Goal: Communication & Community: Answer question/provide support

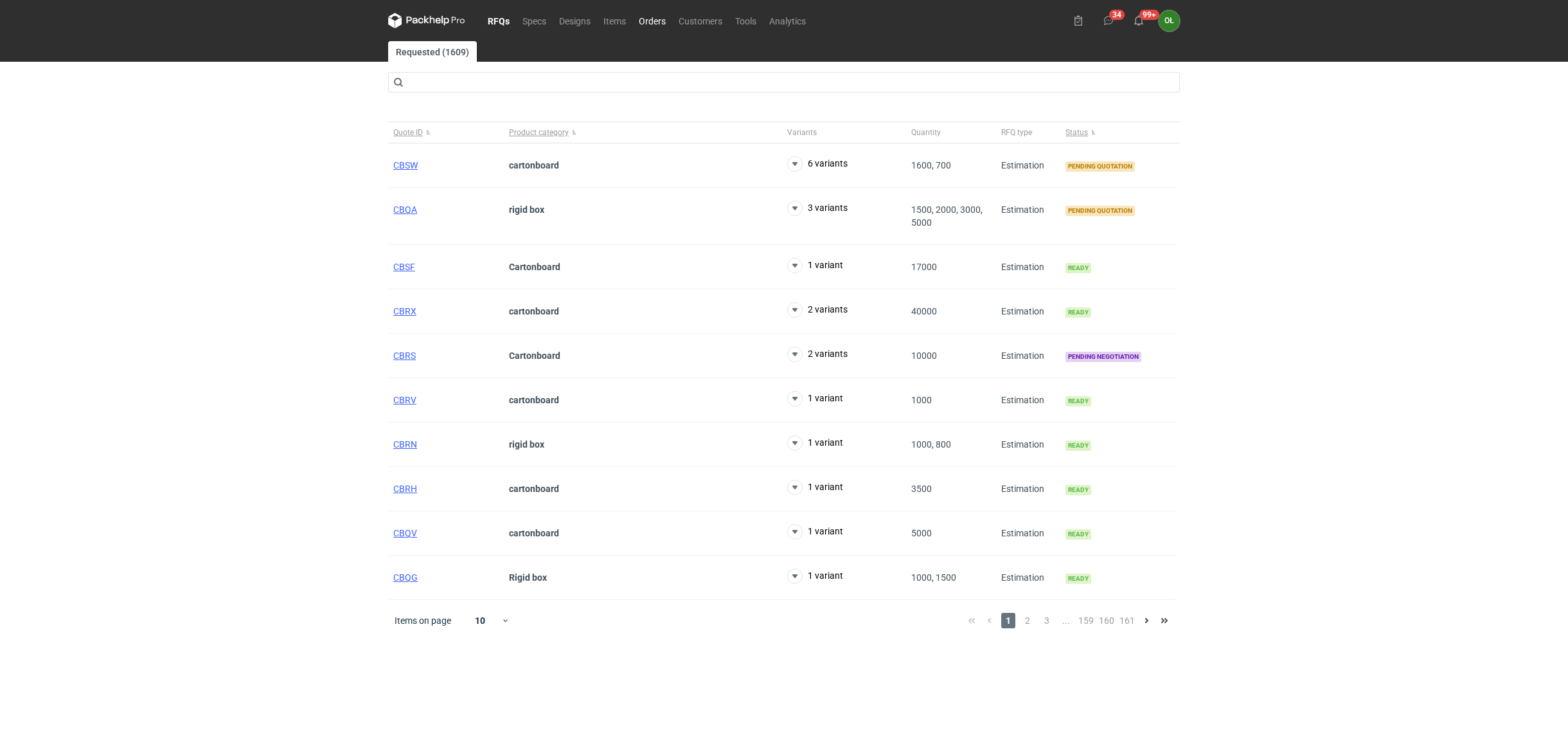
click at [661, 22] on link "Orders" at bounding box center [651, 20] width 40 height 15
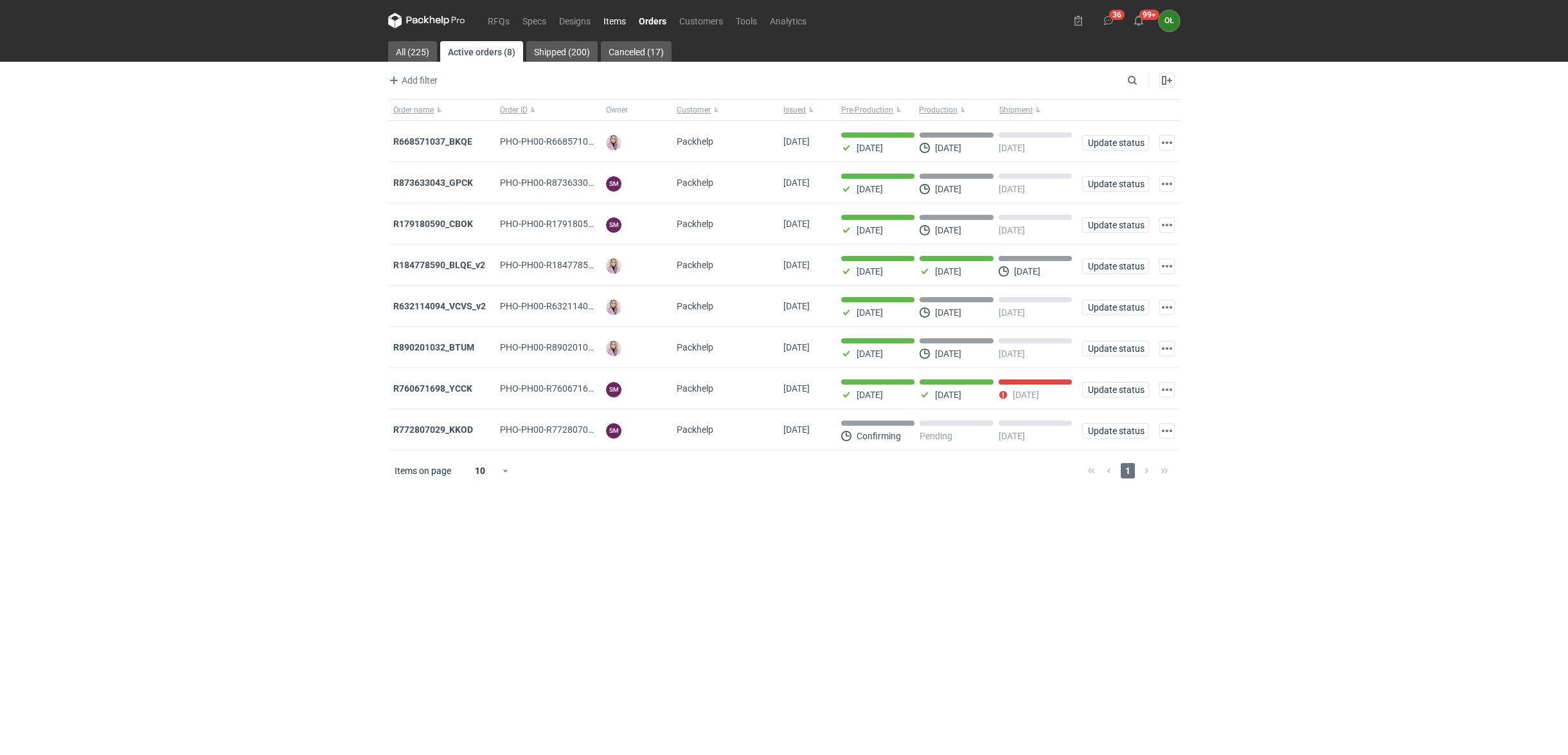
click at [603, 20] on link "Items" at bounding box center [614, 20] width 35 height 15
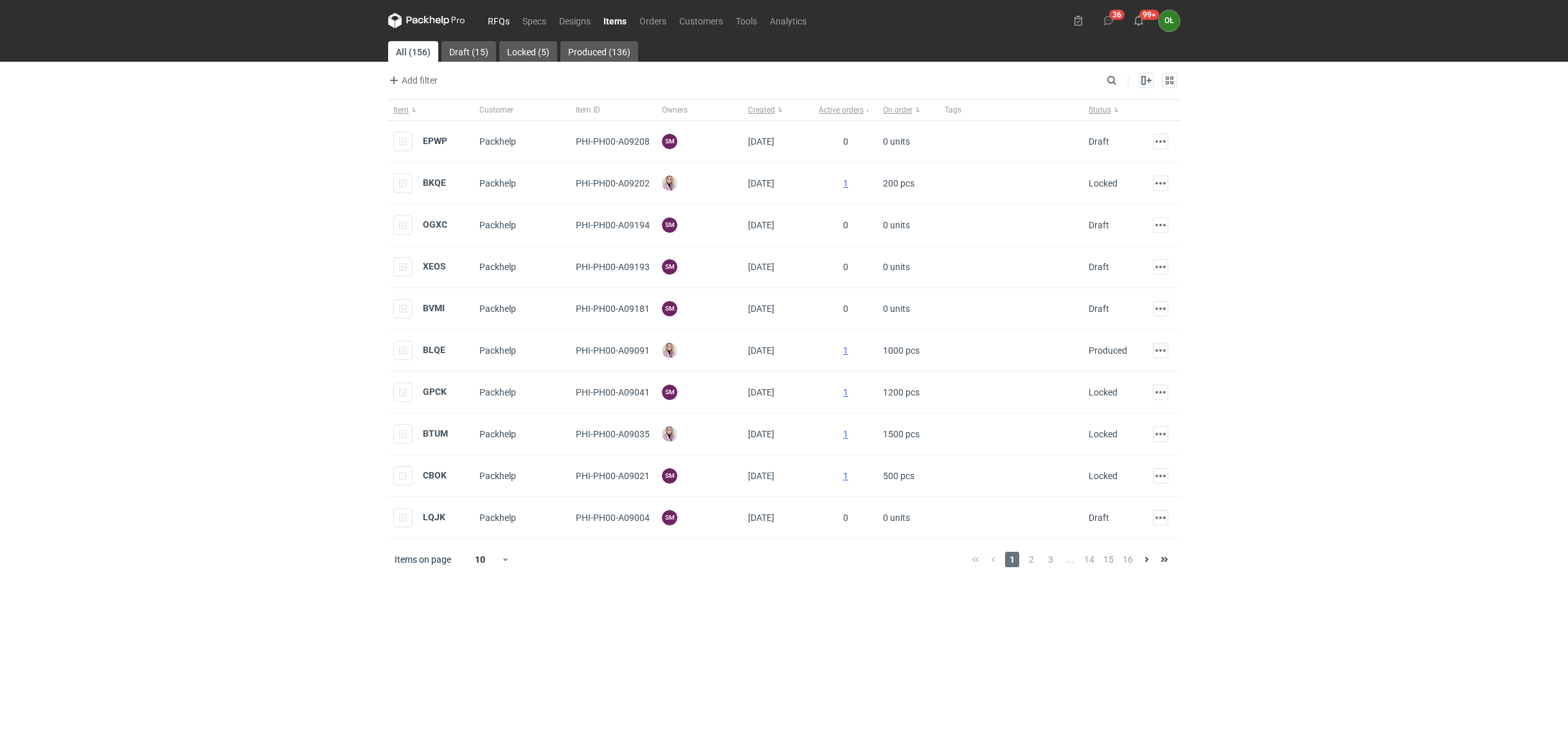
click at [489, 15] on link "RFQs" at bounding box center [498, 20] width 35 height 15
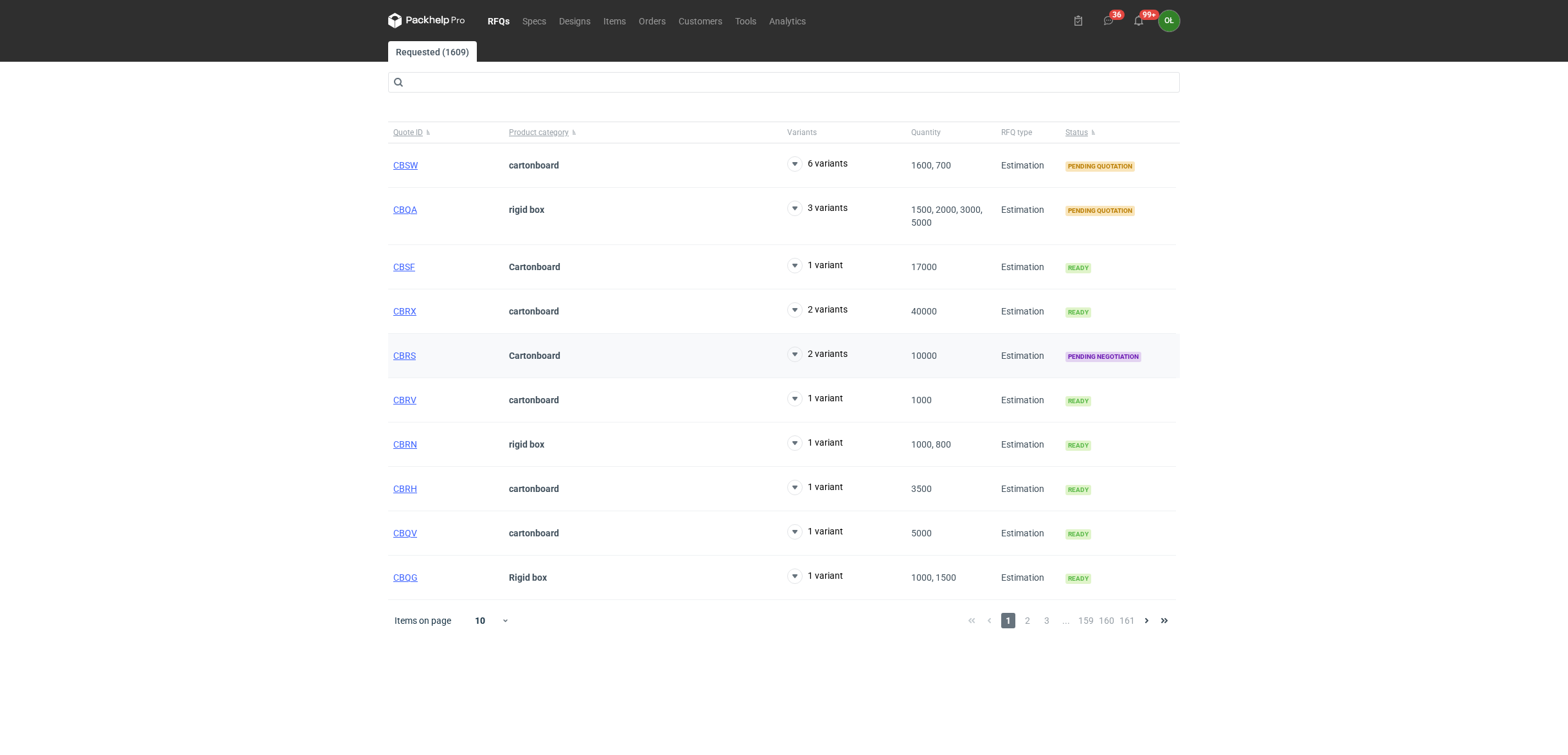
click at [417, 358] on div "CBRS" at bounding box center [445, 355] width 115 height 45
click at [410, 358] on span "CBRS" at bounding box center [404, 355] width 23 height 10
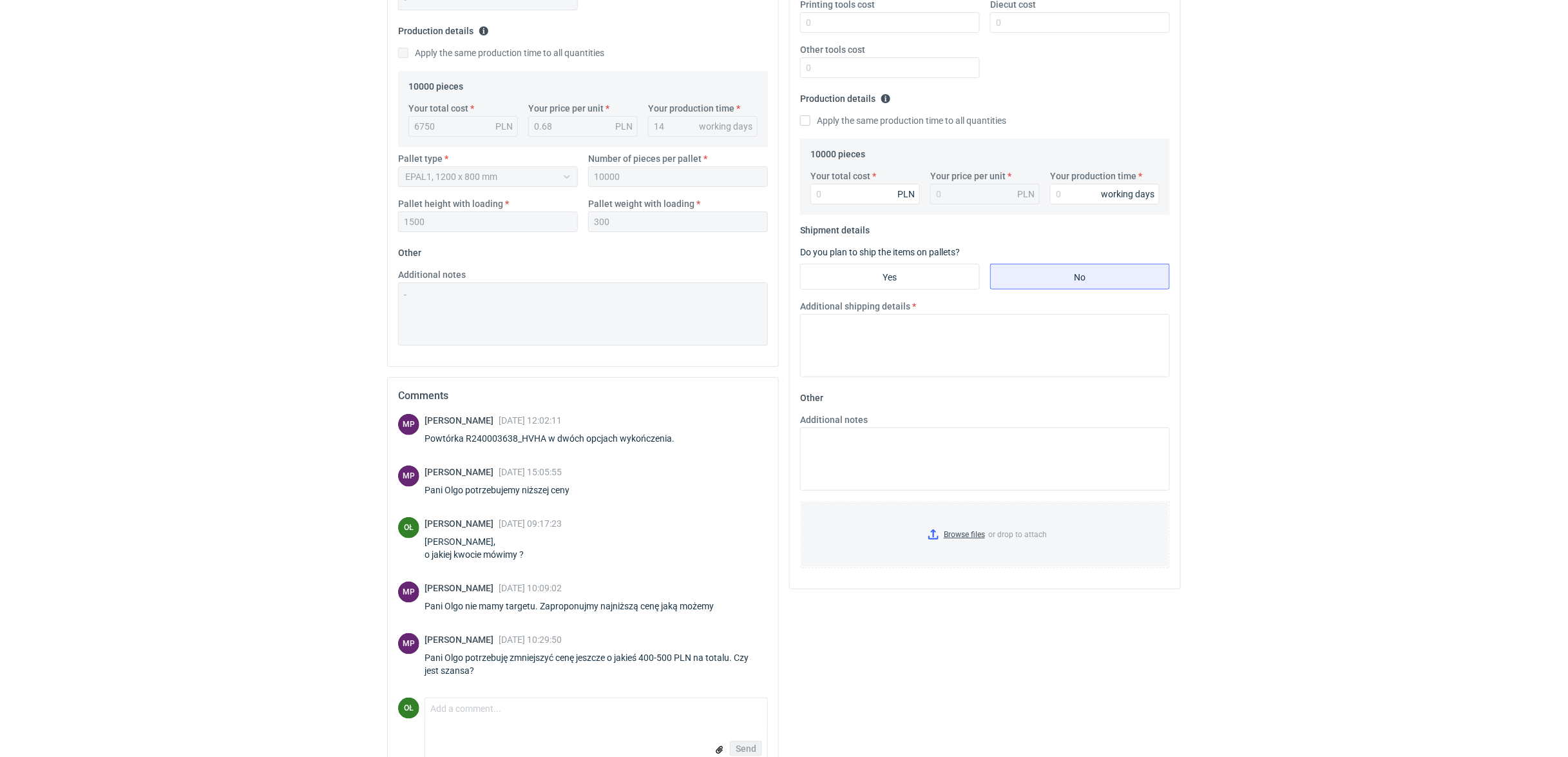
scroll to position [338, 0]
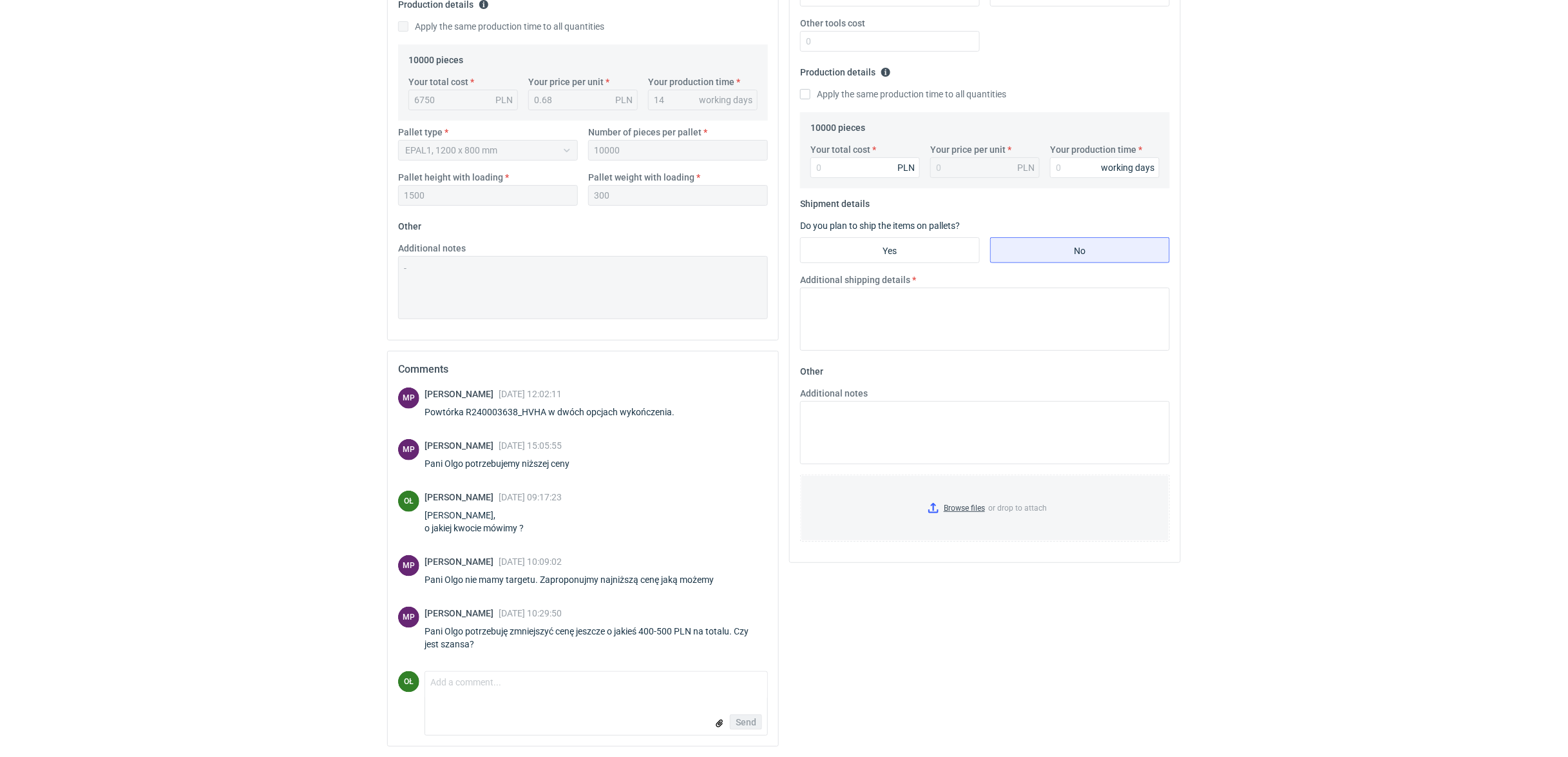
click at [496, 701] on form "Comment message Send" at bounding box center [595, 703] width 343 height 64
click at [491, 699] on form "Comment message Send" at bounding box center [595, 703] width 343 height 64
click at [461, 679] on textarea "Comment message" at bounding box center [595, 685] width 342 height 27
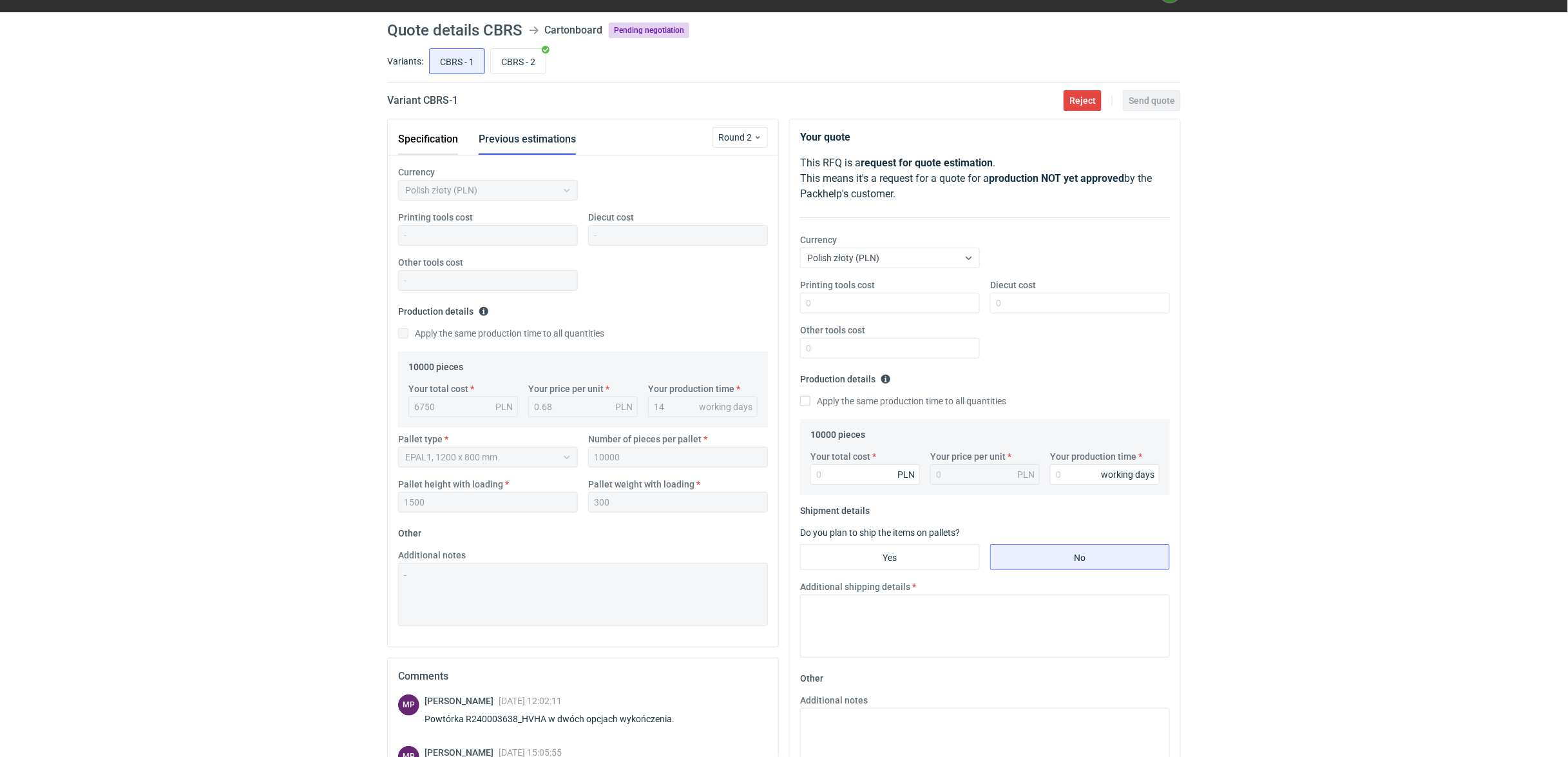
scroll to position [0, 0]
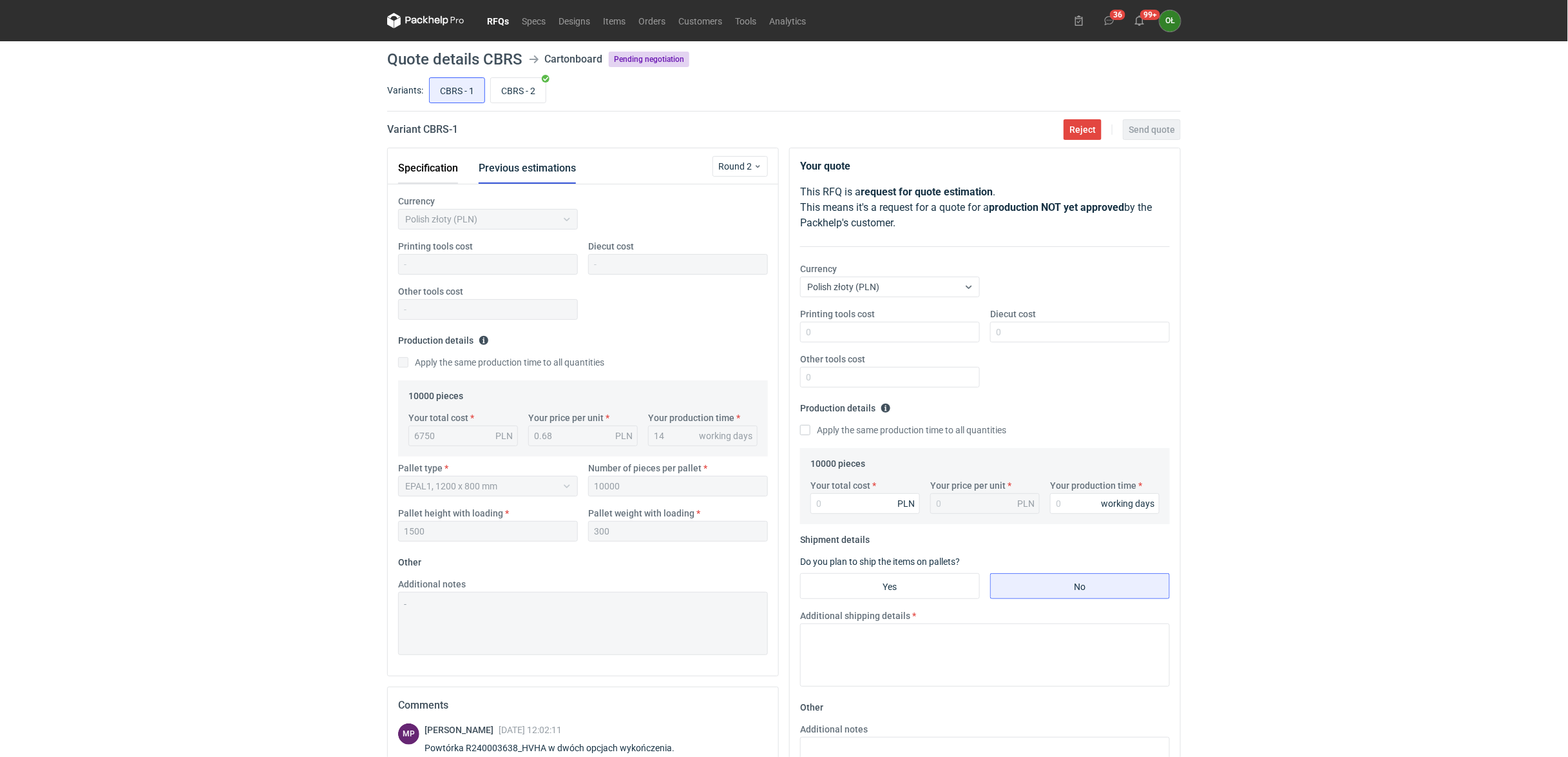
click at [438, 169] on button "Specification" at bounding box center [428, 168] width 60 height 31
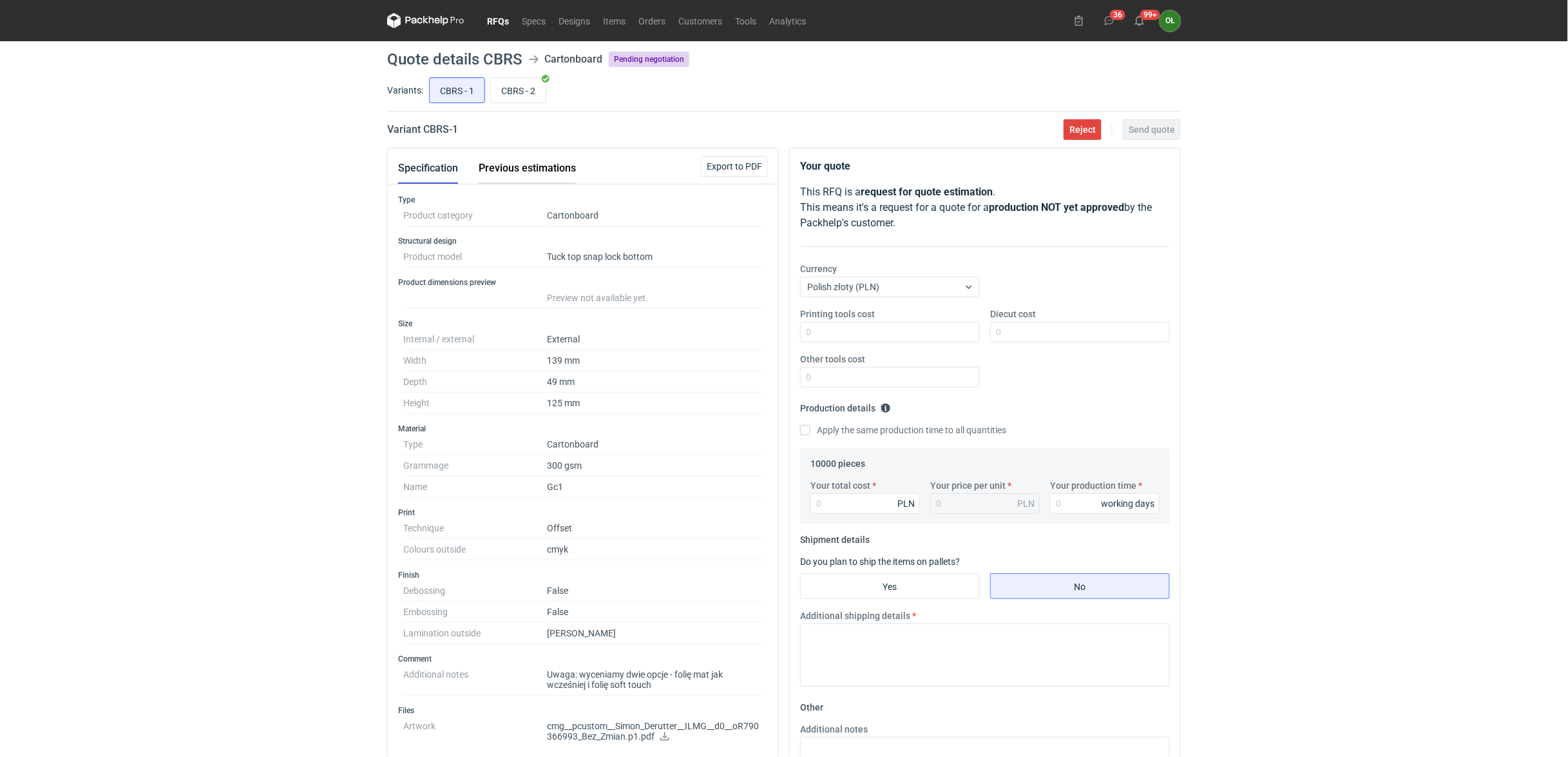
click at [506, 170] on button "Previous estimations" at bounding box center [526, 168] width 97 height 31
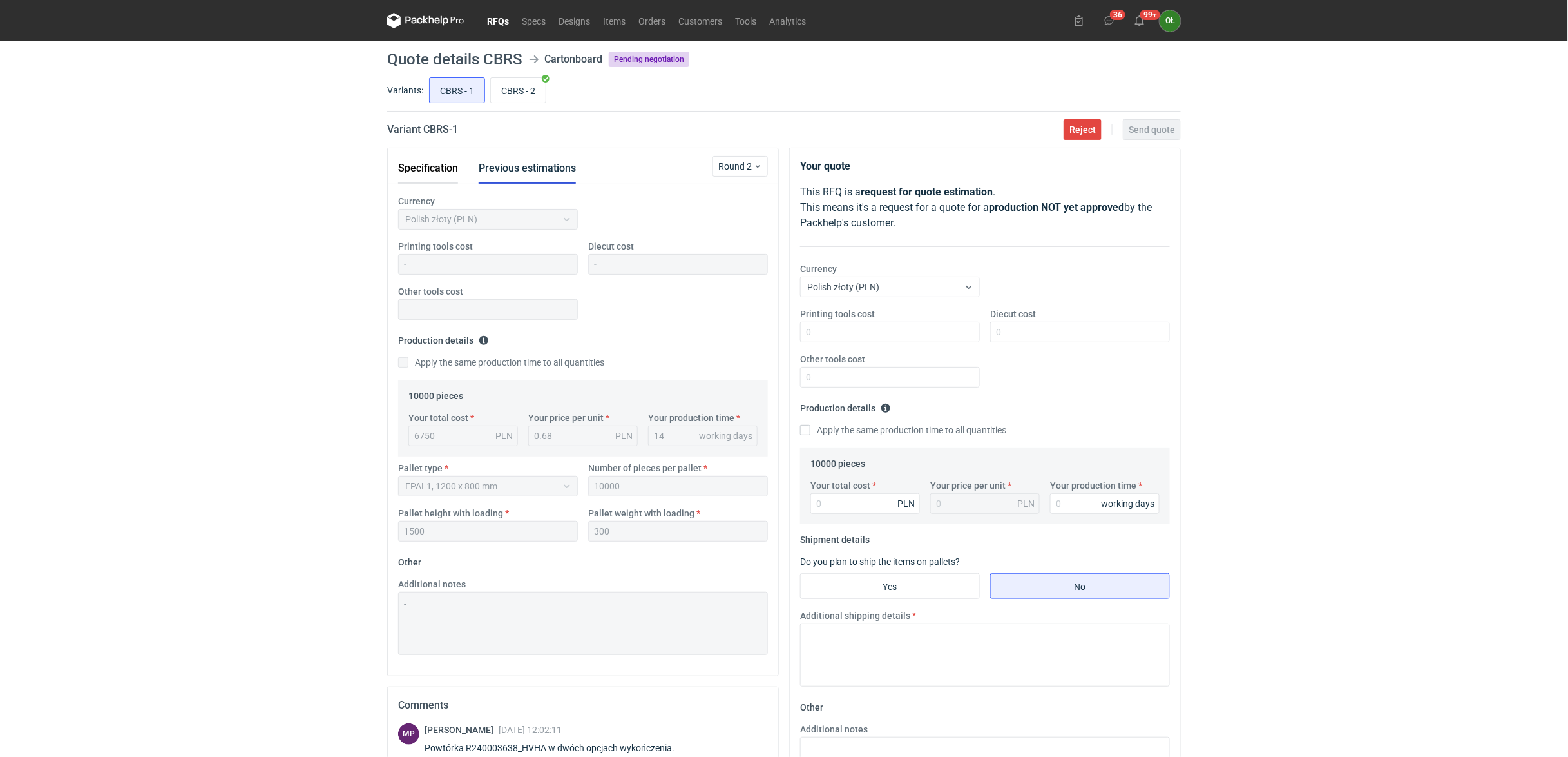
click at [416, 173] on button "Specification" at bounding box center [428, 168] width 60 height 31
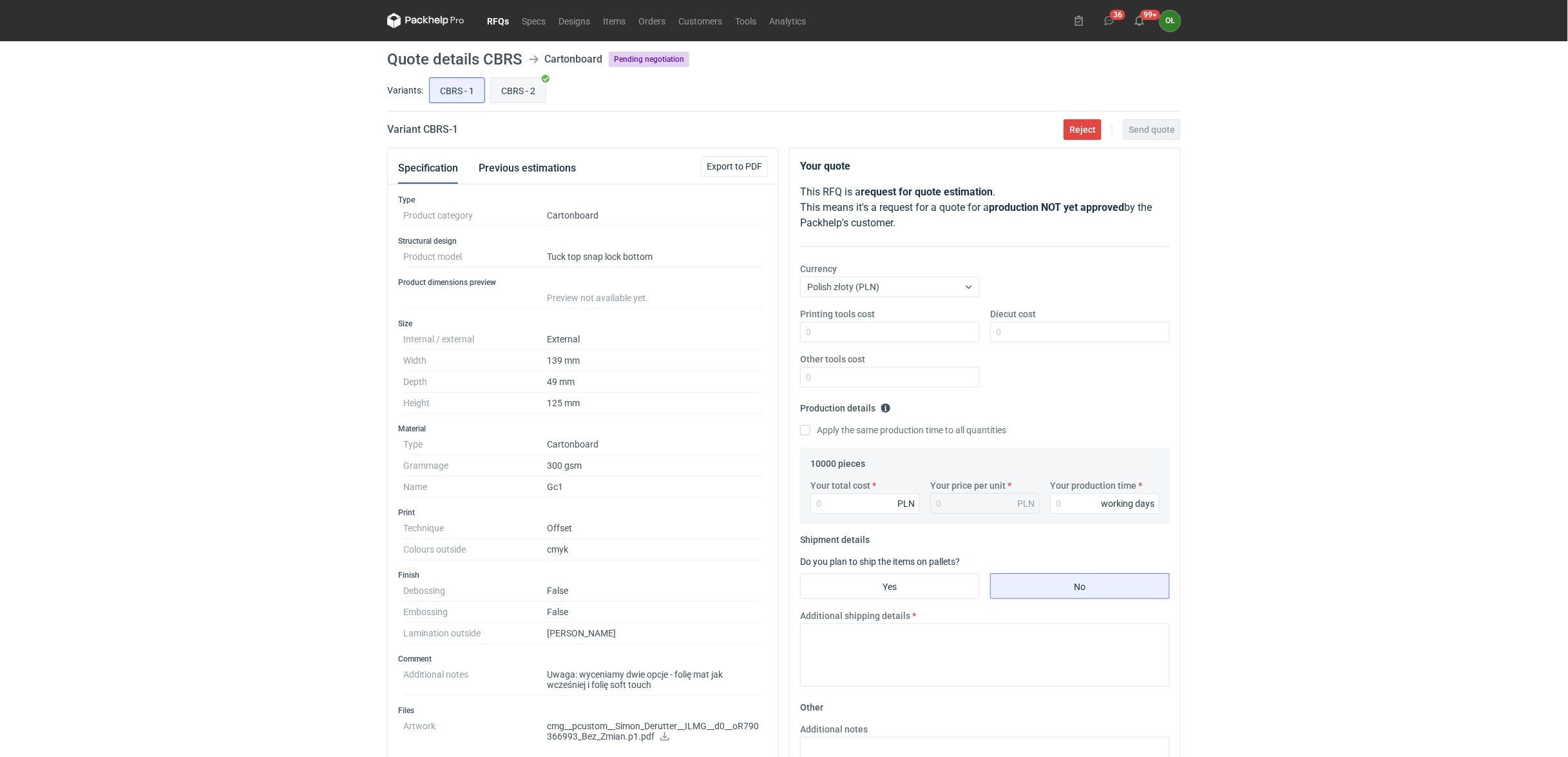
click at [501, 80] on input "CBRS - 2" at bounding box center [518, 89] width 55 height 24
radio input "true"
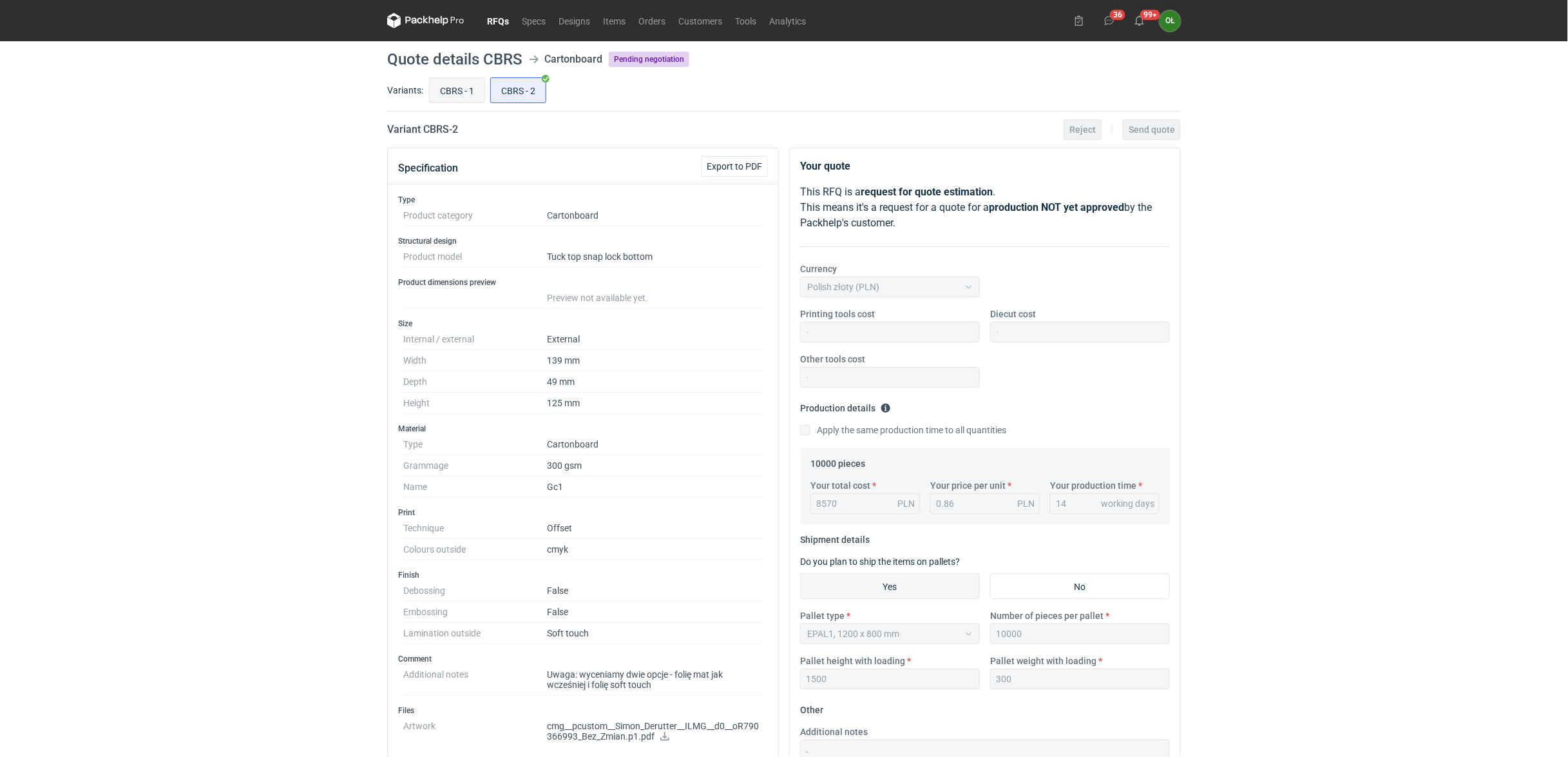
click at [462, 84] on input "CBRS - 1" at bounding box center [456, 89] width 55 height 24
radio input "true"
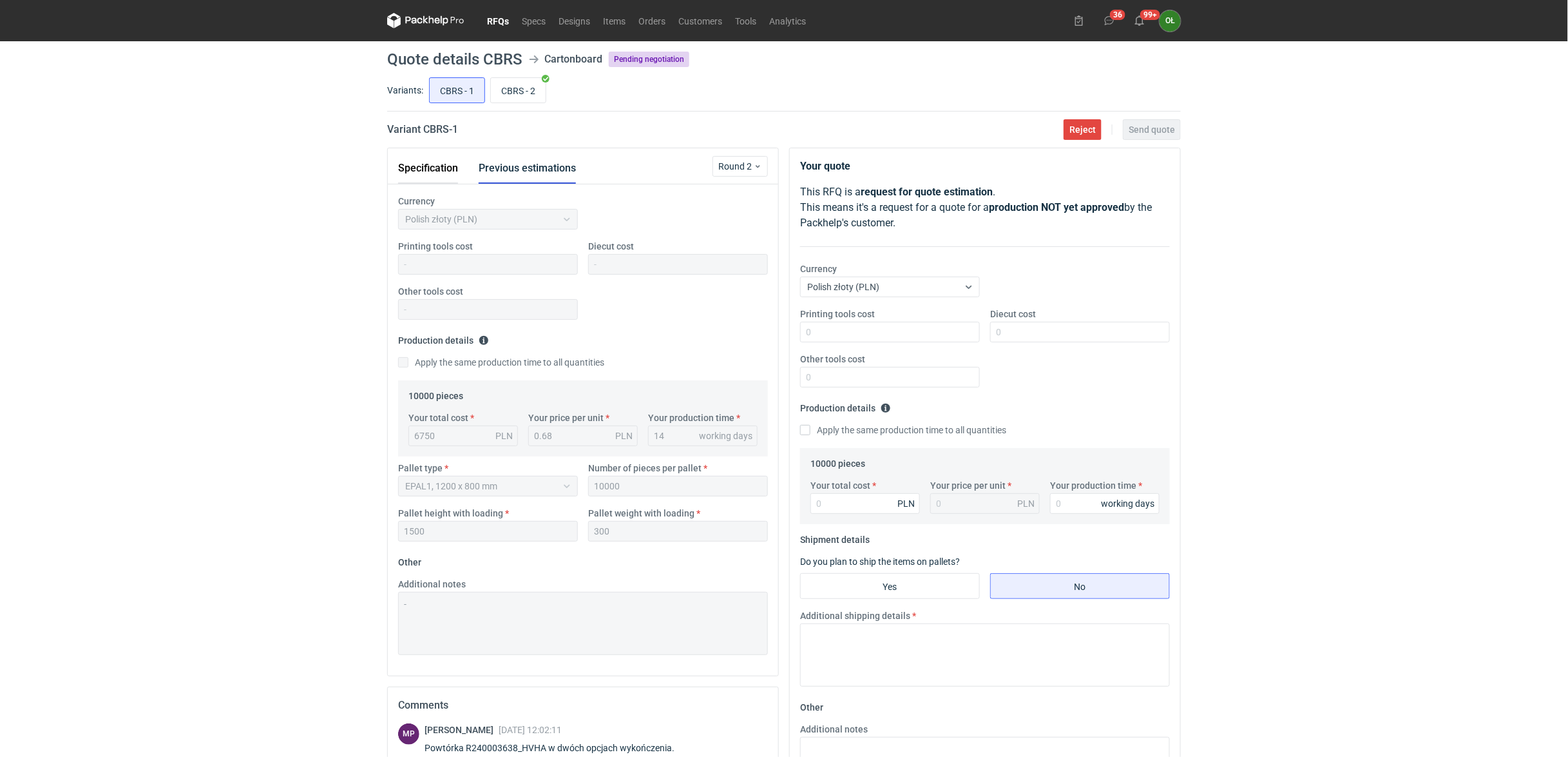
click at [410, 161] on button "Specification" at bounding box center [428, 168] width 60 height 31
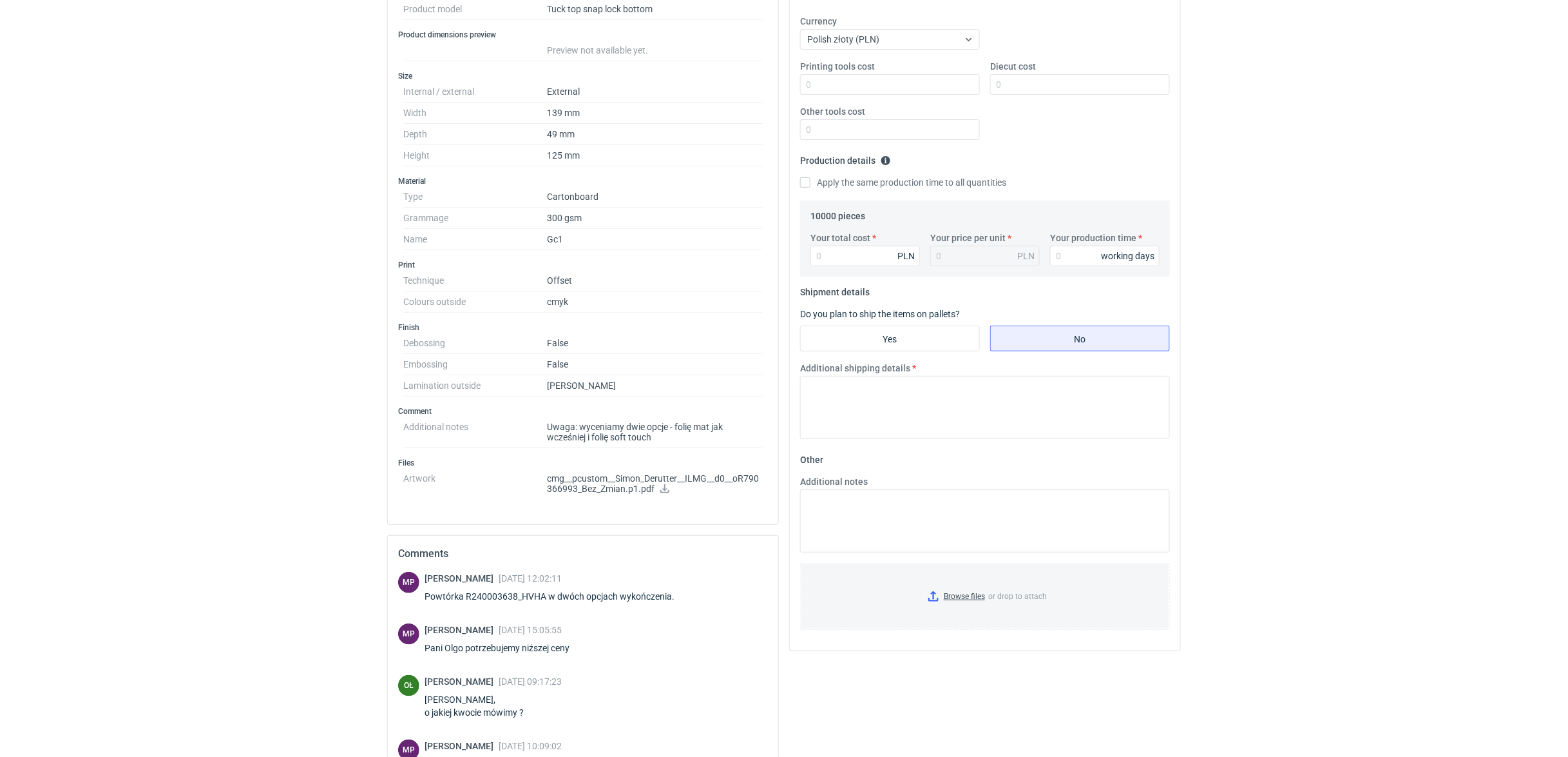
scroll to position [257, 0]
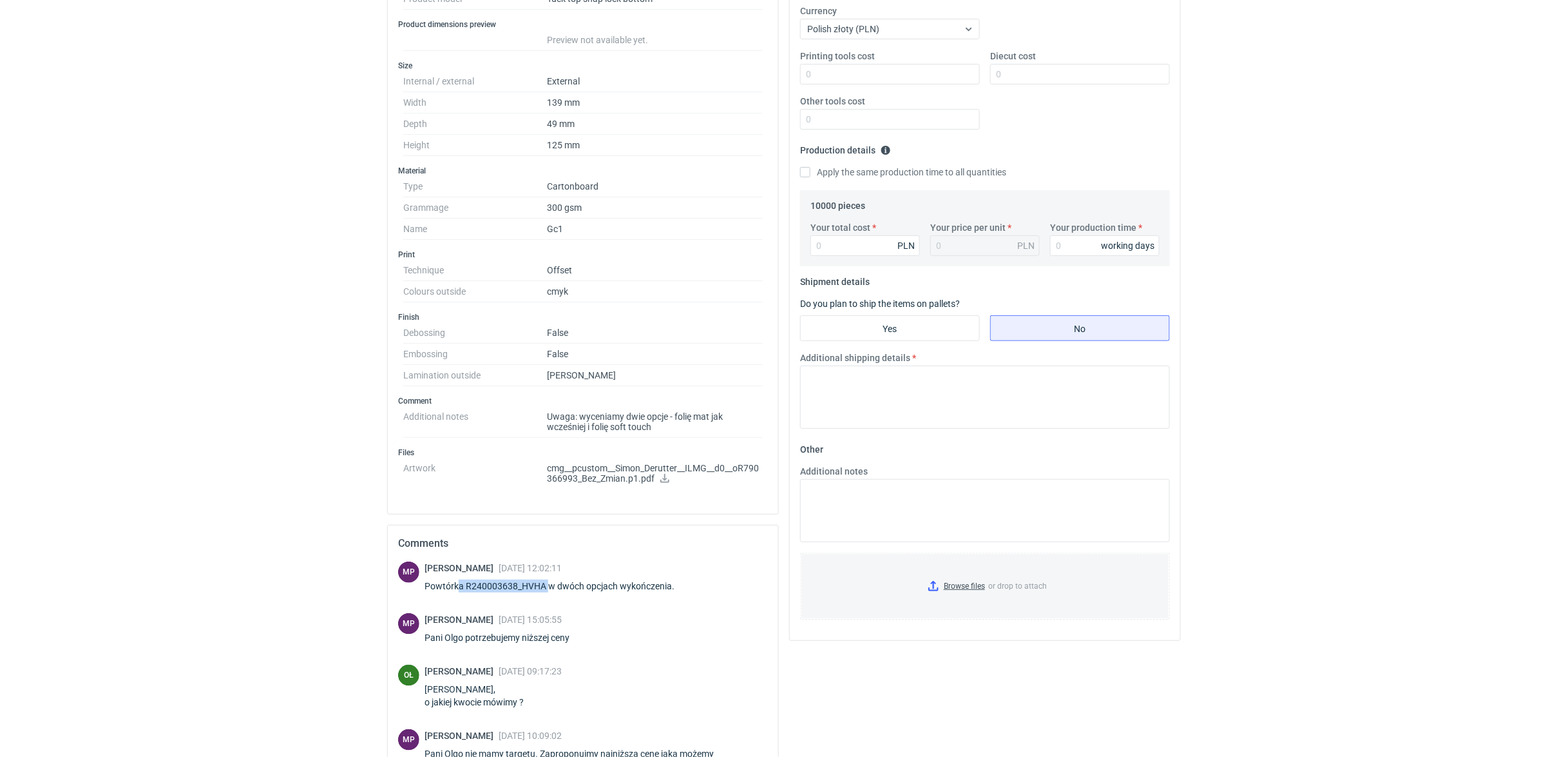
drag, startPoint x: 460, startPoint y: 589, endPoint x: 547, endPoint y: 586, distance: 87.1
click at [547, 586] on div "Powtórka R240003638_HVHA w dwóch opcjach wykończenia." at bounding box center [557, 586] width 266 height 13
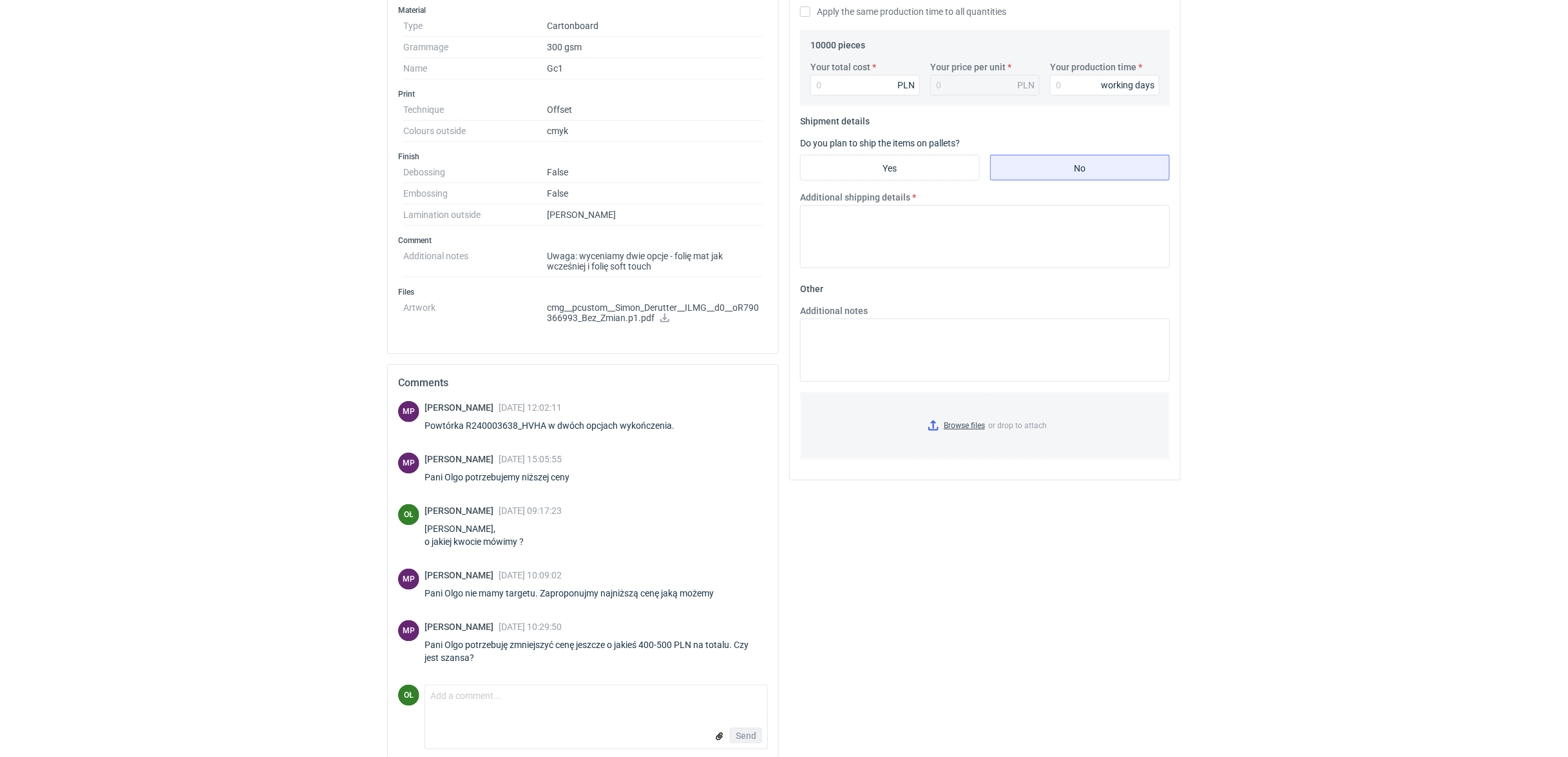
scroll to position [436, 0]
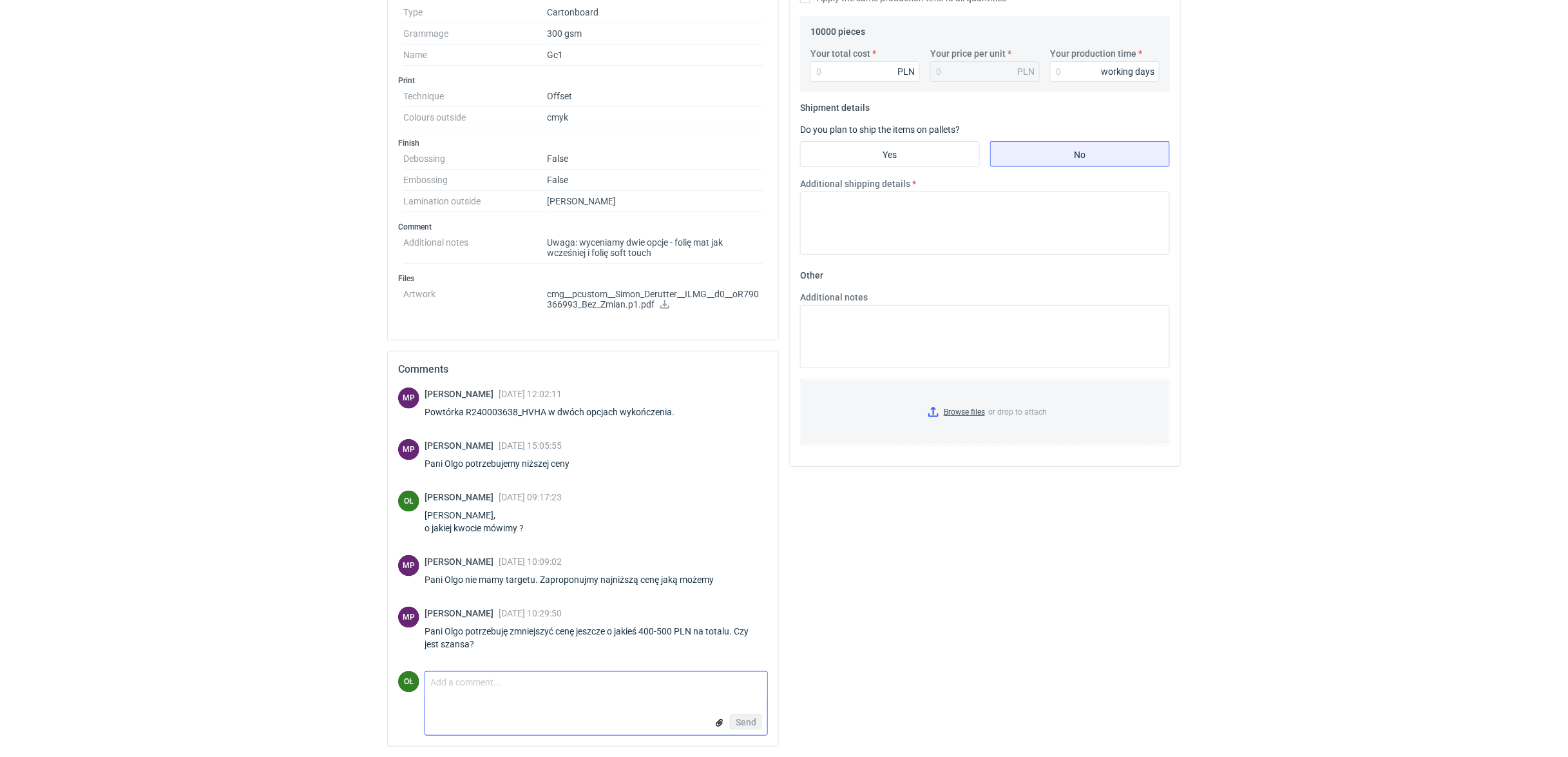
click at [454, 691] on textarea "Comment message" at bounding box center [595, 685] width 342 height 27
click at [451, 700] on form "Comment message Send" at bounding box center [595, 703] width 343 height 64
click at [452, 681] on textarea "Comment message" at bounding box center [595, 685] width 342 height 27
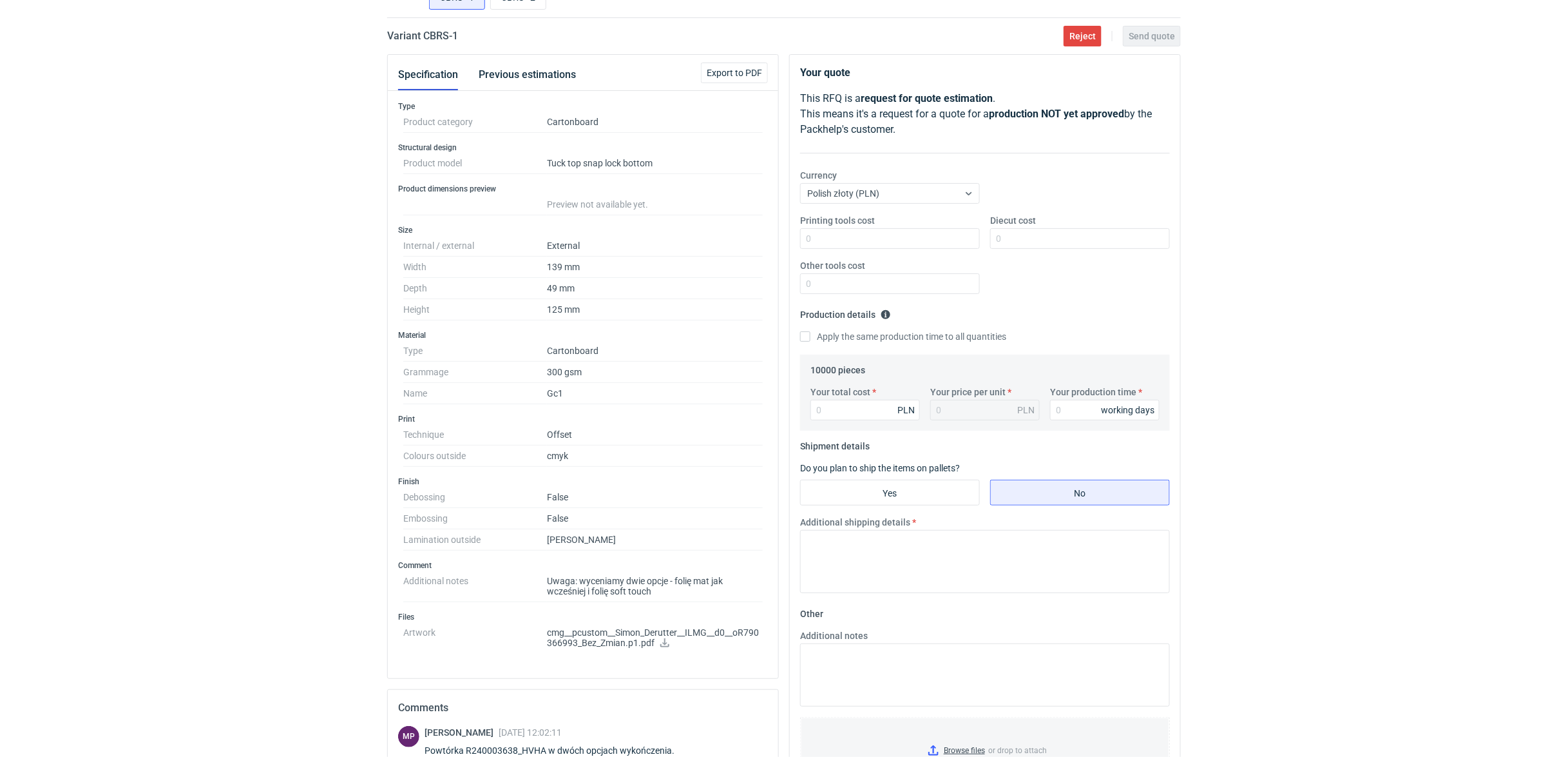
scroll to position [93, 0]
click at [836, 415] on input "Your total cost" at bounding box center [865, 410] width 110 height 20
type input "6700"
type input "0.67"
type input "6700"
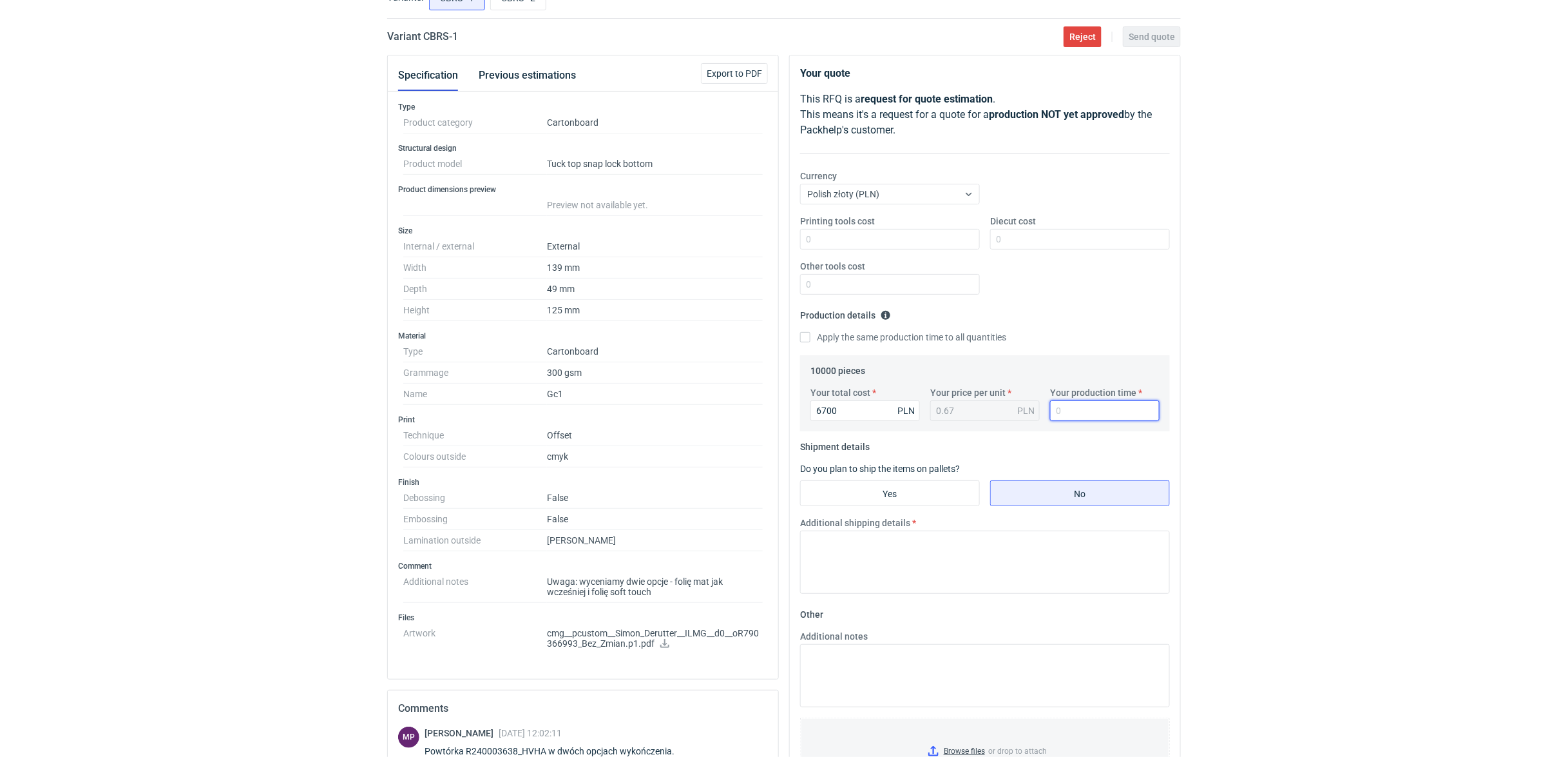
click at [1075, 416] on input "Your production time" at bounding box center [1105, 410] width 110 height 20
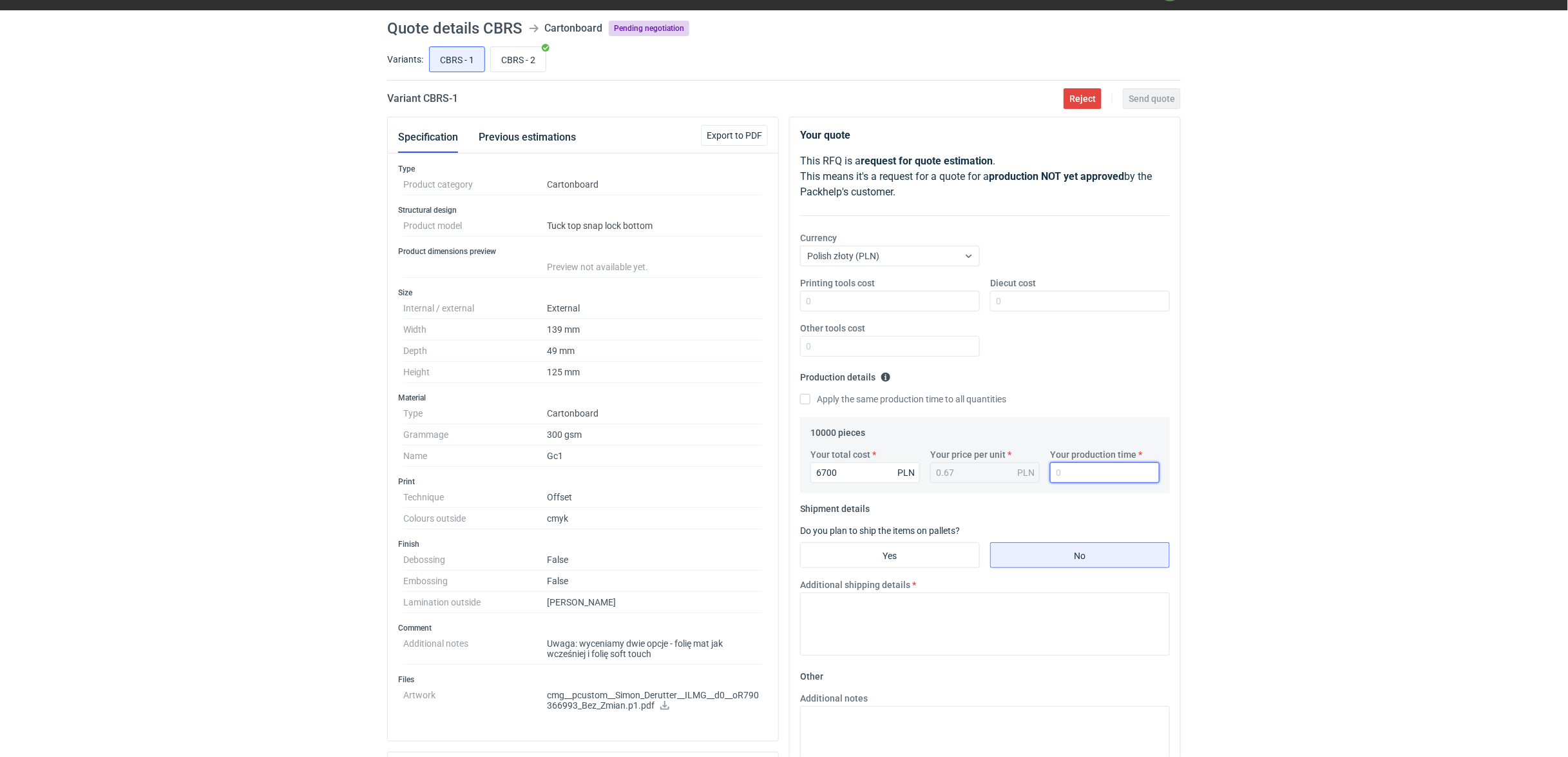
scroll to position [0, 0]
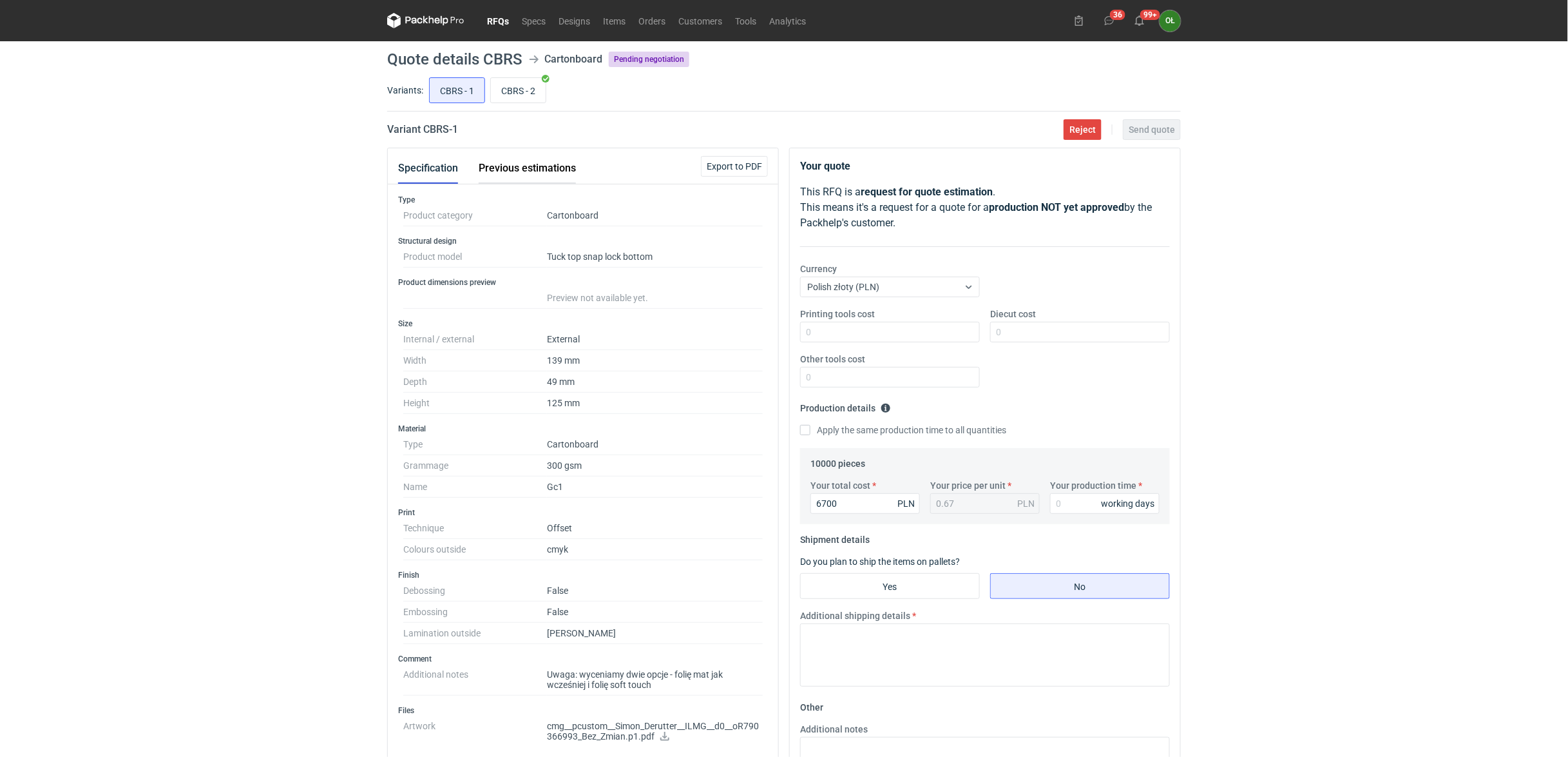
click at [522, 168] on button "Previous estimations" at bounding box center [526, 168] width 97 height 31
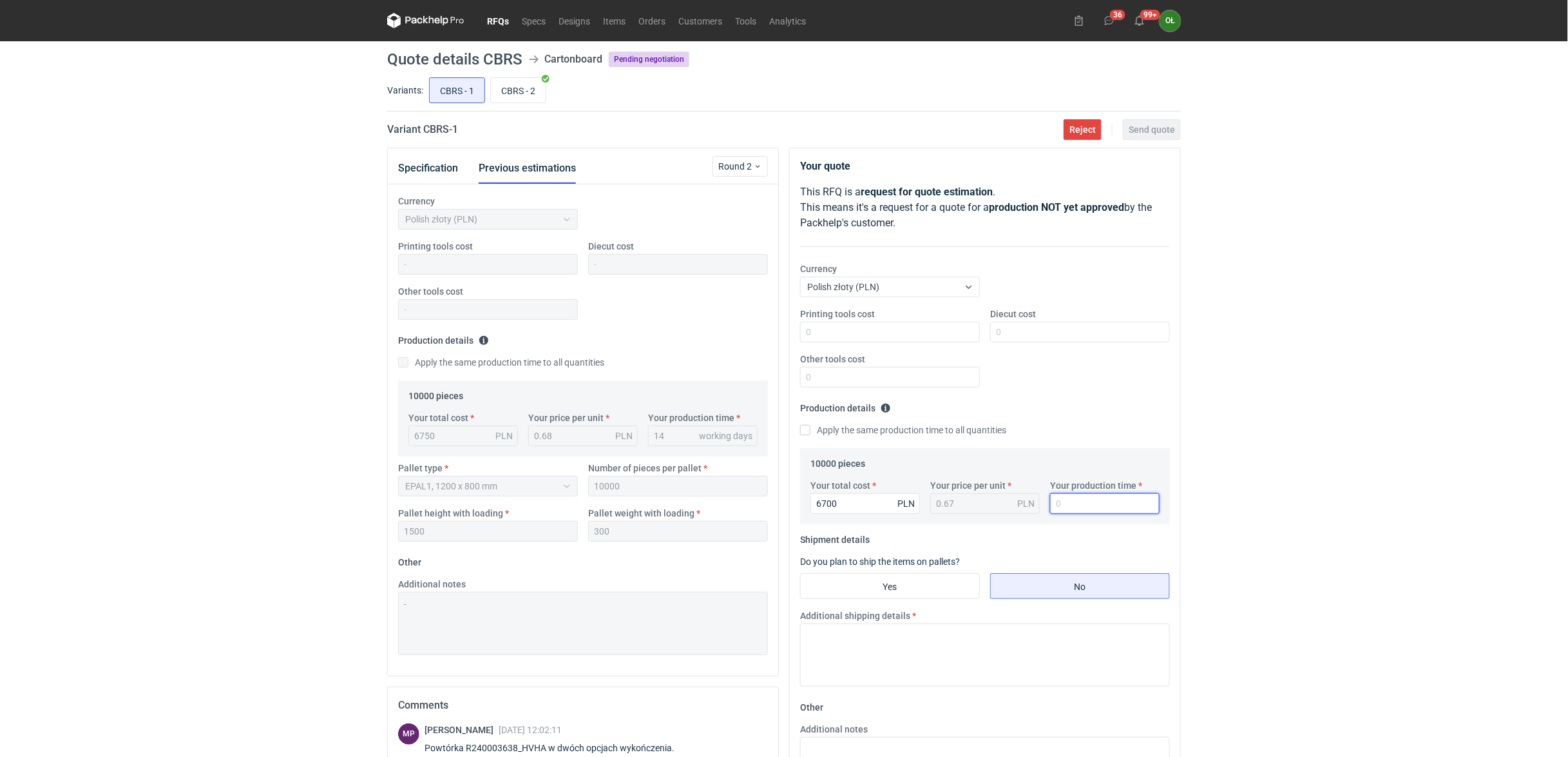
click at [1070, 503] on input "Your production time" at bounding box center [1105, 503] width 110 height 20
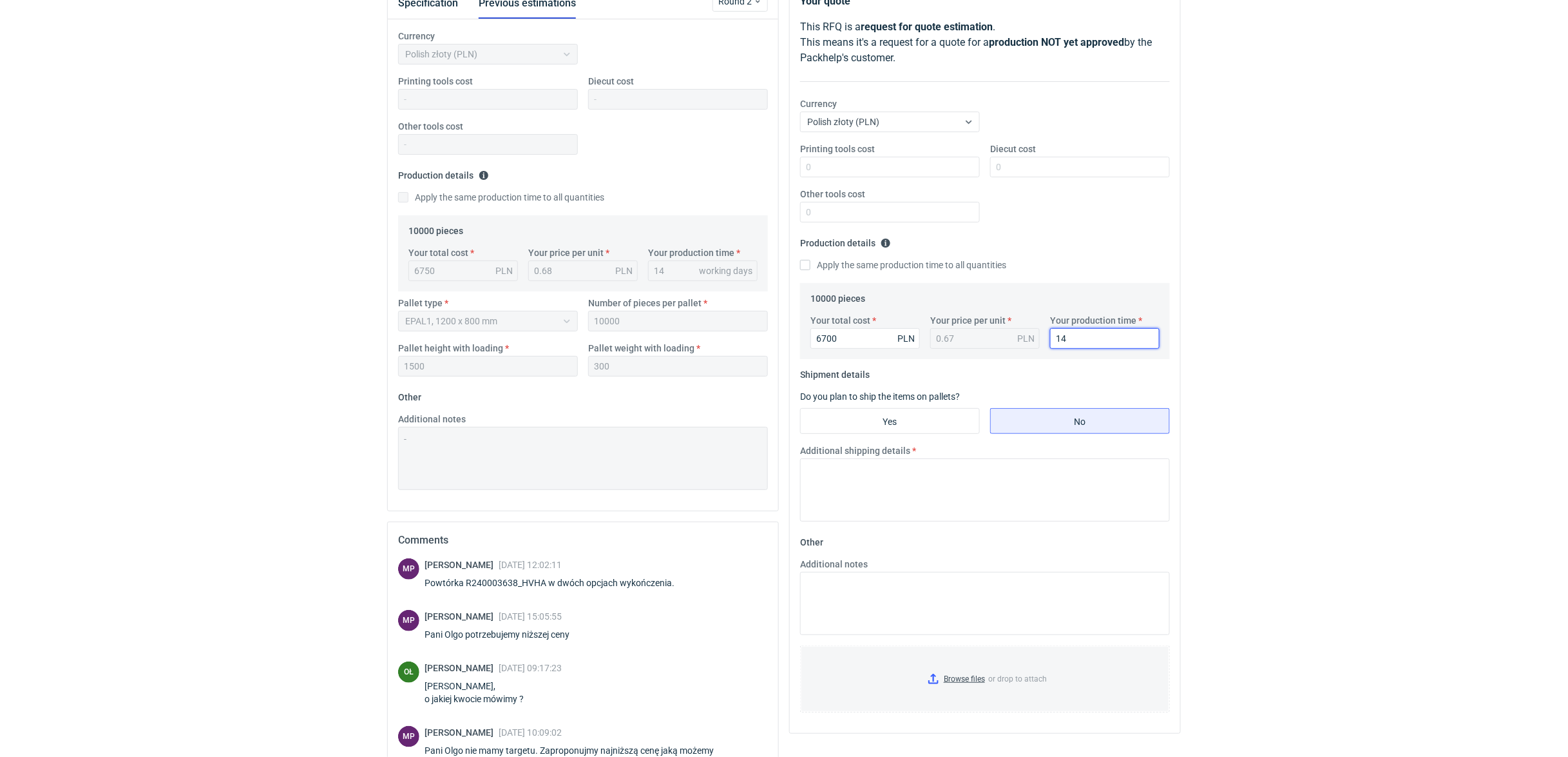
scroll to position [171, 0]
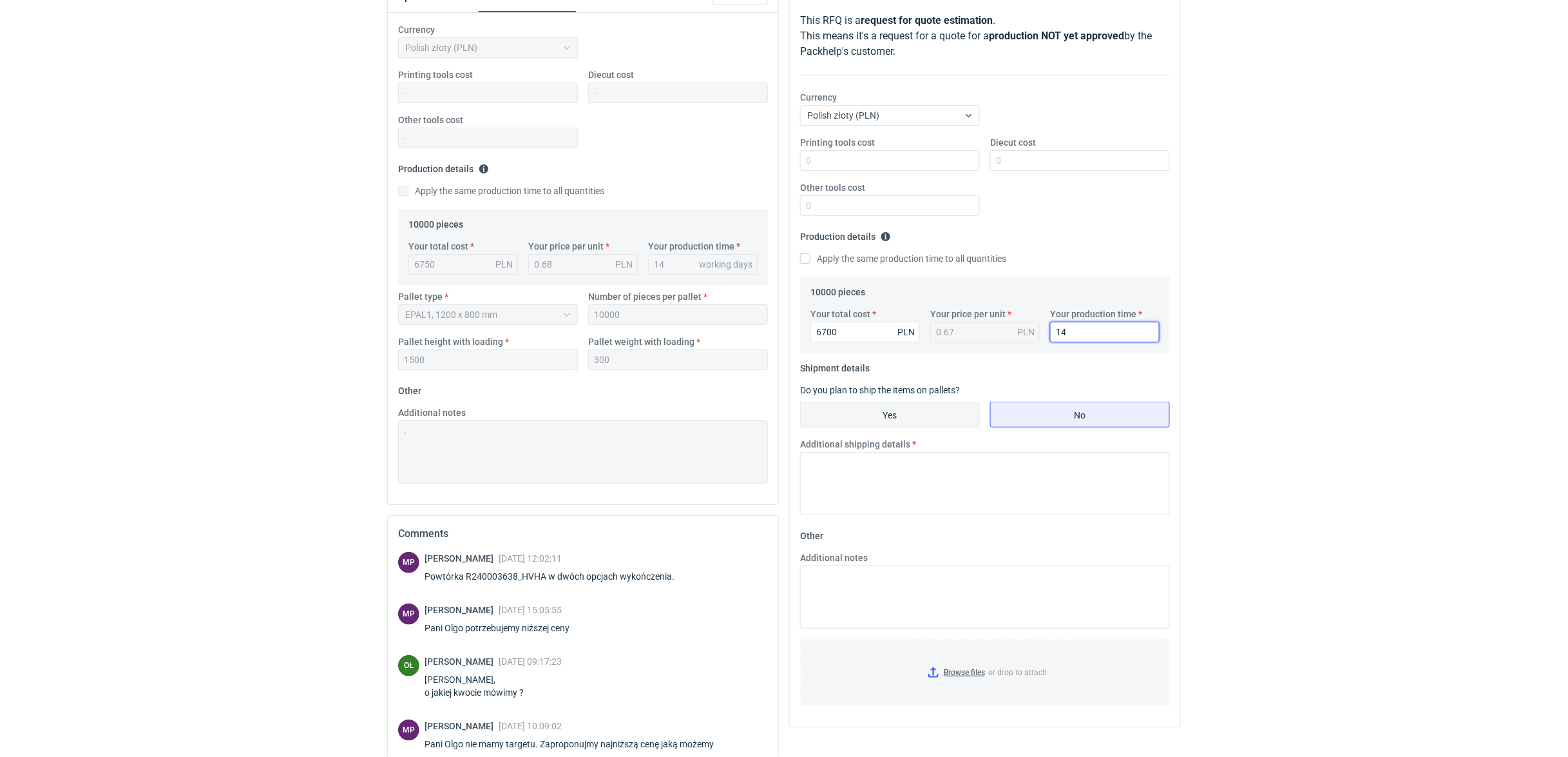
type input "14"
click at [848, 408] on input "Yes" at bounding box center [890, 414] width 179 height 24
radio input "true"
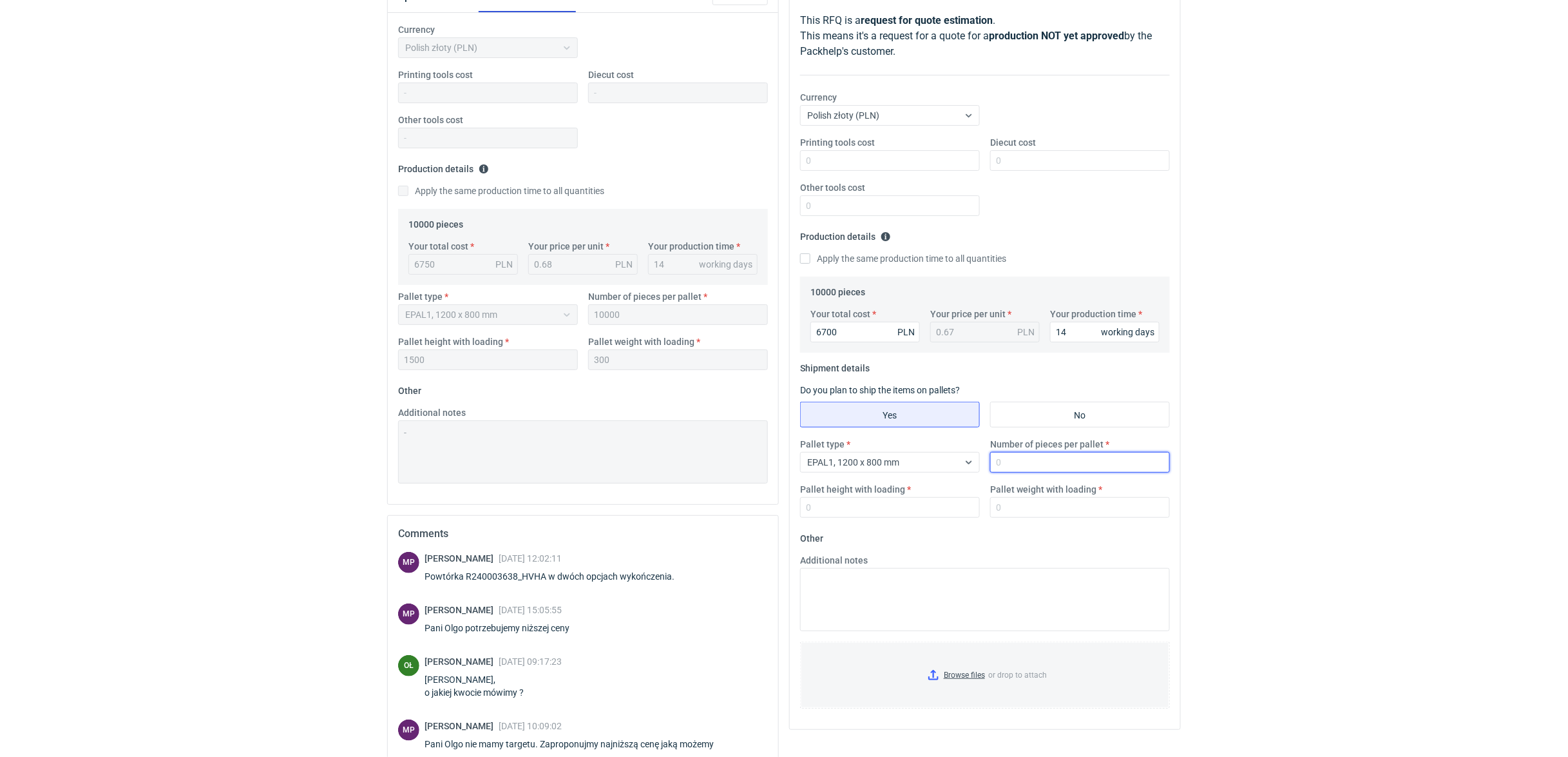
click at [1042, 452] on input "Number of pieces per pallet" at bounding box center [1080, 462] width 180 height 20
type input "10000"
type input "1500"
type input "300"
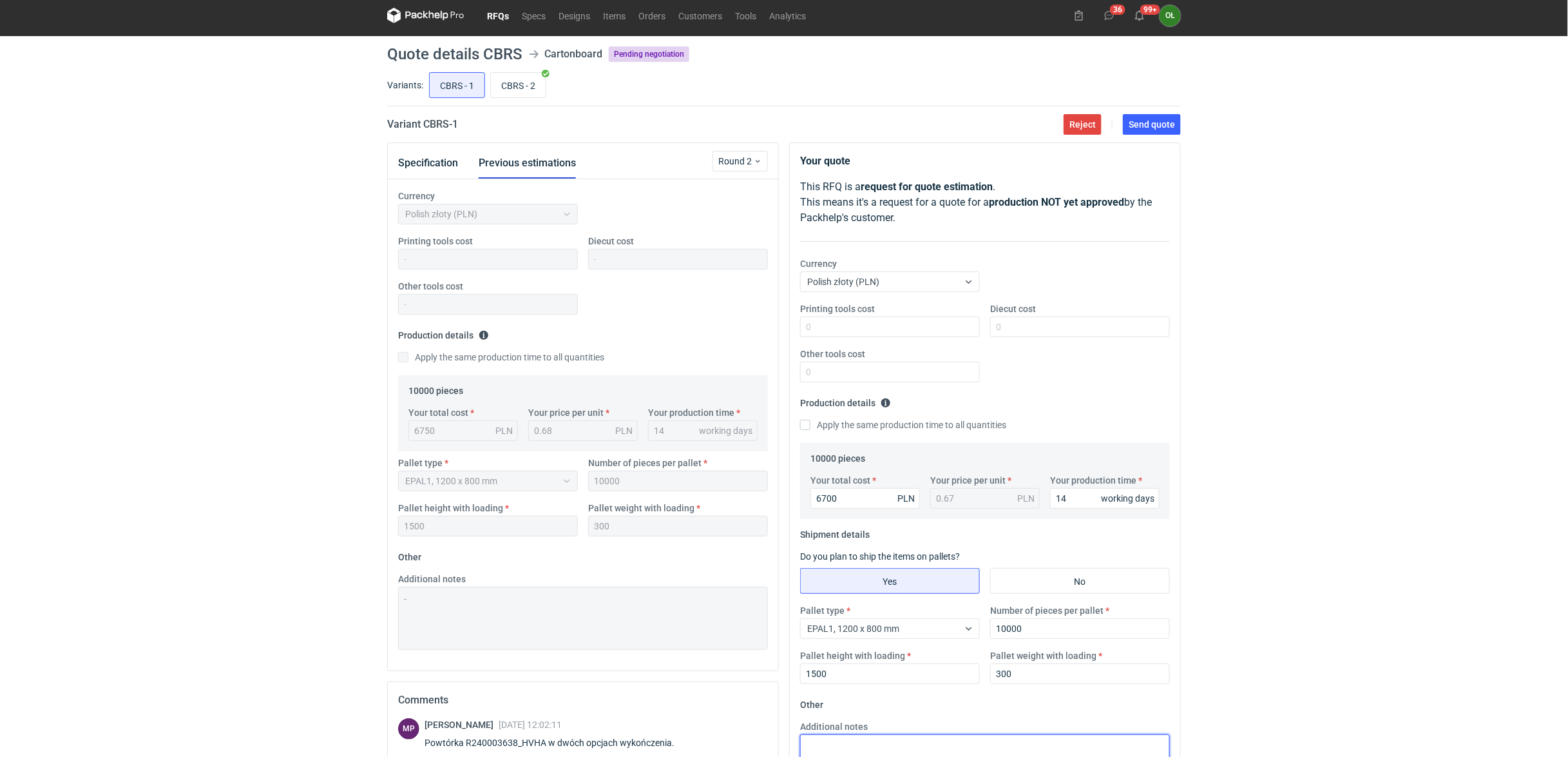
scroll to position [0, 0]
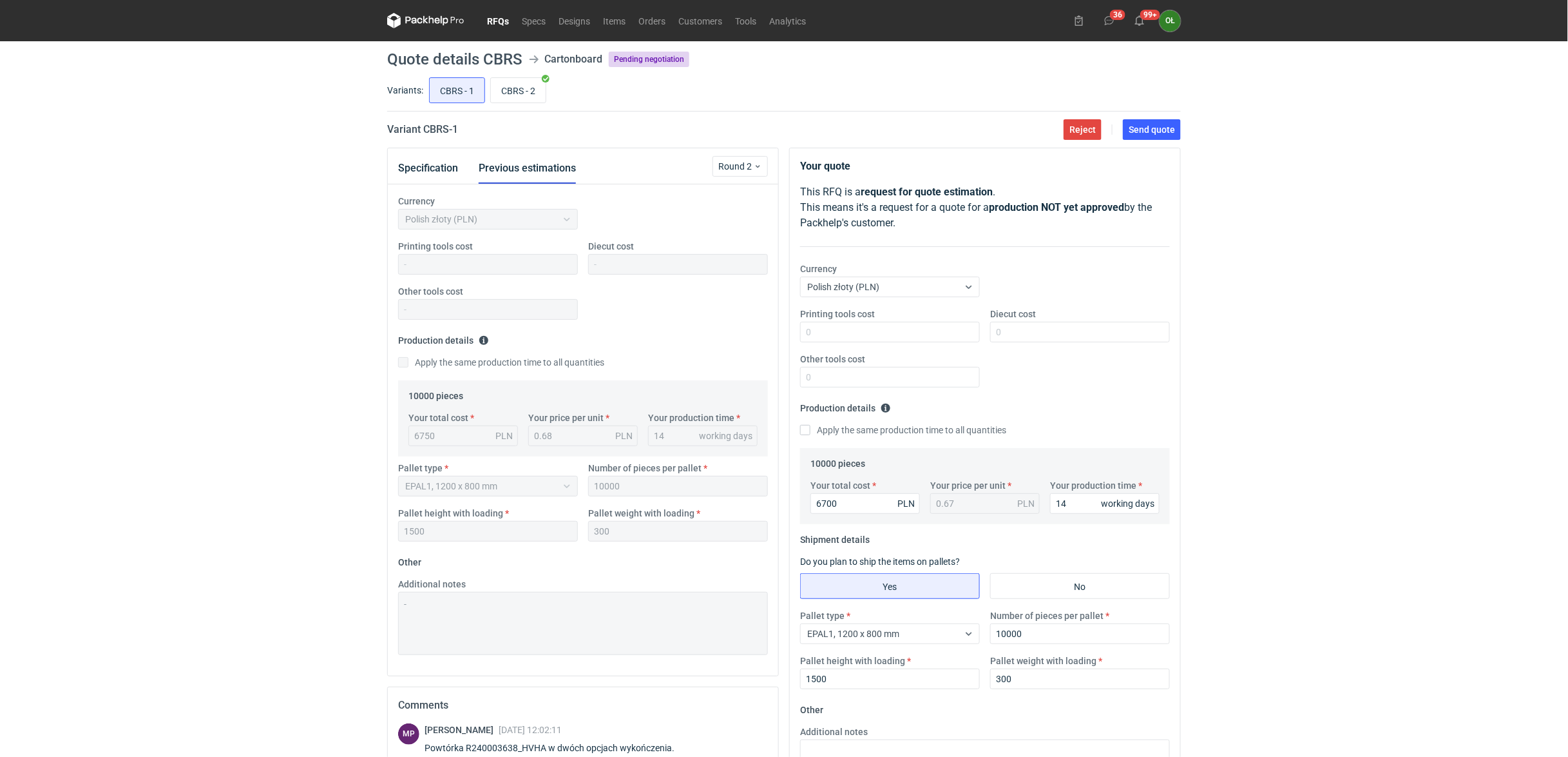
click at [4, 263] on div "RFQs Specs Designs Items Orders Customers Tools Analytics 36 99+ OŁ Olga Łopato…" at bounding box center [784, 378] width 1568 height 757
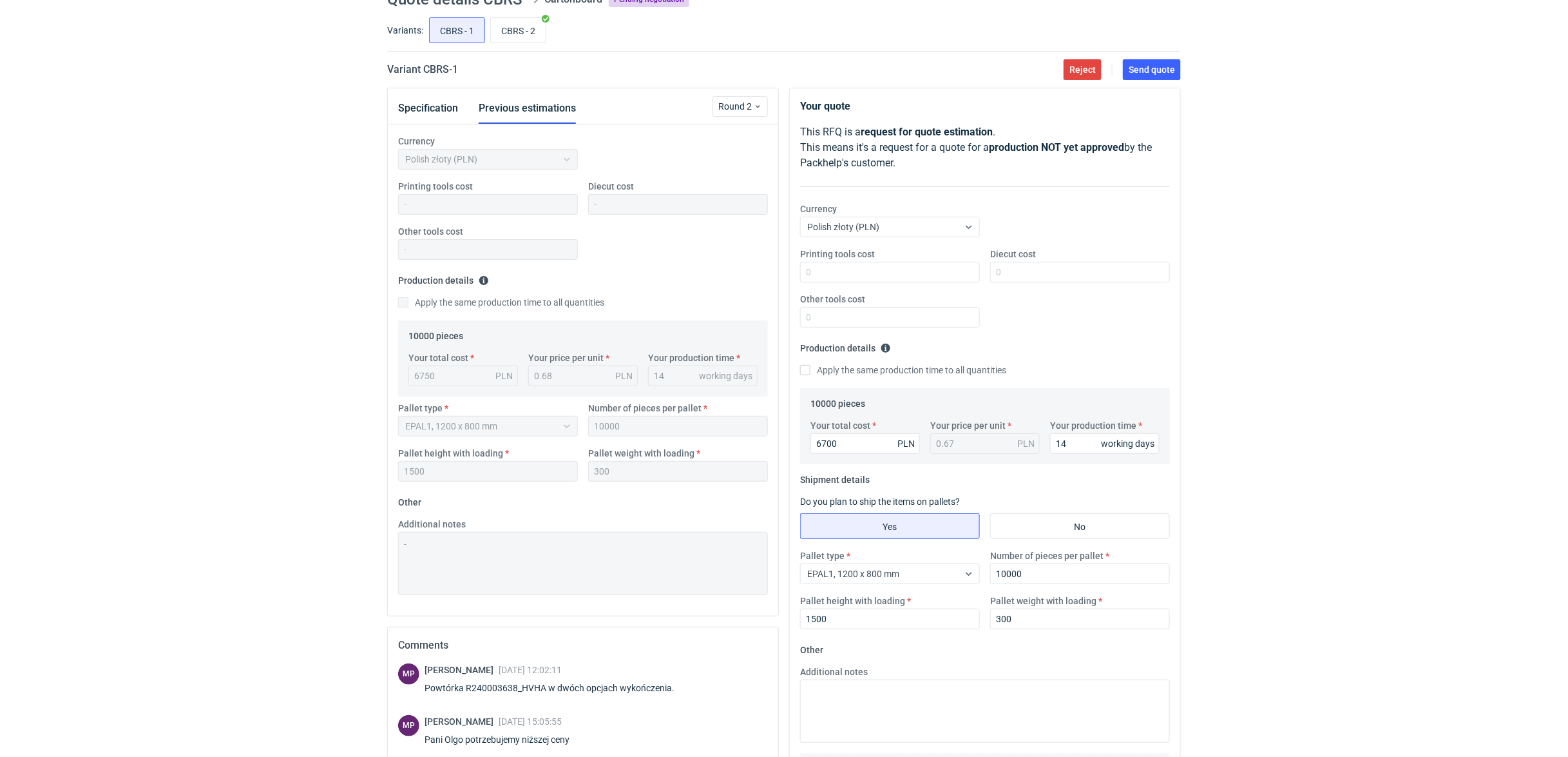
scroll to position [51, 0]
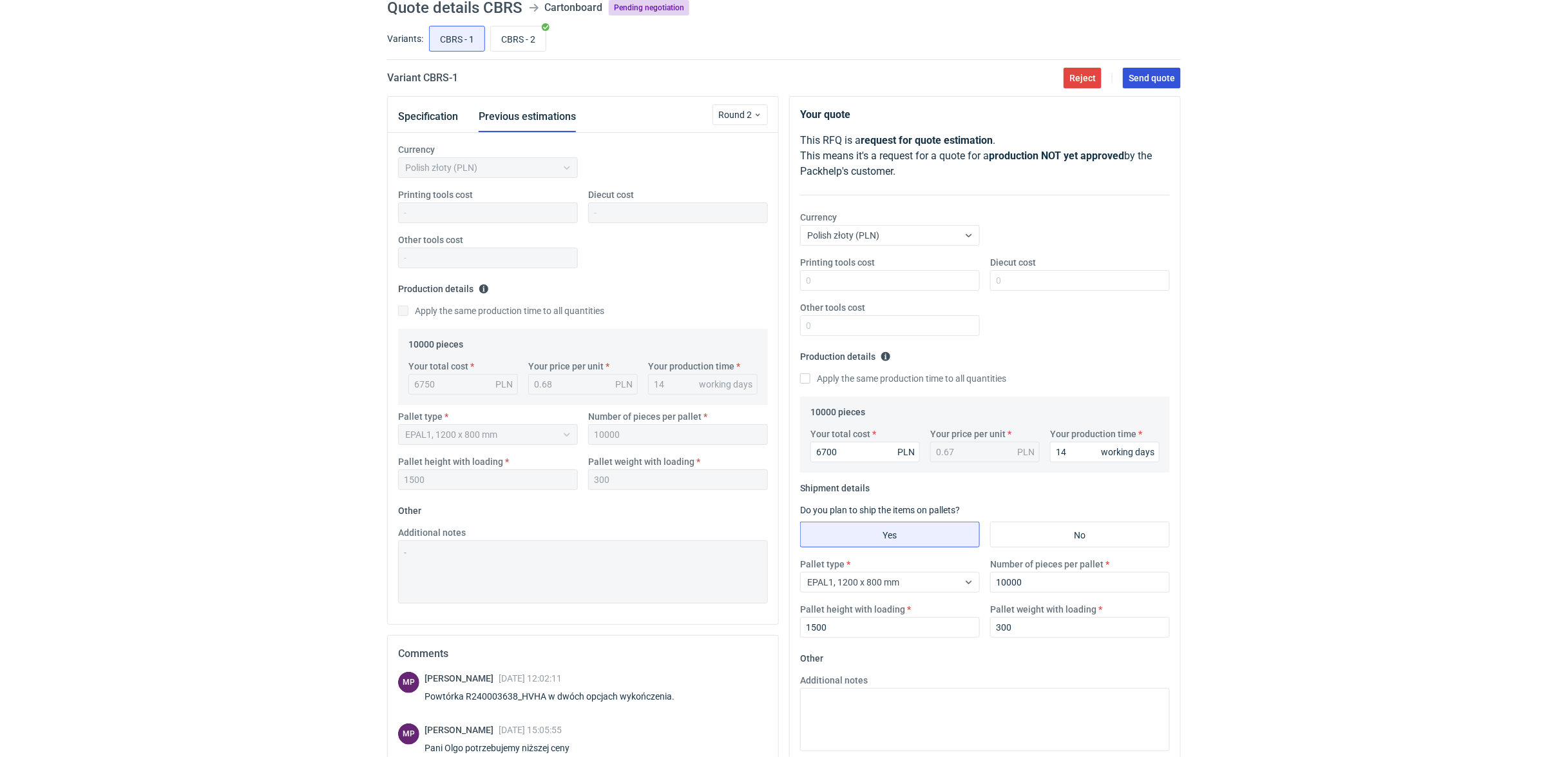
click at [1156, 76] on span "Send quote" at bounding box center [1151, 78] width 46 height 9
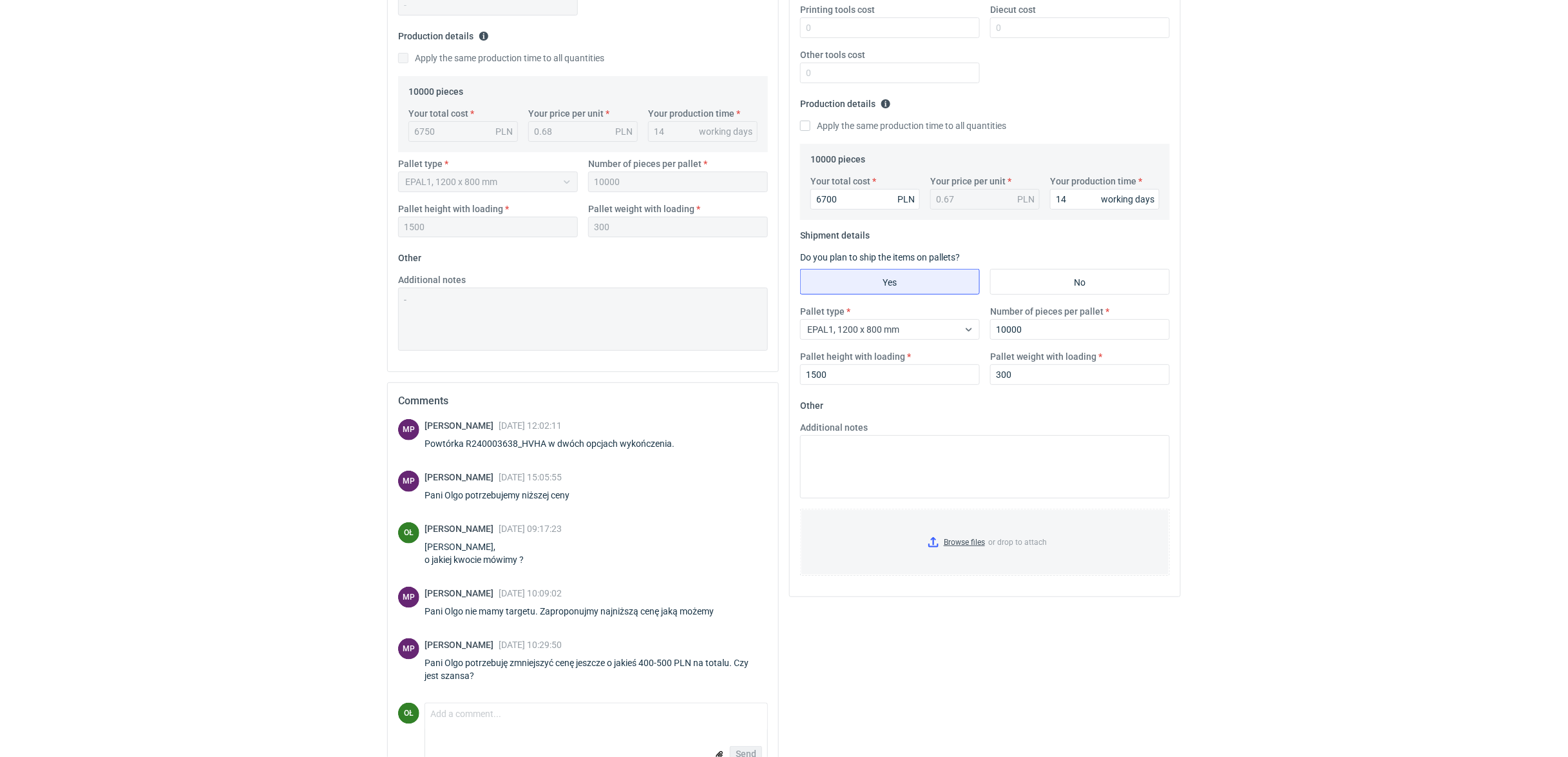
scroll to position [338, 0]
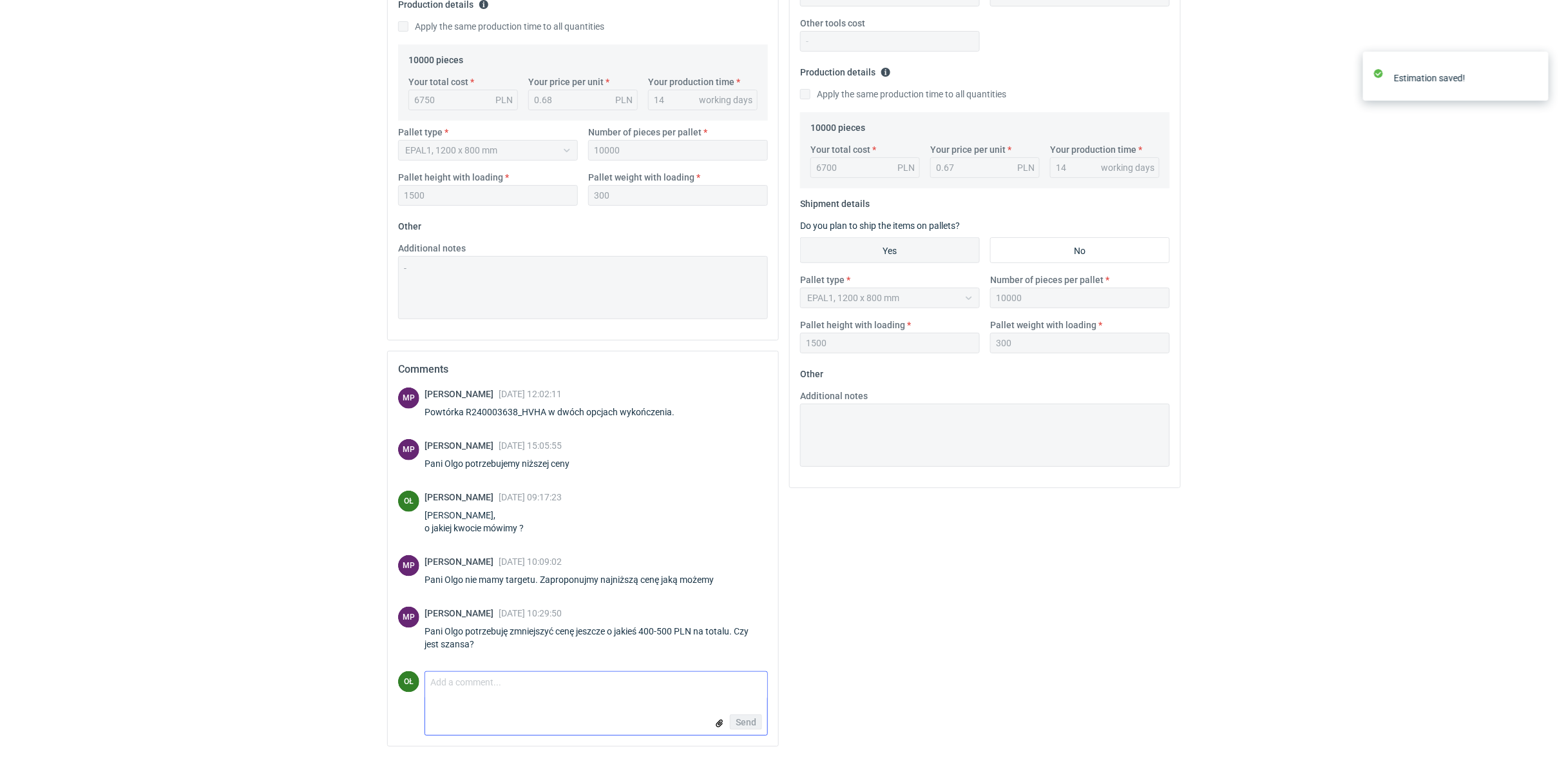
click at [465, 696] on textarea "Comment message" at bounding box center [595, 685] width 342 height 27
click at [465, 700] on form "Comment message Send" at bounding box center [595, 703] width 343 height 64
click at [522, 697] on textarea "Panie Michale, niestety nie jesteśmy wstanie" at bounding box center [595, 687] width 342 height 36
click at [552, 696] on textarea "Panie Michale, niestety nie jesteśmy w stanie" at bounding box center [595, 687] width 342 height 36
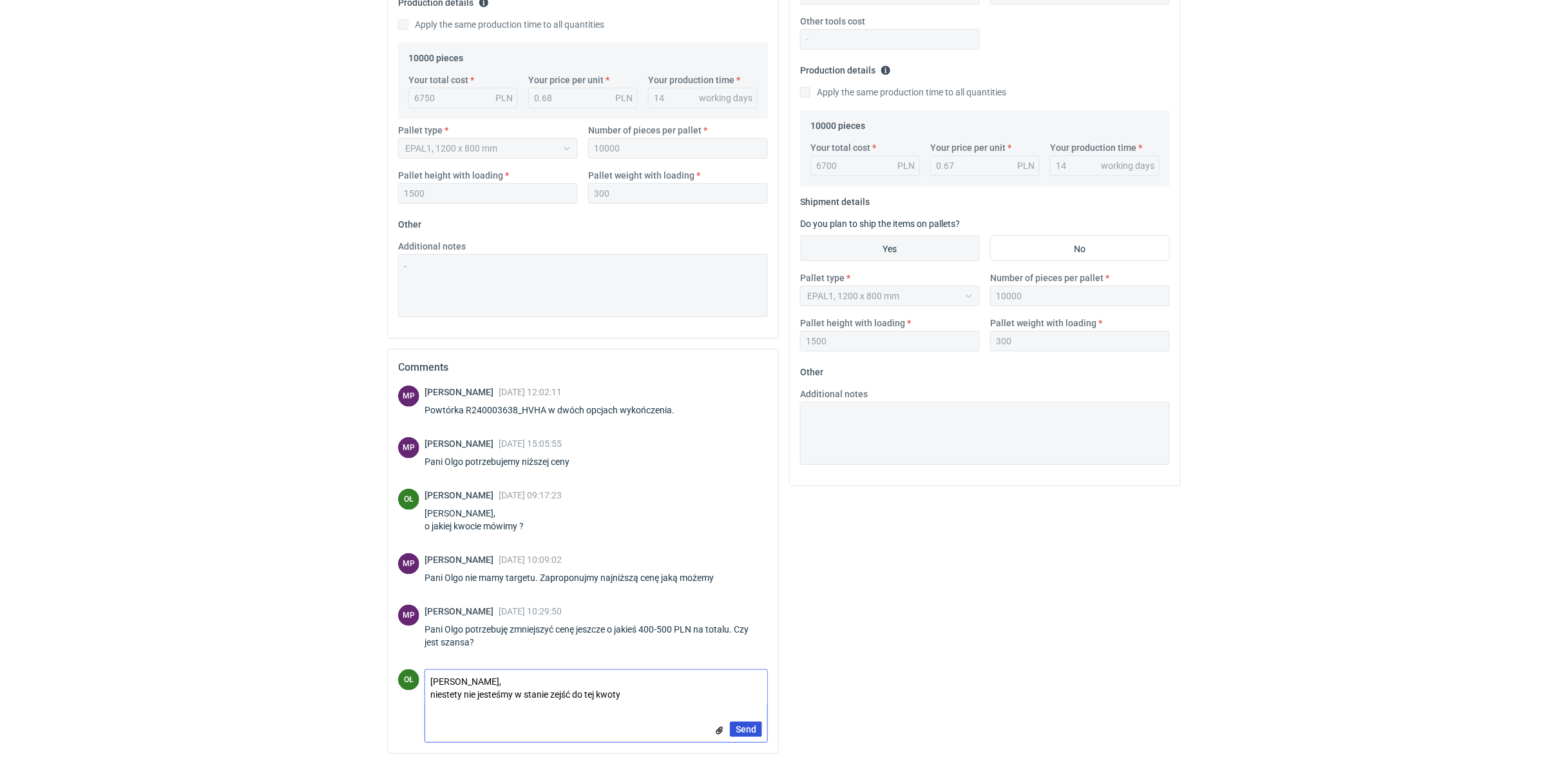
type textarea "Panie Michale, niestety nie jesteśmy w stanie zejść do tej kwoty"
click at [745, 727] on span "Send" at bounding box center [746, 728] width 20 height 9
click at [196, 421] on html "RFQs Specs Designs Items Orders Customers Tools Analytics 36 99+ OŁ Olga Łopato…" at bounding box center [784, 42] width 1568 height 757
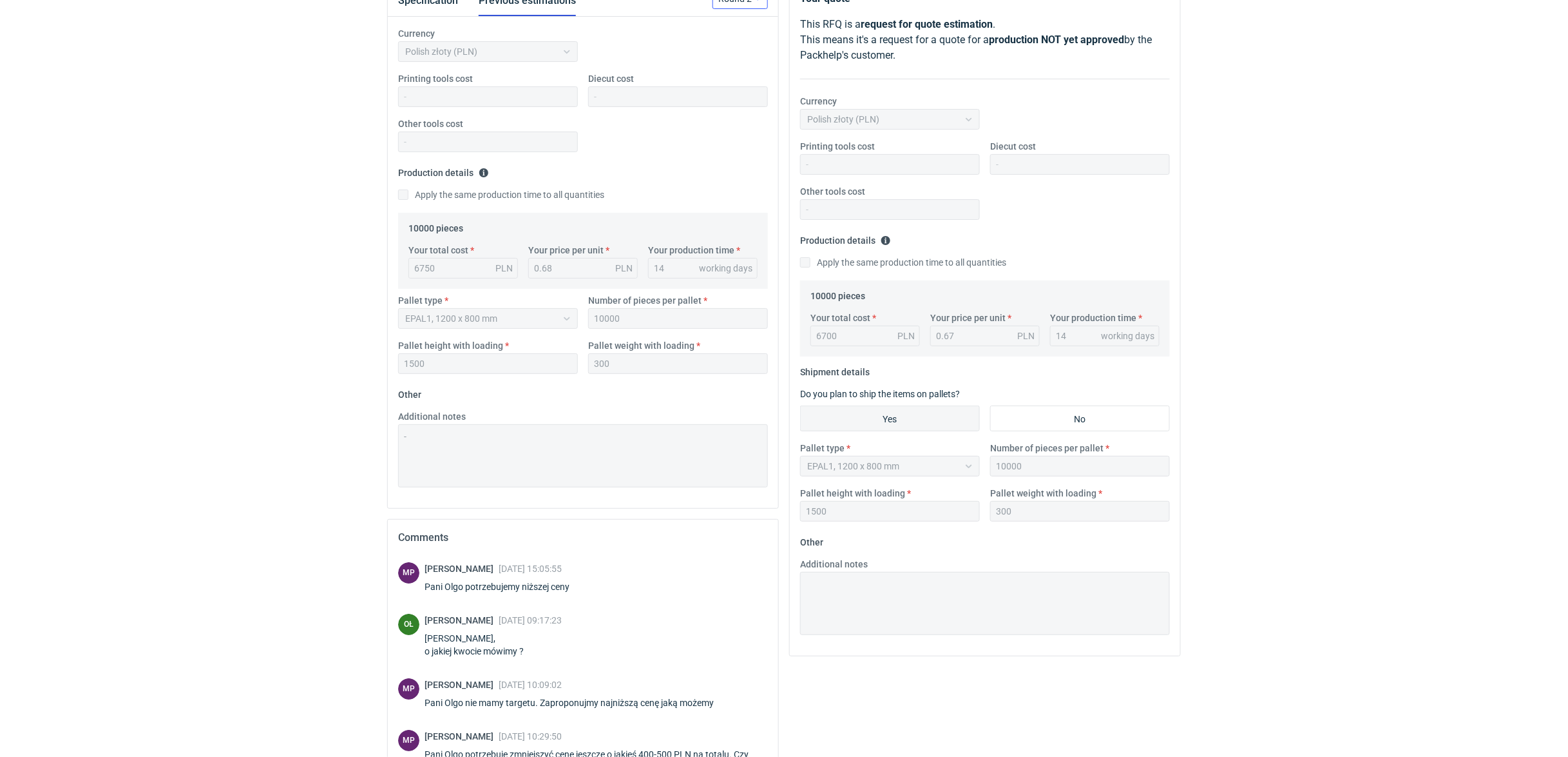
scroll to position [165, 0]
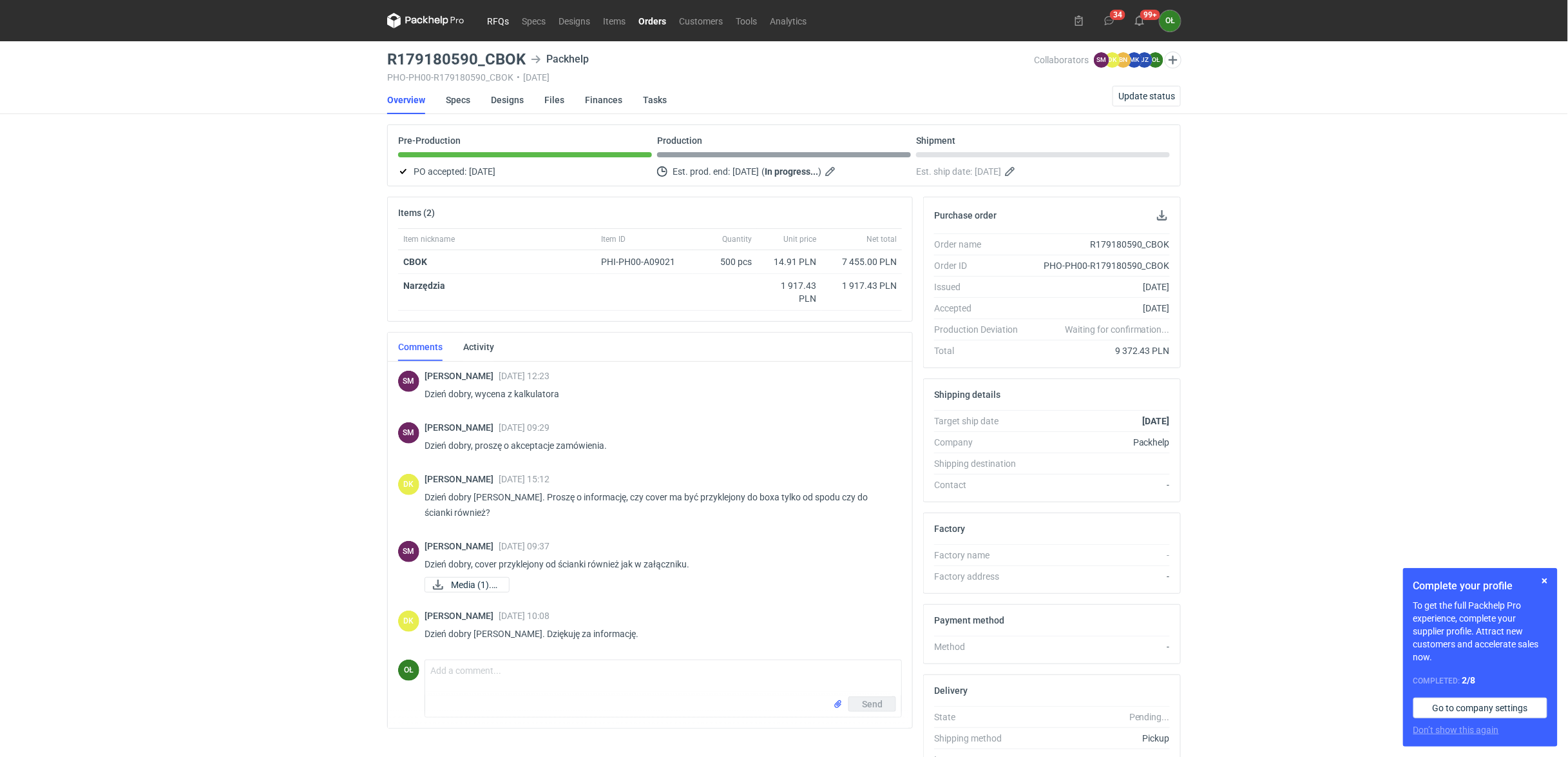
click at [505, 19] on link "RFQs" at bounding box center [498, 20] width 35 height 15
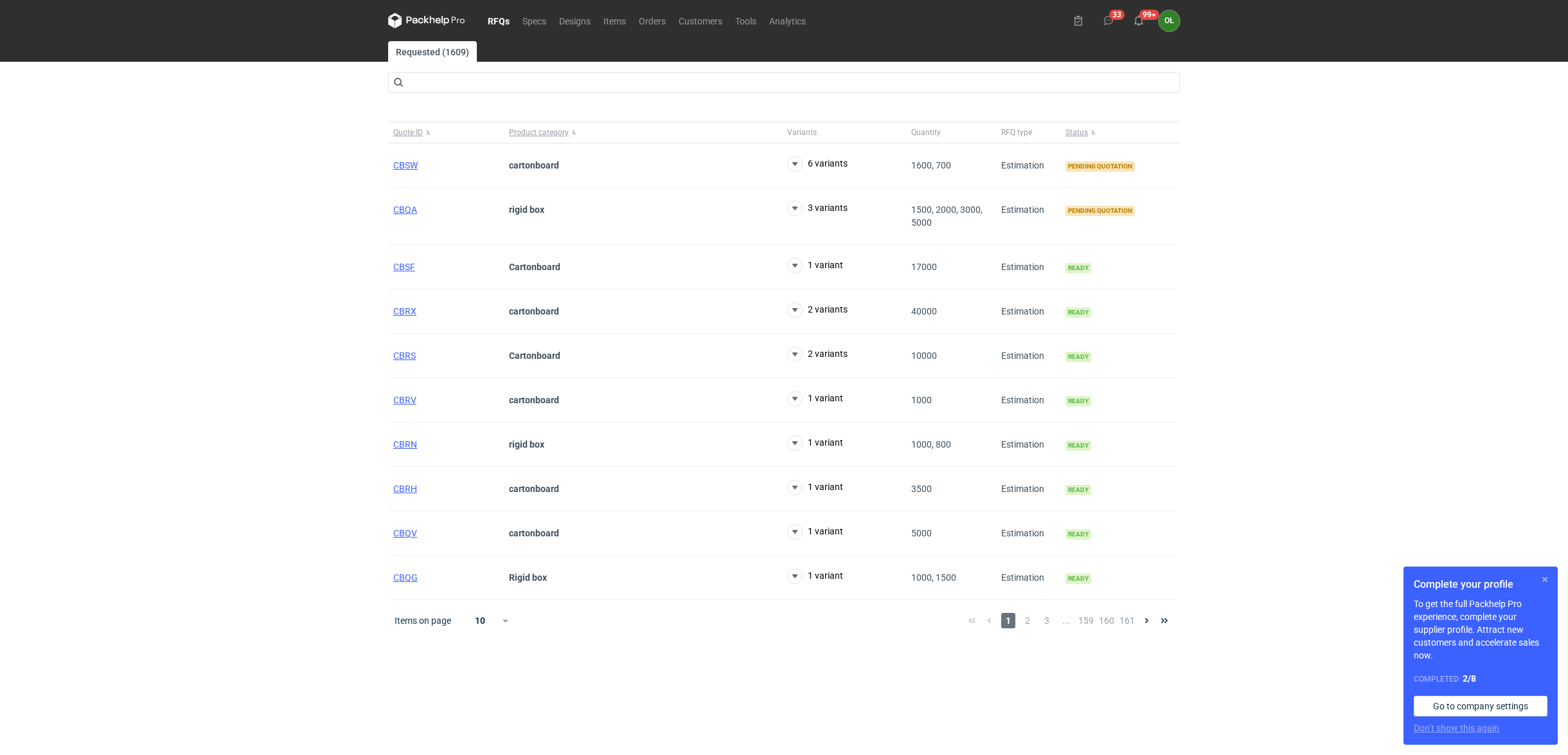
click at [1541, 581] on button "button" at bounding box center [1545, 579] width 15 height 15
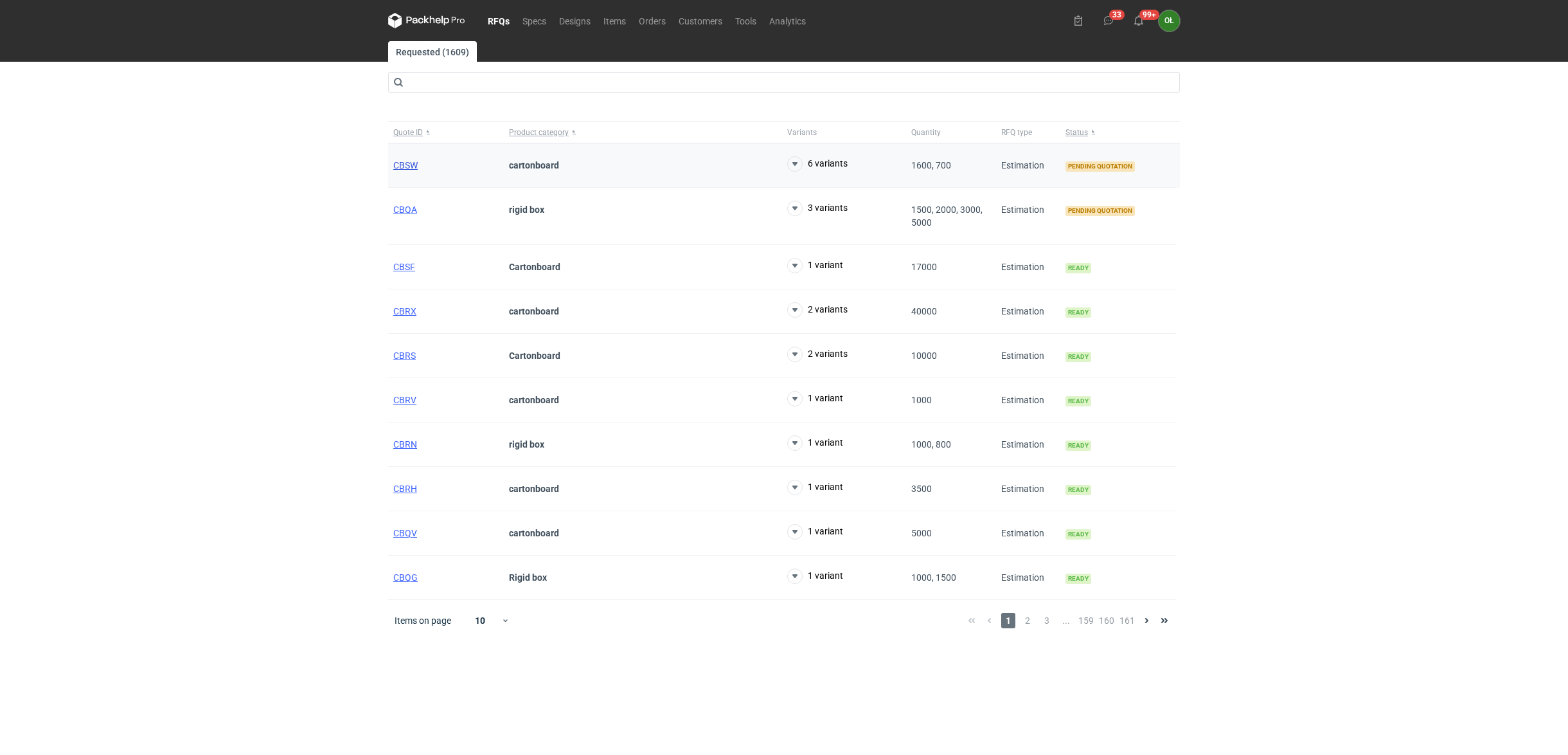
click at [405, 165] on span "CBSW" at bounding box center [405, 165] width 24 height 10
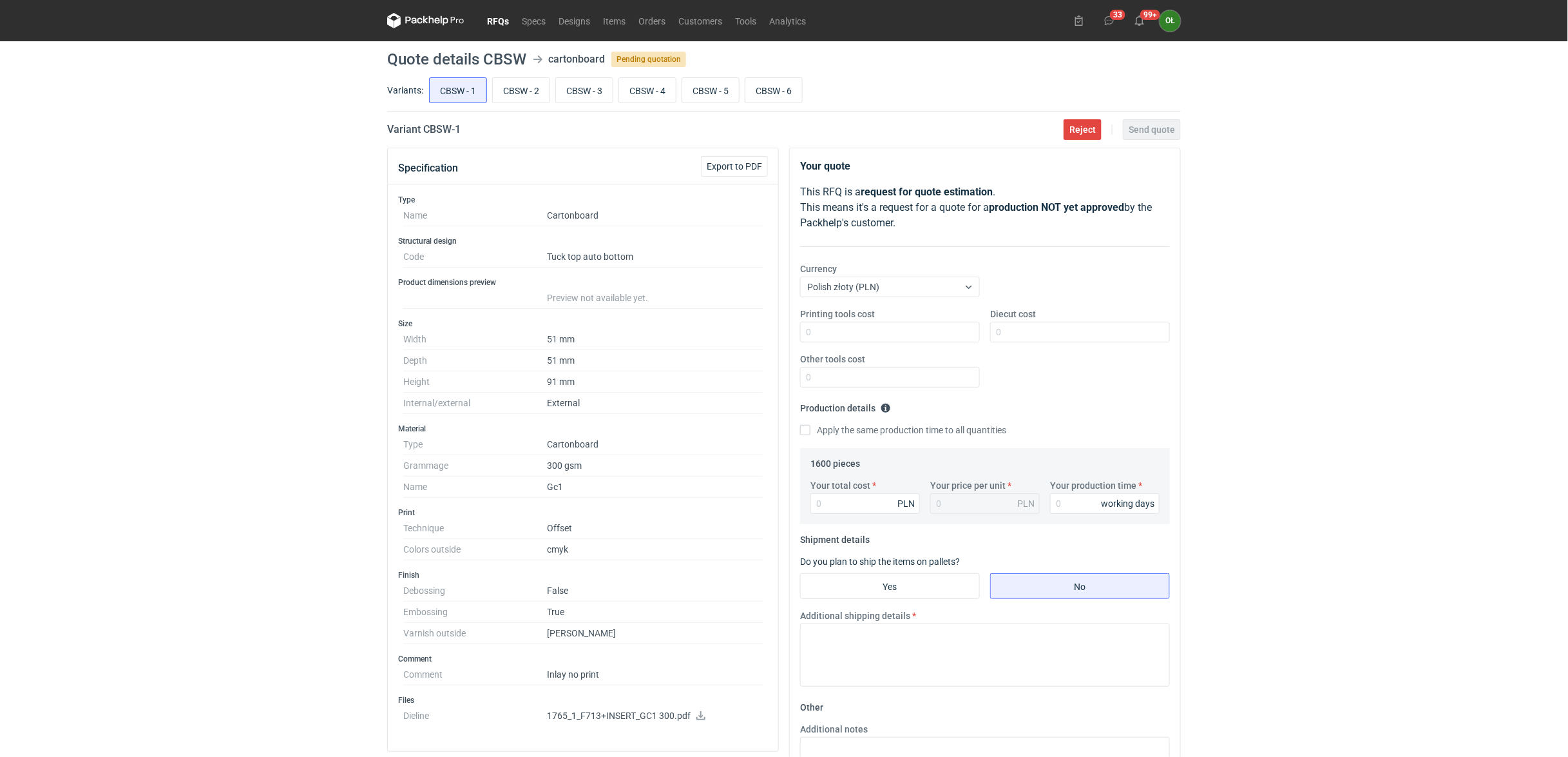
click at [702, 715] on icon at bounding box center [701, 715] width 10 height 9
click at [593, 88] on input "CBSW - 3" at bounding box center [584, 89] width 57 height 24
radio input "true"
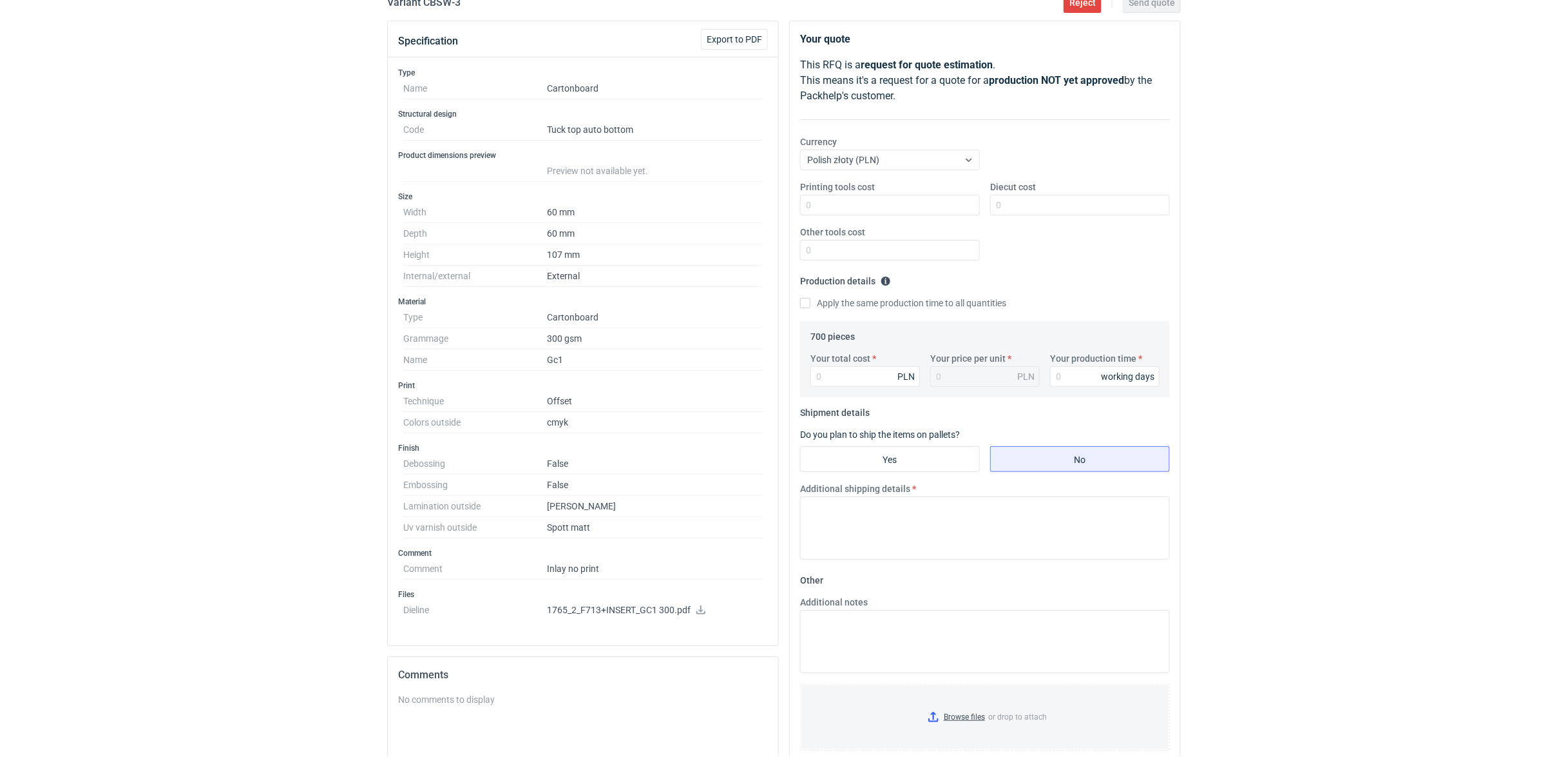
scroll to position [143, 0]
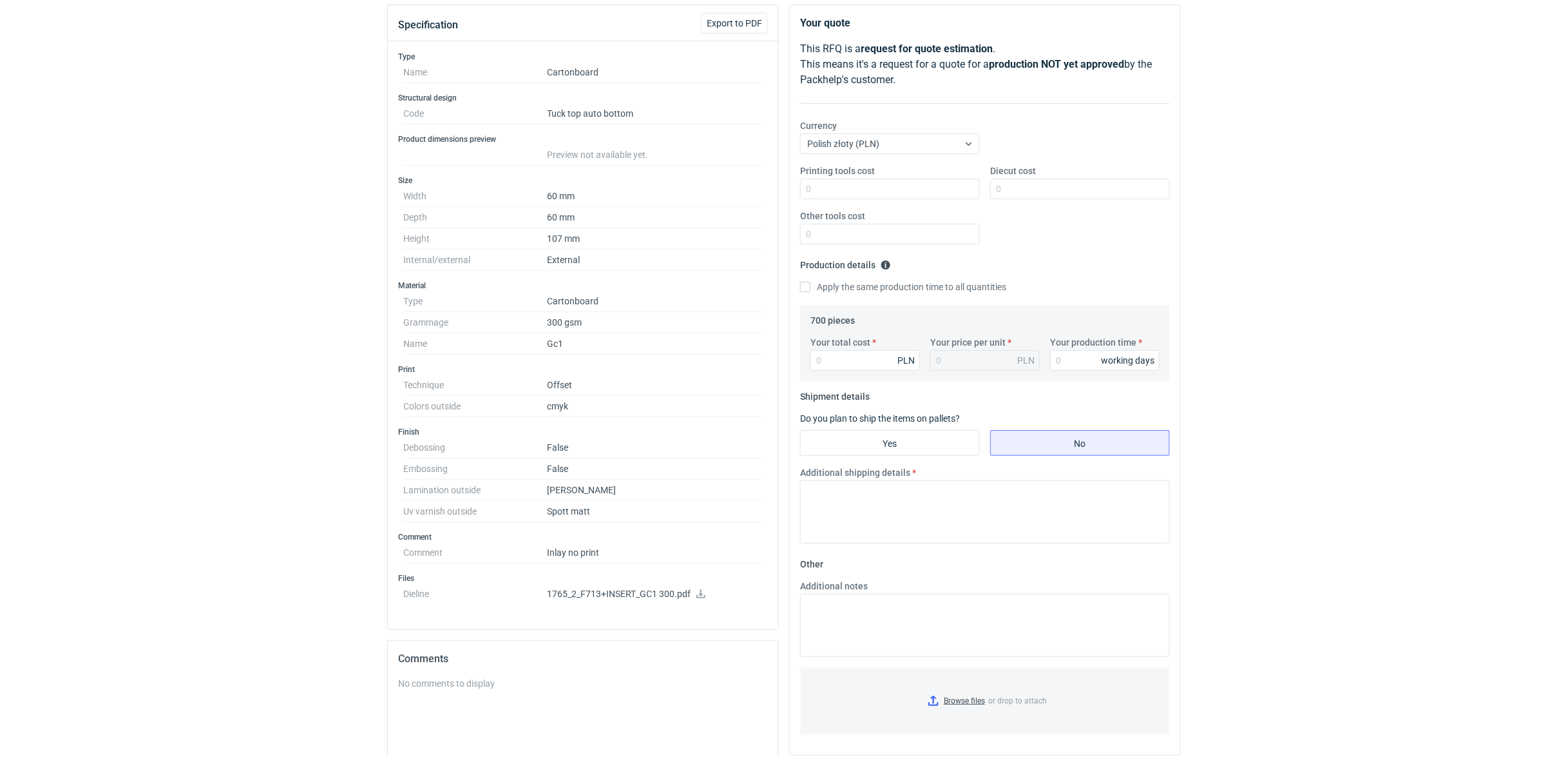
click at [702, 597] on icon at bounding box center [700, 593] width 9 height 9
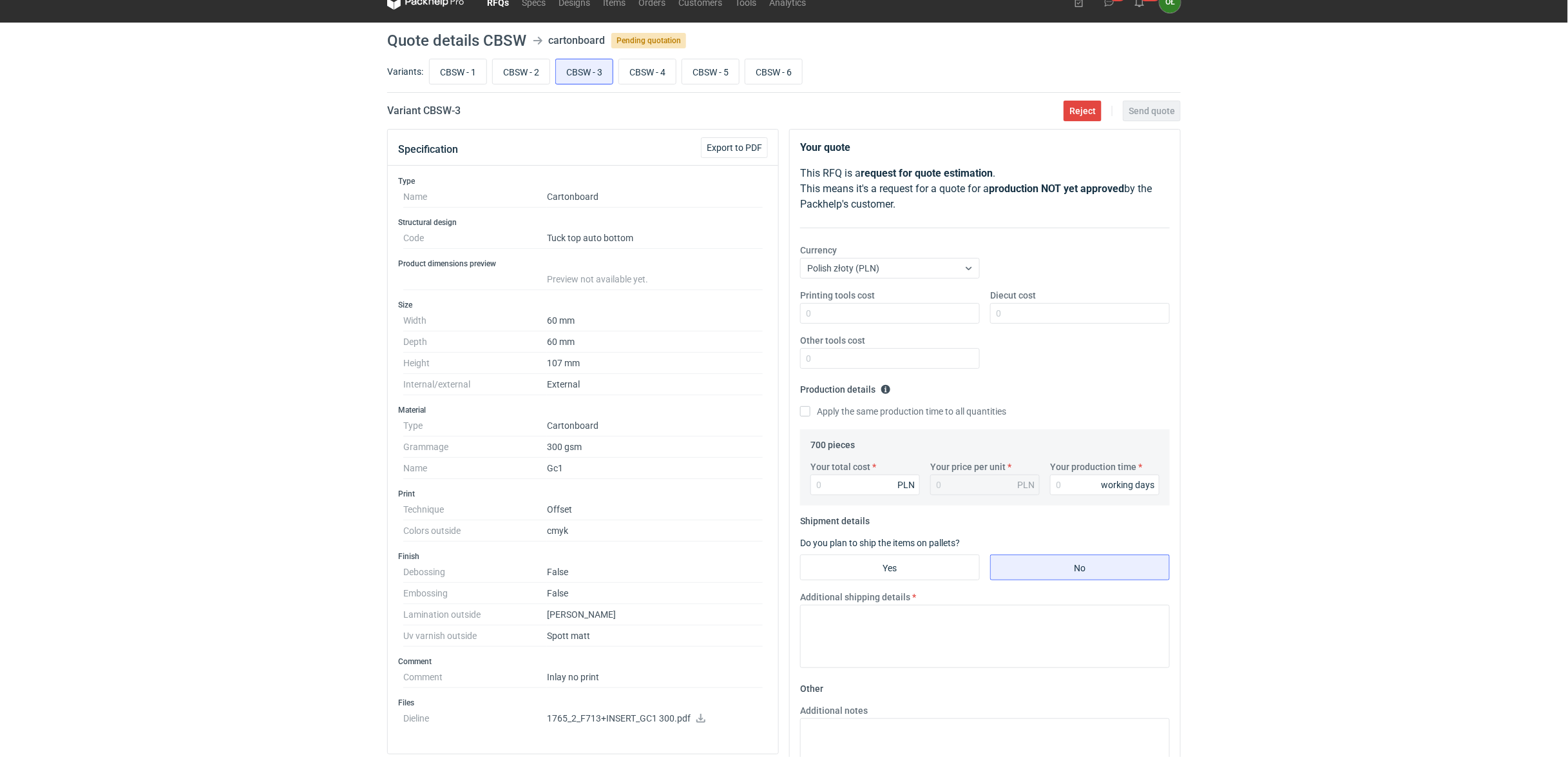
scroll to position [0, 0]
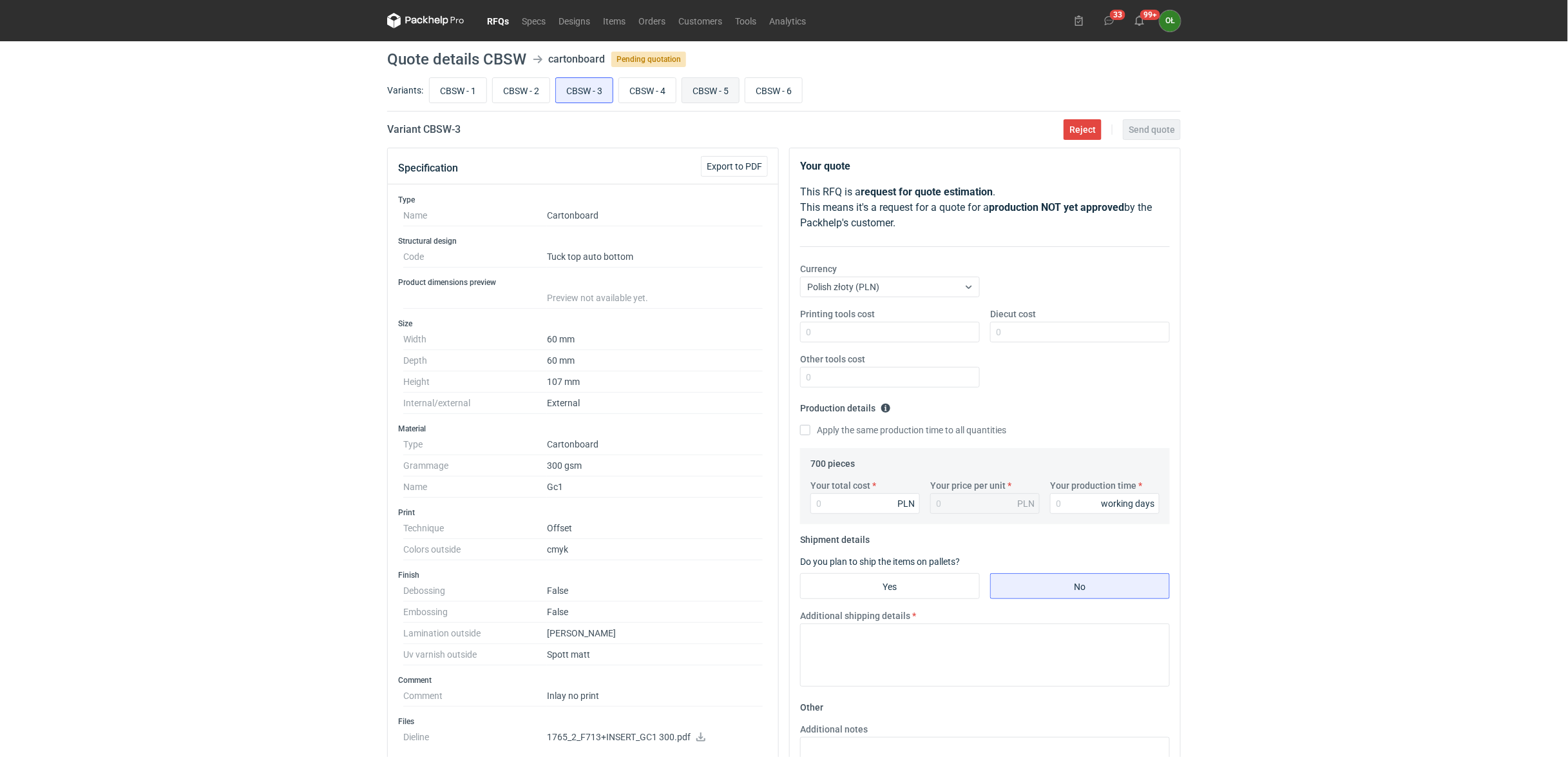
click at [716, 85] on input "CBSW - 5" at bounding box center [710, 89] width 57 height 24
radio input "true"
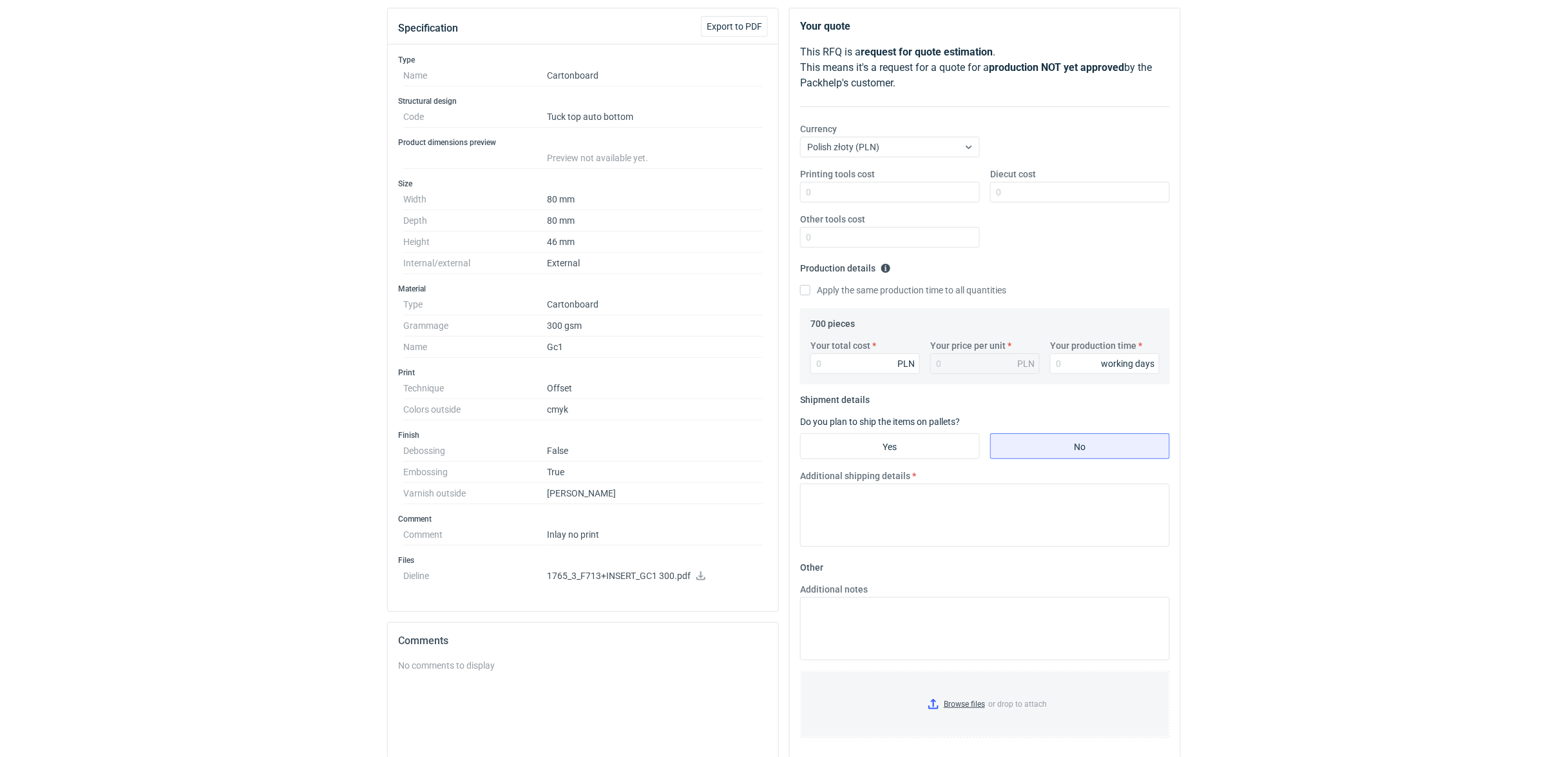
scroll to position [143, 0]
click at [702, 573] on icon at bounding box center [701, 572] width 10 height 9
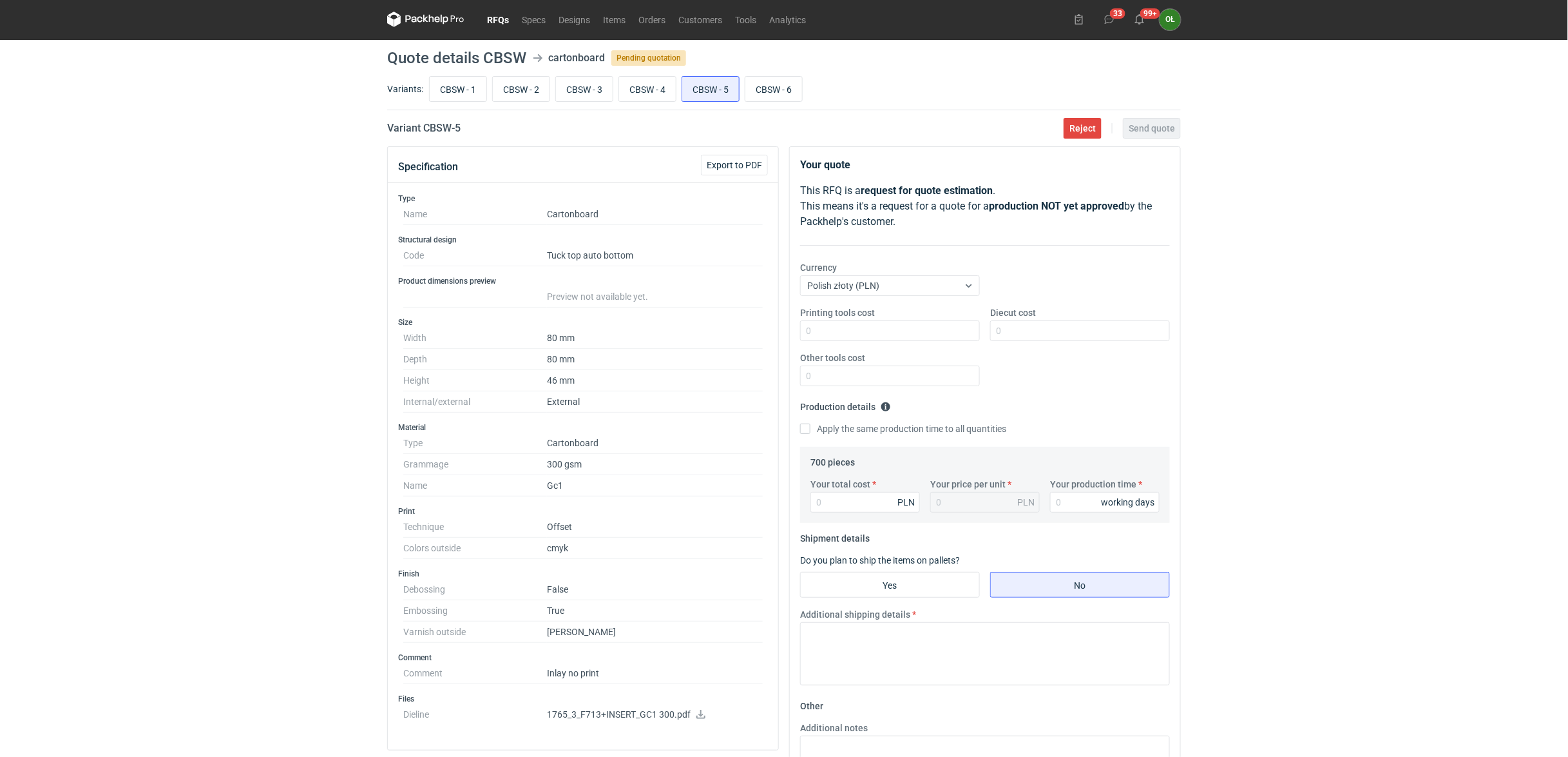
scroll to position [0, 0]
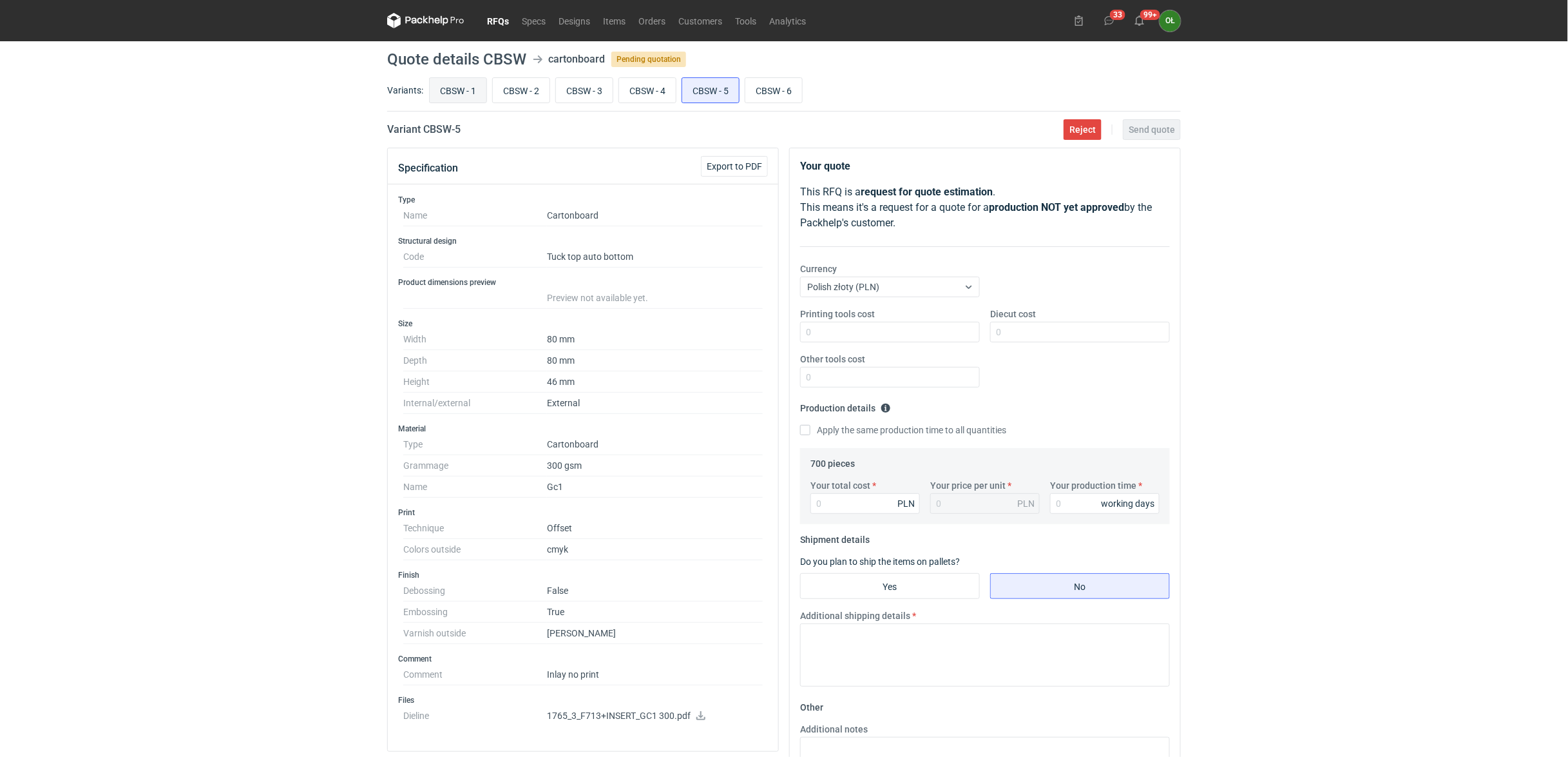
click at [465, 96] on input "CBSW - 1" at bounding box center [457, 89] width 57 height 24
radio input "true"
click at [505, 91] on input "CBSW - 2" at bounding box center [520, 89] width 57 height 24
radio input "true"
click at [457, 84] on input "CBSW - 1" at bounding box center [457, 89] width 57 height 24
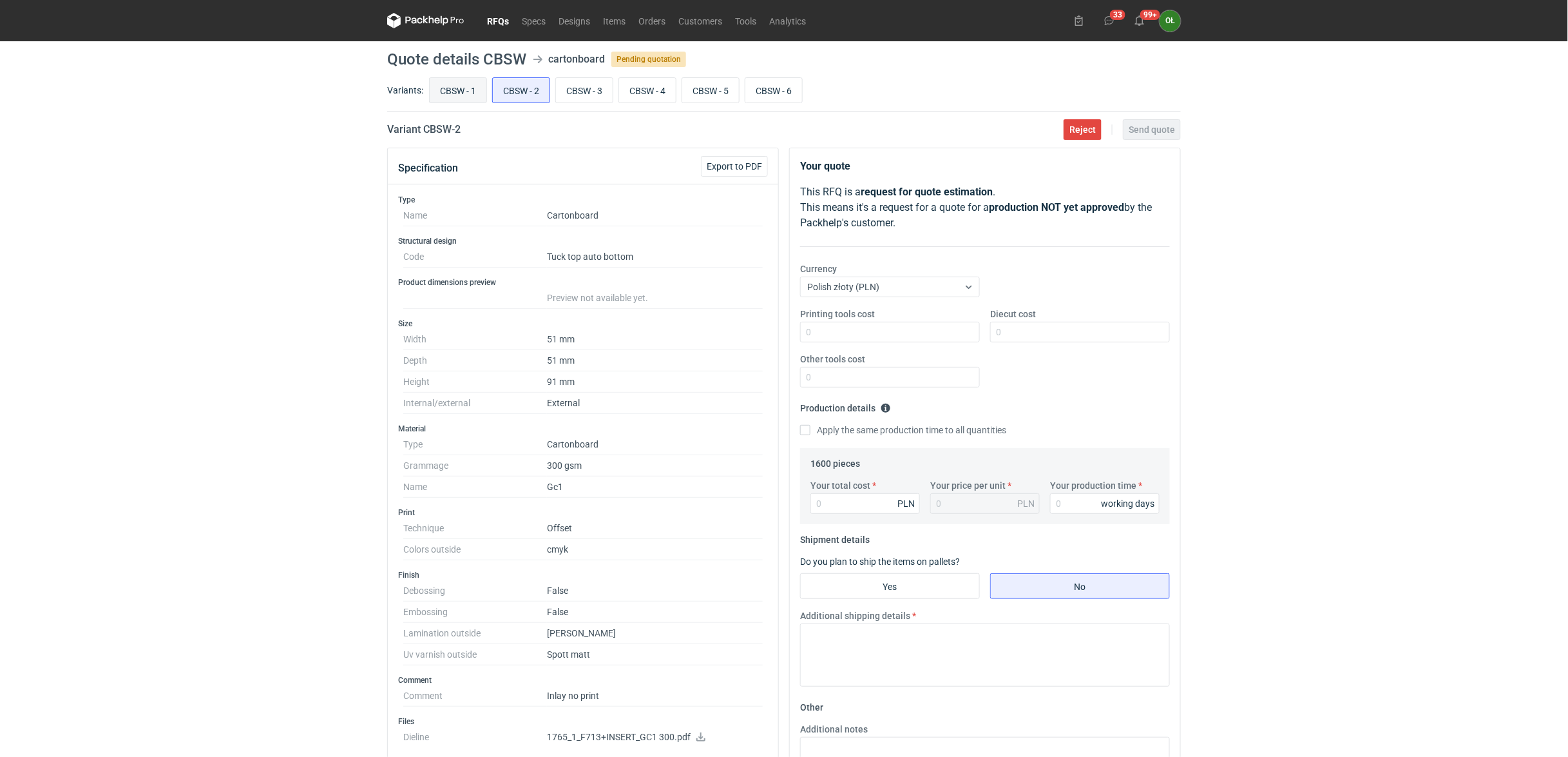
radio input "true"
click at [513, 89] on input "CBSW - 2" at bounding box center [520, 89] width 57 height 24
radio input "true"
click at [348, 303] on div "RFQs Specs Designs Items Orders Customers Tools Analytics 33 99+ OŁ Olga Łopato…" at bounding box center [784, 378] width 1568 height 757
click at [490, 16] on link "RFQs" at bounding box center [498, 20] width 35 height 15
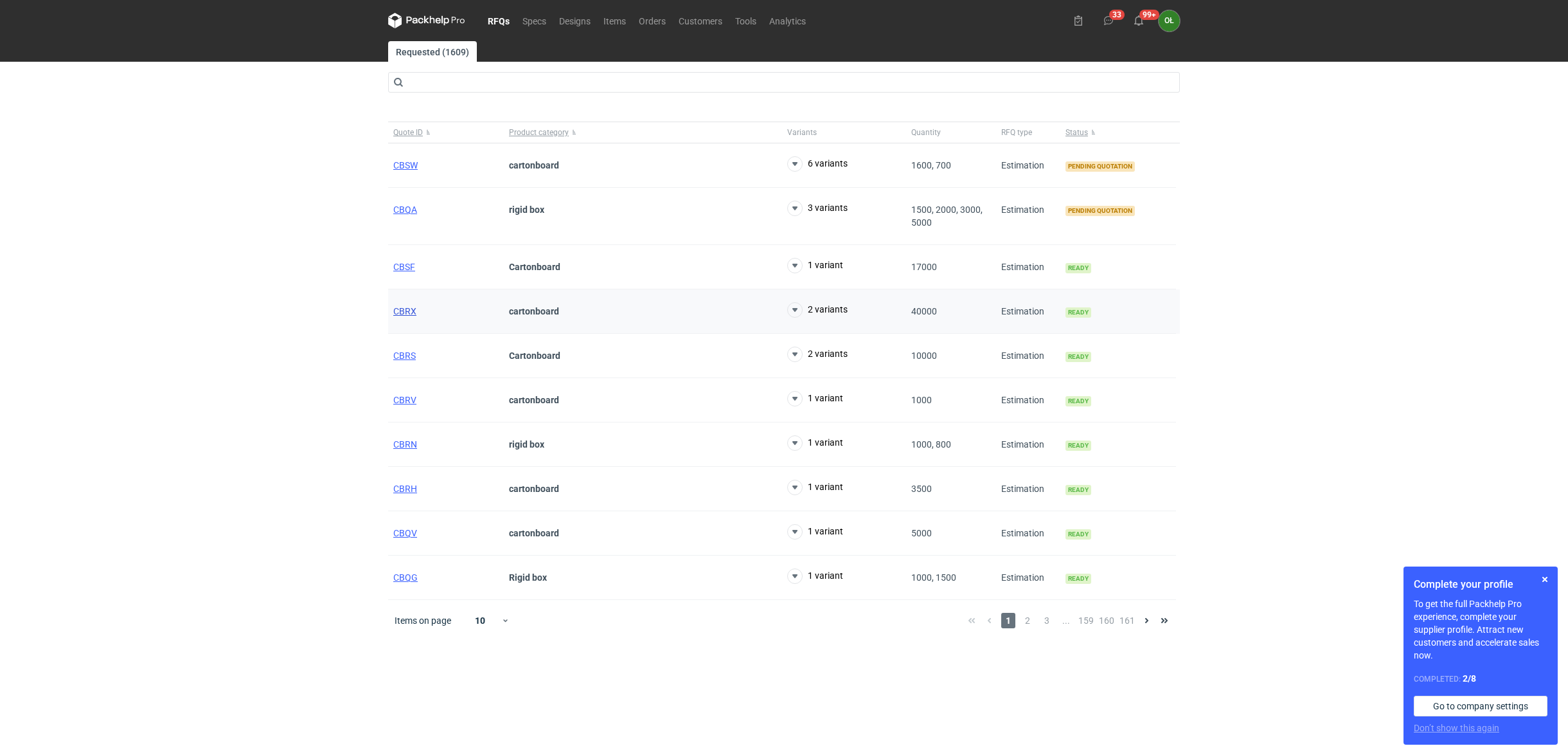
click at [401, 309] on span "CBRX" at bounding box center [404, 311] width 23 height 10
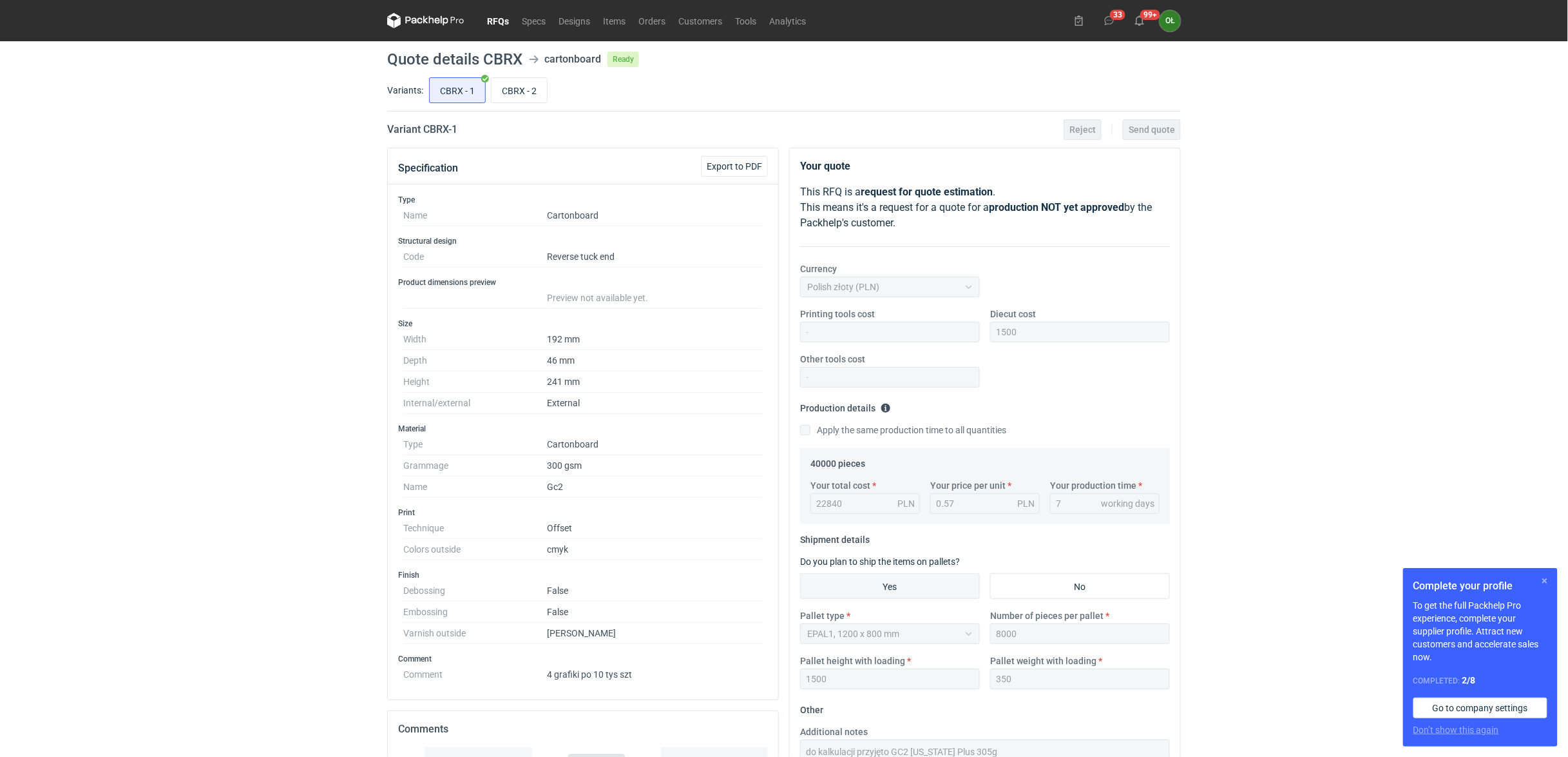
click at [1544, 575] on button "button" at bounding box center [1544, 581] width 15 height 15
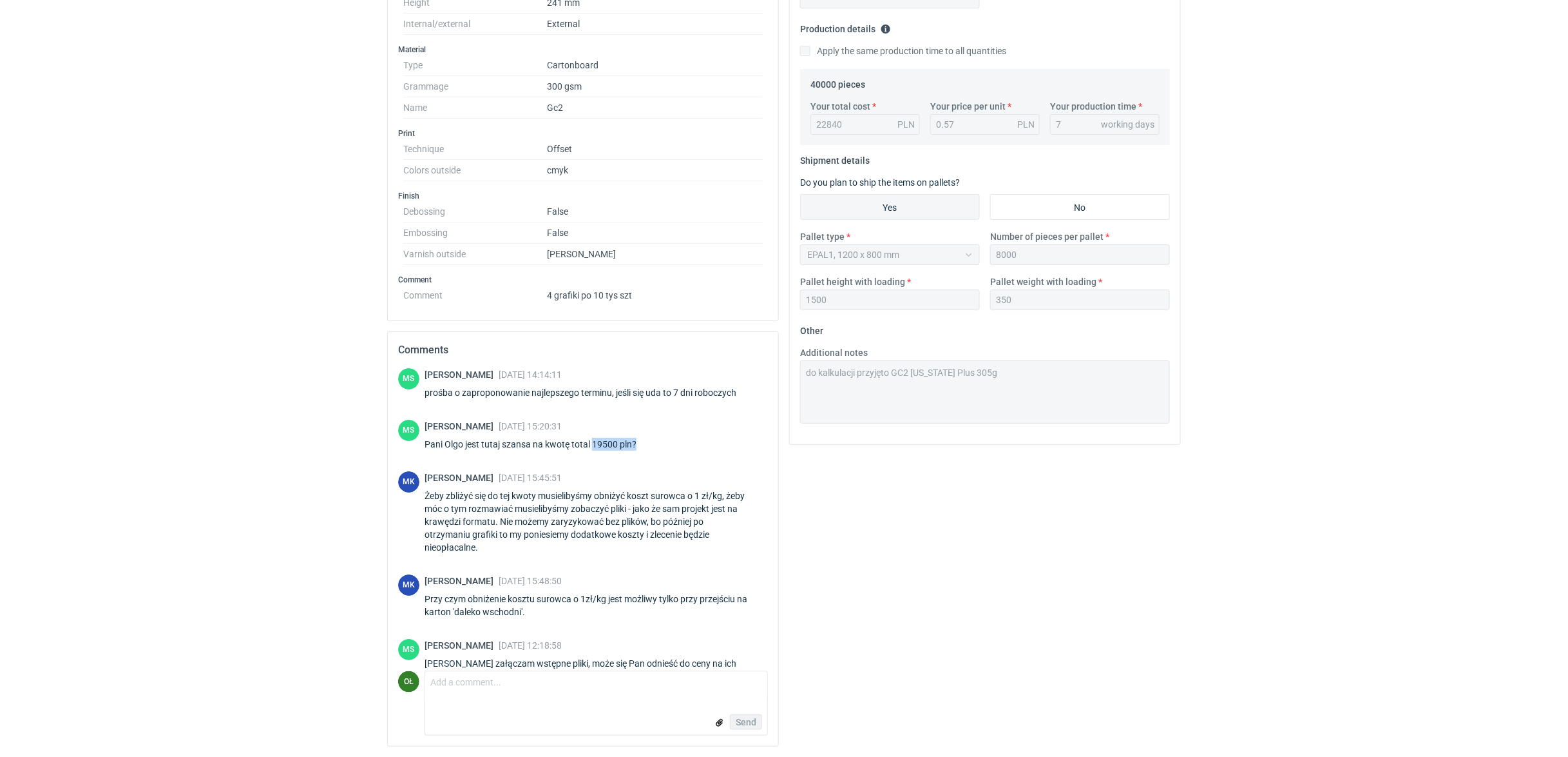
drag, startPoint x: 653, startPoint y: 454, endPoint x: 593, endPoint y: 454, distance: 60.0
click at [593, 454] on div "MS Maciej Sikora 06 Oct 2025 15:20:31 Pani Olgo jest tutaj szansa na kwotę tota…" at bounding box center [583, 437] width 369 height 36
click at [606, 467] on div "MS Maciej Sikora 03 Oct 2025 14:14:11 prośba o zaproponowanie najlepszego termi…" at bounding box center [583, 519] width 369 height 303
click at [489, 710] on div "Send" at bounding box center [595, 722] width 342 height 26
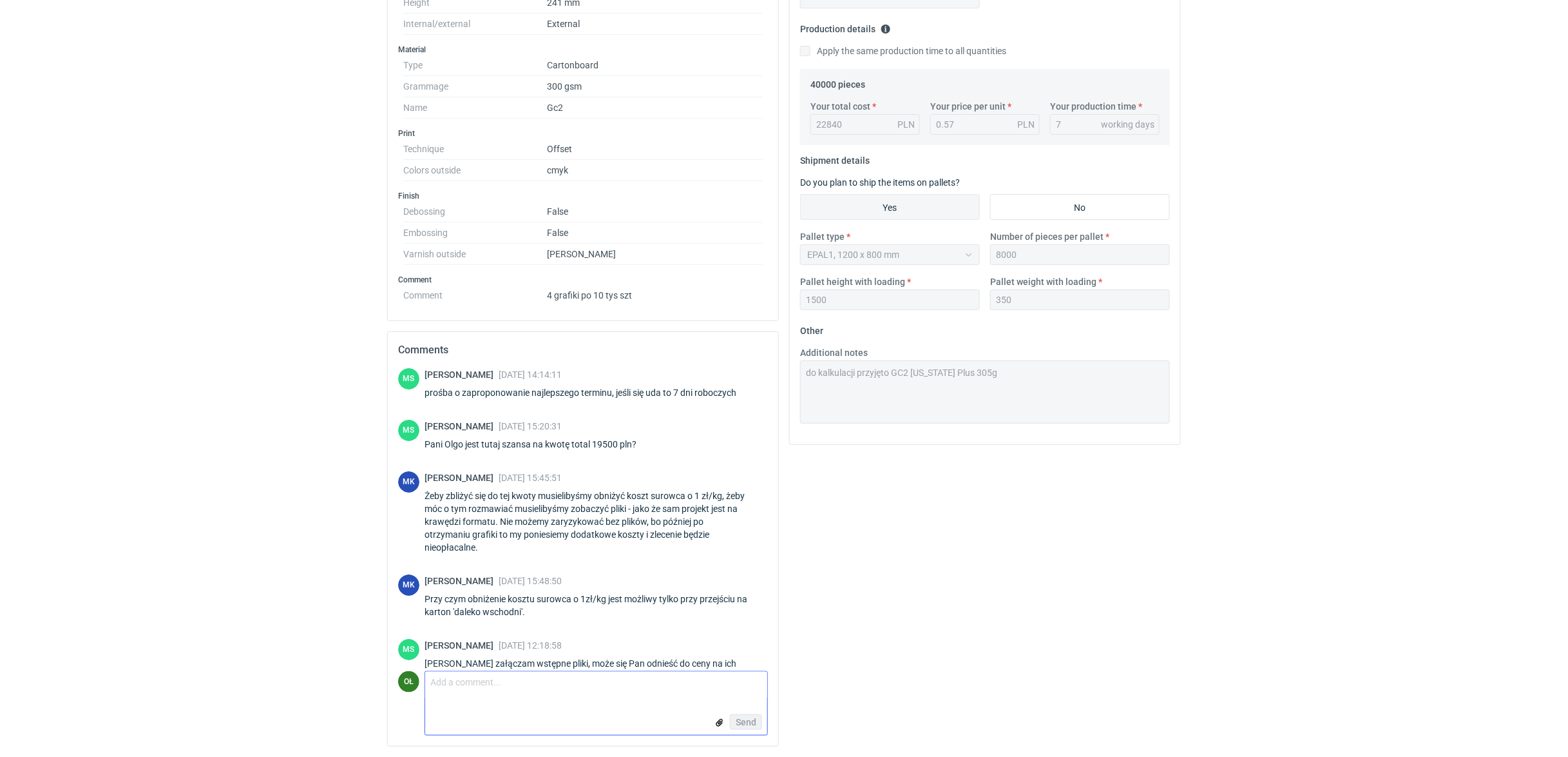
click at [464, 684] on textarea "Comment message" at bounding box center [595, 685] width 342 height 27
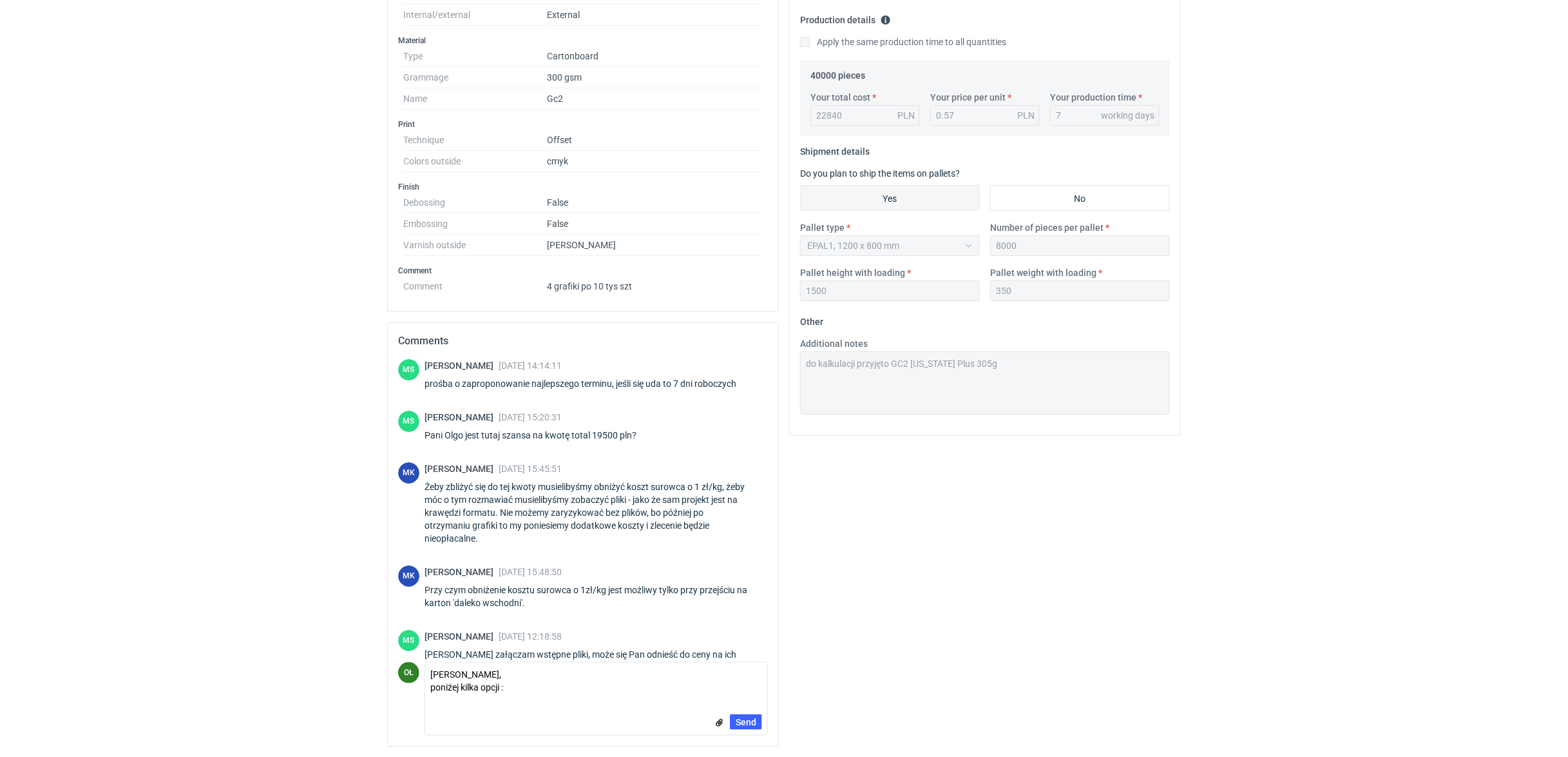
scroll to position [392, 0]
click at [441, 704] on form "Comment message Panie Macieju, poniżej kilka opcji : Send" at bounding box center [595, 698] width 343 height 73
click at [439, 702] on form "Comment message Panie Macieju, poniżej kilka opcji : Send" at bounding box center [595, 698] width 343 height 73
click at [434, 697] on textarea "Panie Macieju, poniżej kilka opcji :" at bounding box center [595, 680] width 342 height 36
click at [510, 682] on textarea "Panie Macieju, poniżej kilka opcji :" at bounding box center [595, 680] width 342 height 36
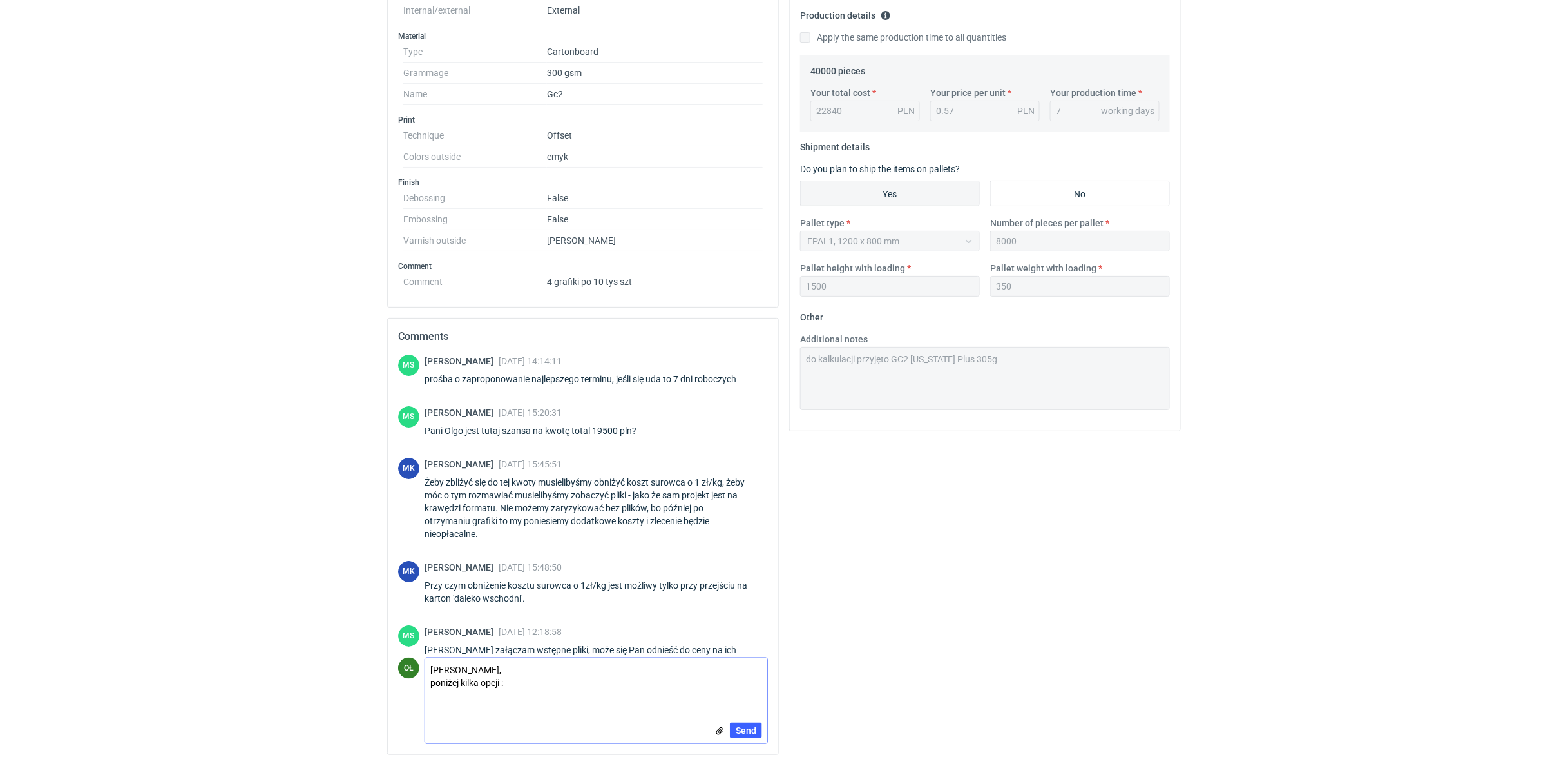
scroll to position [0, 0]
type textarea "Panie Macieju, poniżej kilka opcji : 1."
drag, startPoint x: 461, startPoint y: 700, endPoint x: 426, endPoint y: 677, distance: 41.9
click at [426, 677] on textarea "Panie Macieju, poniżej kilka opcji : 1." at bounding box center [595, 683] width 342 height 49
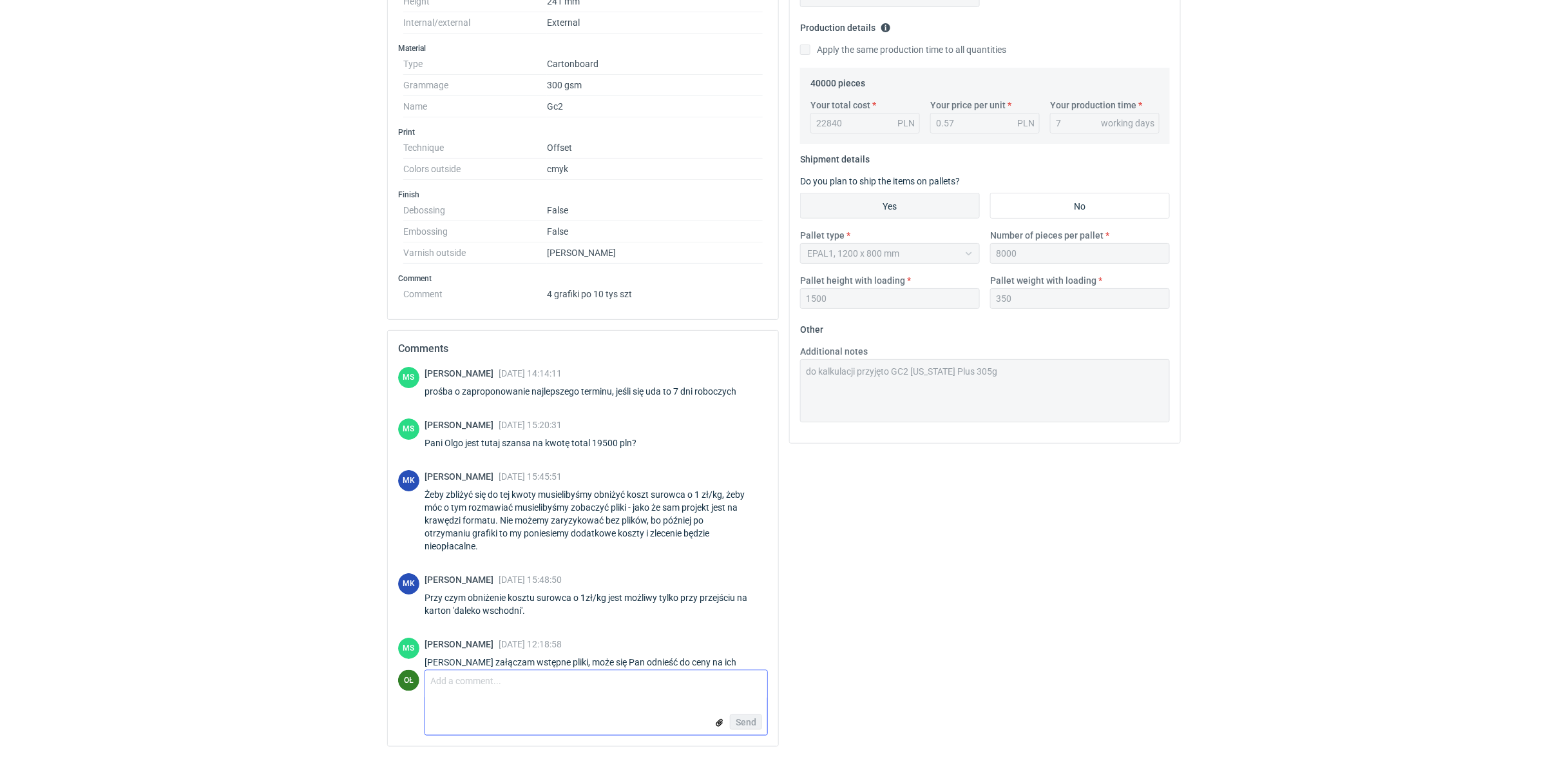
click at [437, 679] on textarea "Comment message" at bounding box center [595, 684] width 342 height 29
paste textarea "Panie Macieju, poniżej przedstawiam dwie propozycje realizacji: W kwocie 19 500…"
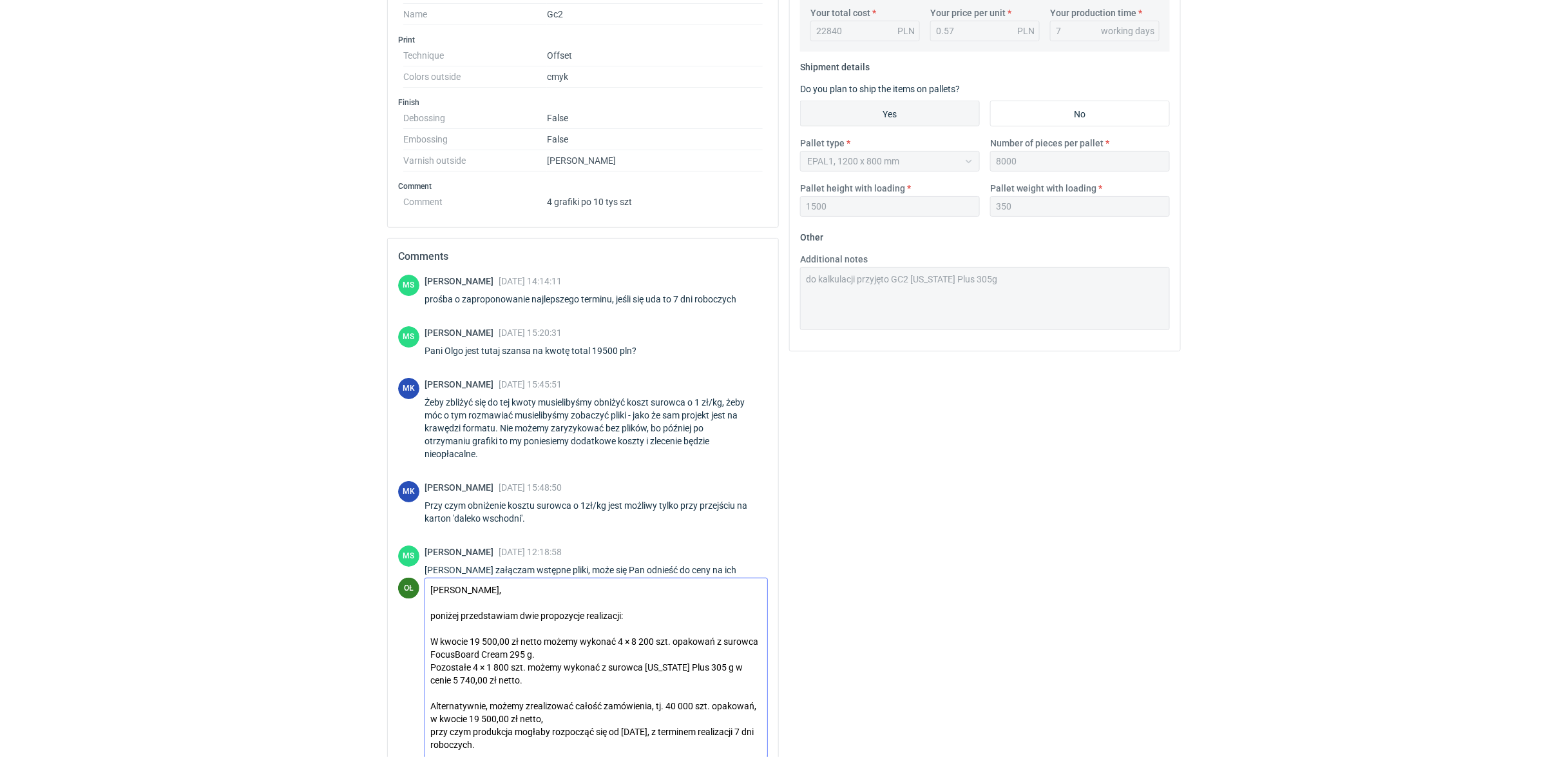
scroll to position [534, 0]
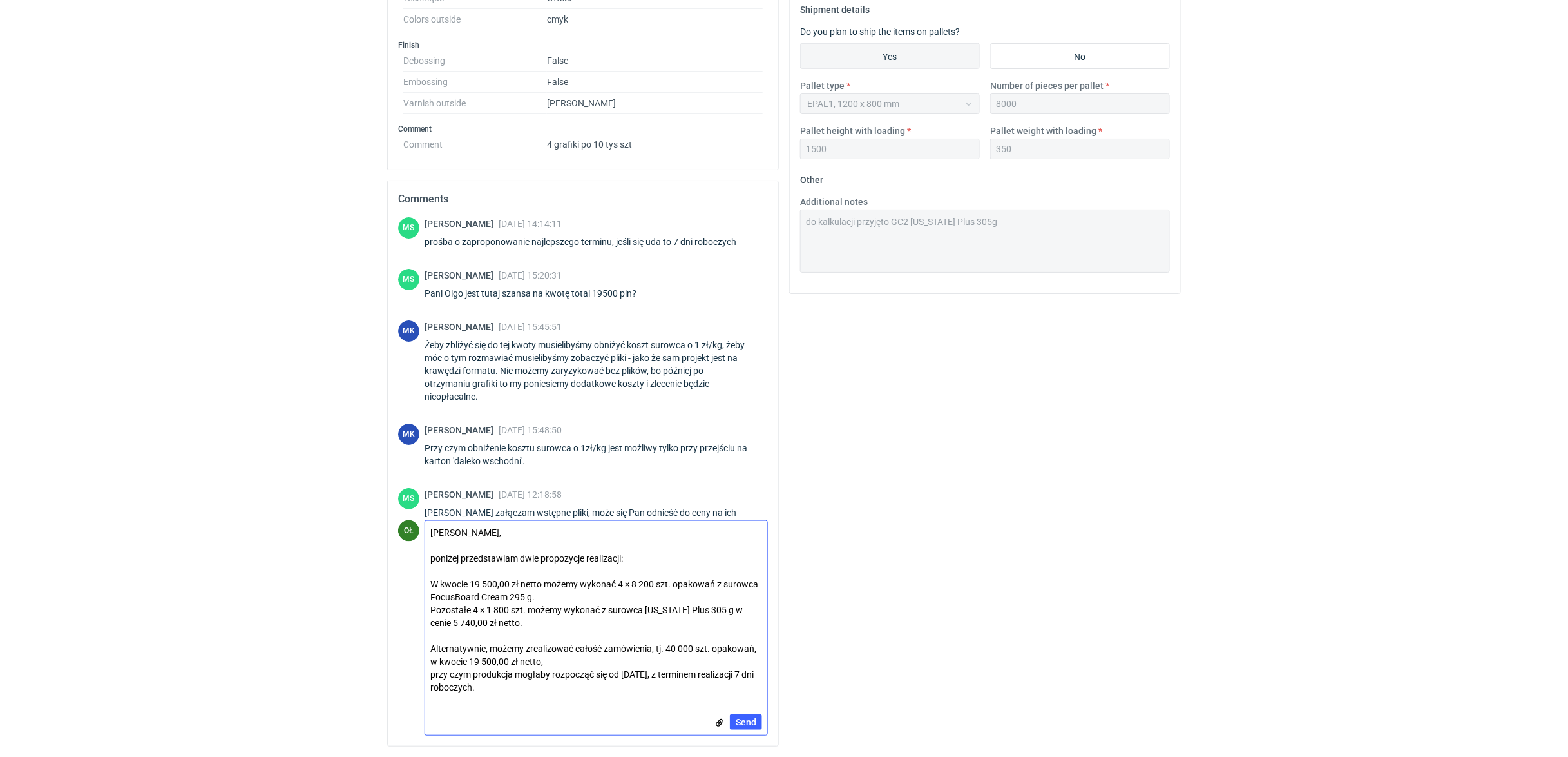
click at [753, 604] on textarea "Panie Macieju, poniżej przedstawiam dwie propozycje realizacji: W kwocie 19 500…" at bounding box center [595, 609] width 342 height 178
type textarea "Panie Macieju, poniżej przedstawiam dwie propozycje realizacji: W kwocie 19 500…"
click at [743, 717] on span "Send" at bounding box center [746, 722] width 20 height 9
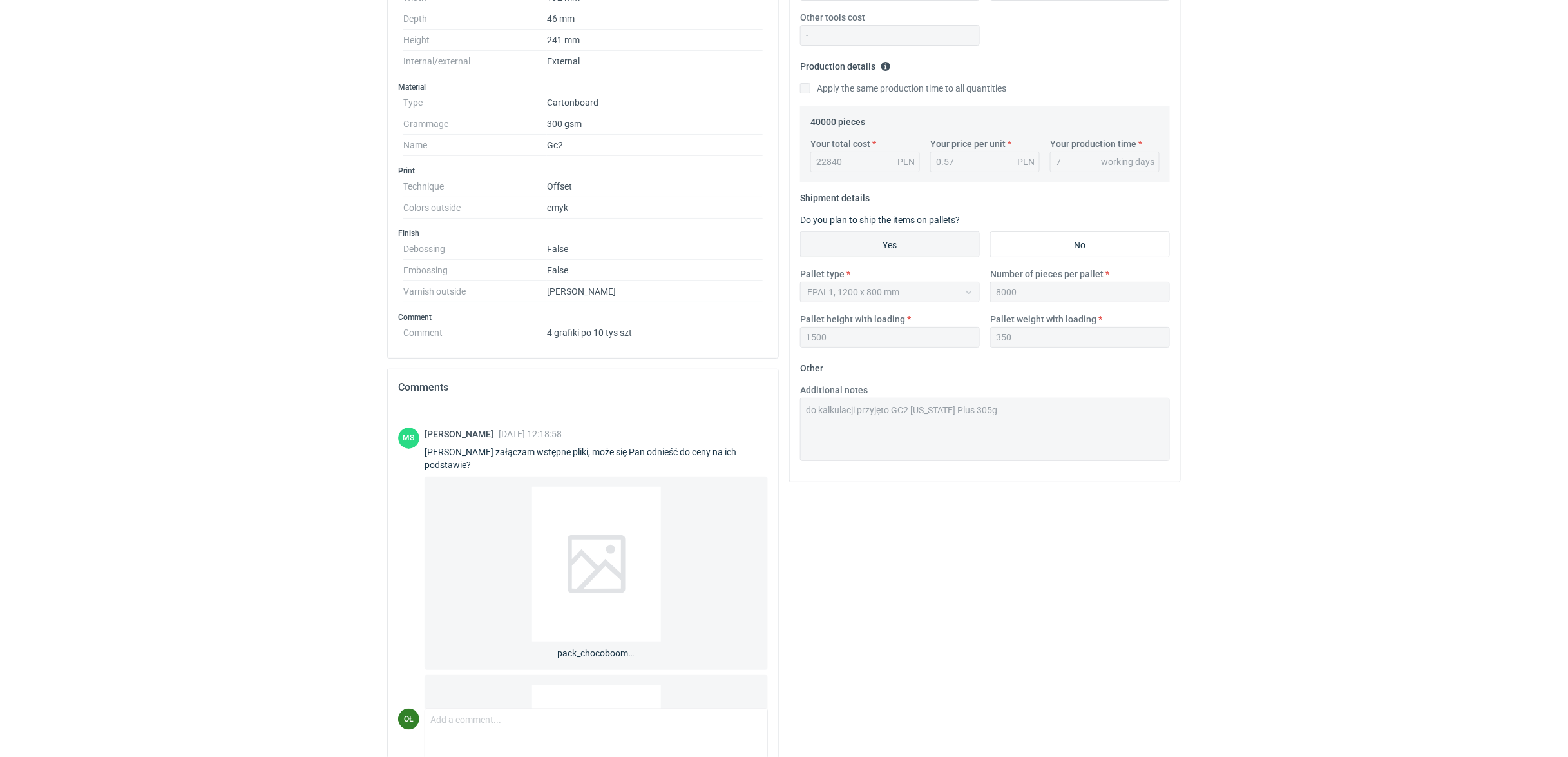
scroll to position [173, 0]
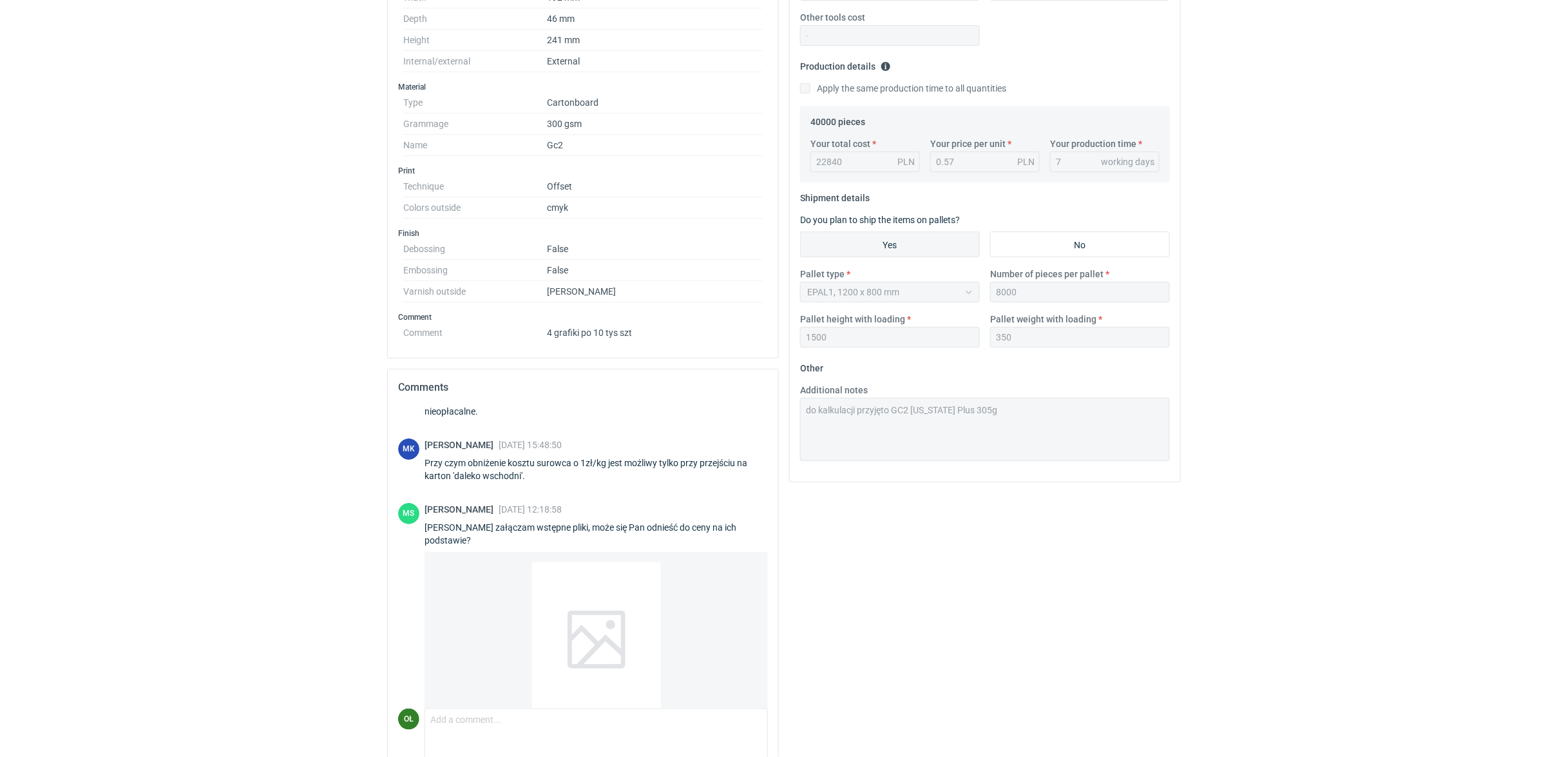
click at [492, 581] on div "pack_chocoboom_craviesUS.pdf" at bounding box center [595, 648] width 323 height 173
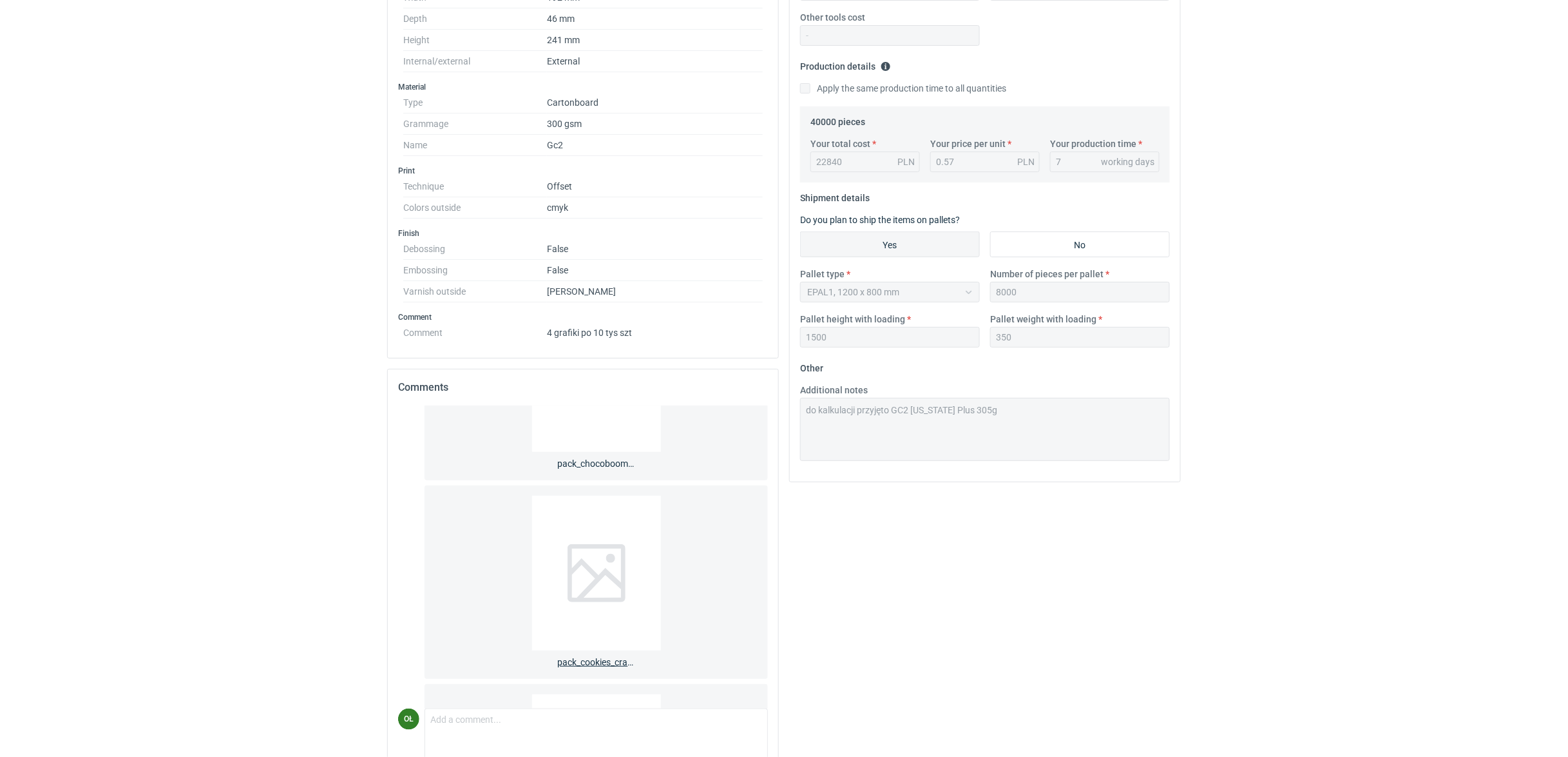
scroll to position [489, 0]
click at [552, 565] on div at bounding box center [596, 522] width 129 height 154
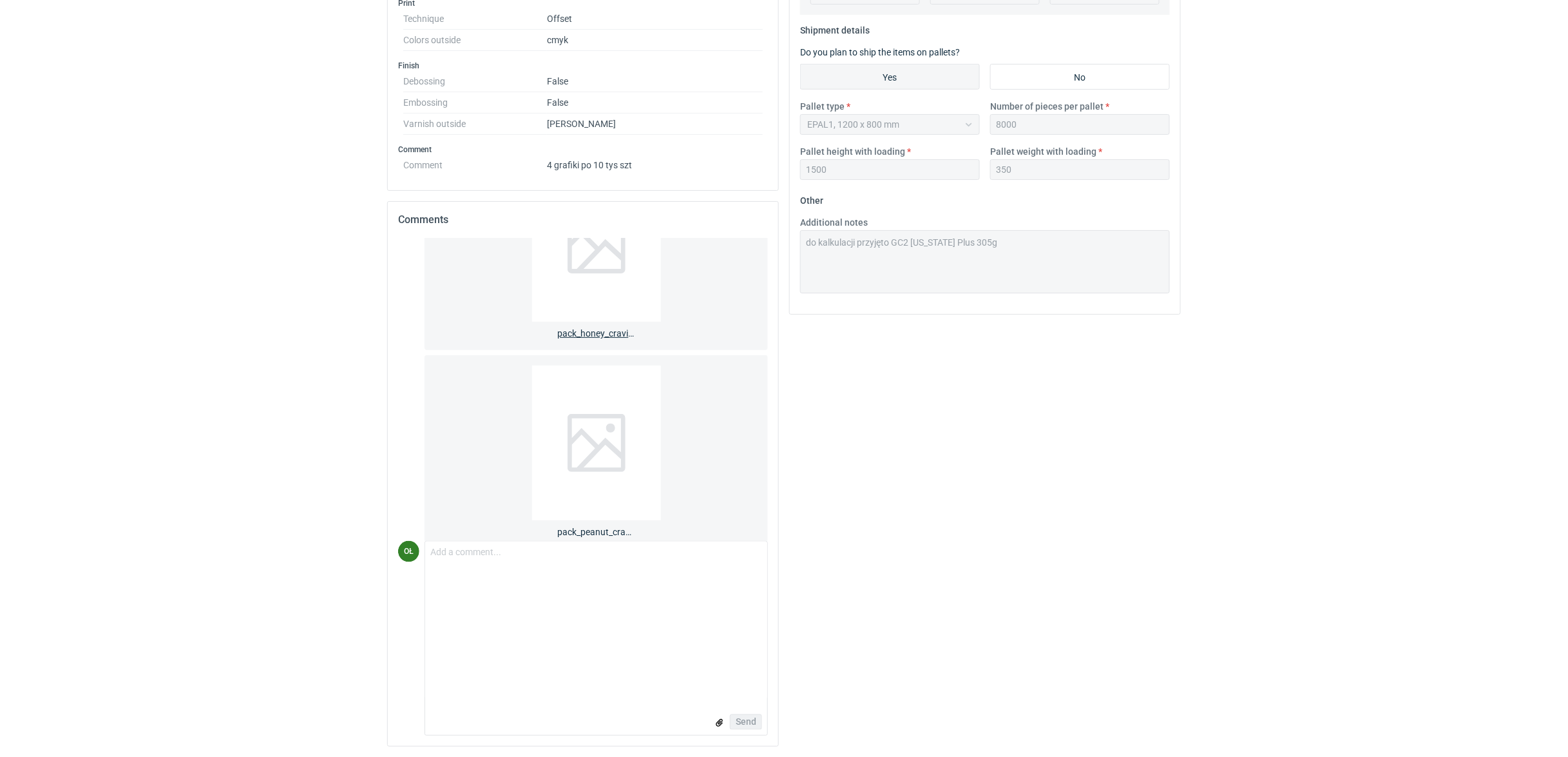
scroll to position [861, 0]
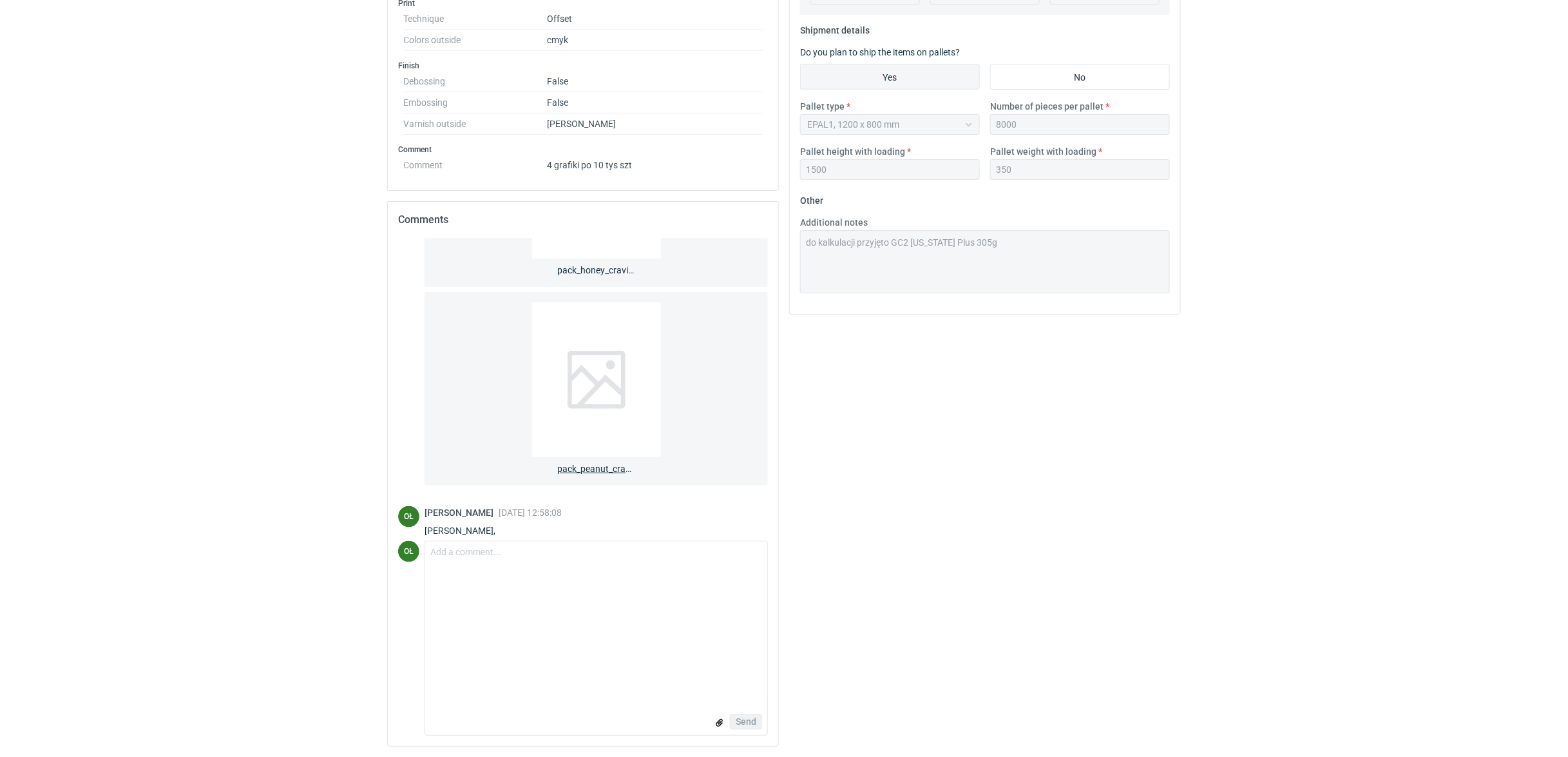
click at [639, 398] on div at bounding box center [596, 379] width 129 height 154
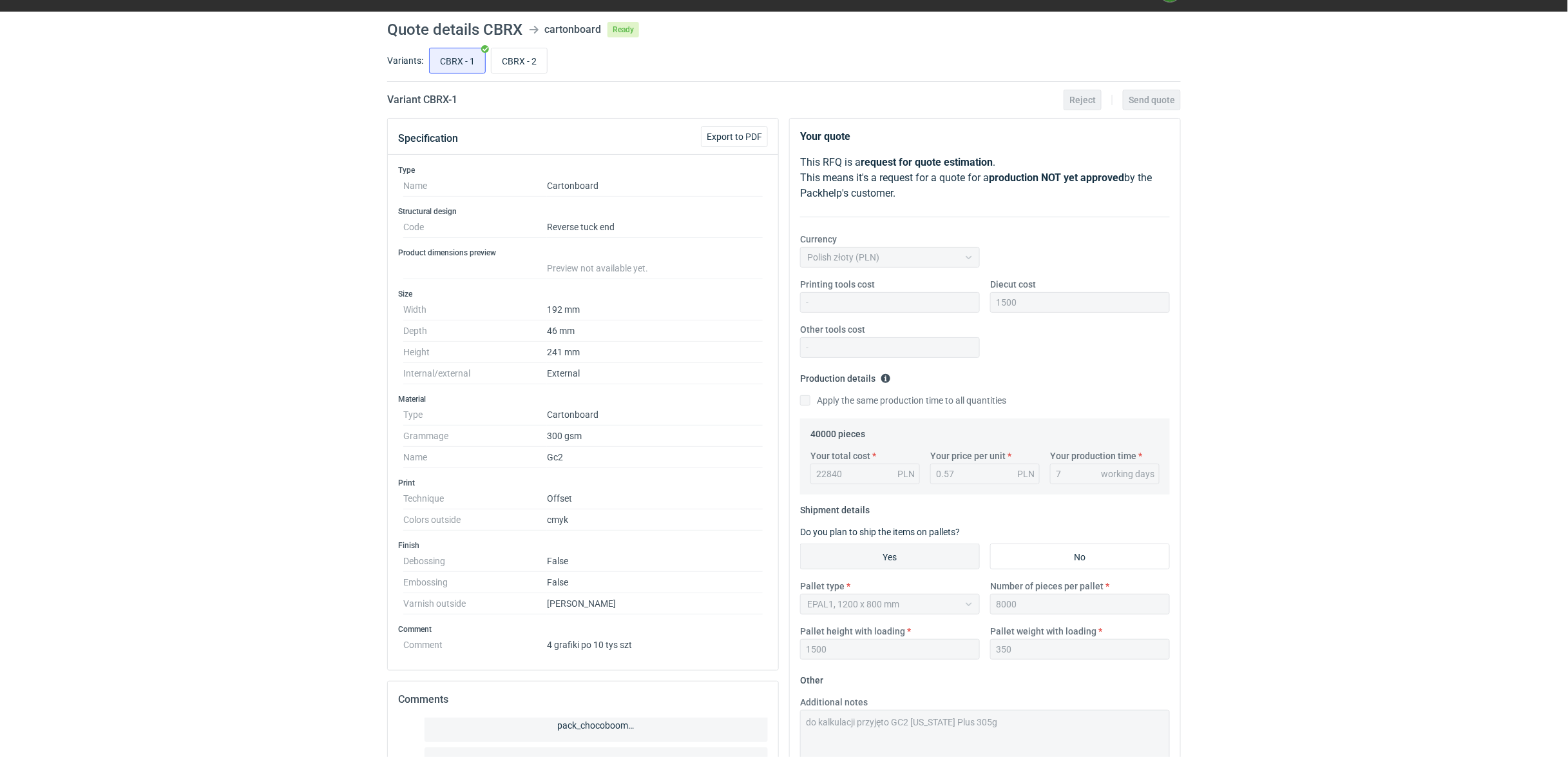
scroll to position [26, 0]
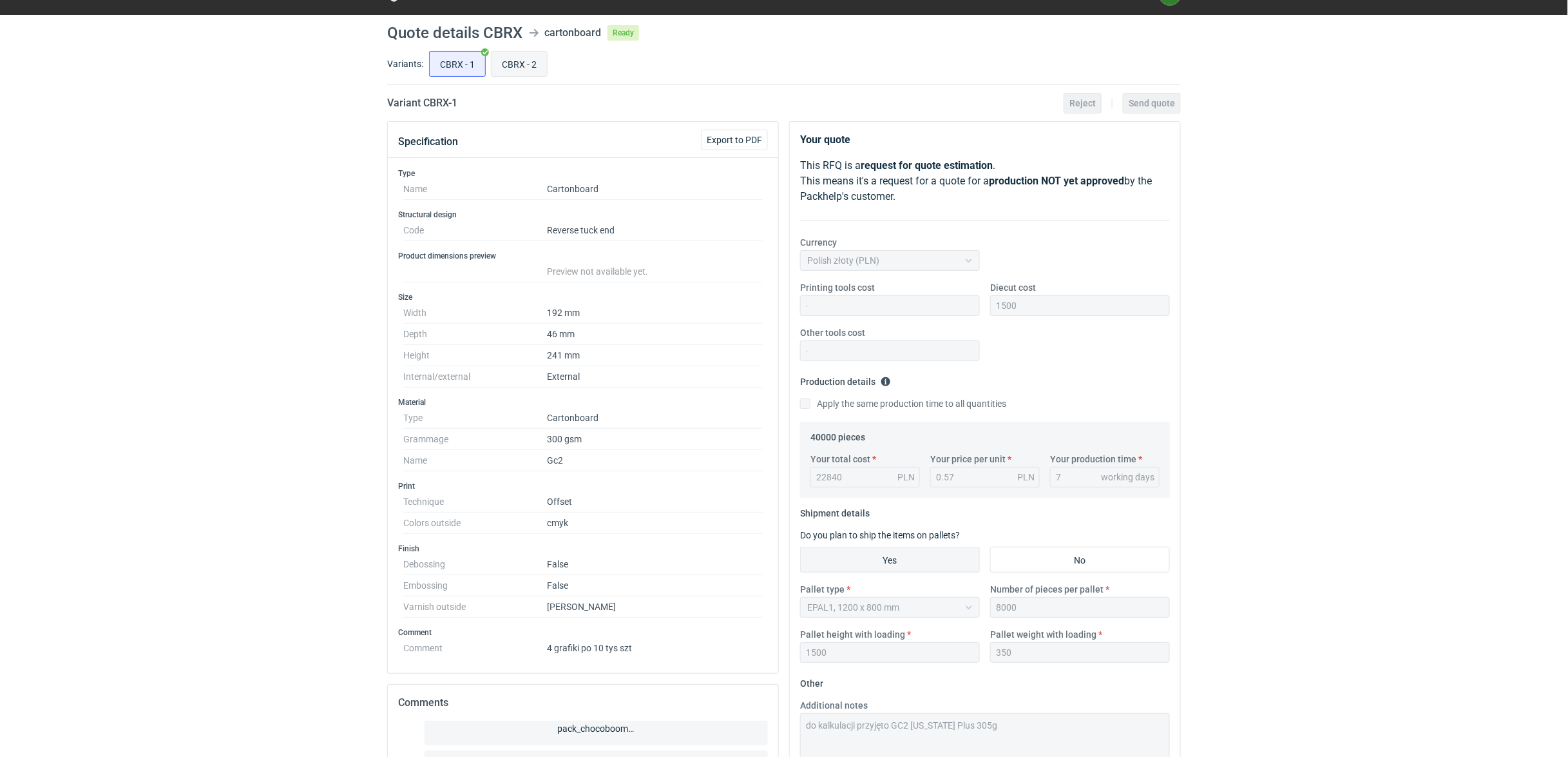
click at [505, 56] on input "CBRX - 2" at bounding box center [520, 63] width 56 height 24
radio input "true"
click at [445, 59] on input "CBRX - 1" at bounding box center [457, 63] width 56 height 24
radio input "true"
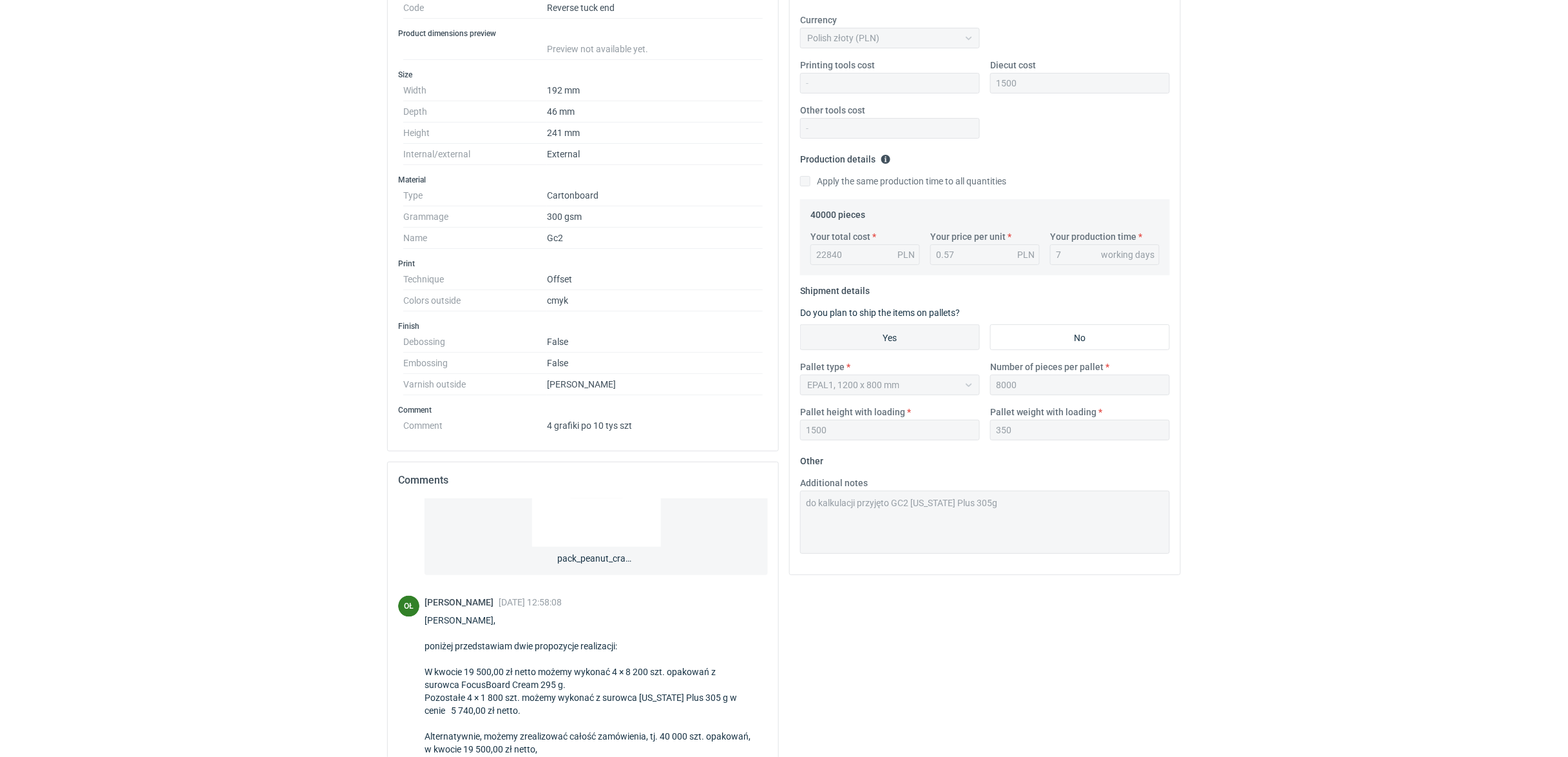
scroll to position [383, 0]
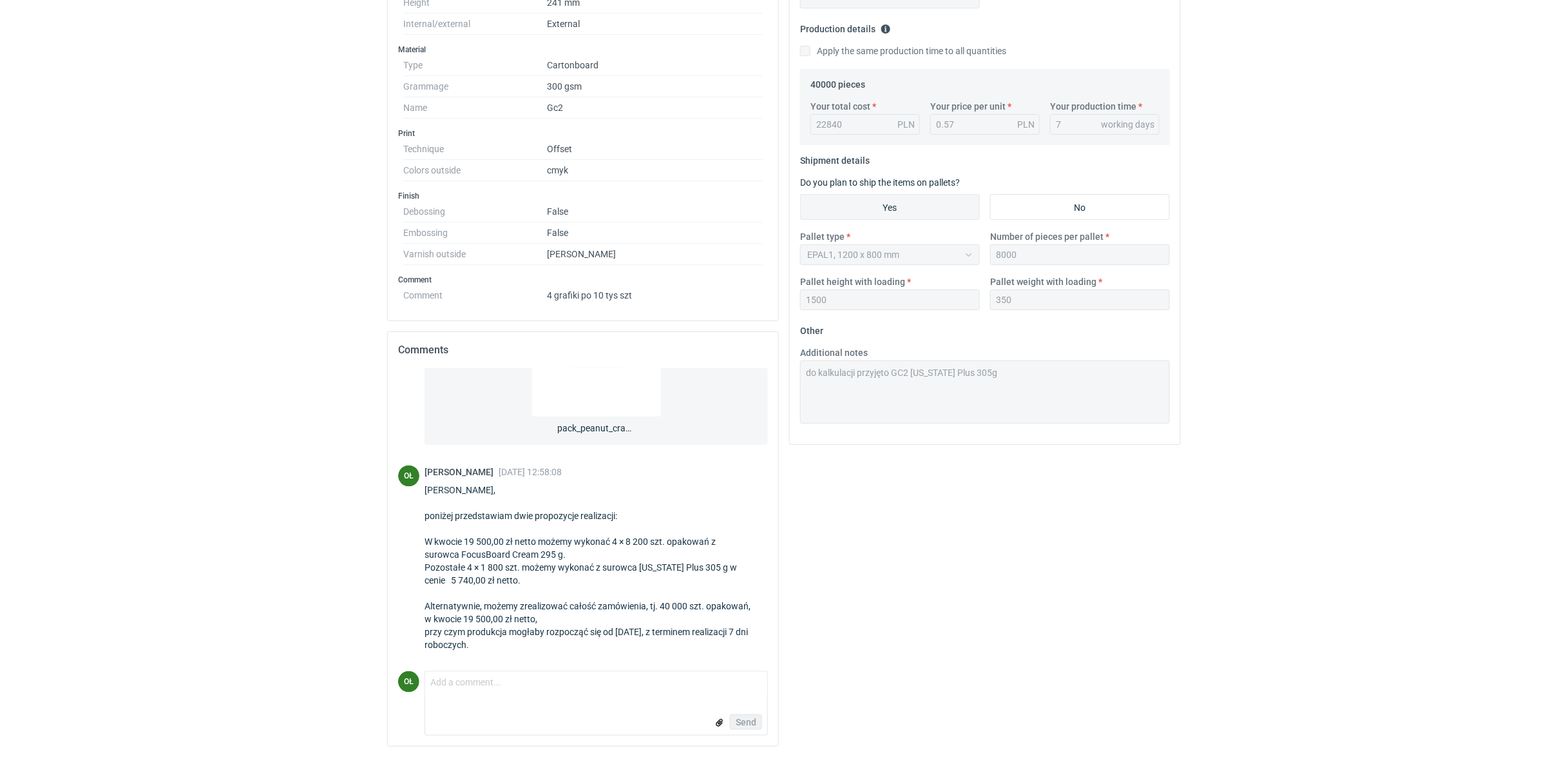
click at [505, 706] on form "Comment message Send" at bounding box center [595, 703] width 343 height 64
click at [504, 691] on textarea "Comment message" at bounding box center [595, 685] width 342 height 27
paste textarea "chciałbym jeszcze doprecyzować kilka kwestii dotyczących zamówienia. W przesłan…"
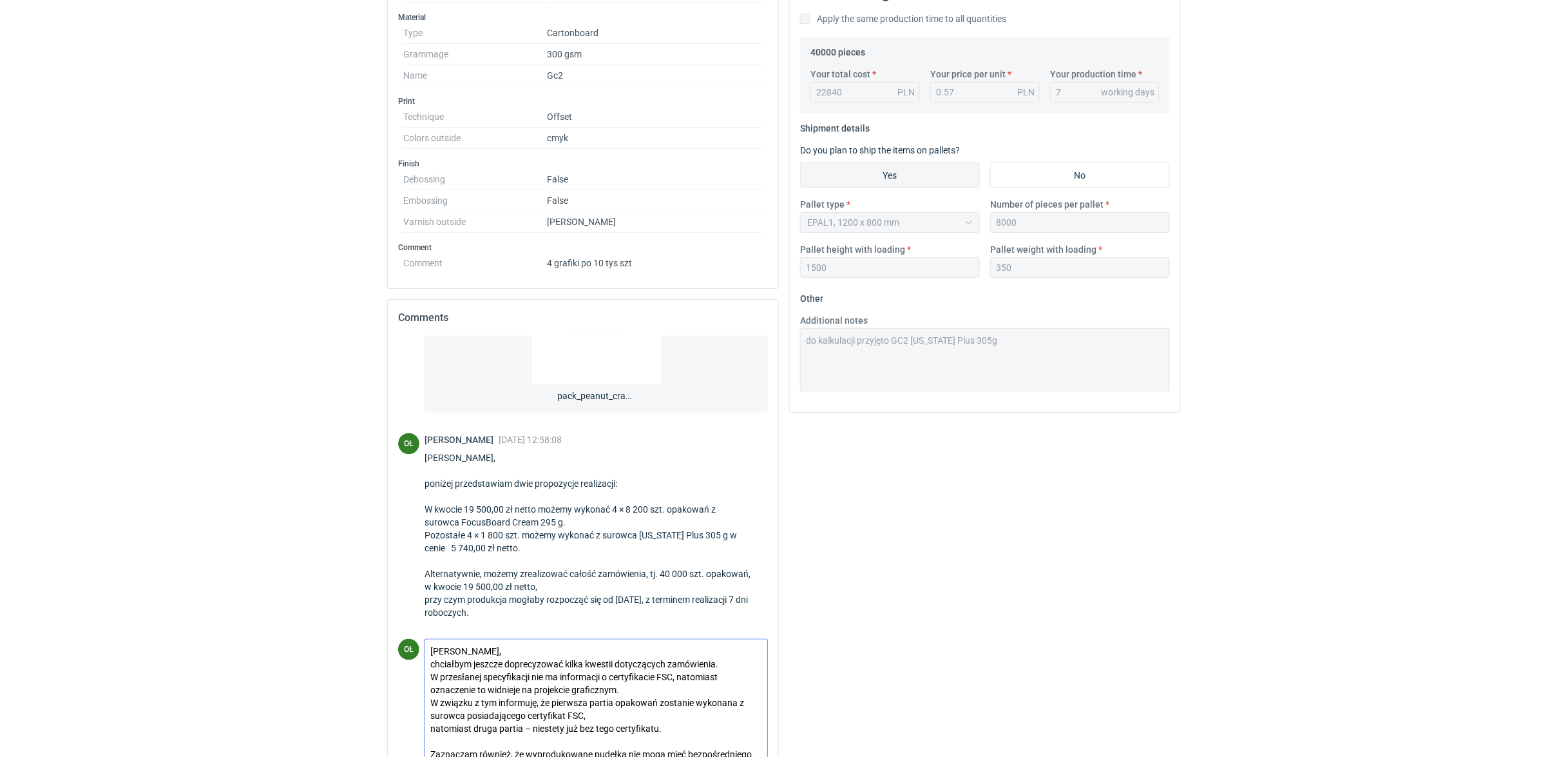
scroll to position [441, 0]
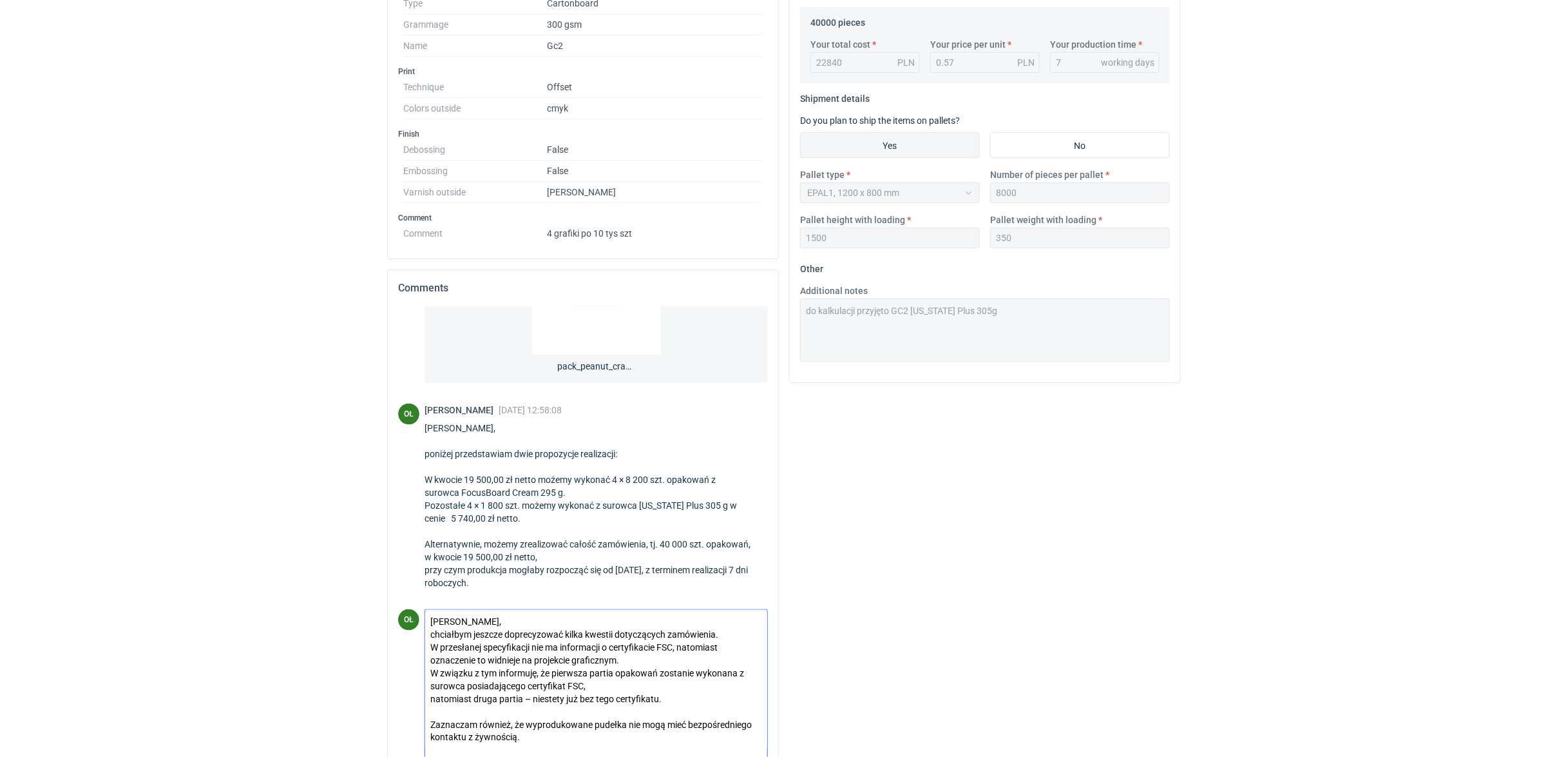
drag, startPoint x: 624, startPoint y: 663, endPoint x: 576, endPoint y: 660, distance: 48.1
click at [576, 660] on textarea "Panie Macieju, chciałbym jeszcze doprecyzować kilka kwestii dotyczących zamówie…" at bounding box center [595, 679] width 342 height 139
drag, startPoint x: 696, startPoint y: 679, endPoint x: 667, endPoint y: 674, distance: 29.4
click at [667, 674] on textarea "Panie Macieju, chciałbym jeszcze doprecyzować kilka kwestii dotyczących zamówie…" at bounding box center [595, 679] width 342 height 139
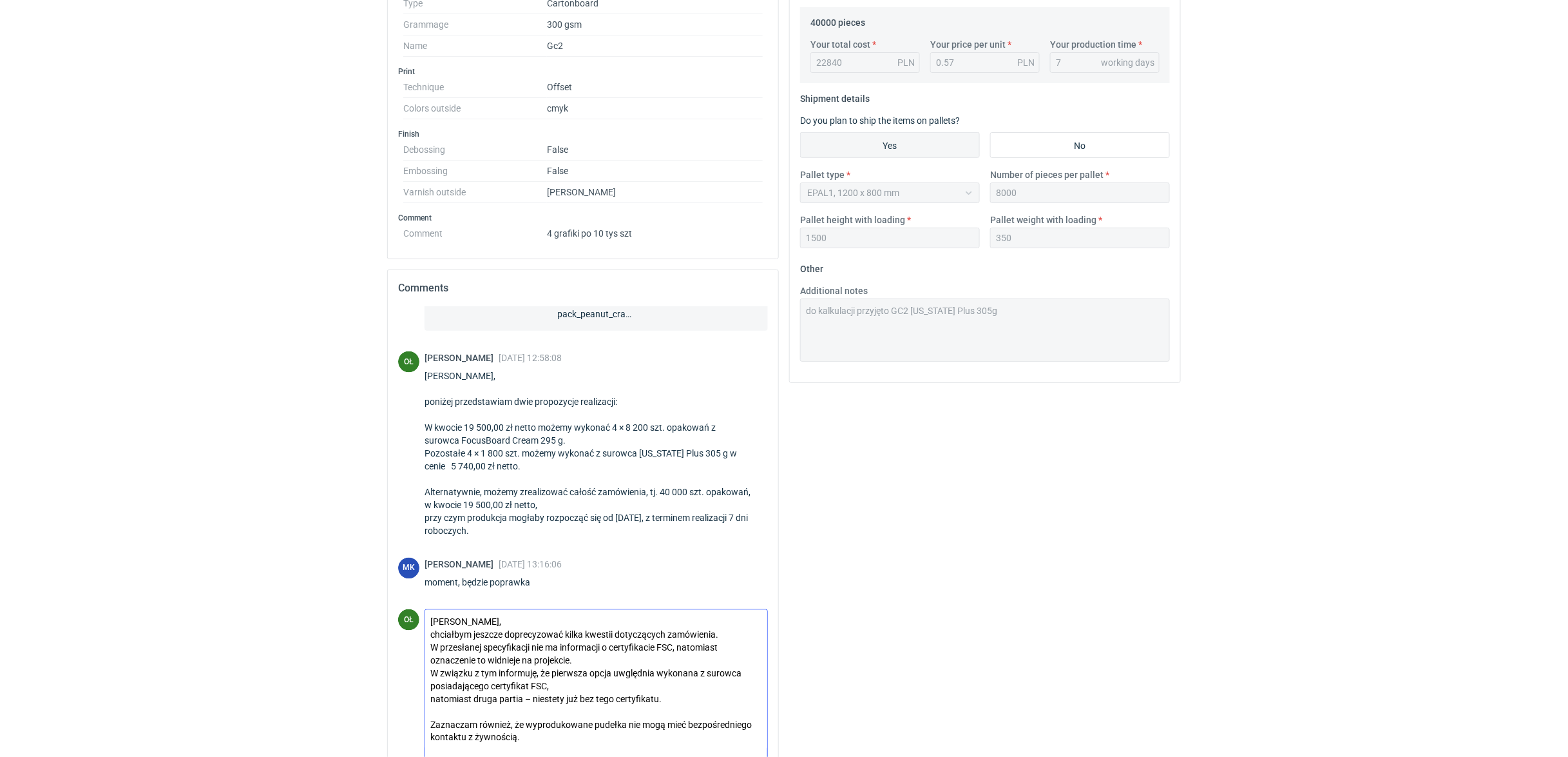
drag, startPoint x: 680, startPoint y: 673, endPoint x: 627, endPoint y: 696, distance: 57.8
click at [627, 696] on textarea "Panie Macieju, chciałbym jeszcze doprecyzować kilka kwestii dotyczących zamówie…" at bounding box center [595, 679] width 342 height 139
click at [698, 682] on textarea "Panie Macieju, chciałbym jeszcze doprecyzować kilka kwestii dotyczących zamówie…" at bounding box center [595, 679] width 342 height 139
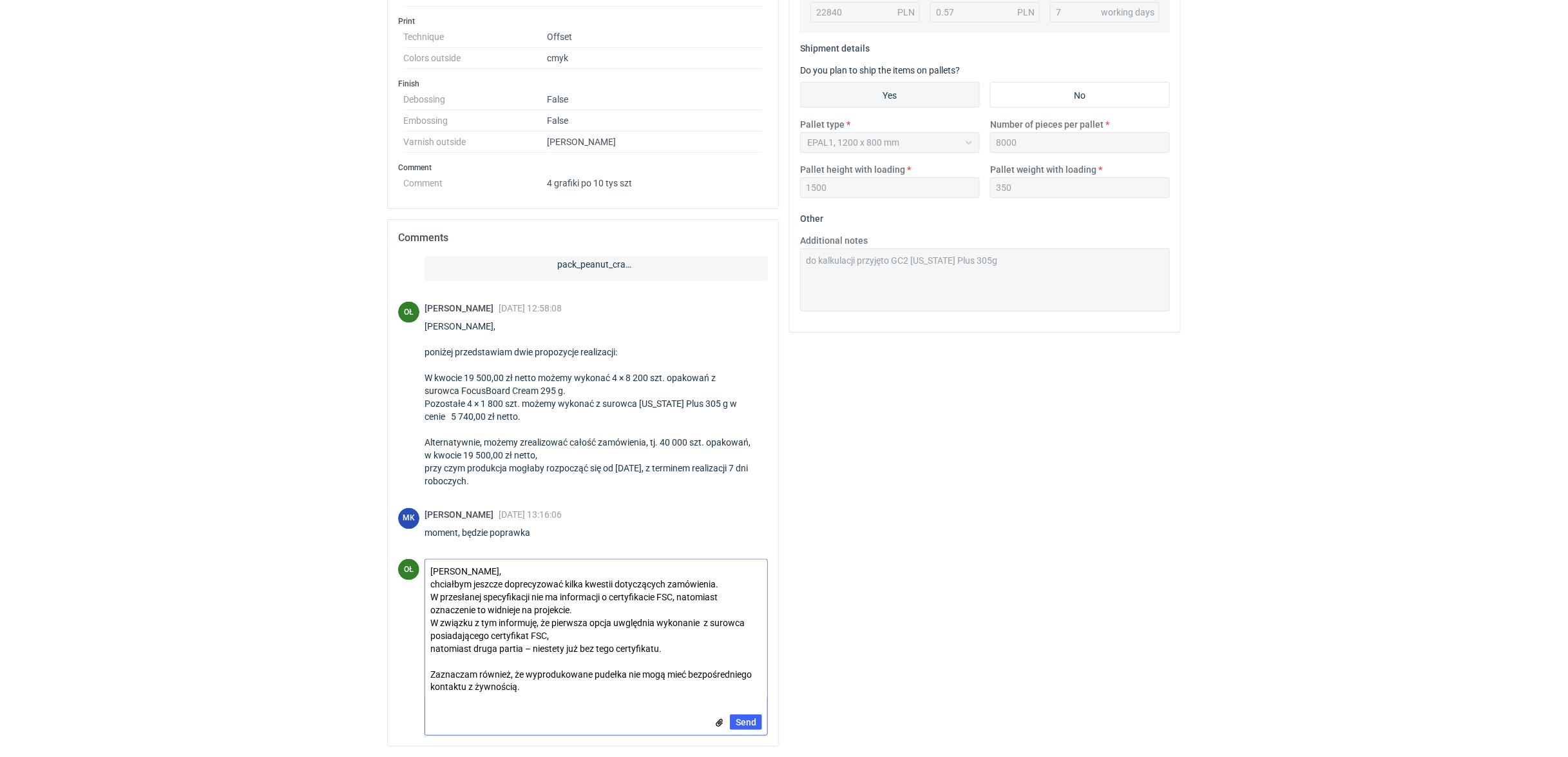
scroll to position [495, 0]
click at [567, 635] on textarea "Panie Macieju, chciałbym jeszcze doprecyzować kilka kwestii dotyczących zamówie…" at bounding box center [595, 629] width 342 height 139
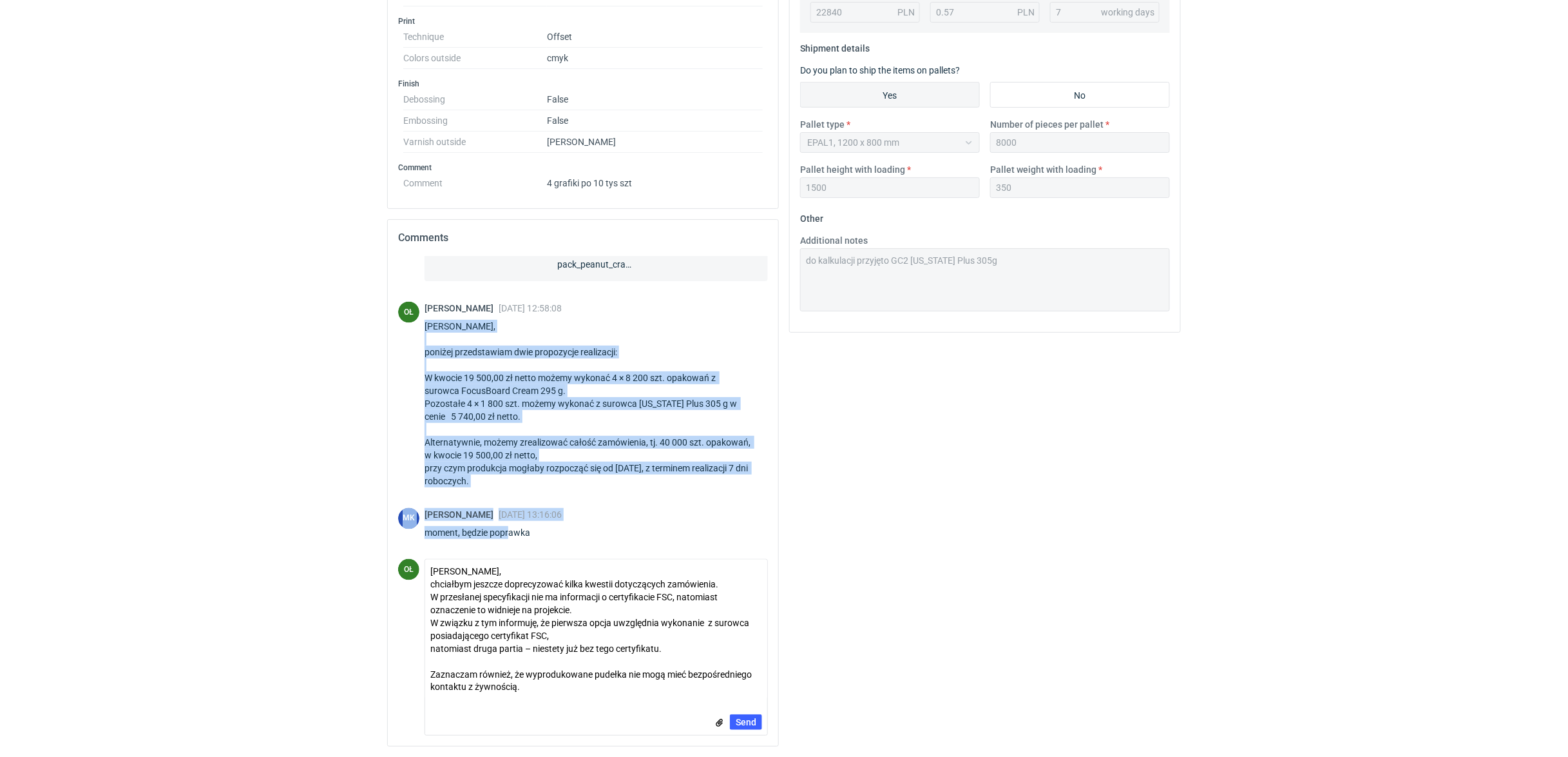
scroll to position [1084, 0]
drag, startPoint x: 428, startPoint y: 326, endPoint x: 552, endPoint y: 482, distance: 199.3
click at [552, 482] on div "Panie Macieju, poniżej przedstawiam dwie propozycje realizacji: W kwocie 19 500…" at bounding box center [595, 403] width 343 height 168
copy div "Panie Macieju, poniżej przedstawiam dwie propozycje realizacji: W kwocie 19 500…"
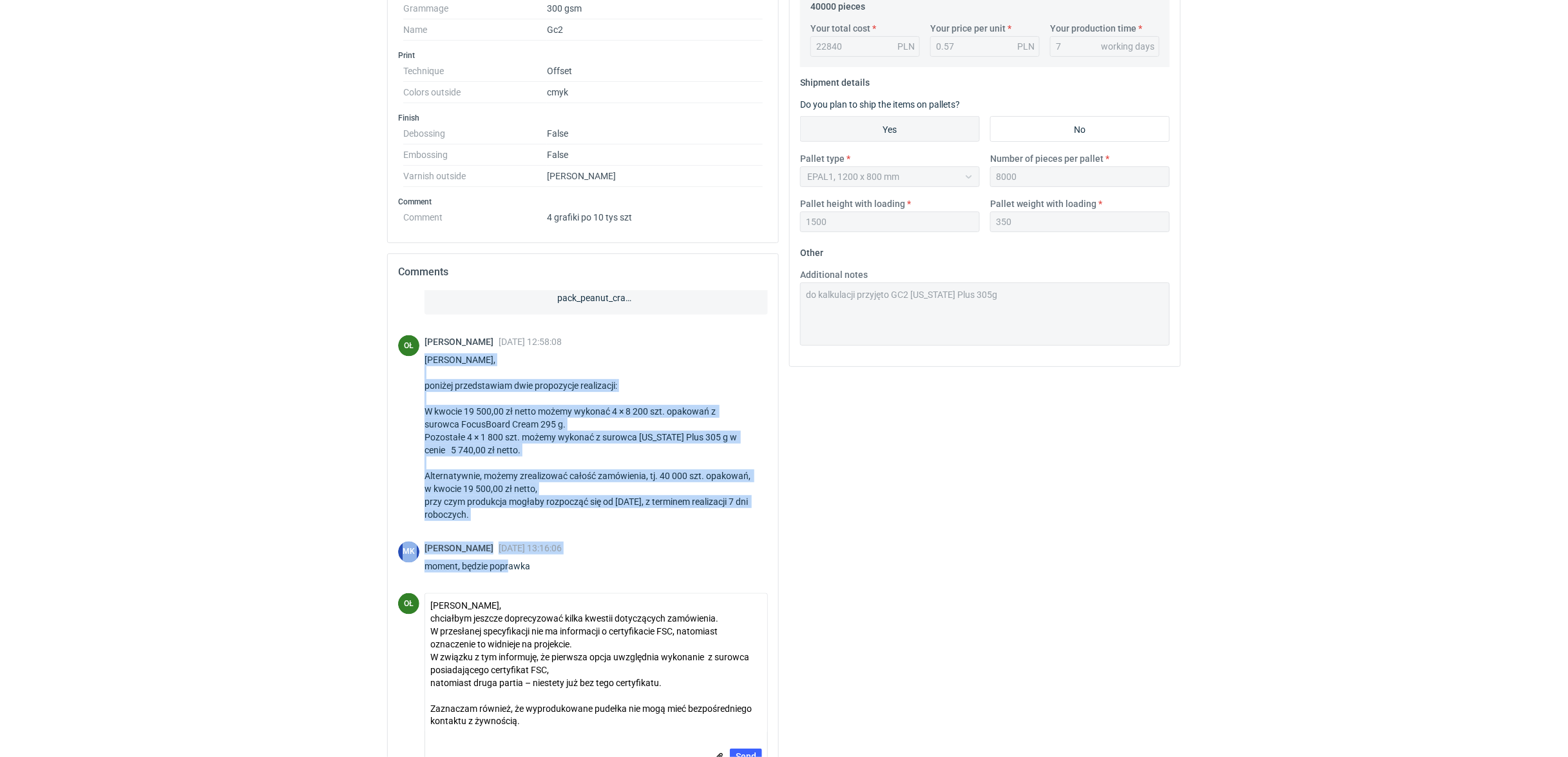
scroll to position [468, 0]
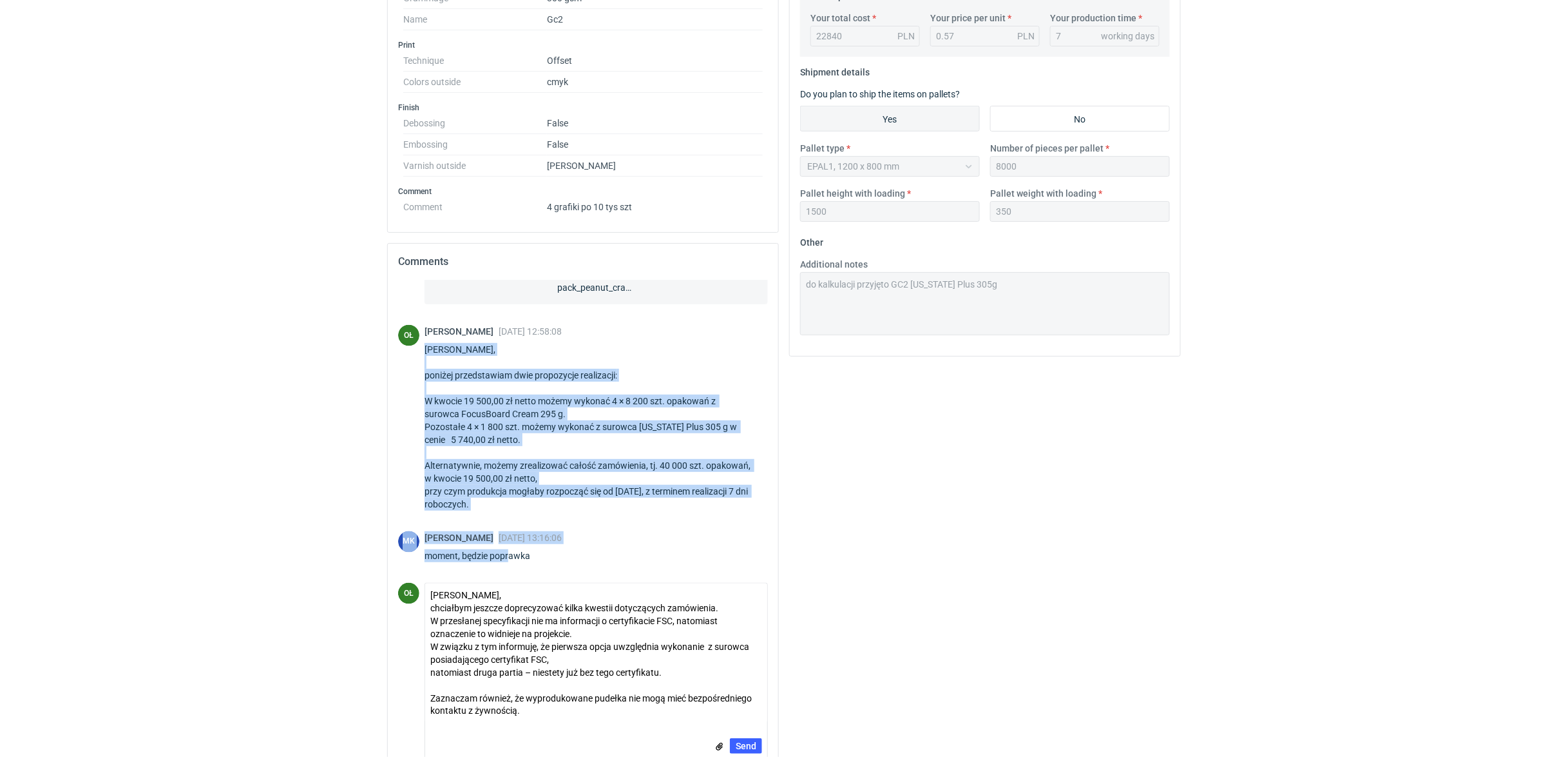
click at [688, 365] on div "Panie Macieju, poniżej przedstawiam dwie propozycje realizacji: W kwocie 19 500…" at bounding box center [595, 426] width 343 height 168
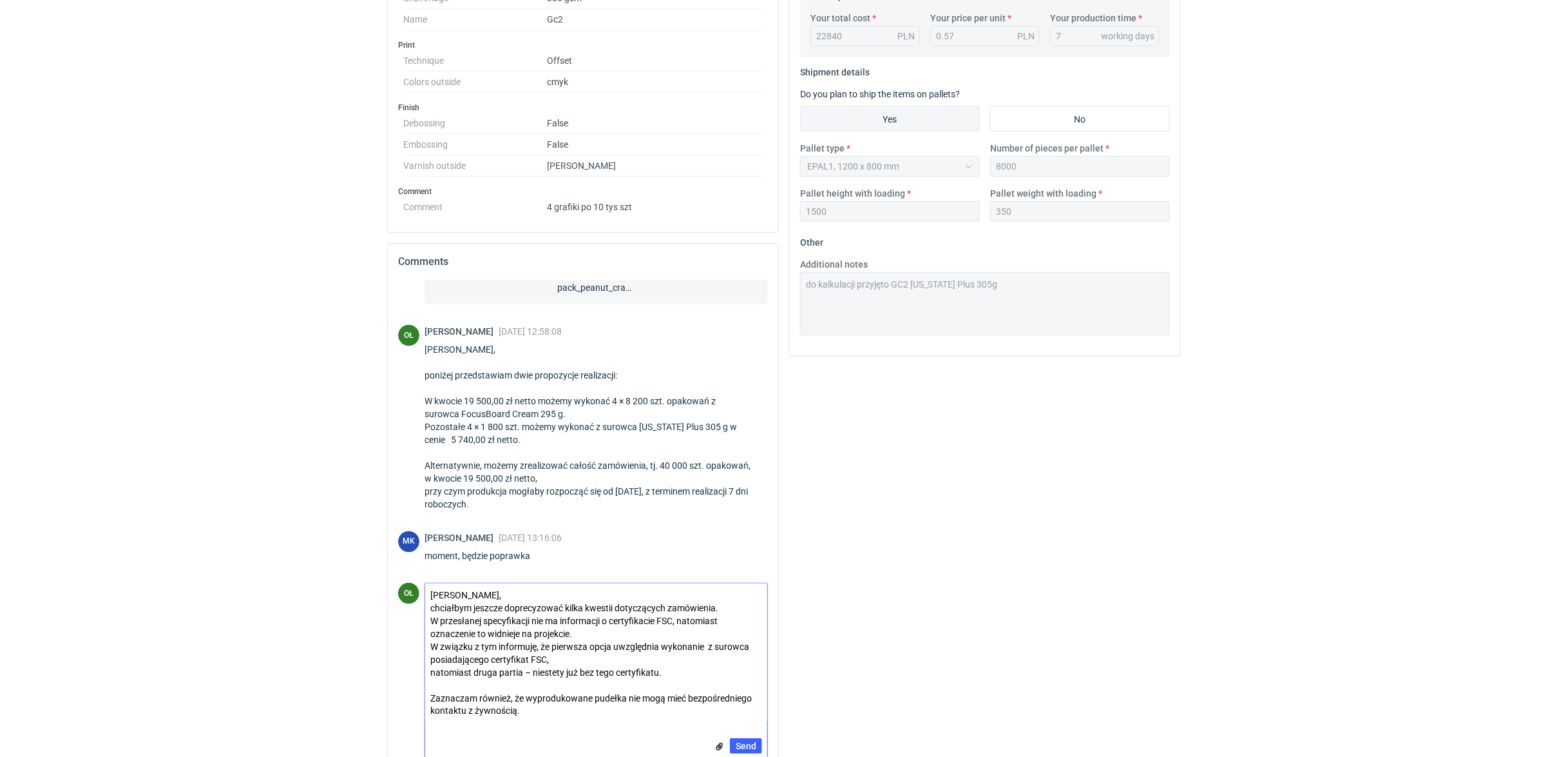
click at [494, 598] on textarea "Panie Macieju, chciałbym jeszcze doprecyzować kilka kwestii dotyczących zamówie…" at bounding box center [595, 652] width 342 height 139
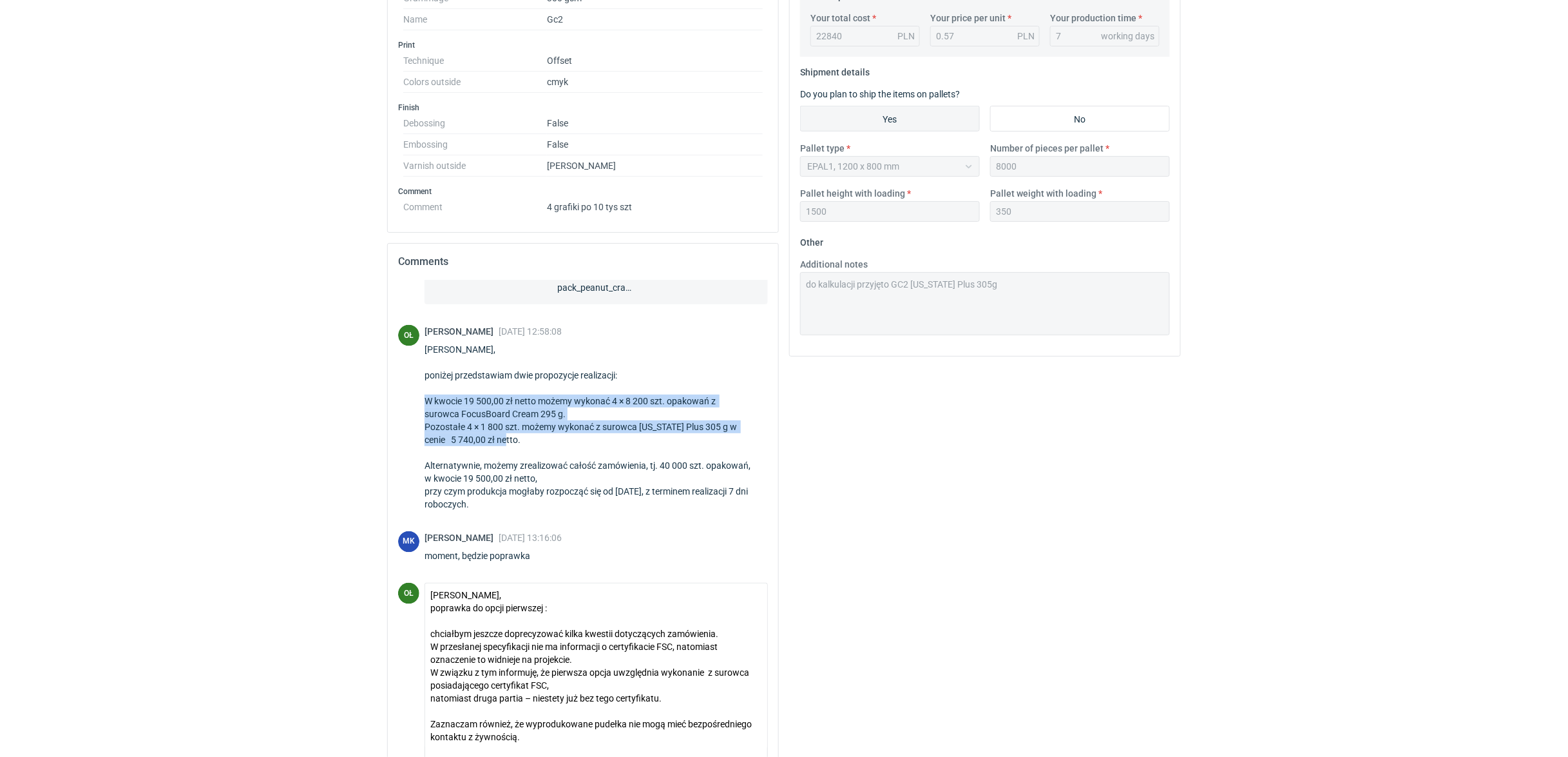
drag, startPoint x: 427, startPoint y: 403, endPoint x: 611, endPoint y: 443, distance: 188.3
click at [611, 443] on div "Panie Macieju, poniżej przedstawiam dwie propozycje realizacji: W kwocie 19 500…" at bounding box center [595, 426] width 343 height 168
copy div "W kwocie 19 500,00 zł netto możemy wykonać 4 × 8 200 szt. opakowań z surowca Fo…"
click at [446, 622] on textarea "Panie Macieju, poprawka do opcji pierwszej : chciałbym jeszcze doprecyzować kil…" at bounding box center [595, 665] width 342 height 165
paste textarea "W kwocie 19 500,00 zł netto możemy wykonać 4 × 8 200 szt. opakowań z surowca Fo…"
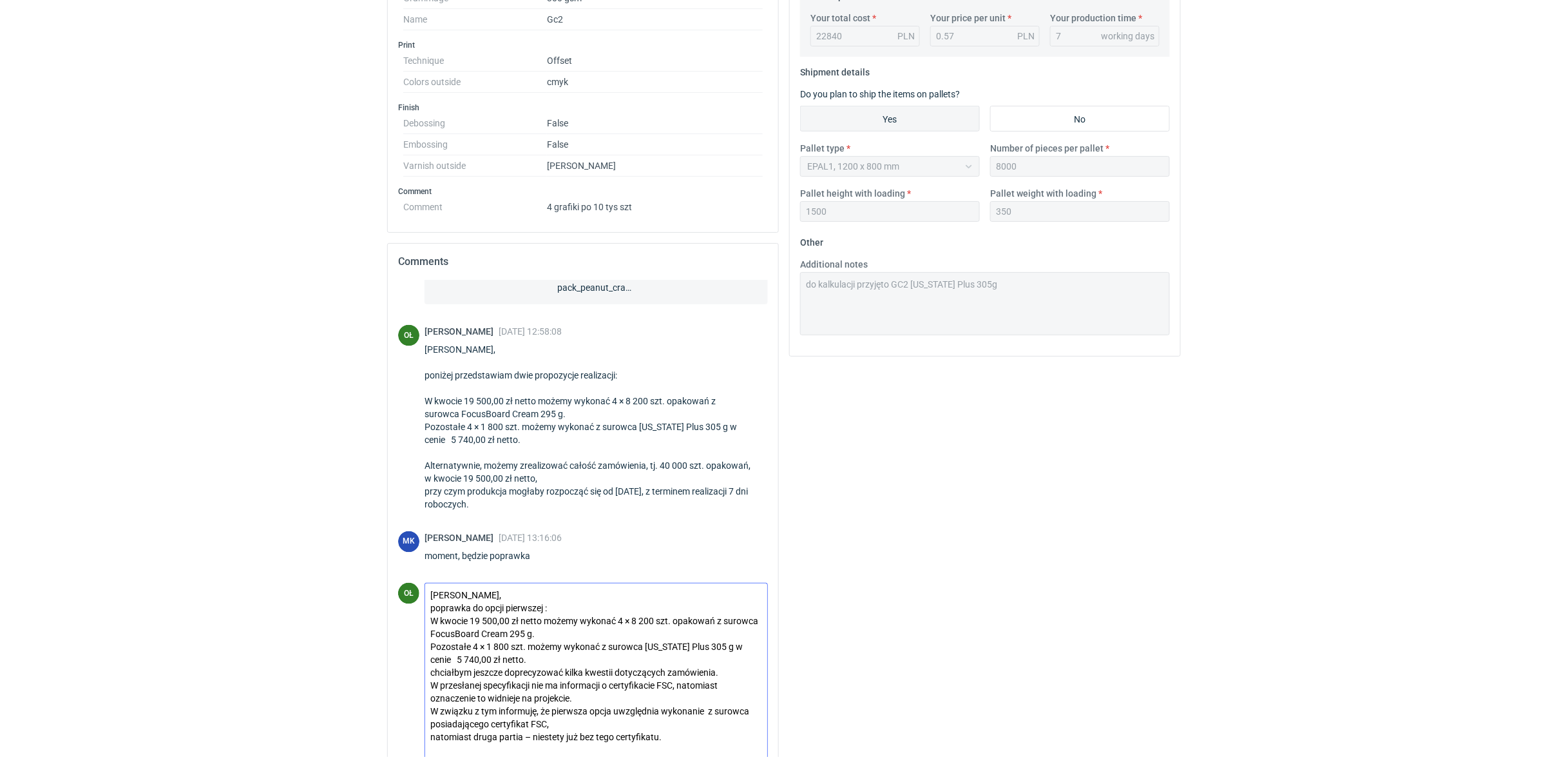
drag, startPoint x: 498, startPoint y: 624, endPoint x: 473, endPoint y: 623, distance: 25.0
click at [473, 623] on textarea "Panie Macieju, poprawka do opcji pierwszej : W kwocie 19 500,00 zł netto możemy…" at bounding box center [595, 684] width 342 height 203
click at [540, 634] on textarea "Panie Macieju, poprawka do opcji pierwszej : W kwocie 16075,00 zł netto możemy …" at bounding box center [595, 684] width 342 height 203
click at [493, 626] on textarea "Panie Macieju, poprawka do opcji pierwszej : W kwocie 16075,00 zł netto możemy …" at bounding box center [595, 684] width 342 height 203
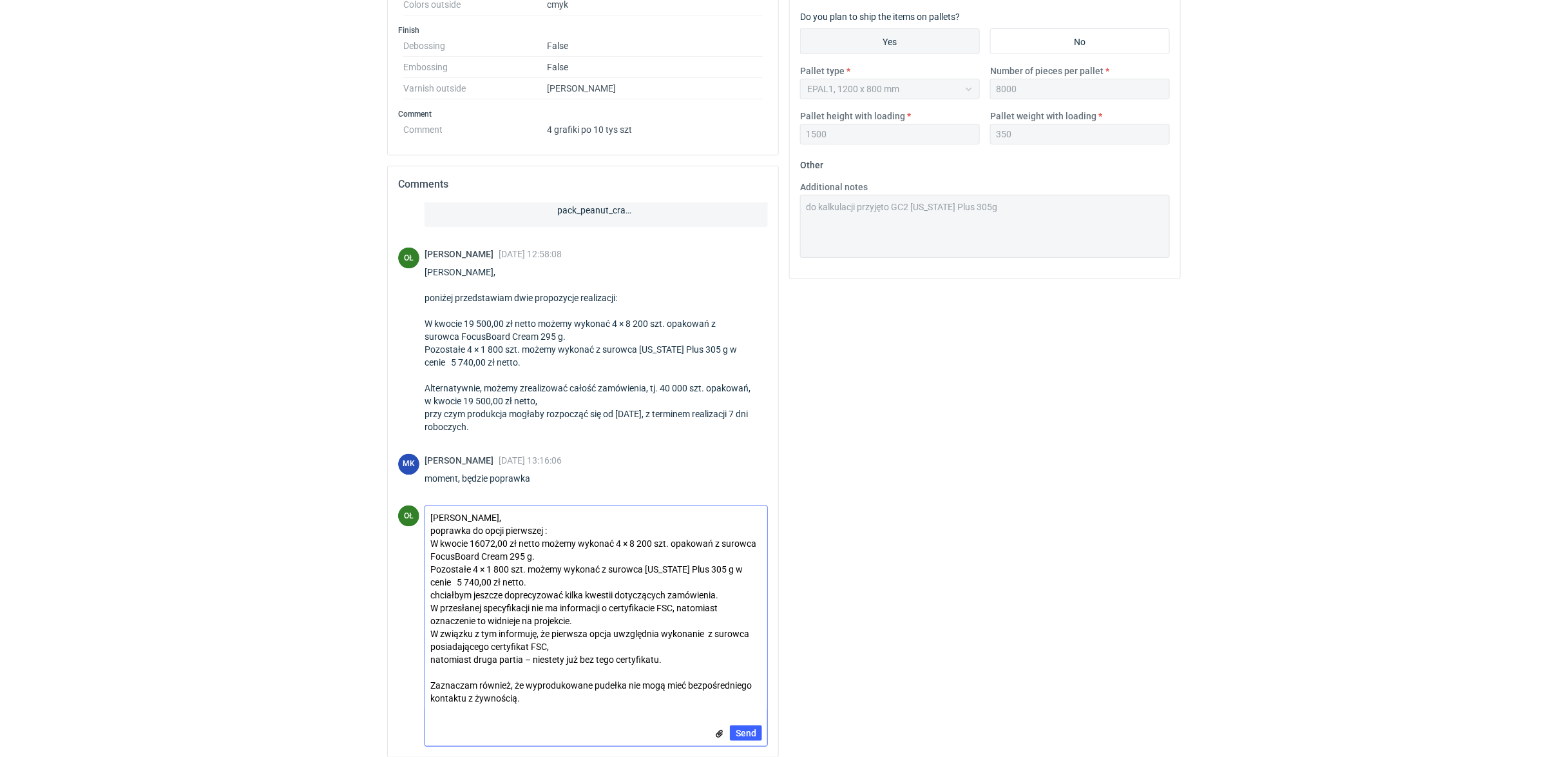
scroll to position [553, 0]
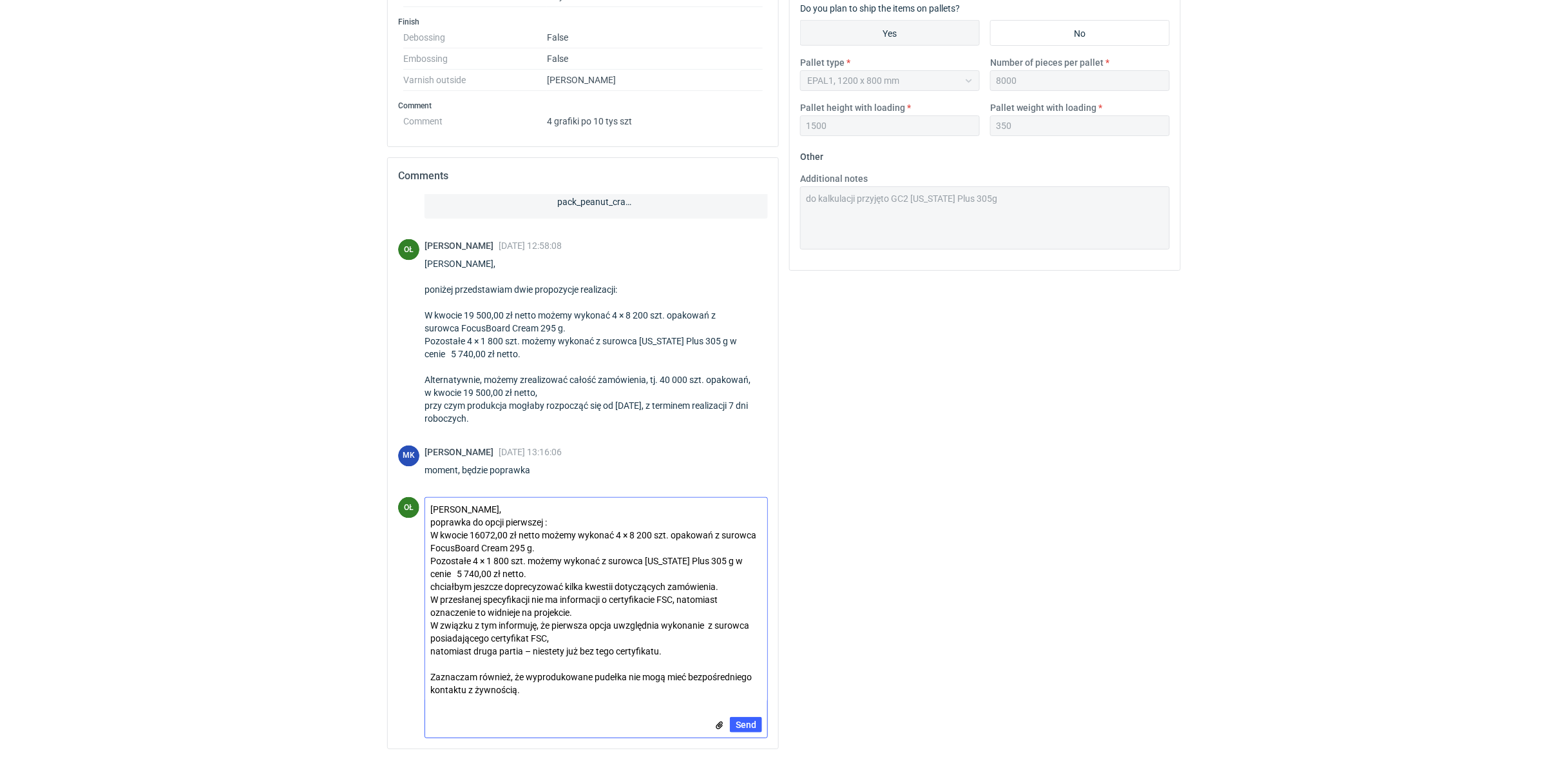
click at [509, 581] on textarea "Panie Macieju, poprawka do opcji pierwszej : W kwocie 16072,00 zł netto możemy …" at bounding box center [595, 599] width 342 height 203
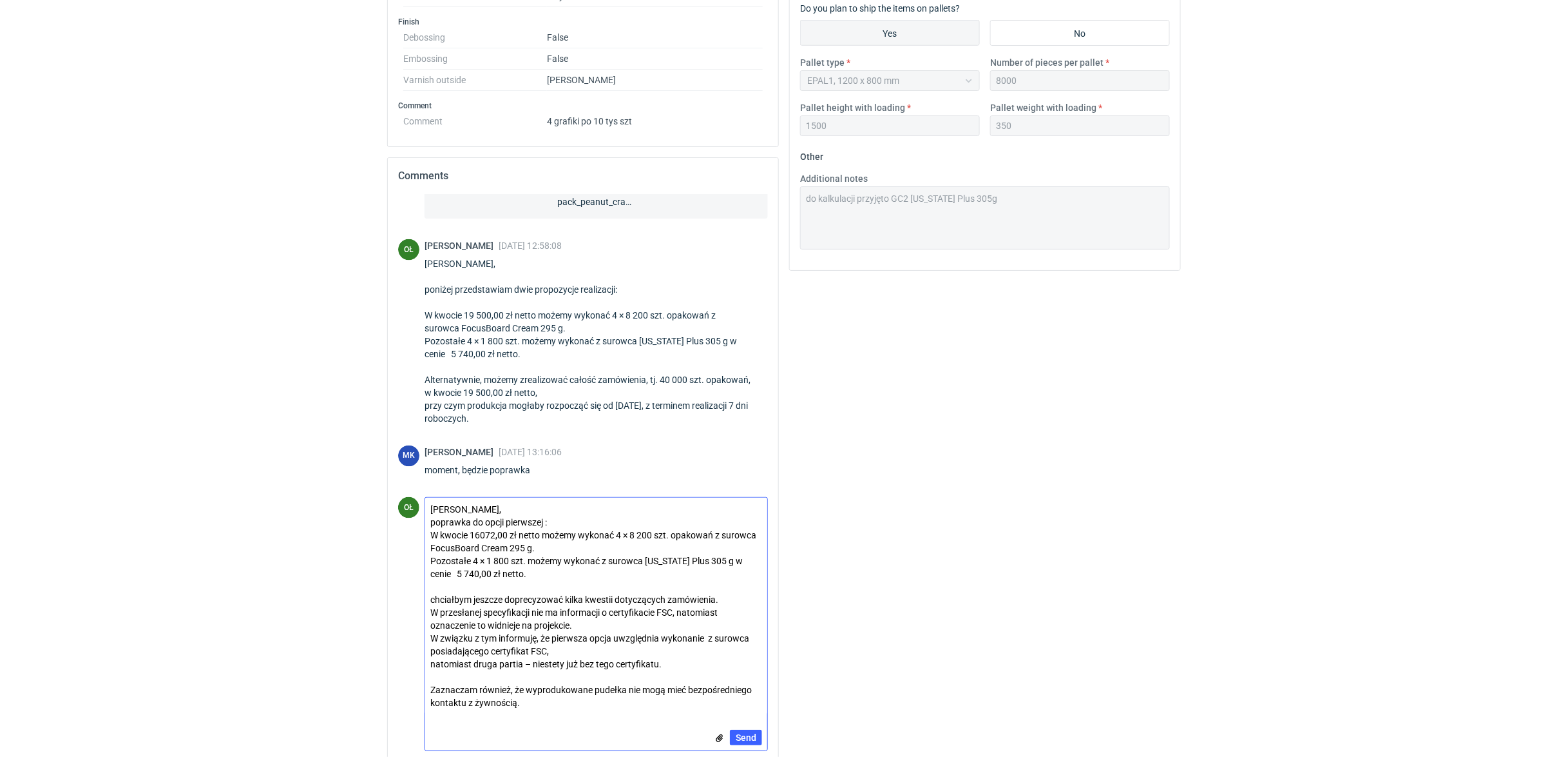
click at [562, 521] on textarea "Panie Macieju, poprawka do opcji pierwszej : W kwocie 16072,00 zł netto możemy …" at bounding box center [595, 606] width 342 height 217
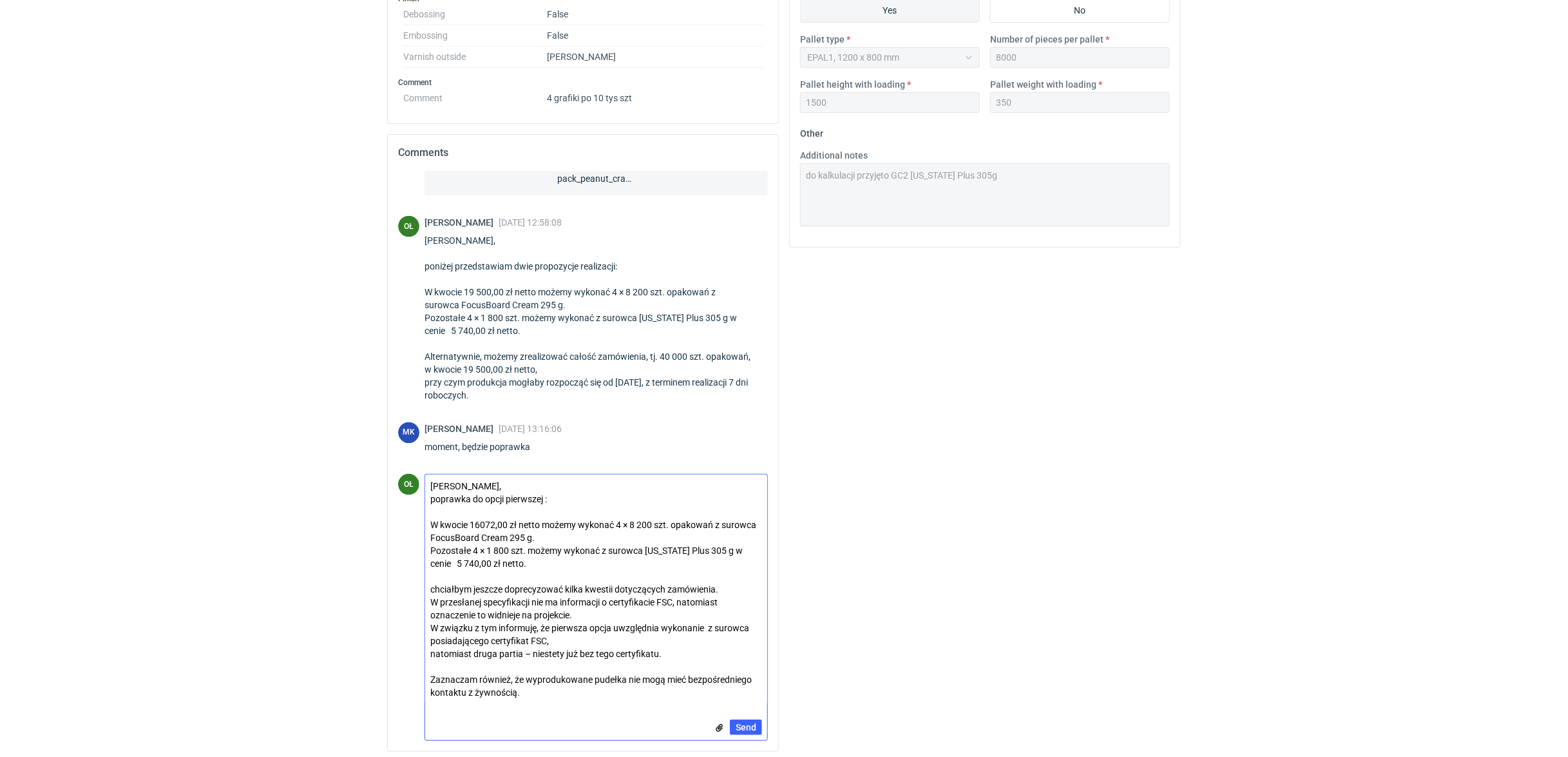
scroll to position [586, 0]
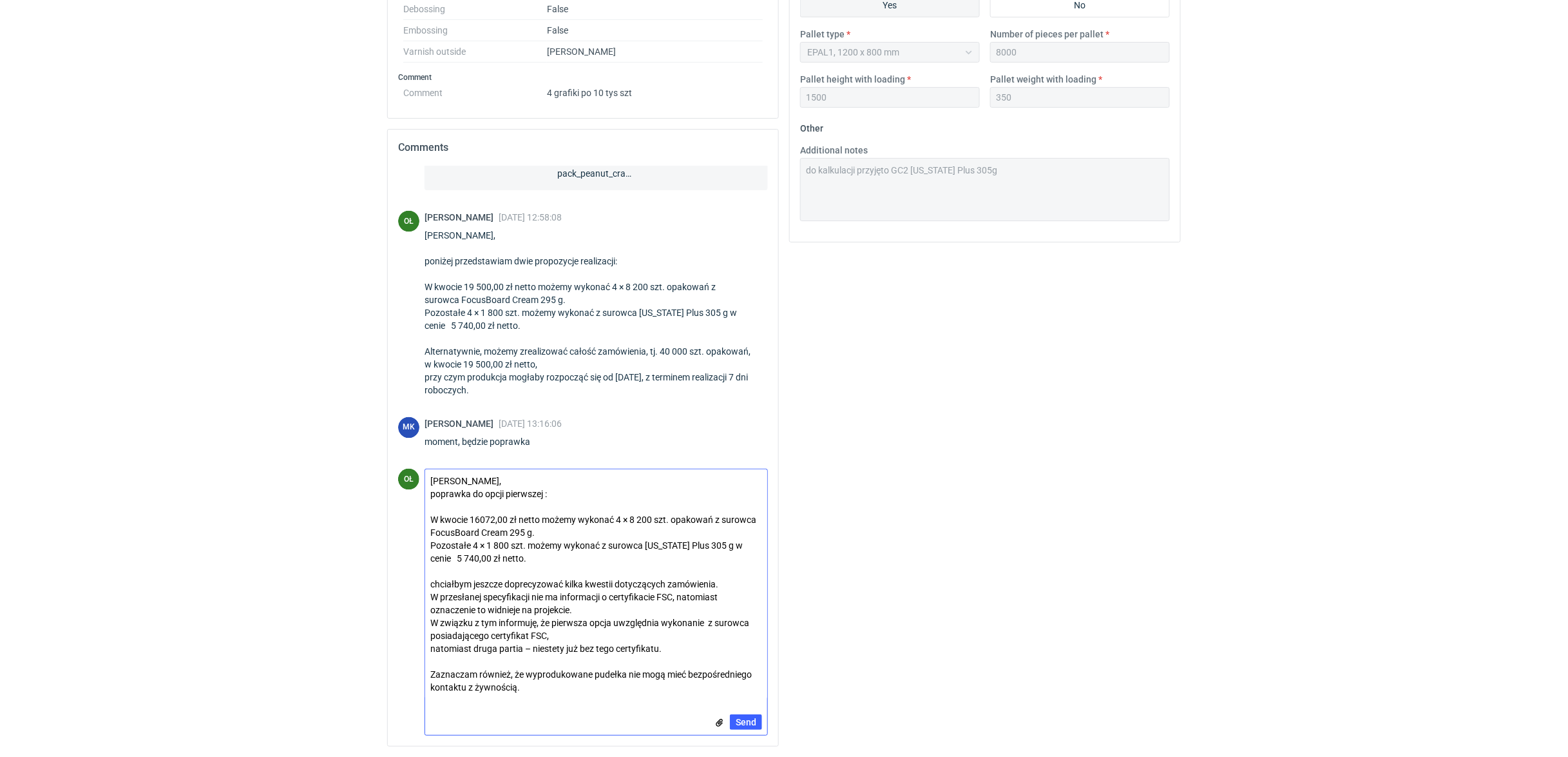
click at [437, 587] on textarea "Panie Macieju, poprawka do opcji pierwszej : W kwocie 16072,00 zł netto możemy …" at bounding box center [595, 584] width 342 height 230
click at [707, 621] on textarea "Panie Macieju, poprawka do opcji pierwszej : W kwocie 16072,00 zł netto możemy …" at bounding box center [595, 584] width 342 height 230
click at [534, 682] on textarea "Panie Macieju, poprawka do opcji pierwszej : W kwocie 16072,00 zł netto możemy …" at bounding box center [595, 584] width 342 height 230
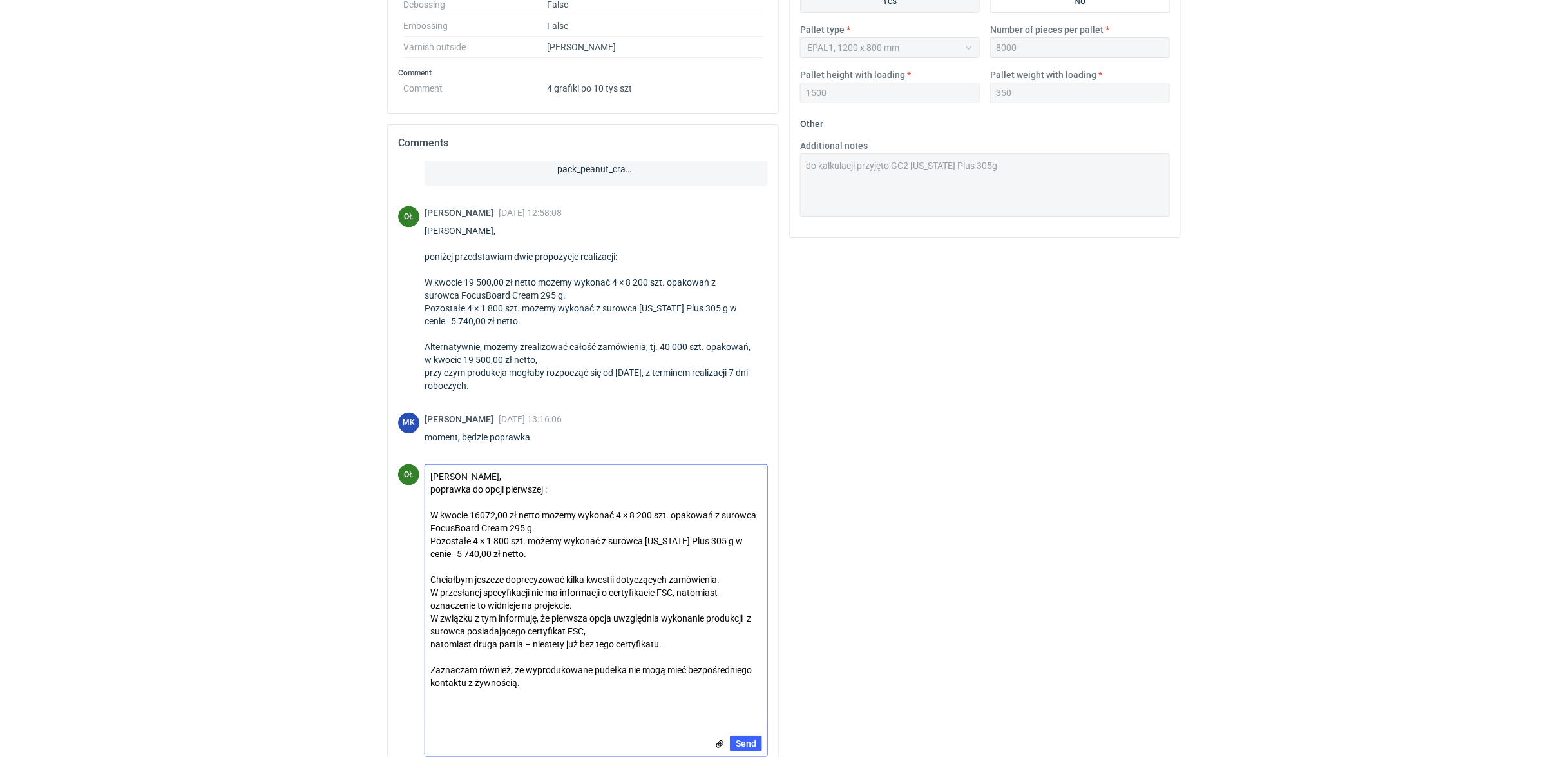
scroll to position [612, 0]
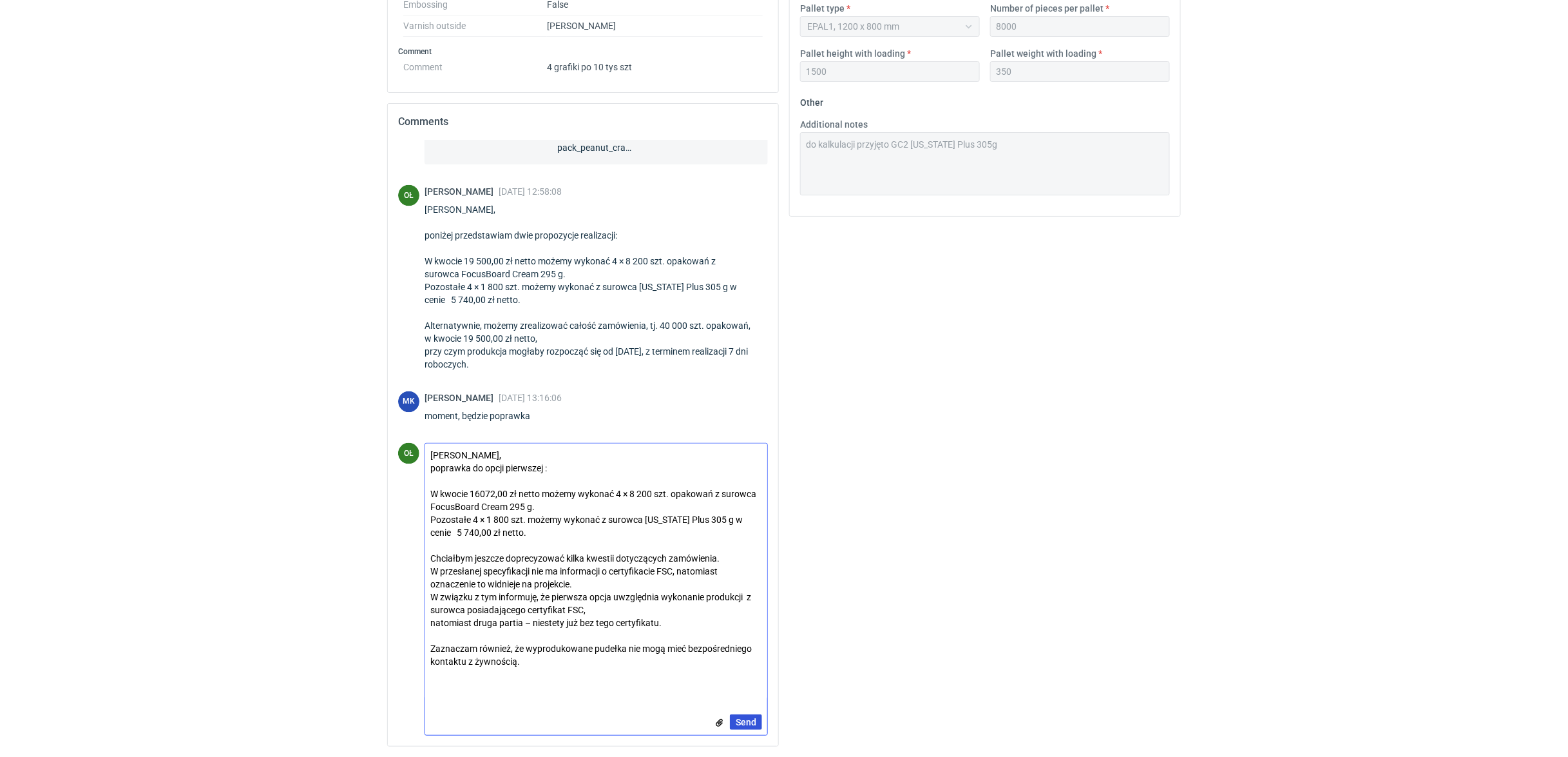
type textarea "Panie Macieju, poprawka do opcji pierwszej : W kwocie 16072,00 zł netto możemy …"
click at [750, 717] on span "Send" at bounding box center [746, 722] width 20 height 9
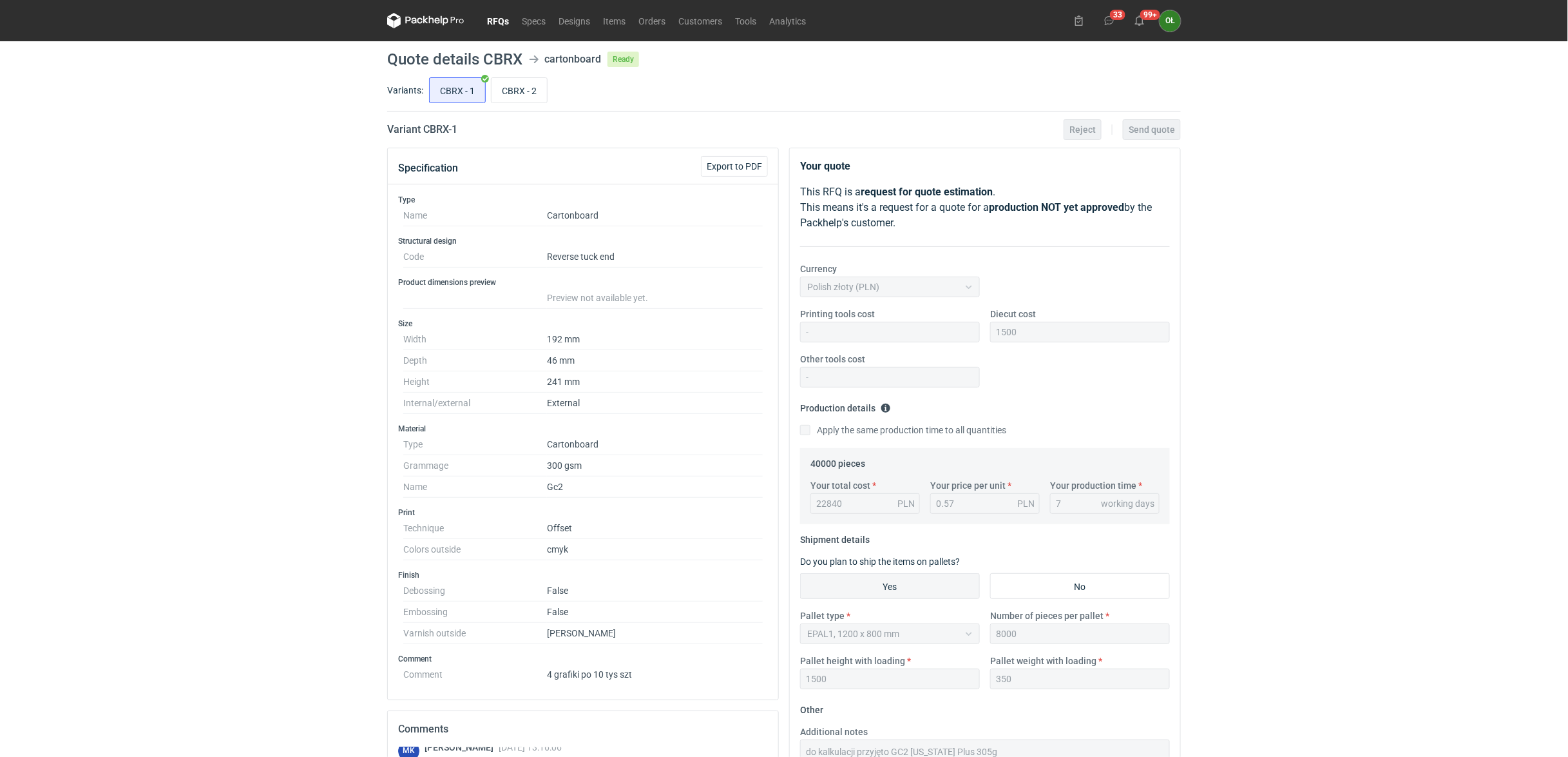
scroll to position [1342, 0]
click at [266, 238] on div "RFQs Specs Designs Items Orders Customers Tools Analytics 33 99+ OŁ Olga Łopato…" at bounding box center [784, 378] width 1568 height 757
click at [500, 29] on link "RFQs" at bounding box center [498, 20] width 35 height 15
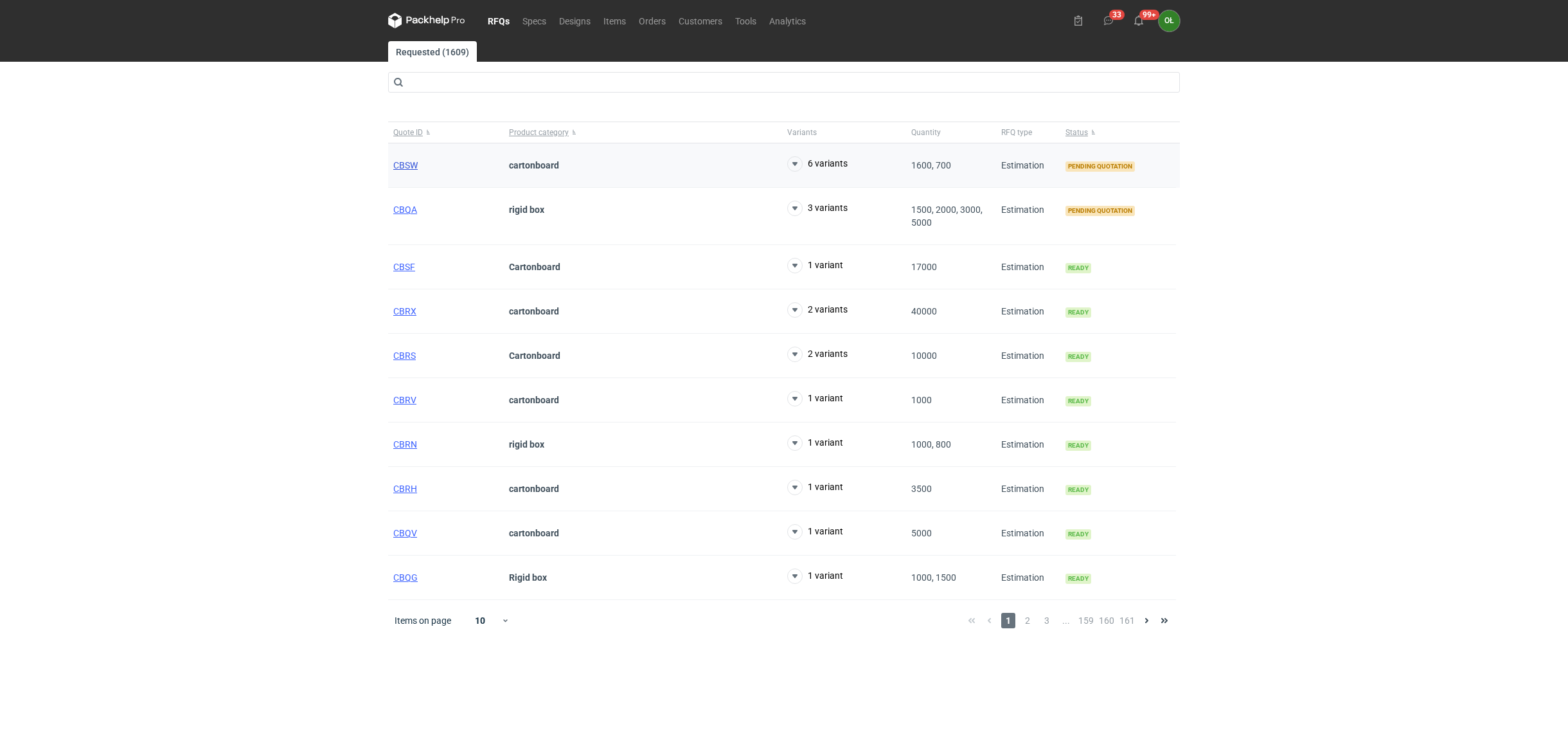
click at [400, 163] on span "CBSW" at bounding box center [405, 165] width 24 height 10
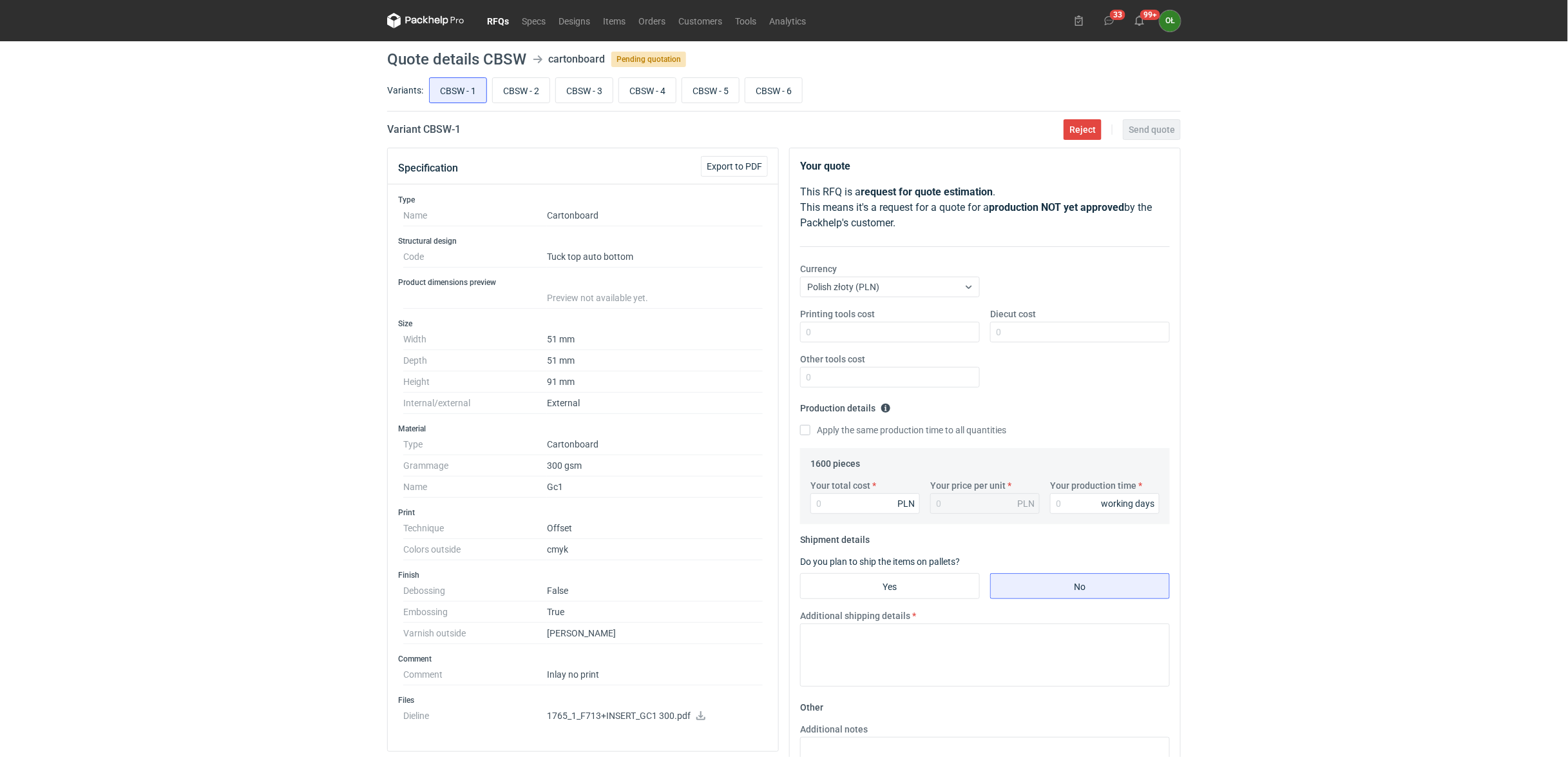
drag, startPoint x: 504, startPoint y: 88, endPoint x: 498, endPoint y: 114, distance: 26.7
click at [504, 88] on input "CBSW - 2" at bounding box center [520, 89] width 57 height 24
radio input "true"
click at [1000, 335] on input "Diecut cost" at bounding box center [1080, 332] width 180 height 20
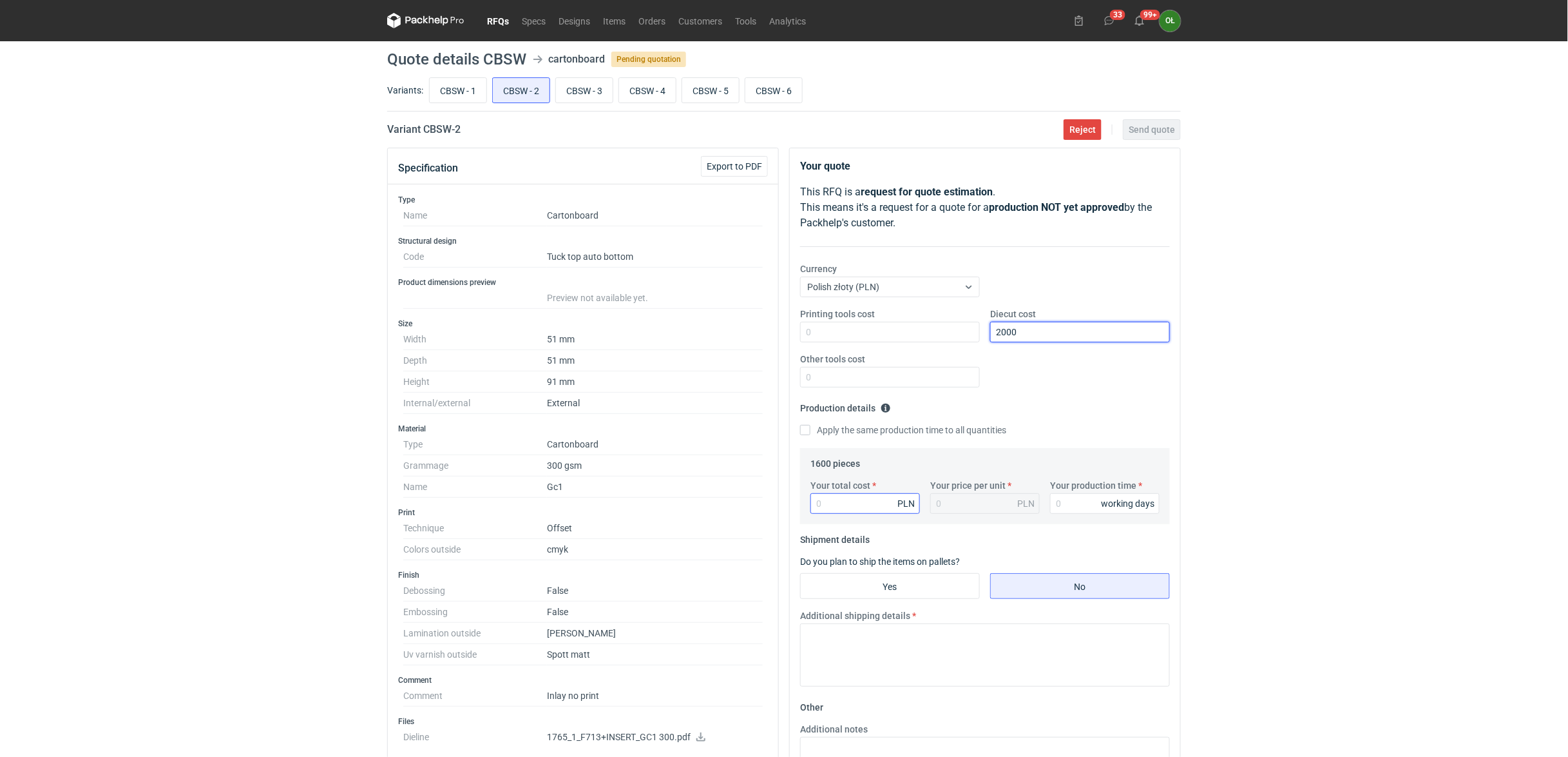
type input "2000"
click at [843, 511] on input "Your total cost" at bounding box center [865, 503] width 110 height 20
click at [469, 97] on input "CBSW - 1" at bounding box center [457, 89] width 57 height 24
radio input "true"
click at [498, 94] on input "CBSW - 2" at bounding box center [520, 89] width 57 height 24
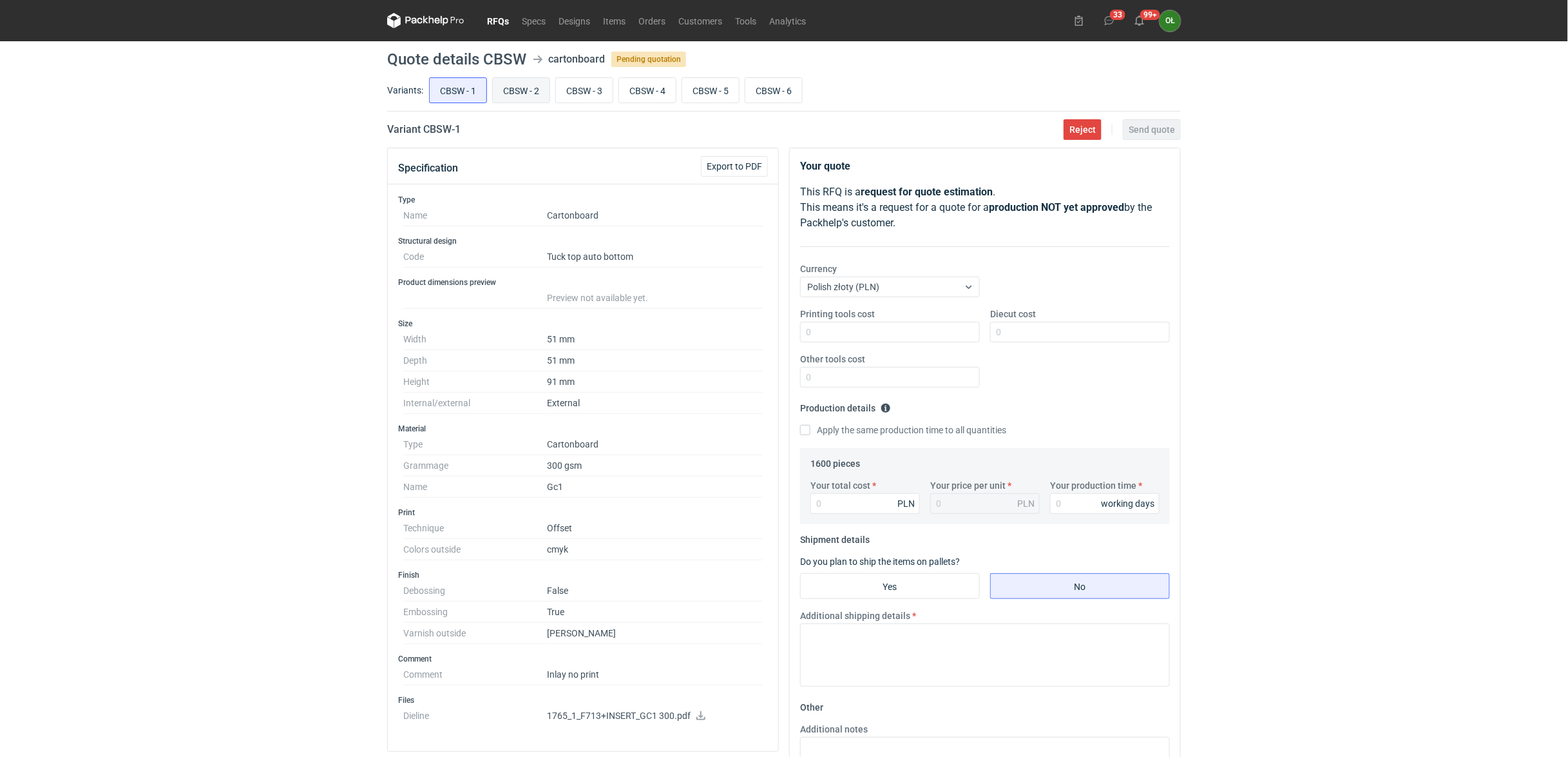
radio input "true"
click at [456, 95] on input "CBSW - 1" at bounding box center [457, 89] width 57 height 24
radio input "true"
click at [823, 503] on input "Your total cost" at bounding box center [865, 503] width 110 height 20
click at [1006, 335] on input "Diecut cost" at bounding box center [1080, 332] width 180 height 20
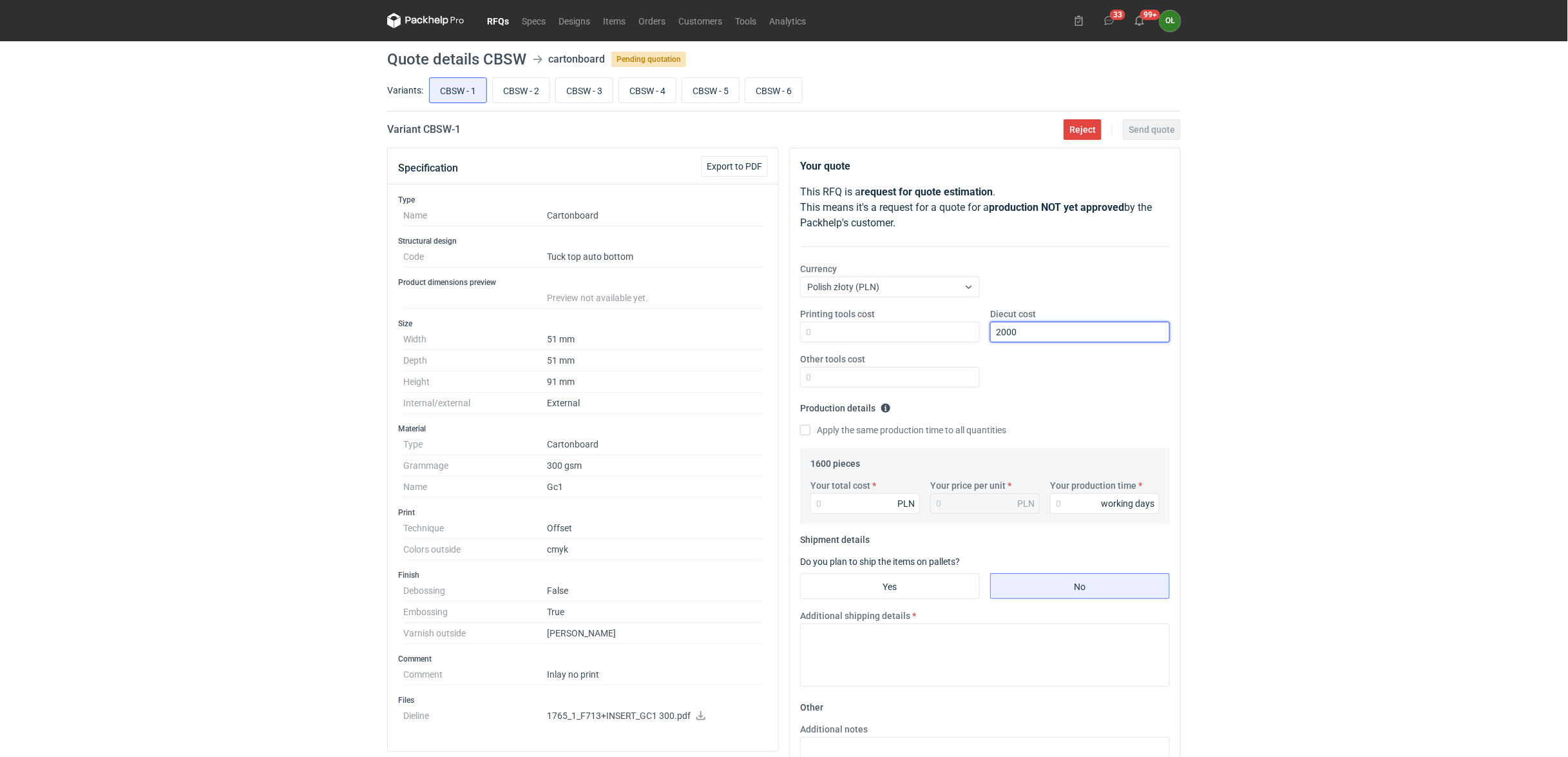
type input "2000"
click at [874, 516] on div "Your total cost PLN Your price per unit PLN Your production time working days" at bounding box center [985, 500] width 359 height 45
click at [861, 495] on input "Your total cost" at bounding box center [865, 503] width 110 height 20
click at [830, 495] on input "Your total cost" at bounding box center [865, 503] width 110 height 20
type input "1250"
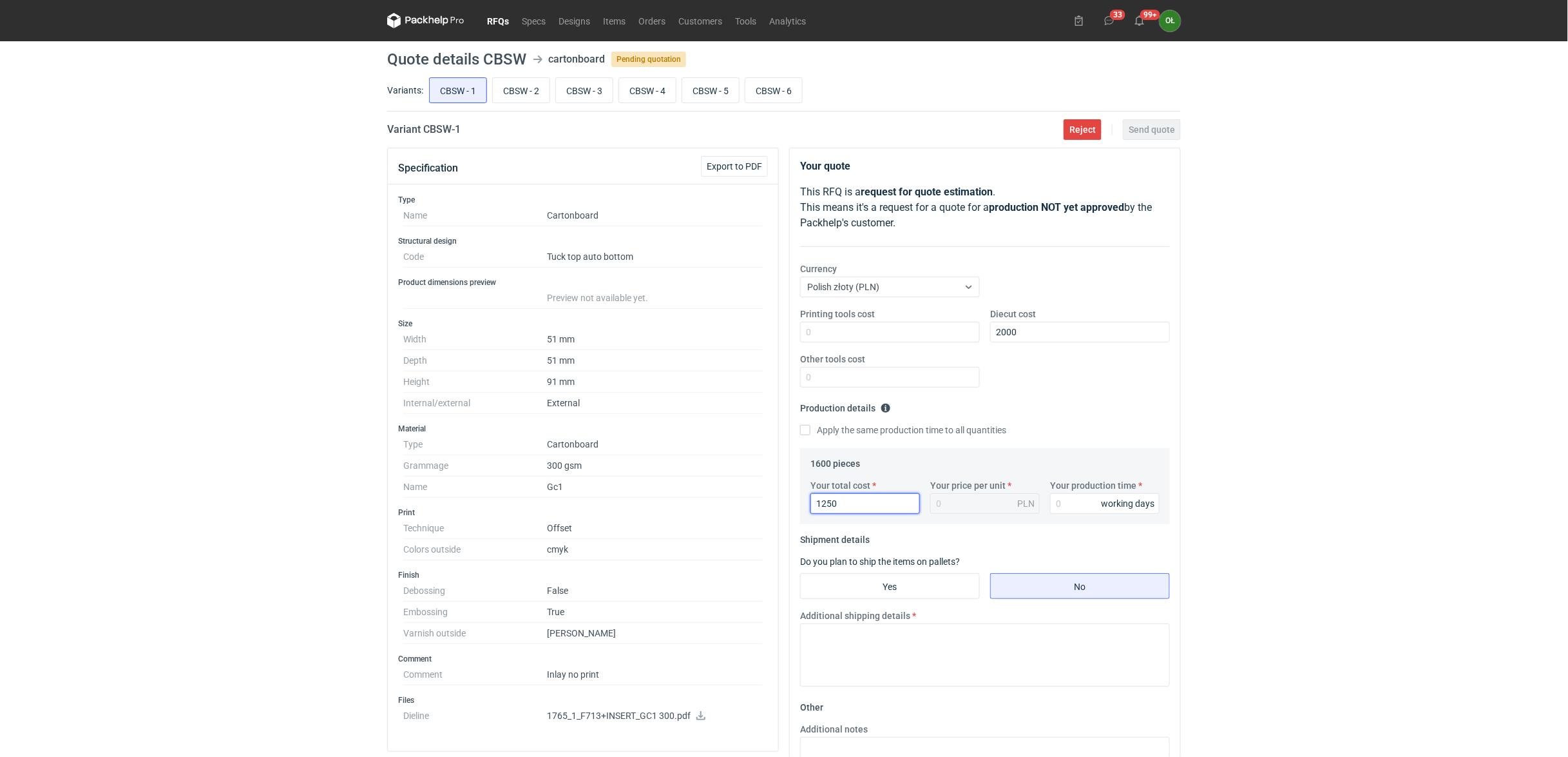
type input "0.78"
type input "1250"
click at [1078, 496] on input "Your production time" at bounding box center [1105, 503] width 110 height 20
type input "14"
click at [1065, 424] on div "Apply the same production time to all quantities" at bounding box center [984, 430] width 369 height 14
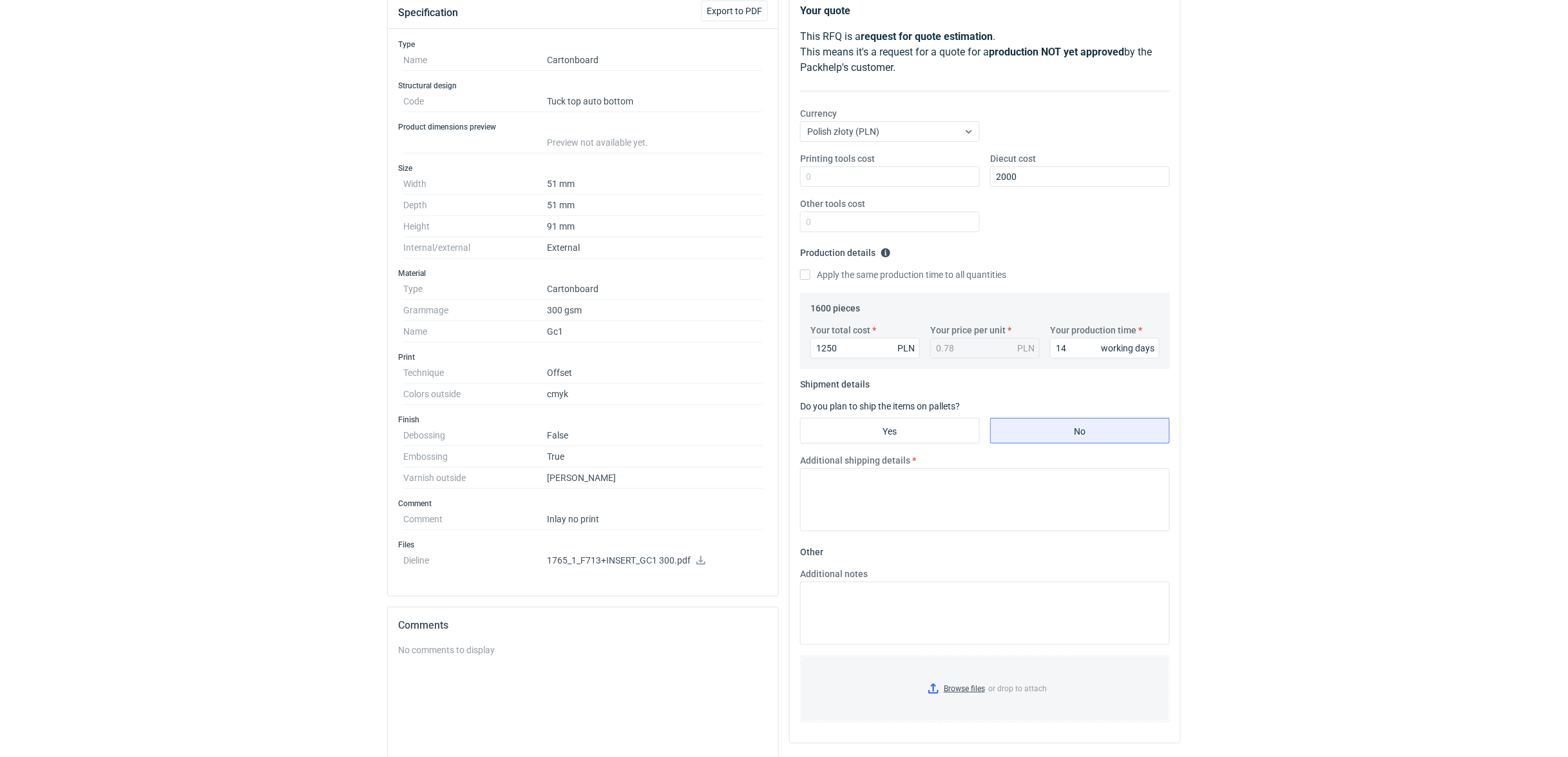
scroll to position [171, 0]
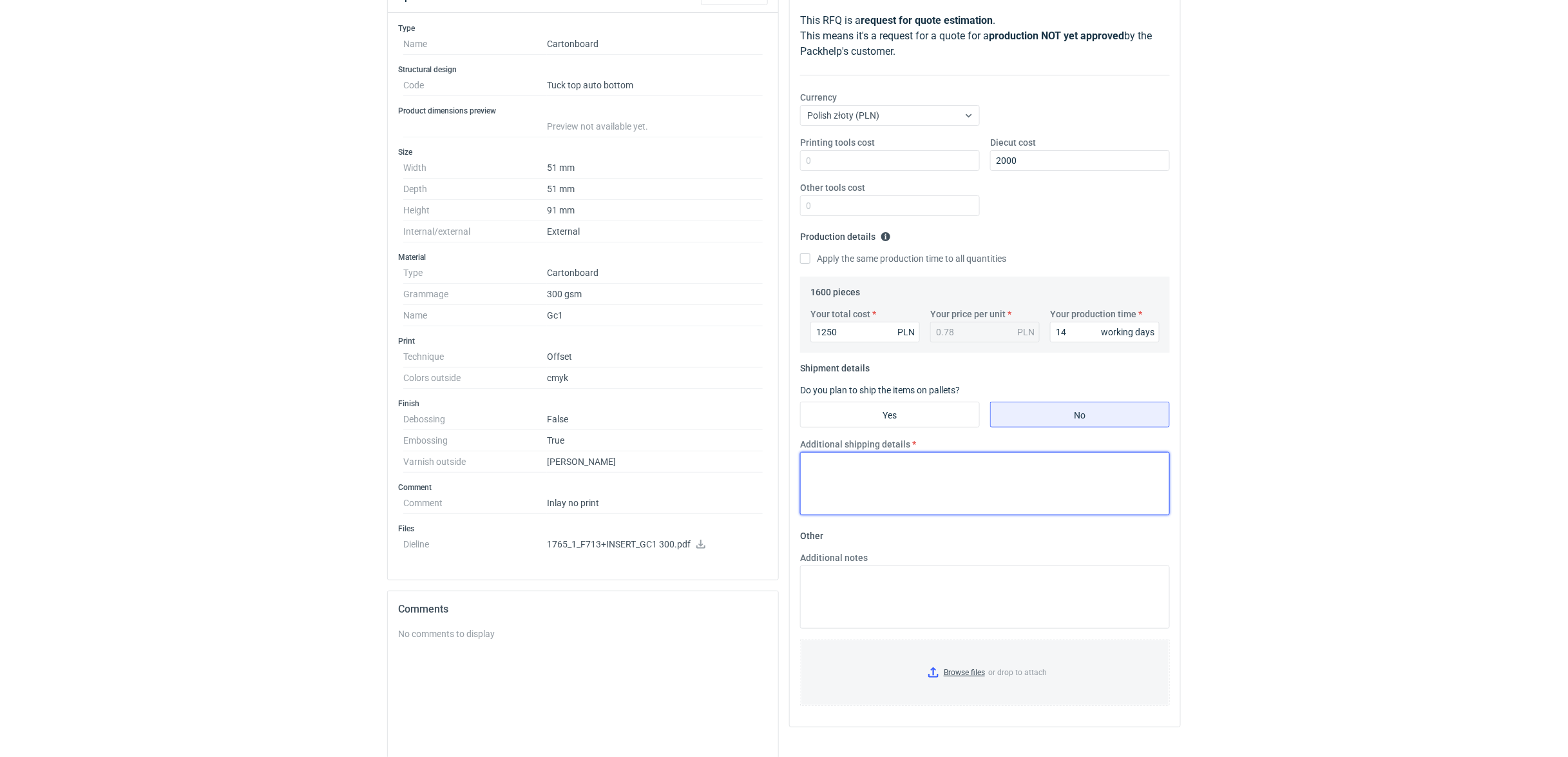
click at [843, 491] on textarea "Additional shipping details" at bounding box center [984, 483] width 369 height 63
type textarea "K"
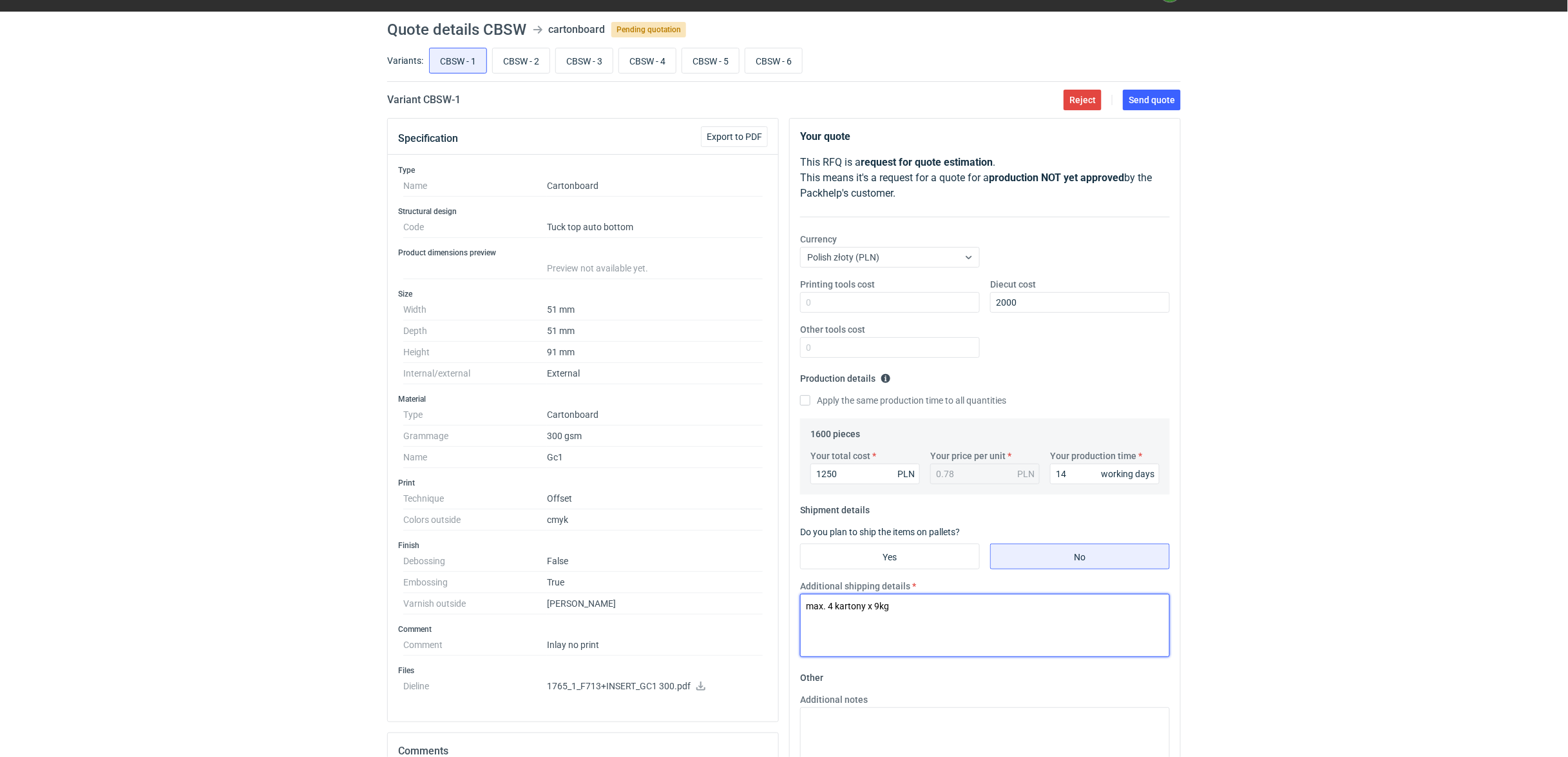
scroll to position [0, 0]
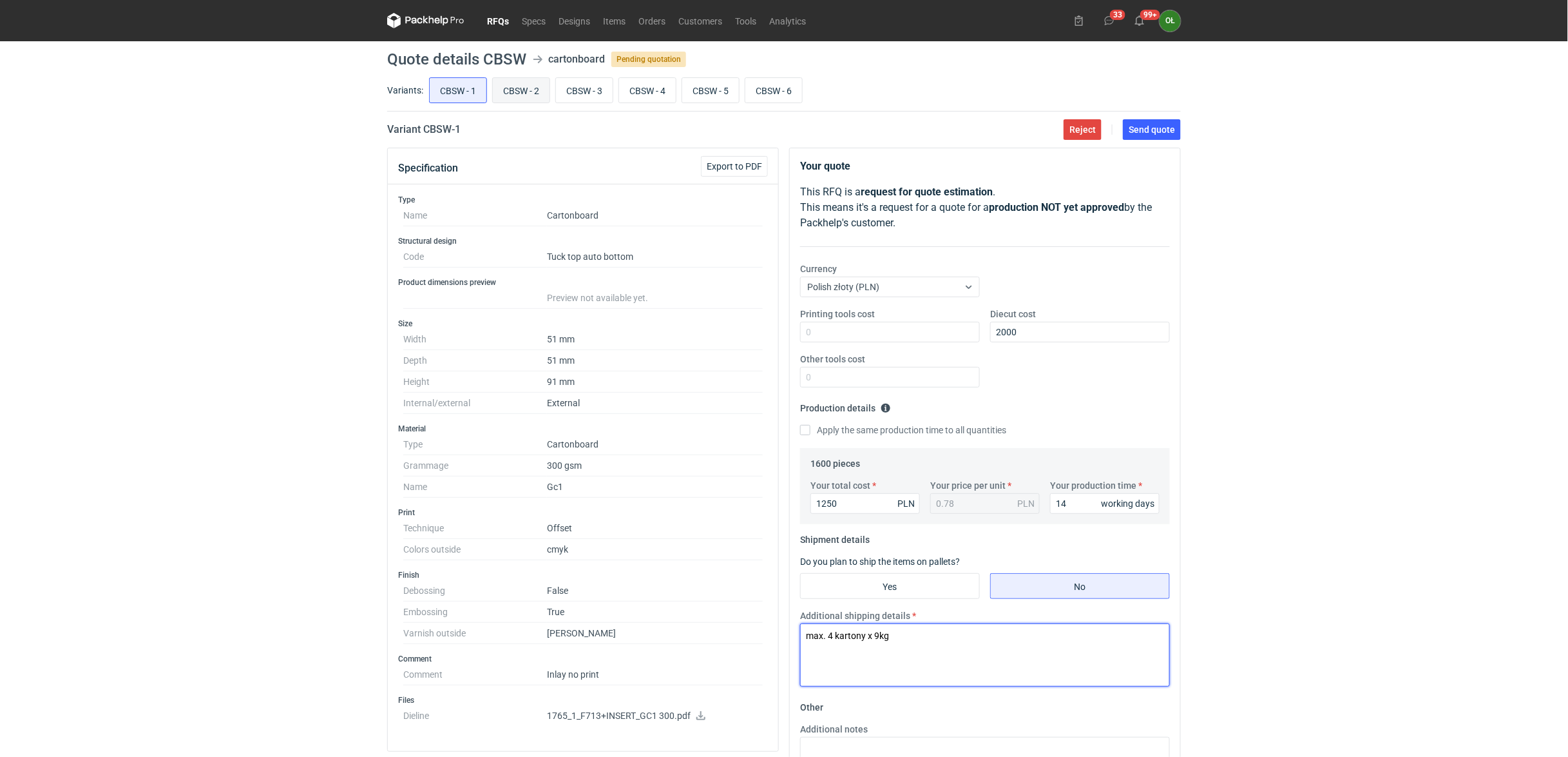
type textarea "max. 4 kartony x 9kg"
click at [531, 85] on input "CBSW - 2" at bounding box center [520, 89] width 57 height 24
radio input "true"
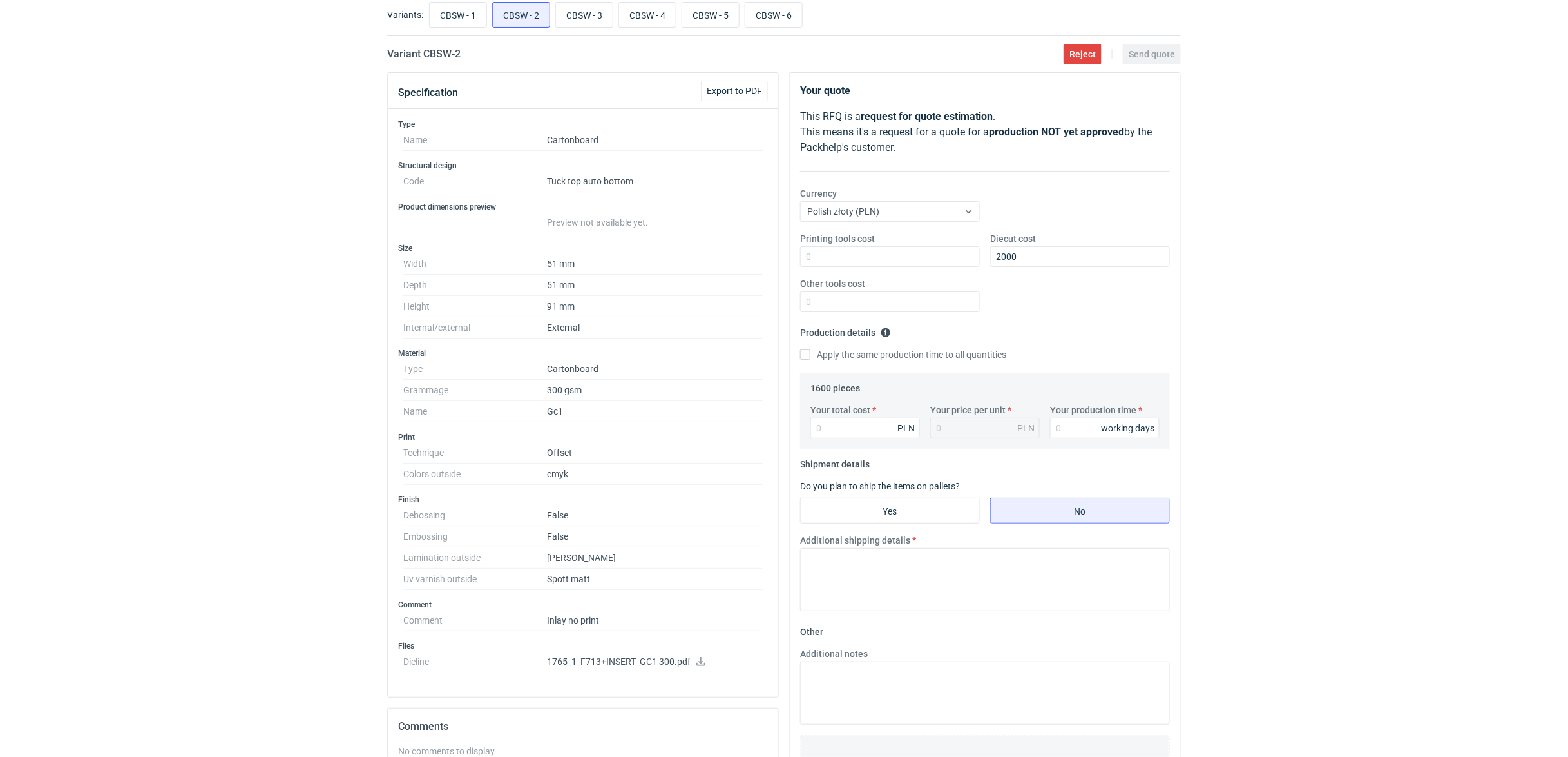
scroll to position [86, 0]
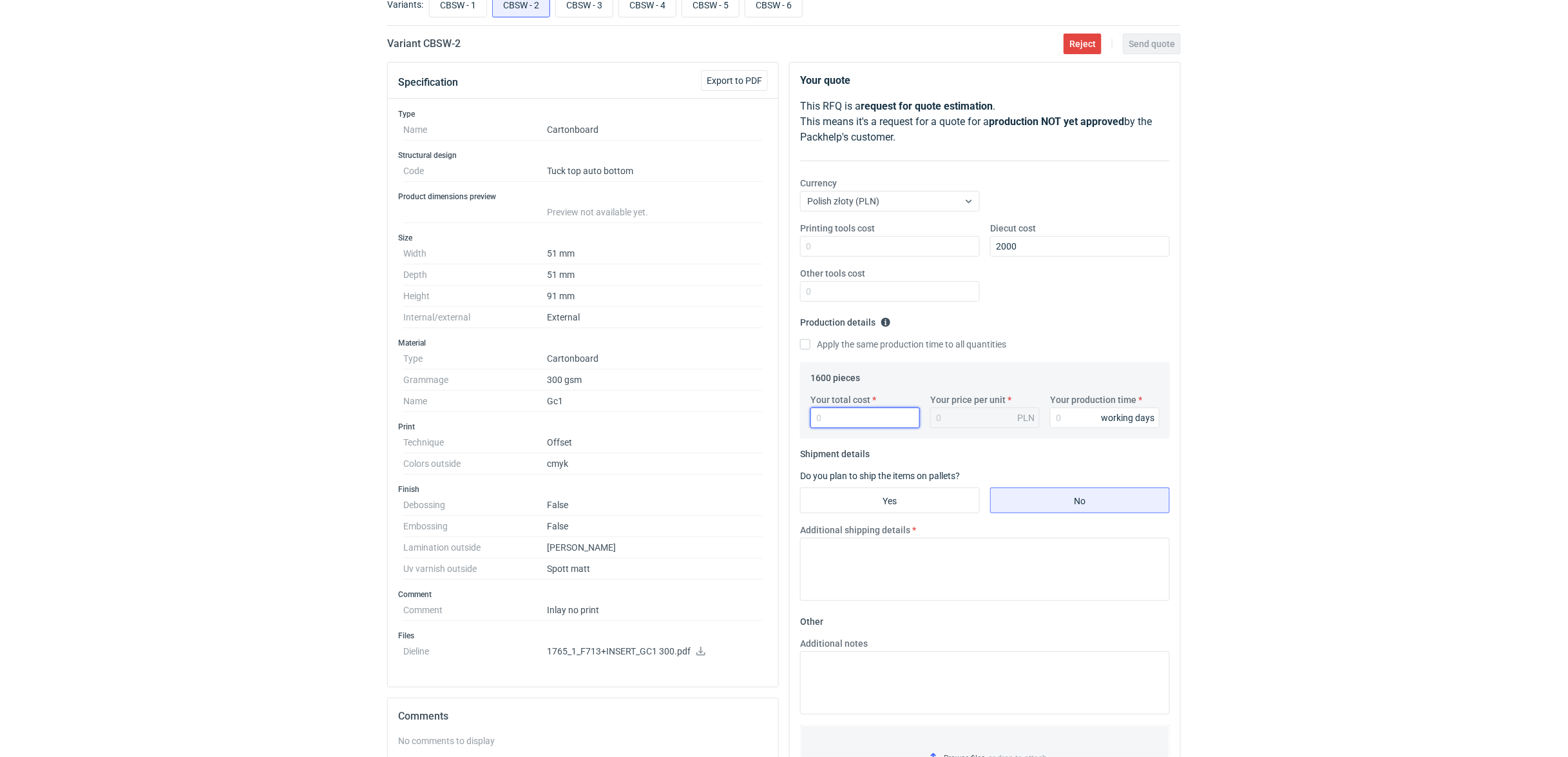
click at [871, 419] on input "Your total cost" at bounding box center [865, 418] width 110 height 20
type input "1700"
type input "1.06"
type input "1700"
click at [1073, 421] on input "Your production time" at bounding box center [1105, 418] width 110 height 20
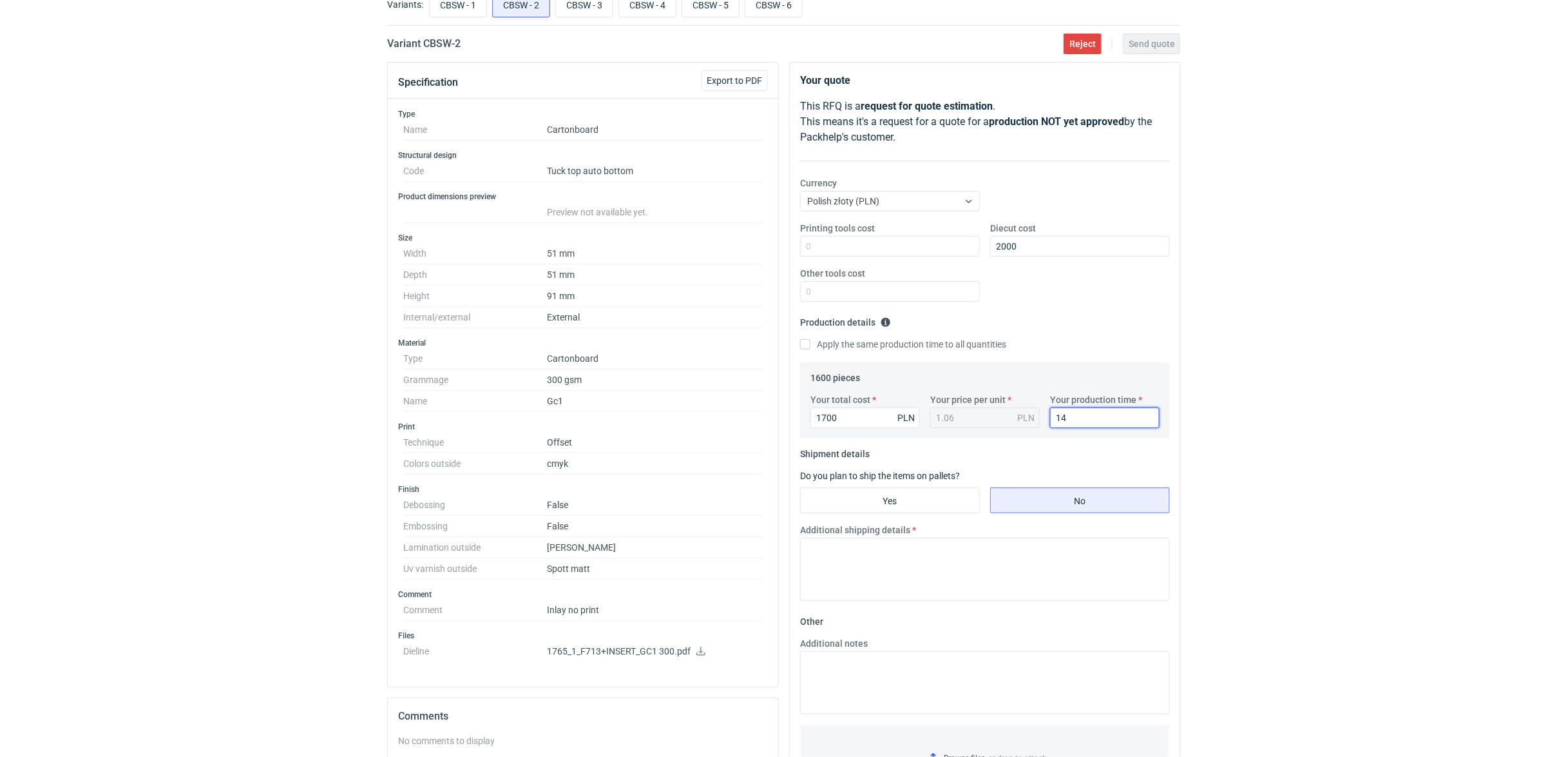
type input "14"
click at [909, 487] on fieldset "Shipment details Do you plan to ship the items on pallets? Yes No Additional sh…" at bounding box center [984, 527] width 369 height 168
click at [930, 498] on input "Yes" at bounding box center [890, 500] width 179 height 24
radio input "true"
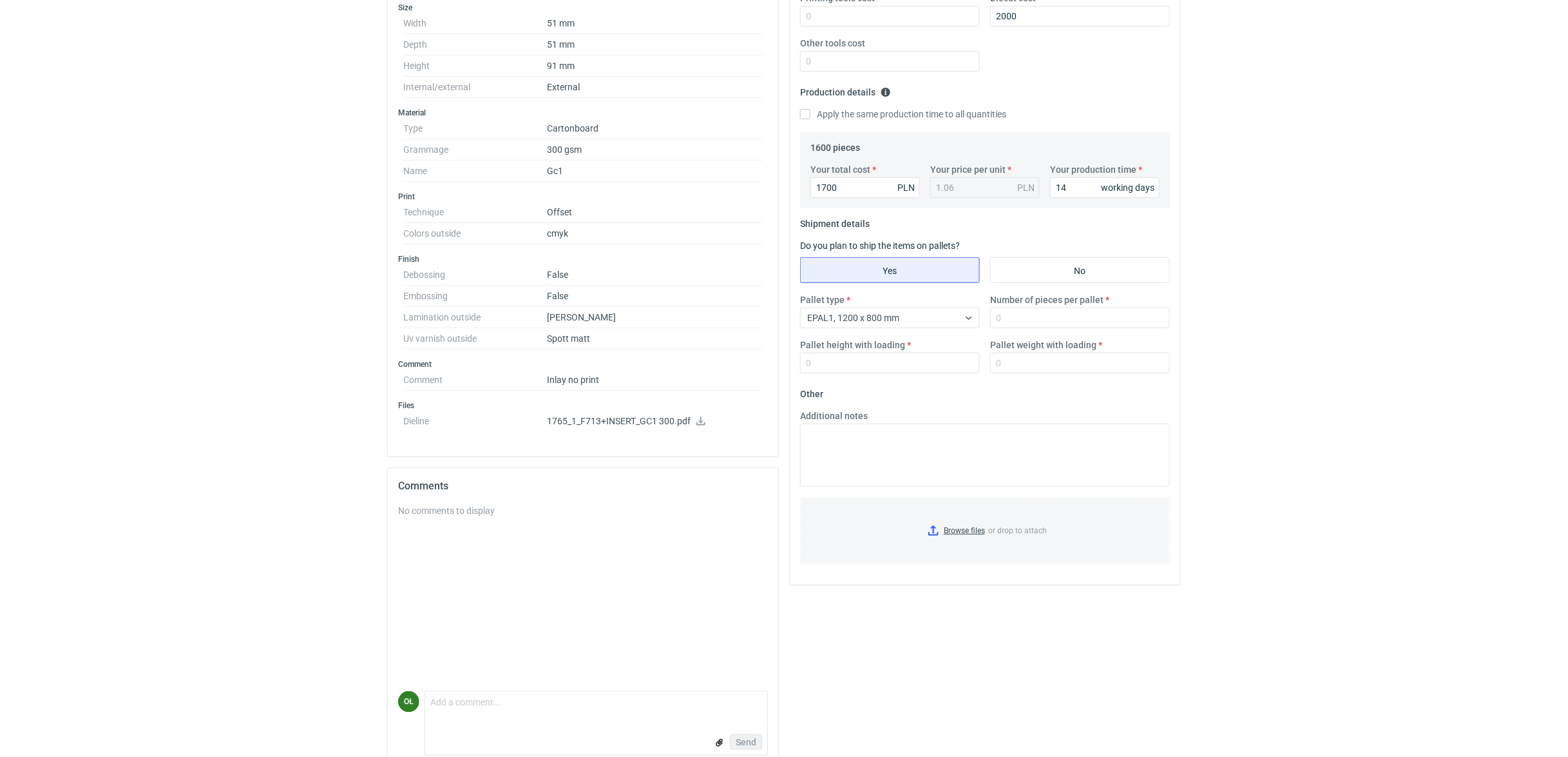
scroll to position [340, 0]
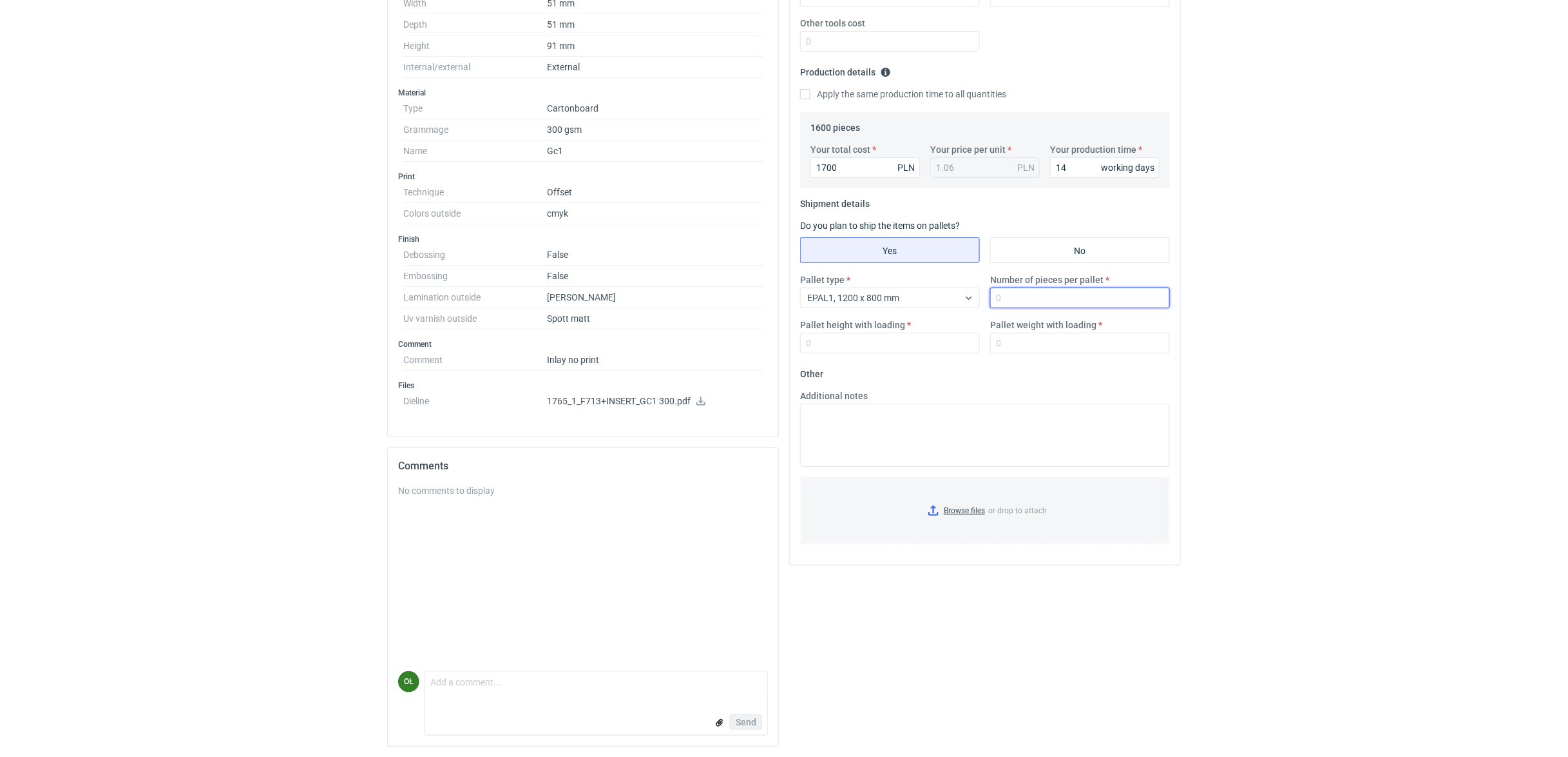
click at [1034, 295] on input "Number of pieces per pallet" at bounding box center [1080, 298] width 180 height 20
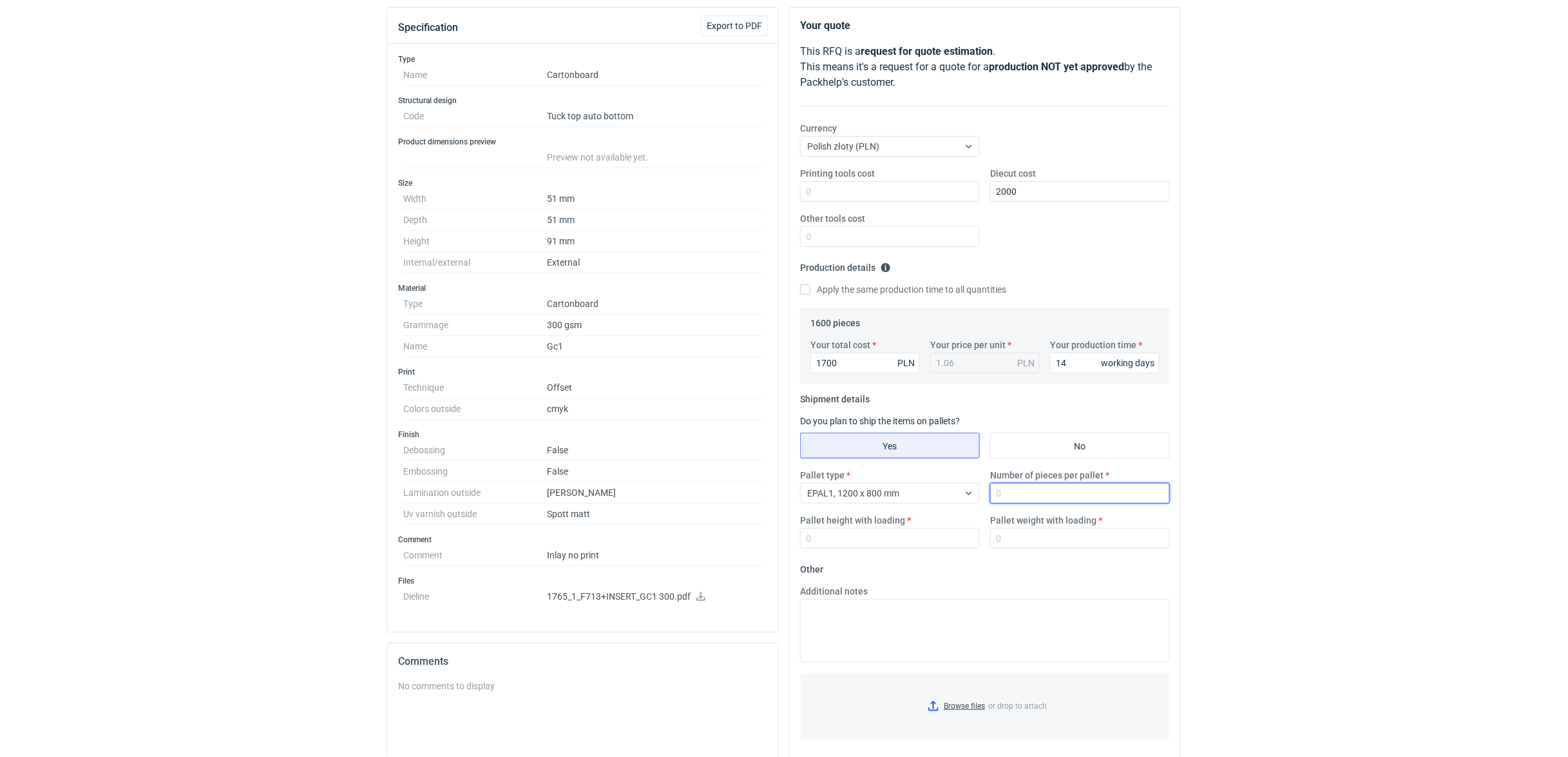
scroll to position [140, 0]
click at [1026, 494] on input "Number of pieces per pallet" at bounding box center [1080, 494] width 180 height 20
type input "1600"
click at [914, 535] on input "Pallet height with loading" at bounding box center [889, 538] width 180 height 20
click at [1050, 440] on input "No" at bounding box center [1080, 446] width 179 height 24
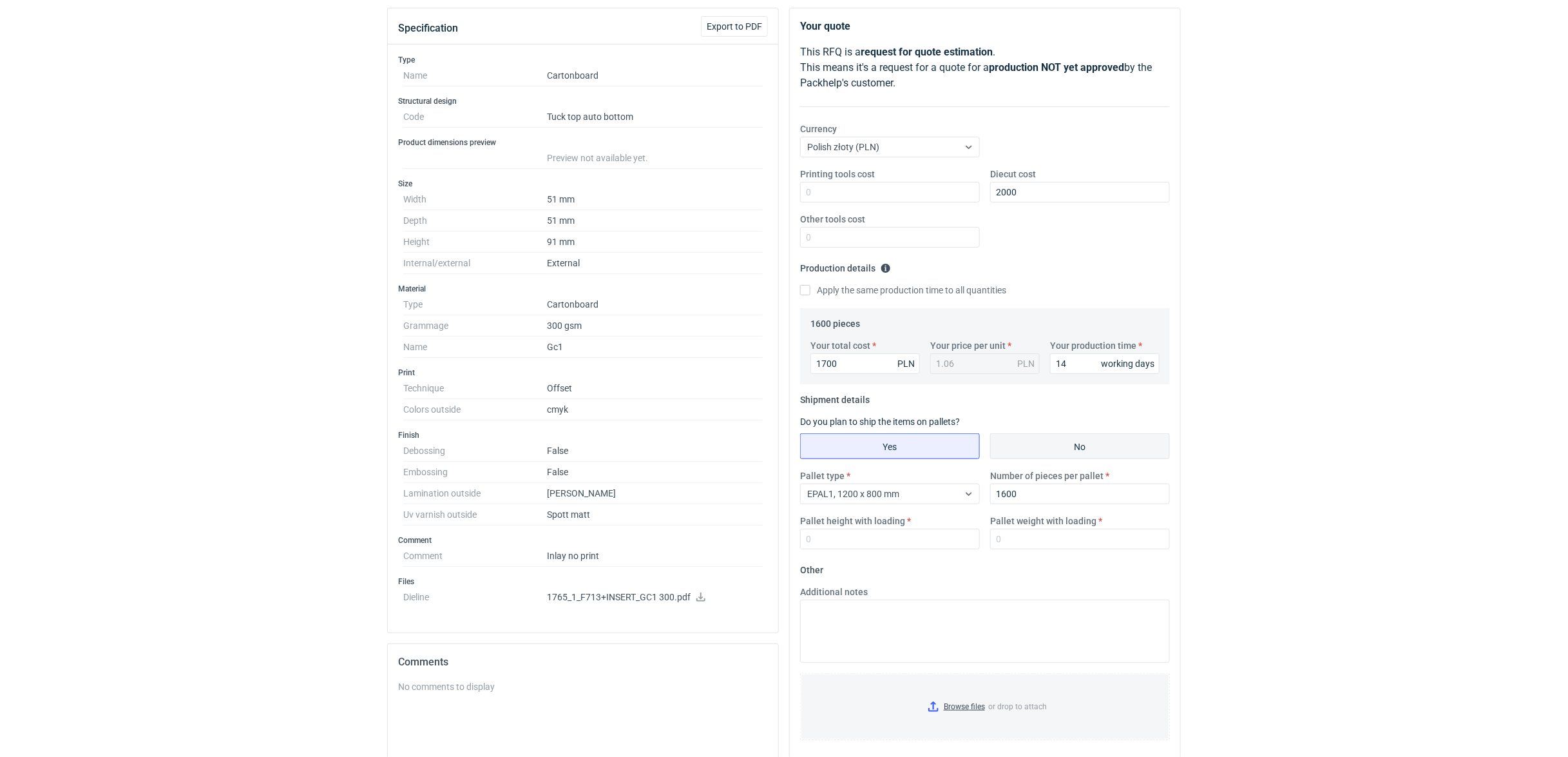
radio input "true"
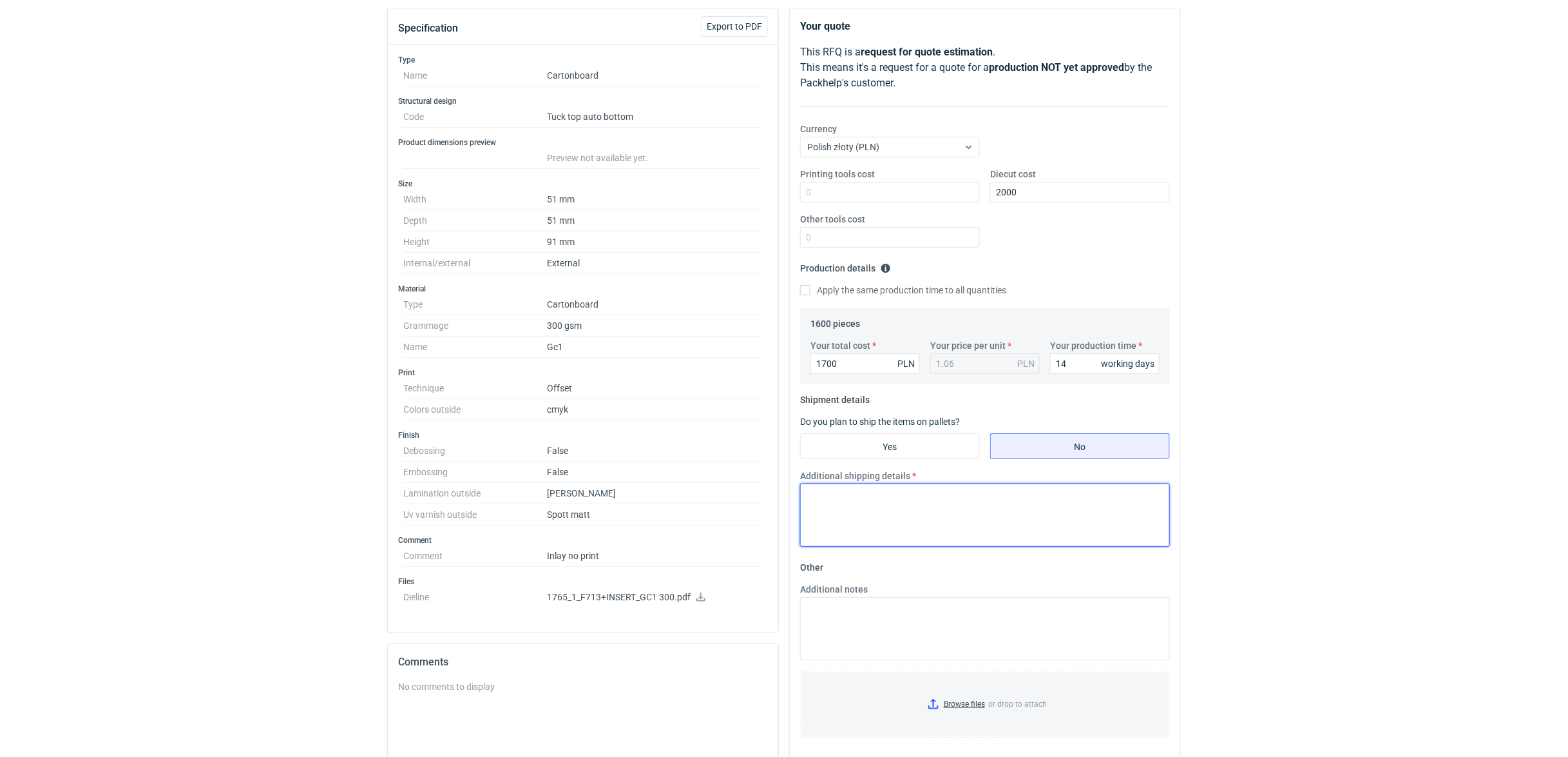
click at [862, 499] on textarea "Additional shipping details" at bounding box center [984, 515] width 369 height 63
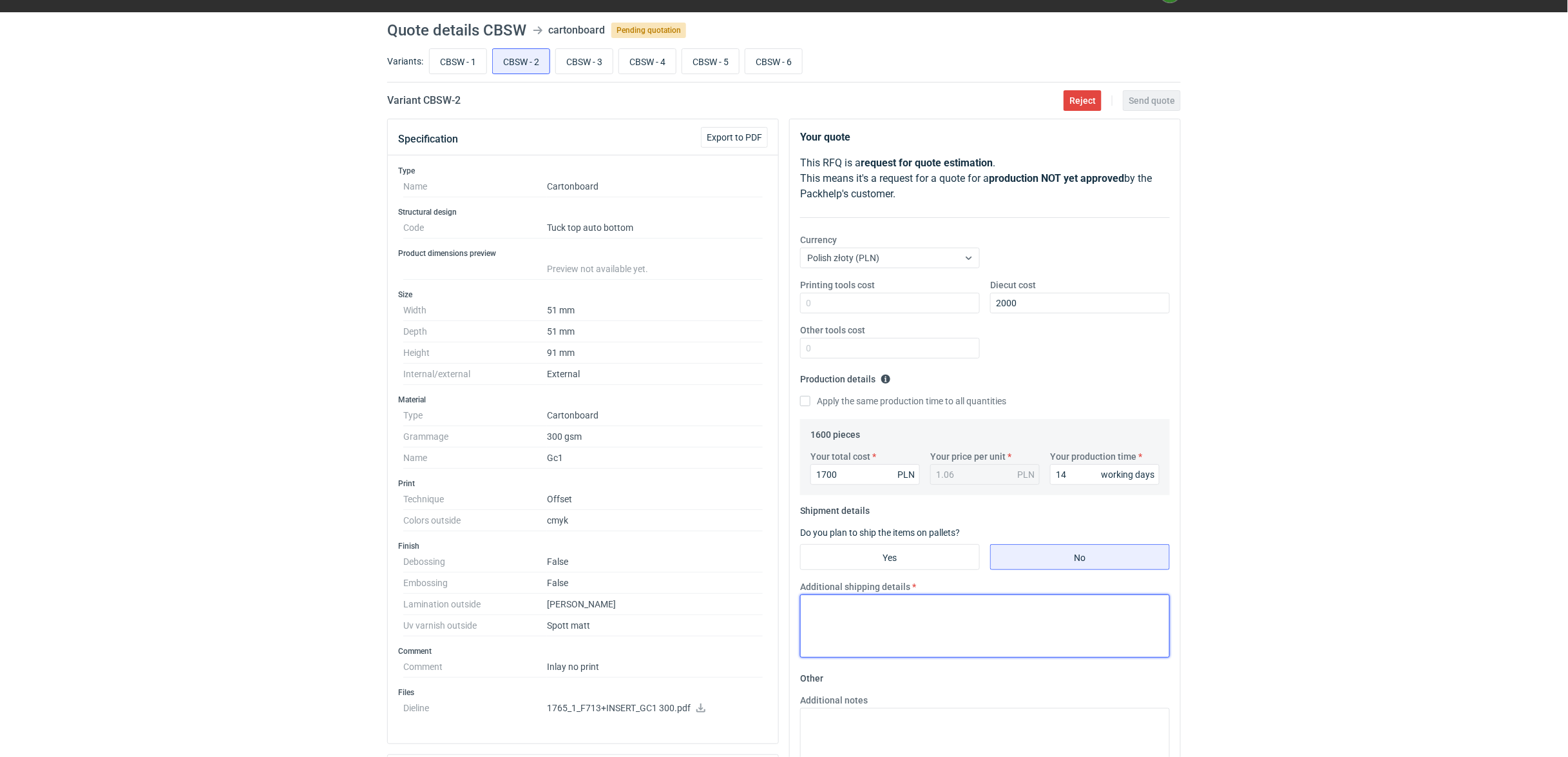
scroll to position [0, 0]
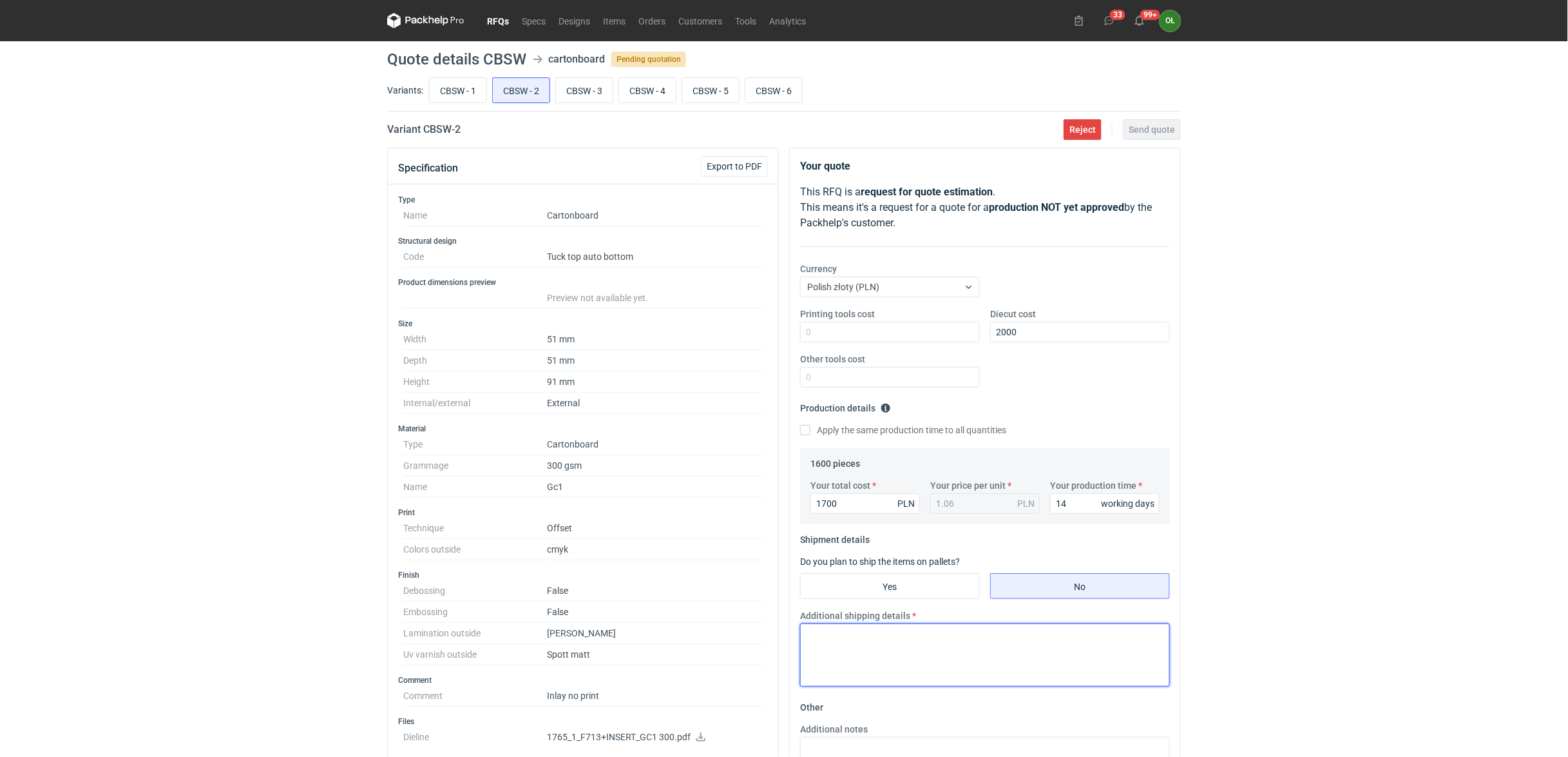
paste textarea "W kwocie 19 500,00 zł netto możemy wykonać 4 × 8 200 szt. opakowań z surowca Fo…"
type textarea "W kwocie 19 500,00 zł netto możemy wykonać 4 × 8 200 szt. opakowań z surowca Fo…"
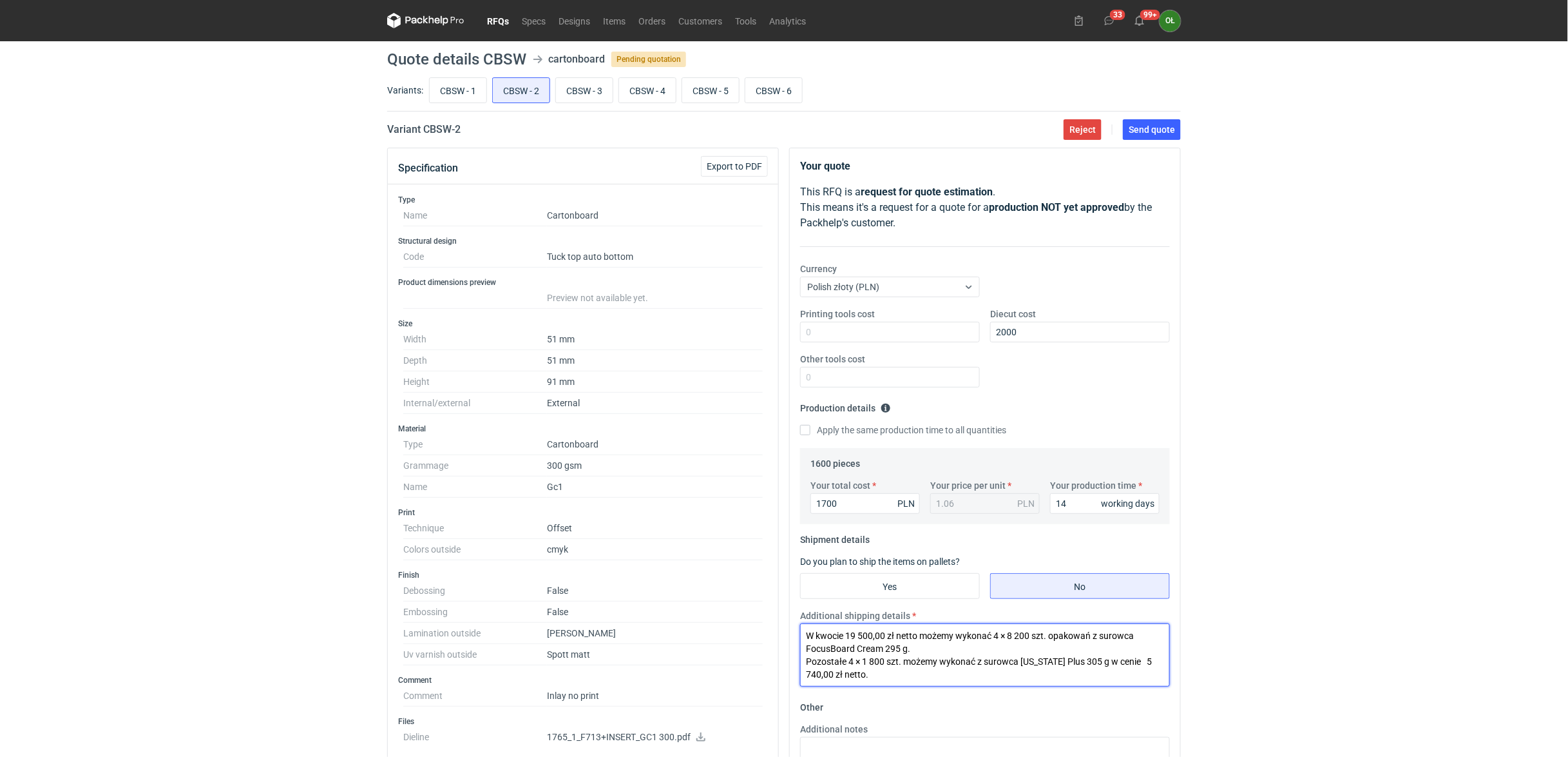
drag, startPoint x: 892, startPoint y: 672, endPoint x: 777, endPoint y: 609, distance: 131.1
click at [777, 609] on div "Specification Export to PDF Type Name Cartonboard Structural design Code Tuck t…" at bounding box center [784, 619] width 804 height 944
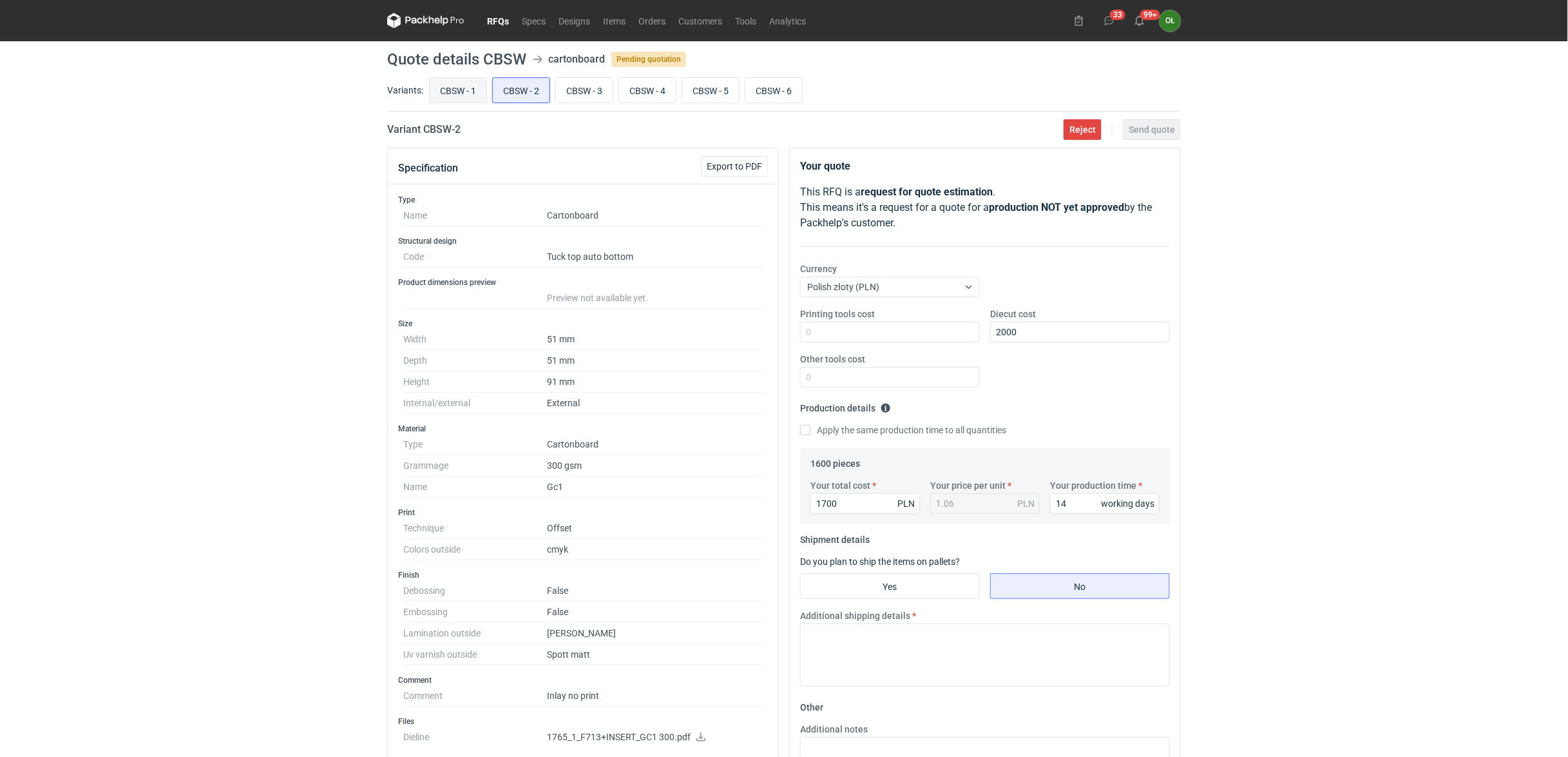
click at [454, 91] on input "CBSW - 1" at bounding box center [457, 89] width 57 height 24
radio input "true"
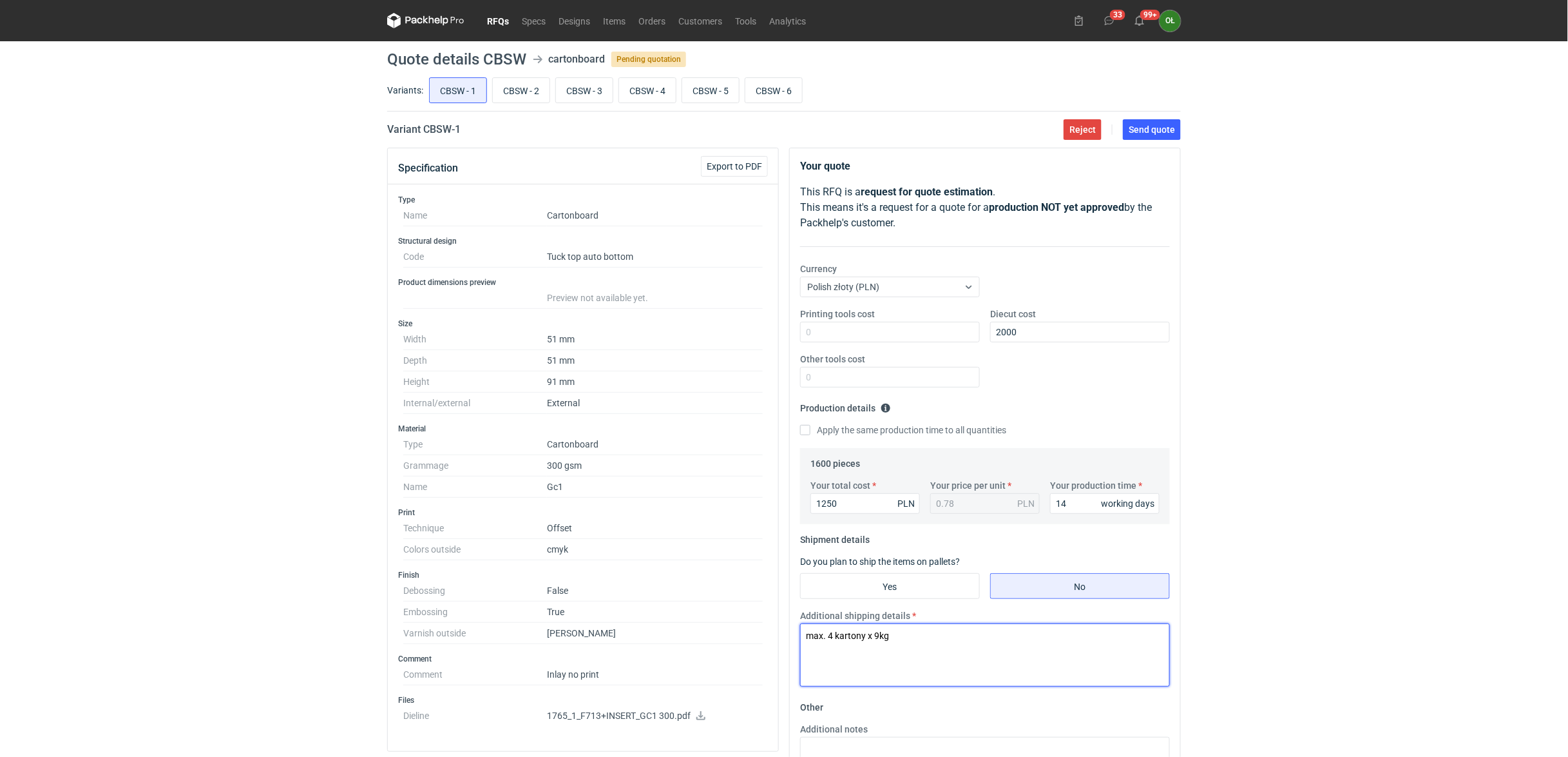
drag, startPoint x: 897, startPoint y: 634, endPoint x: 784, endPoint y: 612, distance: 115.1
click at [786, 615] on div "Your quote This RFQ is a request for quote estimation . This means it's a reque…" at bounding box center [984, 609] width 402 height 923
click at [516, 91] on input "CBSW - 2" at bounding box center [520, 89] width 57 height 24
radio input "true"
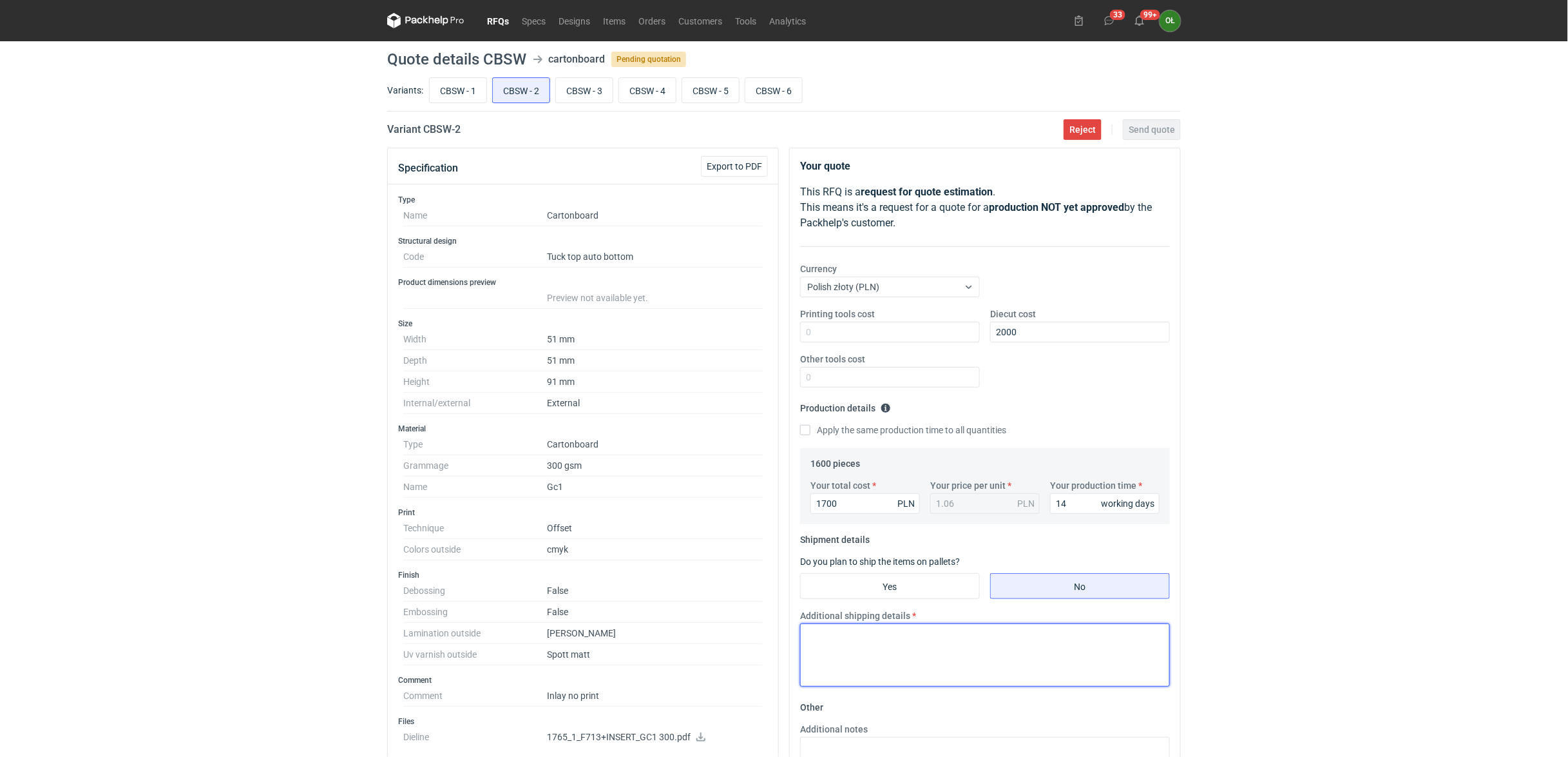
click at [819, 642] on textarea "Additional shipping details" at bounding box center [984, 654] width 369 height 63
paste textarea "max. 4 kartony x 9kg"
type textarea "max. 4 kartony x 9kg"
click at [465, 95] on input "CBSW - 1" at bounding box center [457, 89] width 57 height 24
radio input "true"
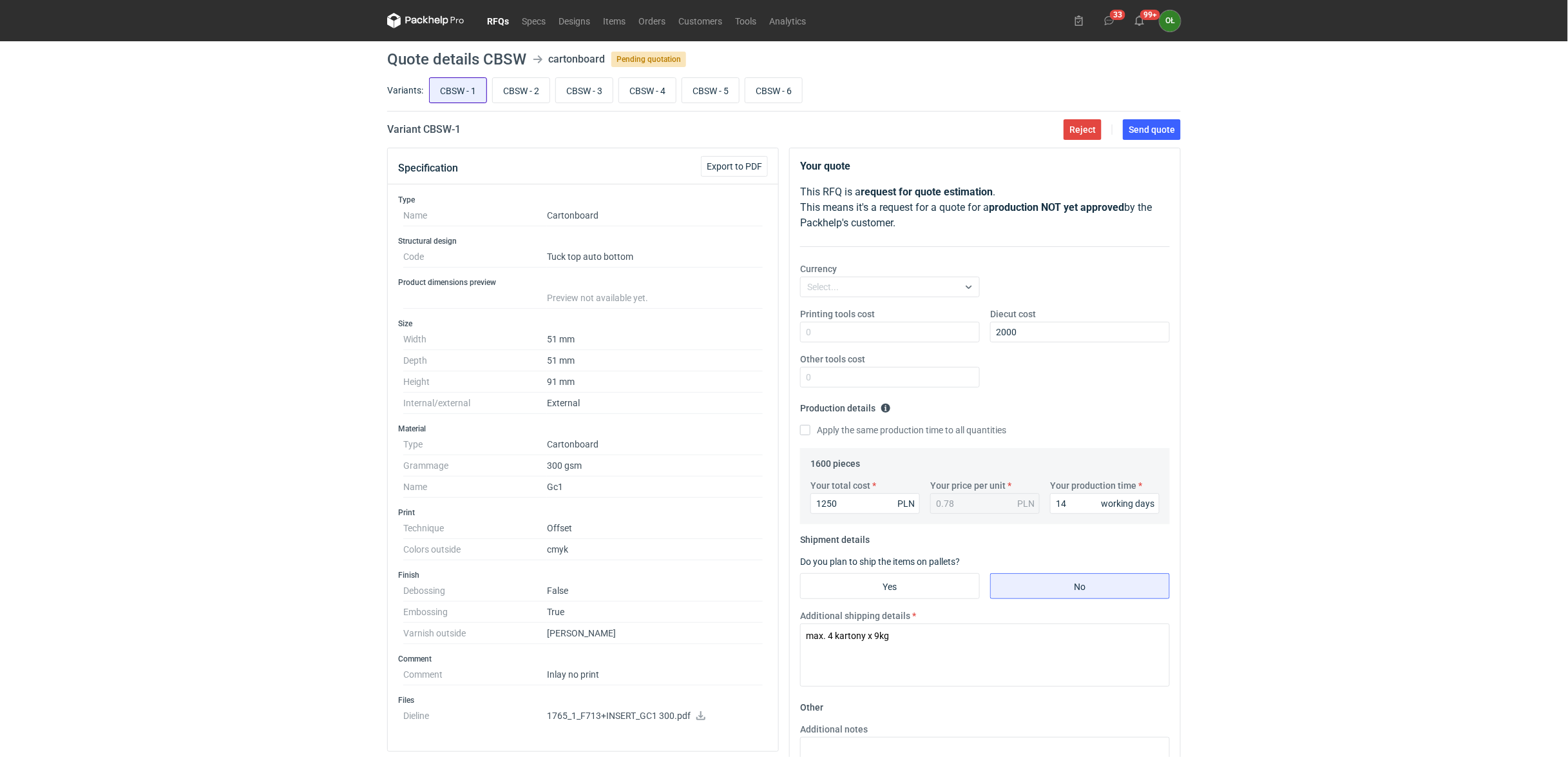
click at [465, 95] on input "CBSW - 1" at bounding box center [457, 89] width 57 height 24
click at [471, 97] on input "CBSW - 1" at bounding box center [457, 89] width 57 height 24
click at [518, 89] on input "CBSW - 2" at bounding box center [520, 89] width 57 height 24
radio input "true"
click at [467, 85] on input "CBSW - 1" at bounding box center [457, 89] width 57 height 24
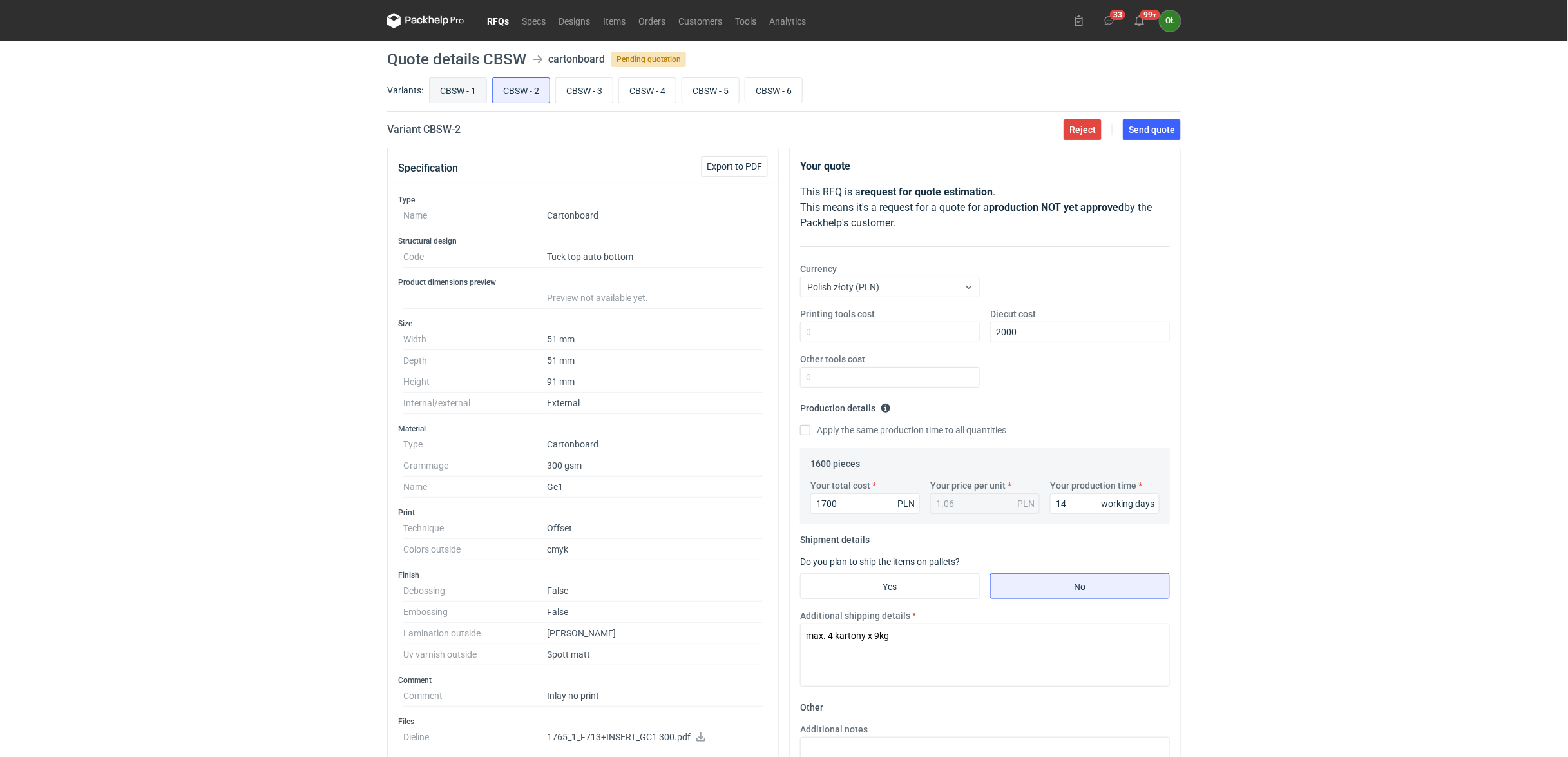
radio input "true"
click at [524, 89] on input "CBSW - 2" at bounding box center [520, 89] width 57 height 24
radio input "true"
click at [462, 84] on input "CBSW - 1" at bounding box center [457, 89] width 57 height 24
radio input "true"
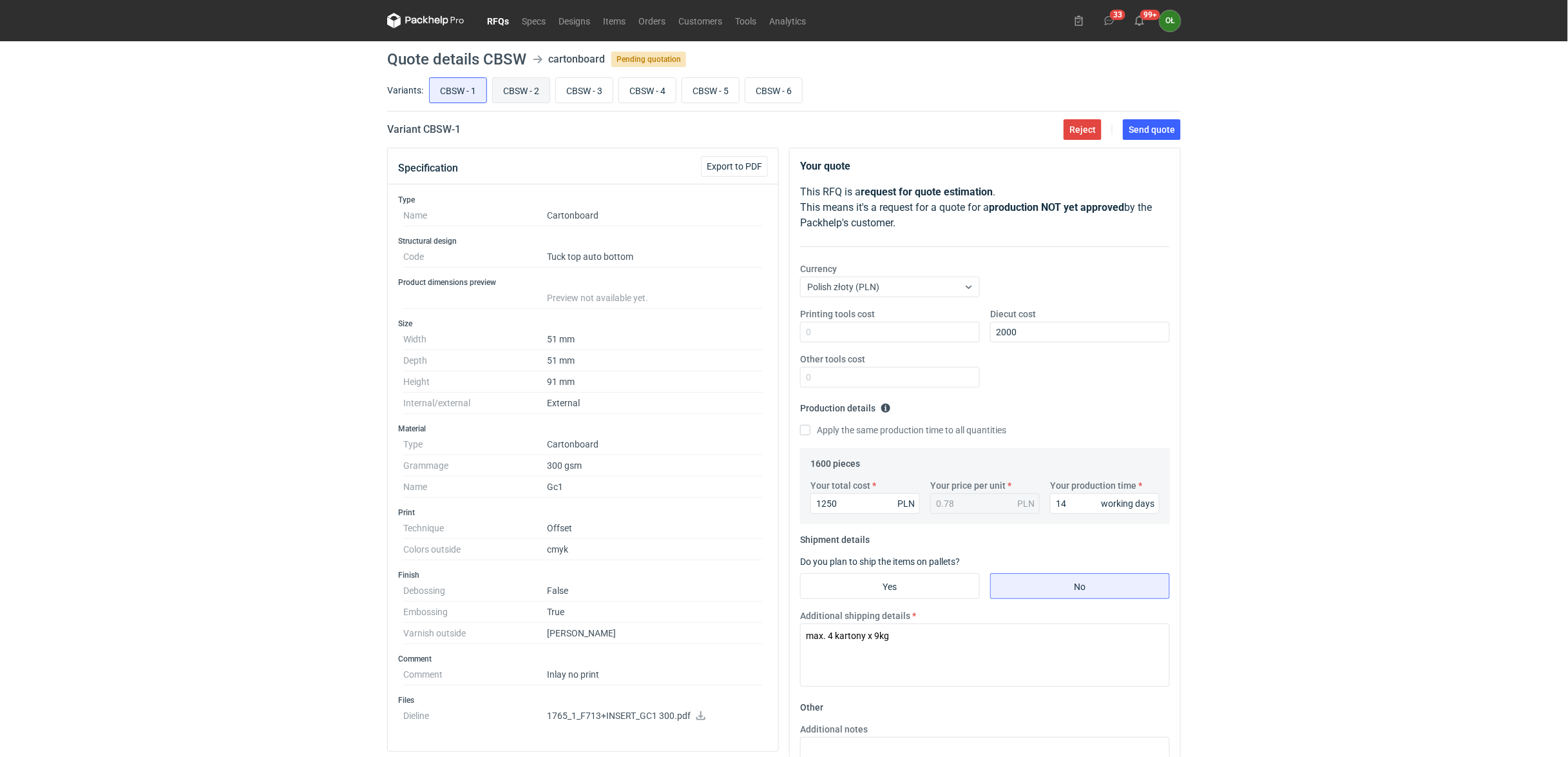
click at [510, 80] on input "CBSW - 2" at bounding box center [520, 89] width 57 height 24
radio input "true"
click at [471, 80] on input "CBSW - 1" at bounding box center [457, 89] width 57 height 24
radio input "true"
click at [541, 89] on input "CBSW - 2" at bounding box center [520, 89] width 57 height 24
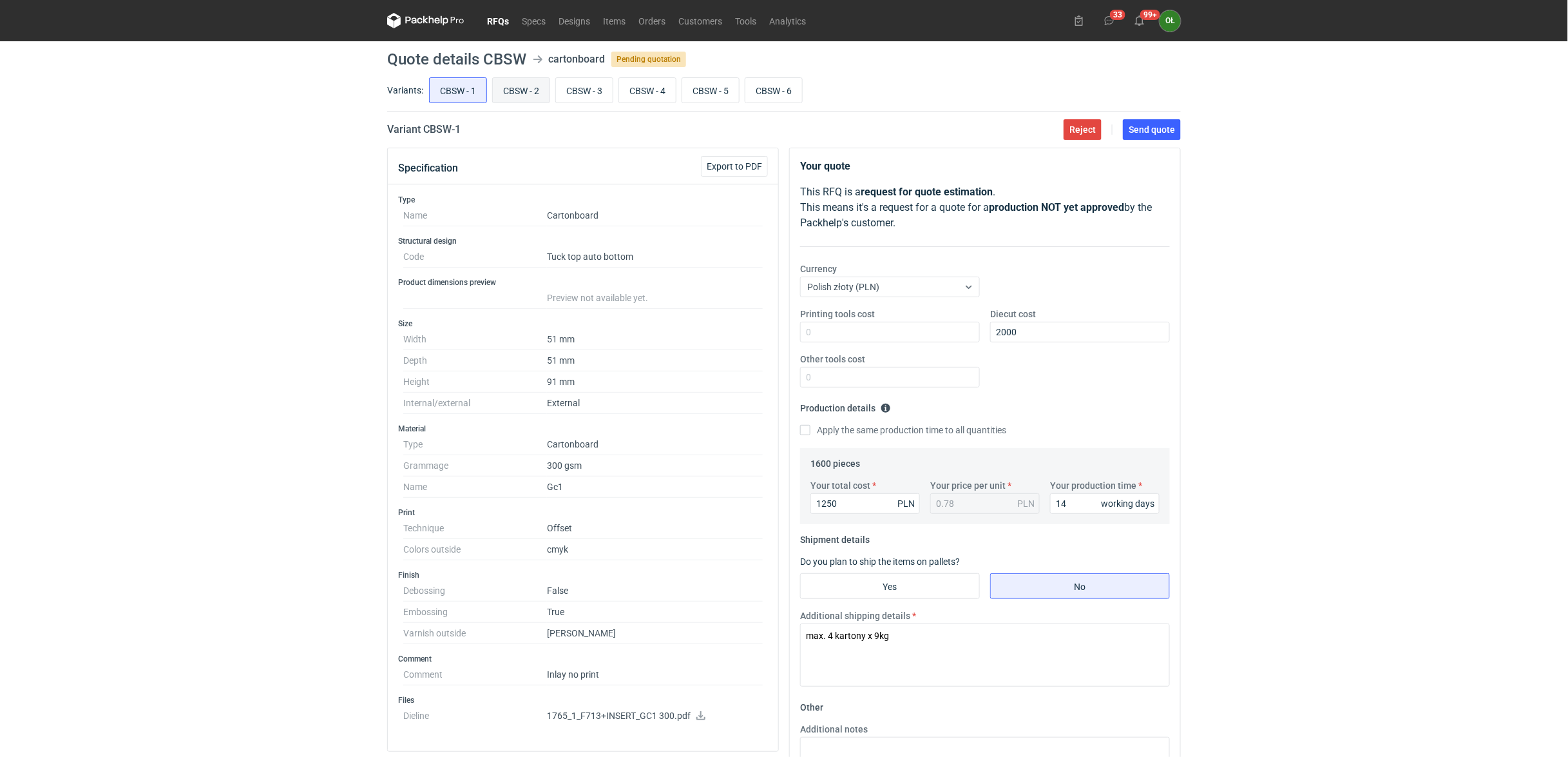
radio input "true"
click at [454, 85] on input "CBSW - 1" at bounding box center [457, 89] width 57 height 24
radio input "true"
click at [1165, 125] on span "Send quote" at bounding box center [1151, 129] width 46 height 9
click at [540, 89] on input "CBSW - 2" at bounding box center [520, 89] width 57 height 24
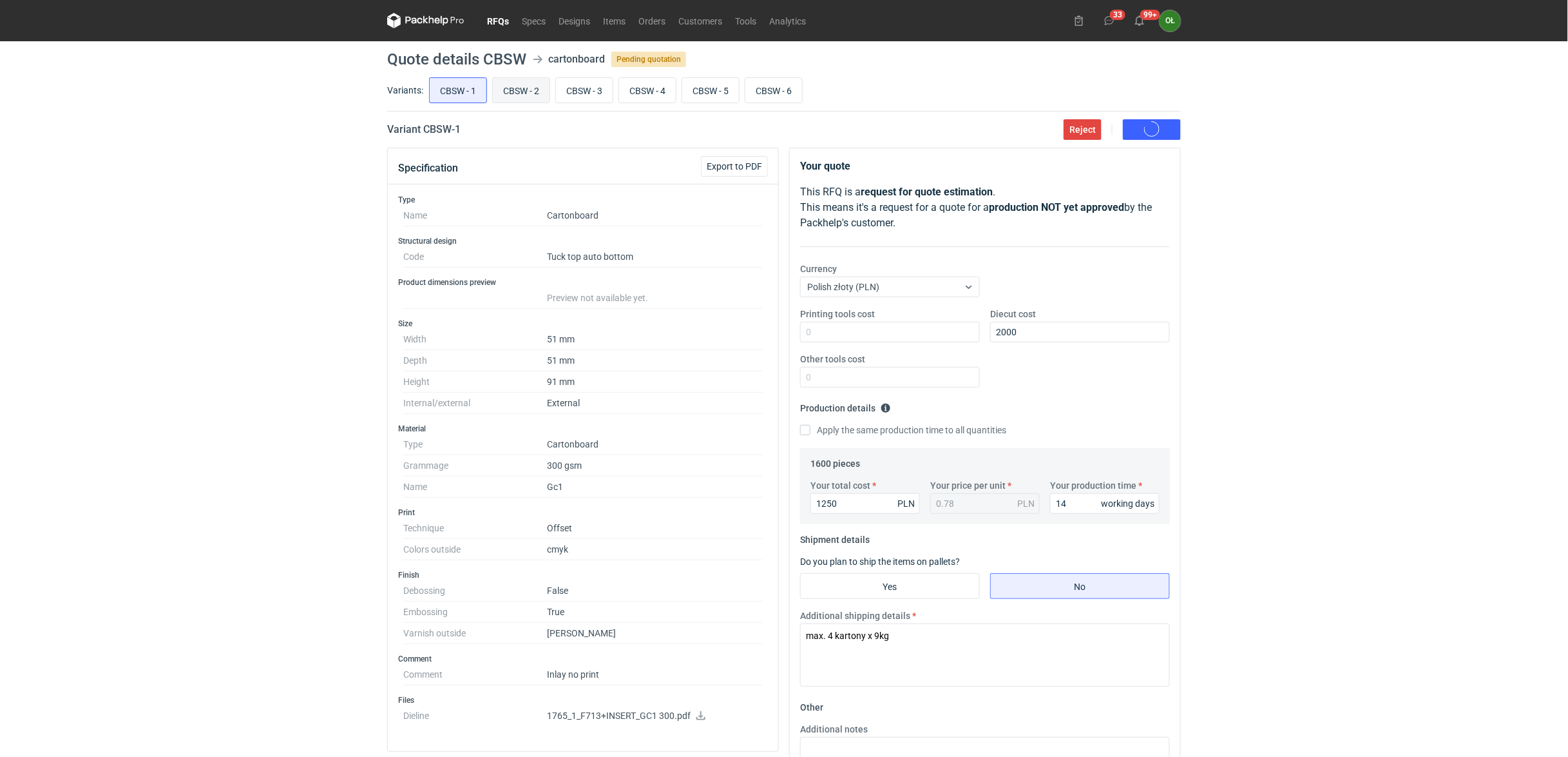
radio input "true"
click at [1160, 132] on span "Send quote" at bounding box center [1151, 129] width 46 height 9
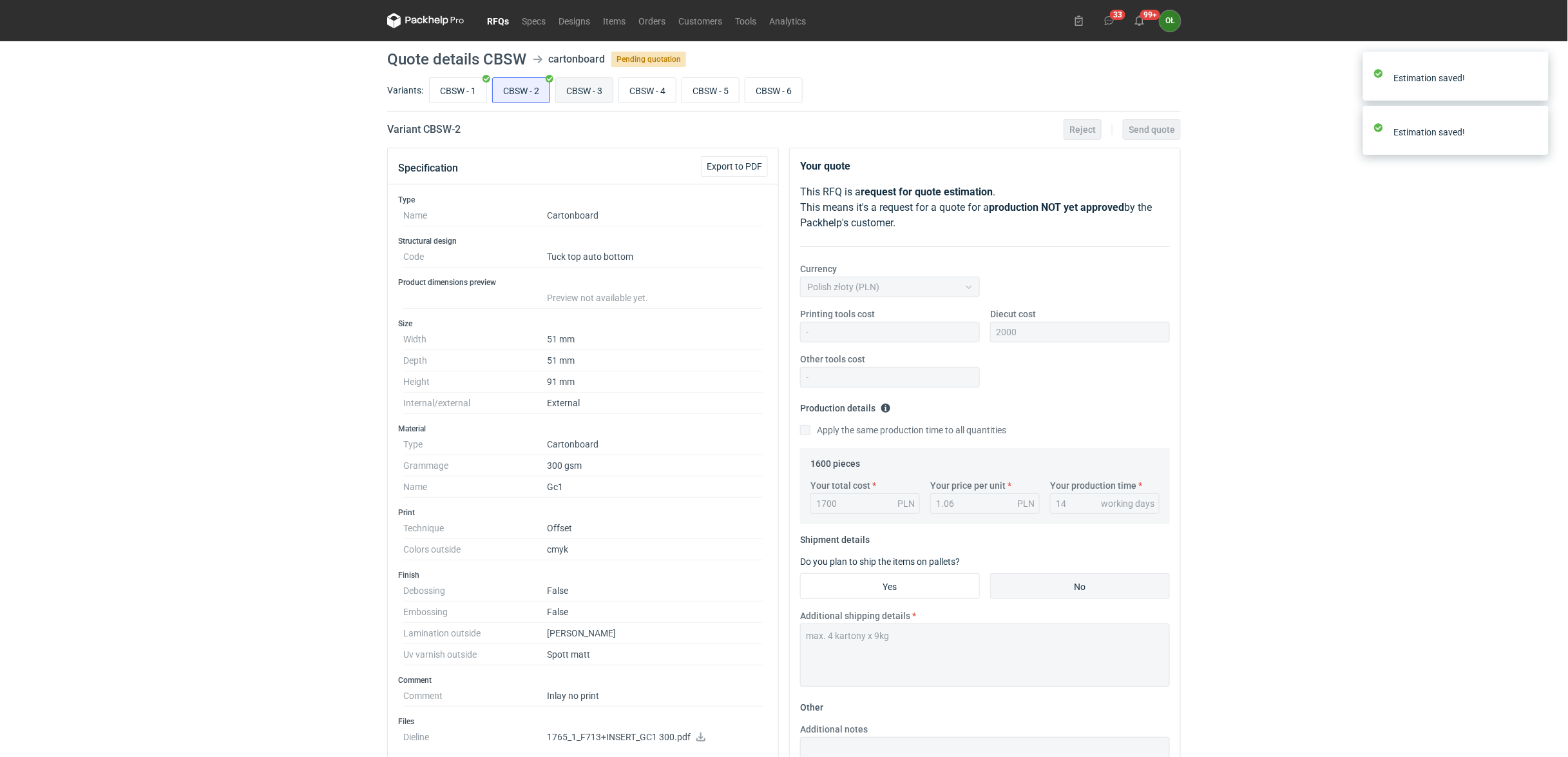
click at [595, 86] on input "CBSW - 3" at bounding box center [584, 89] width 57 height 24
radio input "true"
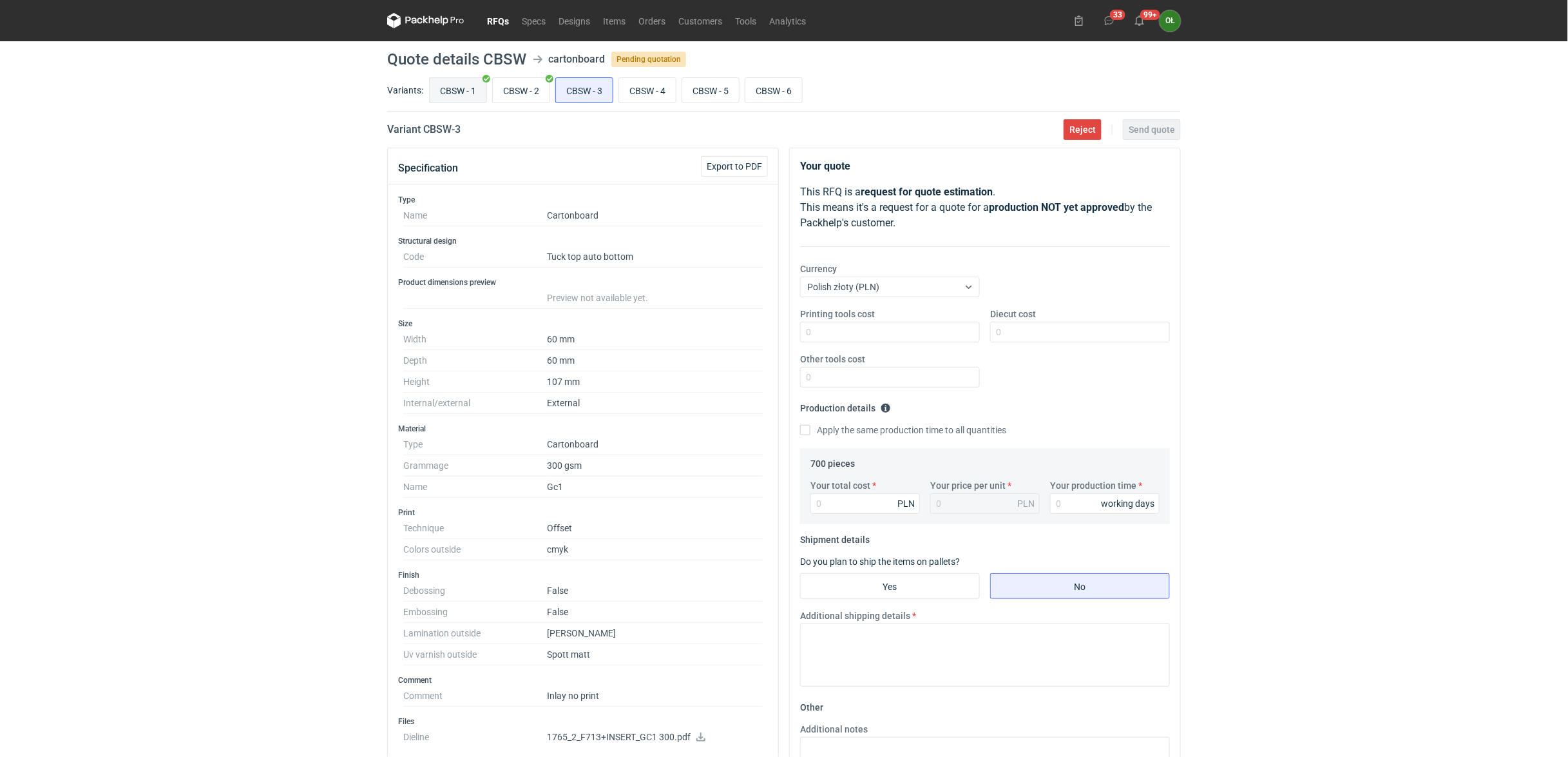
click at [481, 85] on input "CBSW - 1" at bounding box center [457, 89] width 57 height 24
radio input "true"
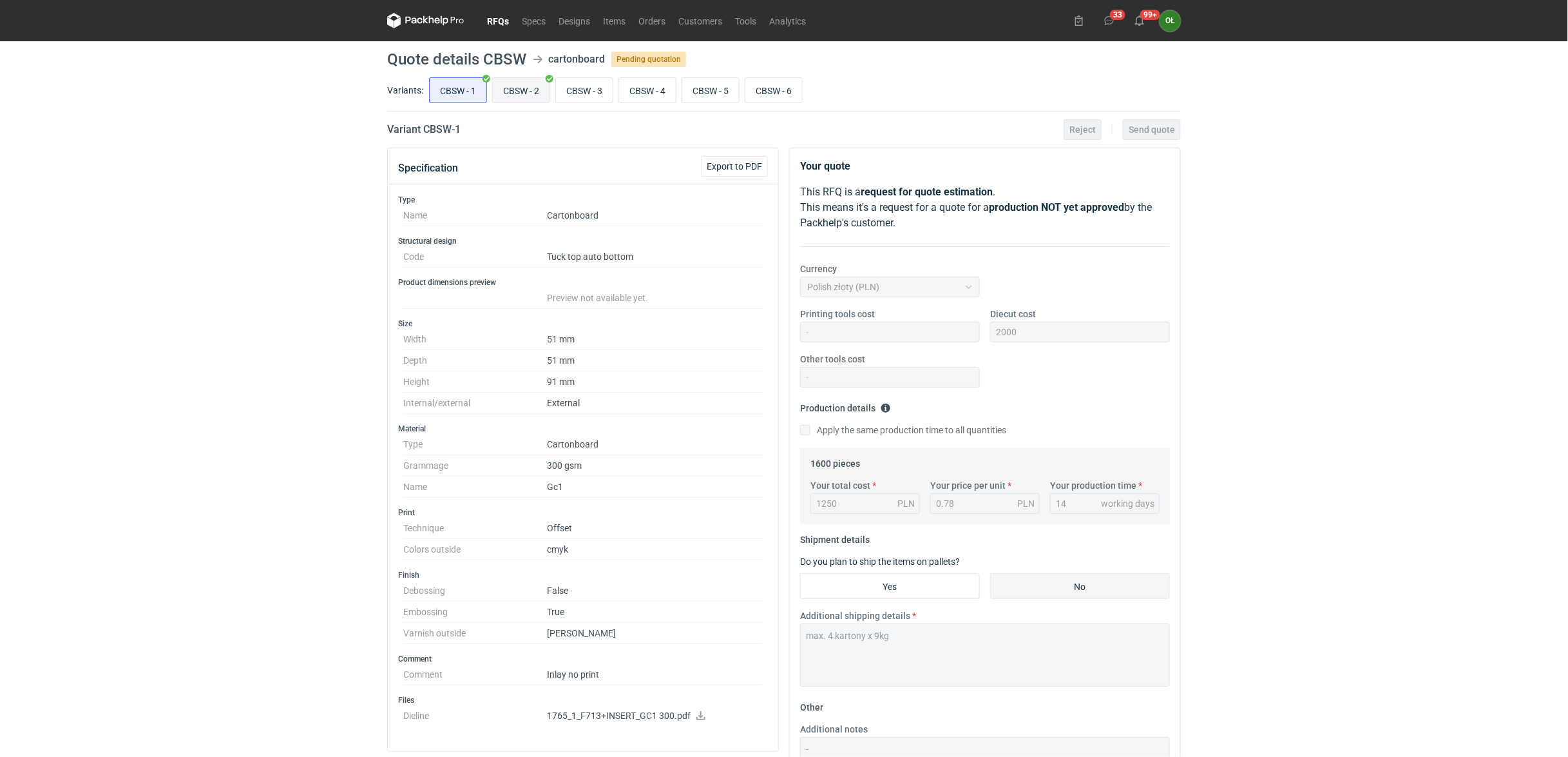
click at [525, 86] on input "CBSW - 2" at bounding box center [520, 89] width 57 height 24
radio input "true"
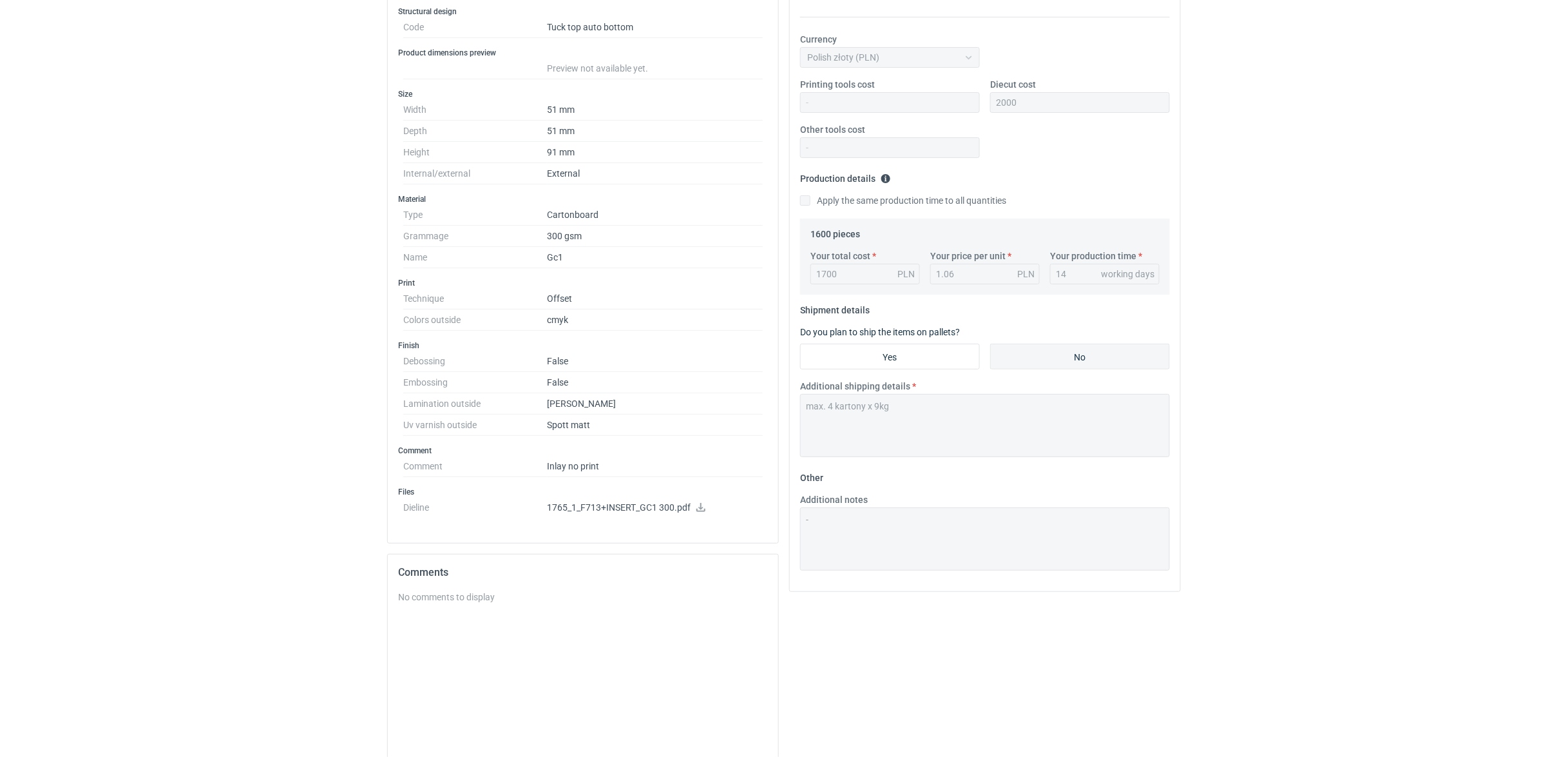
scroll to position [340, 0]
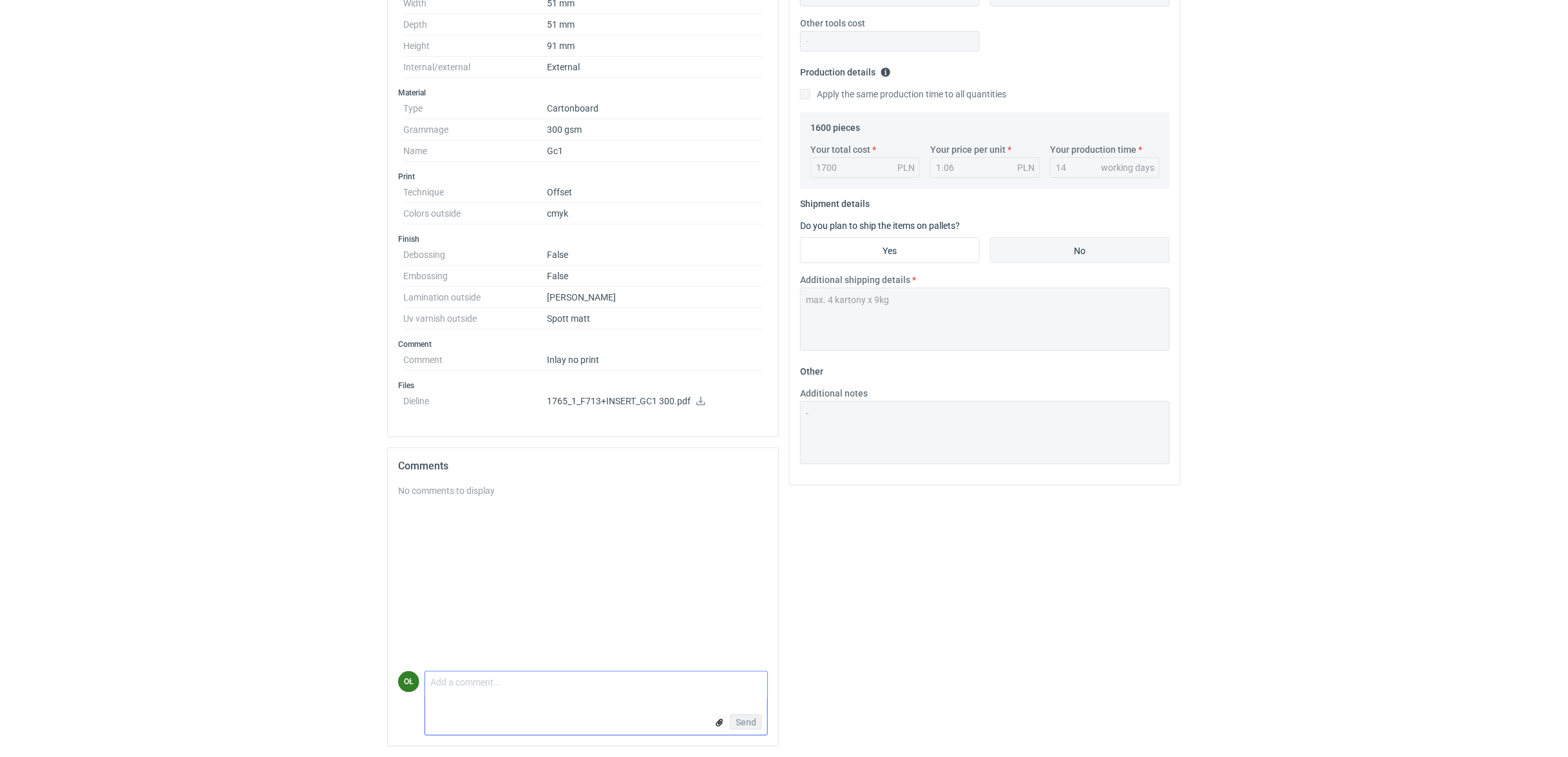
click at [500, 673] on textarea "Comment message" at bounding box center [595, 685] width 342 height 27
click at [718, 687] on textarea "Do kalkulacji przyjęto UV gloss - nie mamy możliwości wykonania" at bounding box center [595, 685] width 342 height 27
type textarea "Do kalkulacji przyjęto UV gloss - nie mamy możliwości wykonania uv mat"
click at [759, 724] on button "Send" at bounding box center [746, 722] width 32 height 15
drag, startPoint x: 333, startPoint y: 473, endPoint x: 372, endPoint y: 488, distance: 41.8
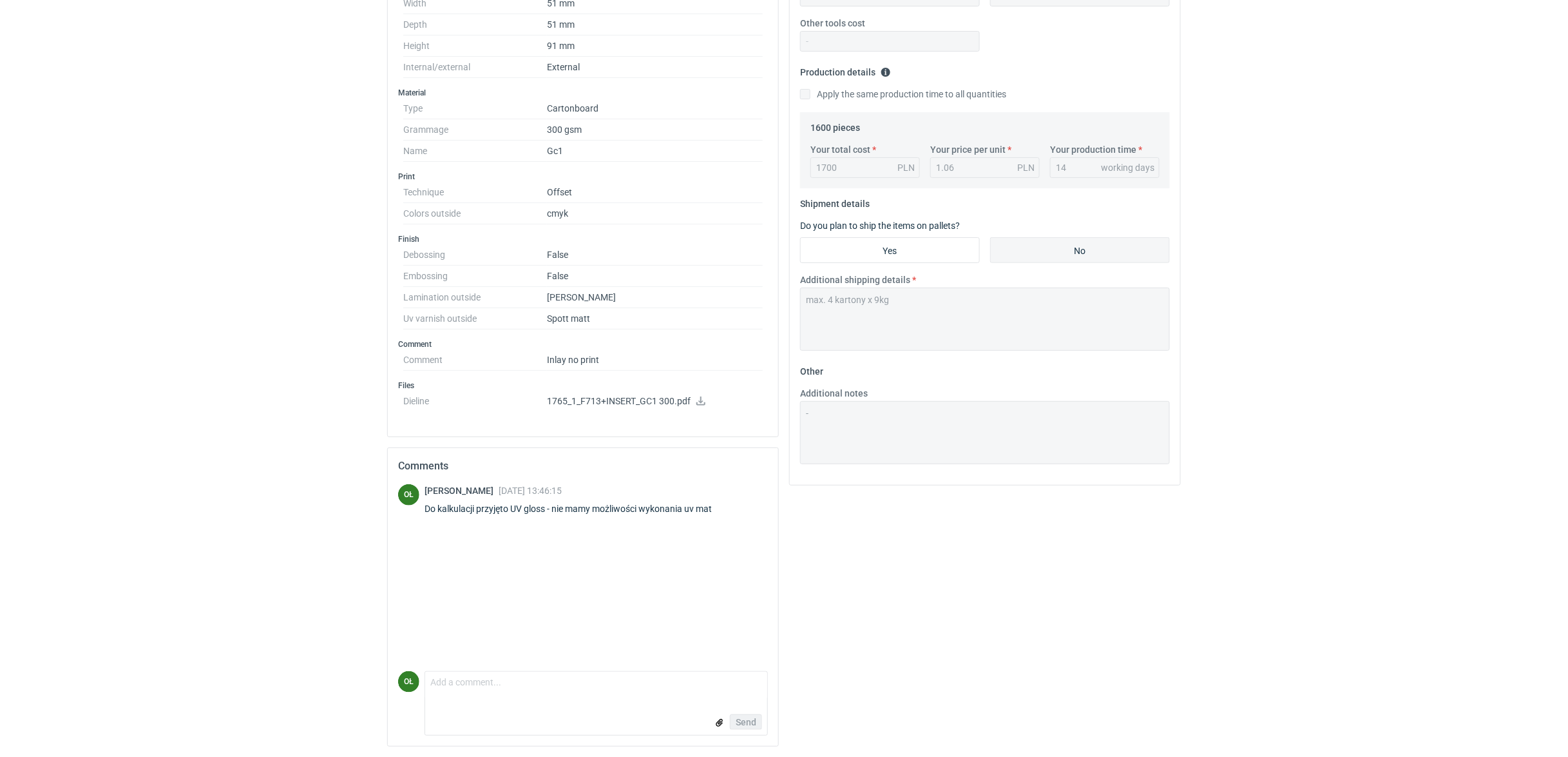
click at [333, 421] on html "RFQs Specs Designs Items Orders Customers Tools Analytics 33 99+ OŁ Olga Łopato…" at bounding box center [784, 42] width 1568 height 757
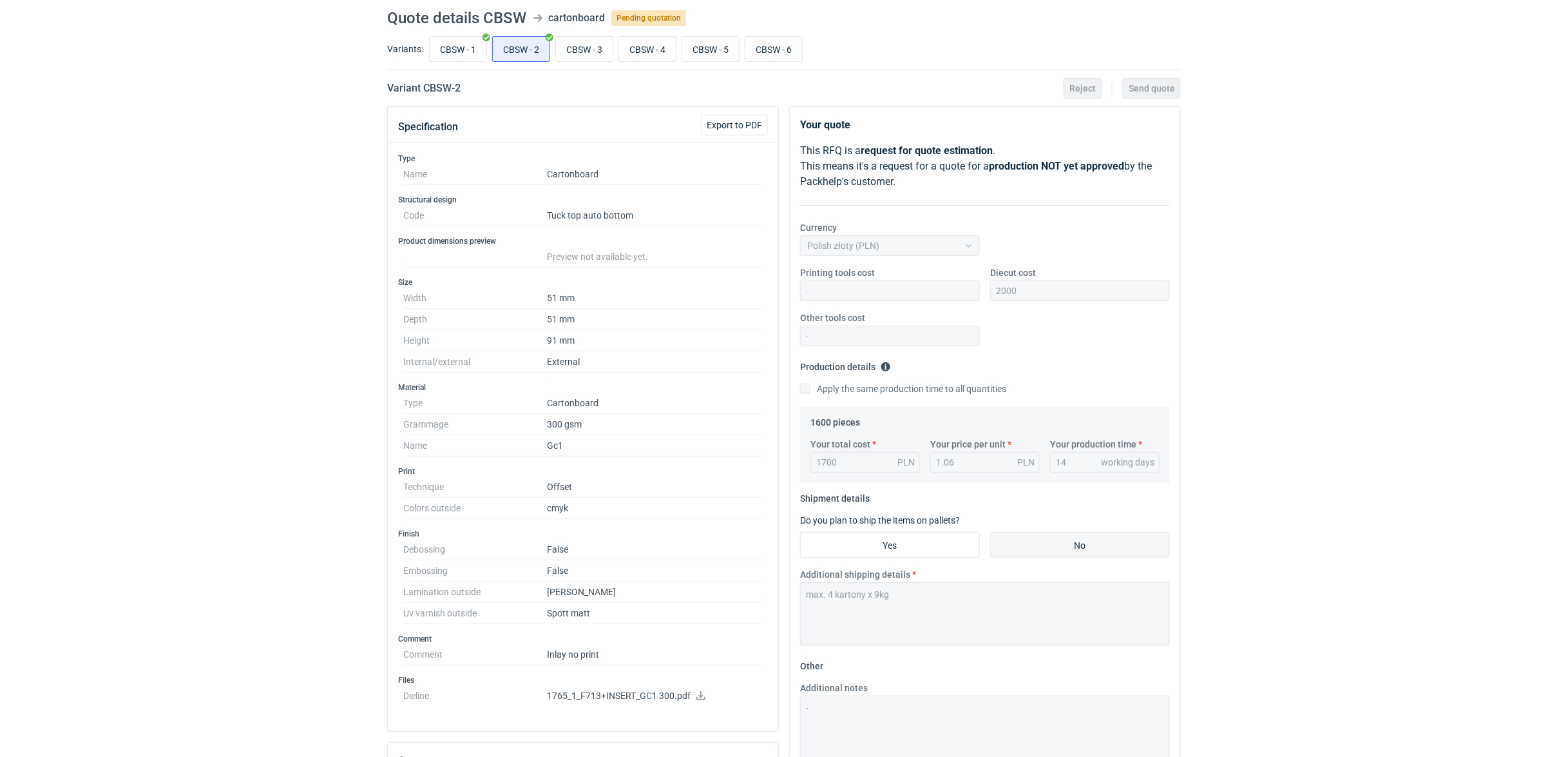
scroll to position [0, 0]
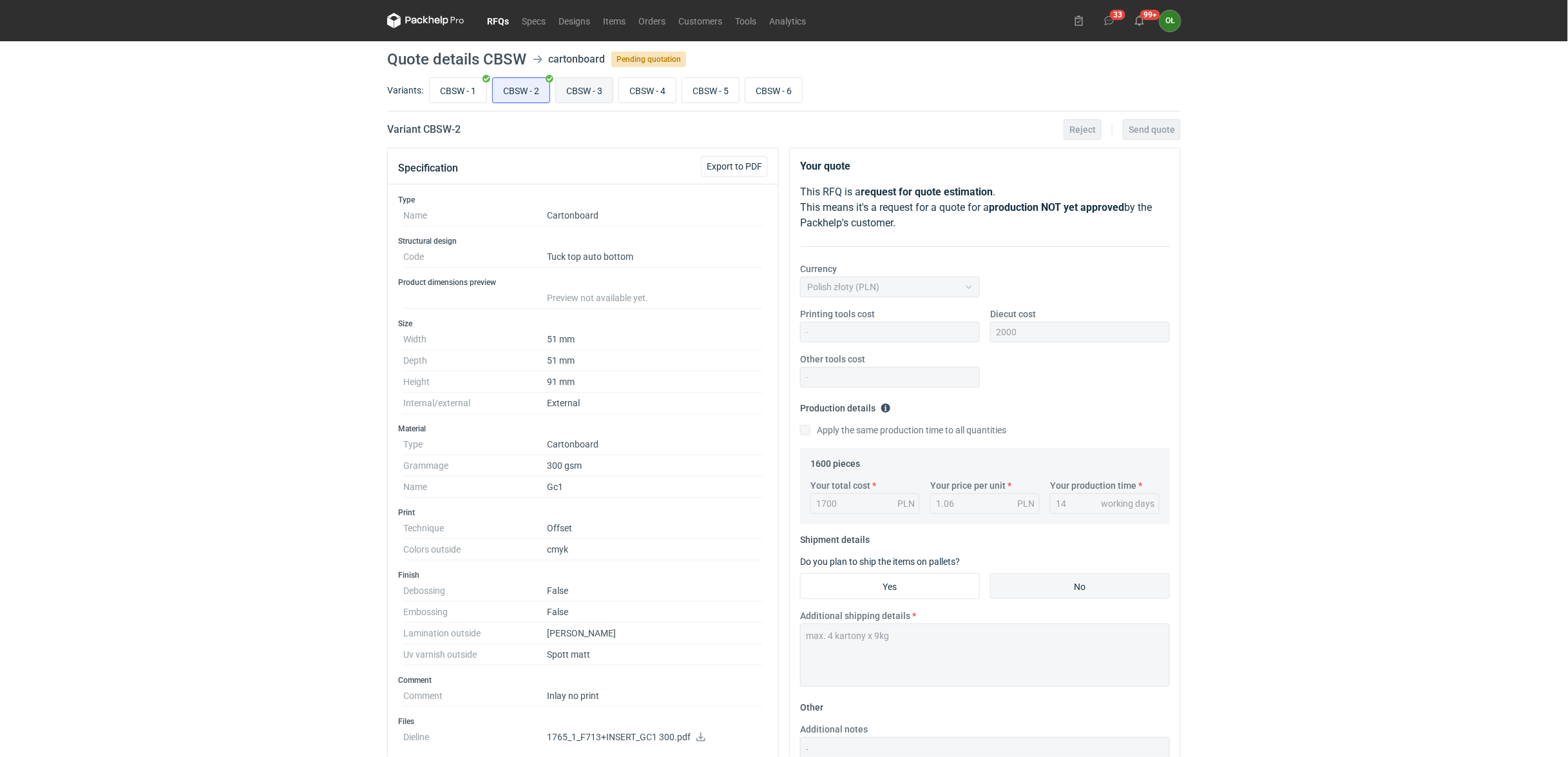
click at [598, 97] on input "CBSW - 3" at bounding box center [584, 89] width 57 height 24
radio input "true"
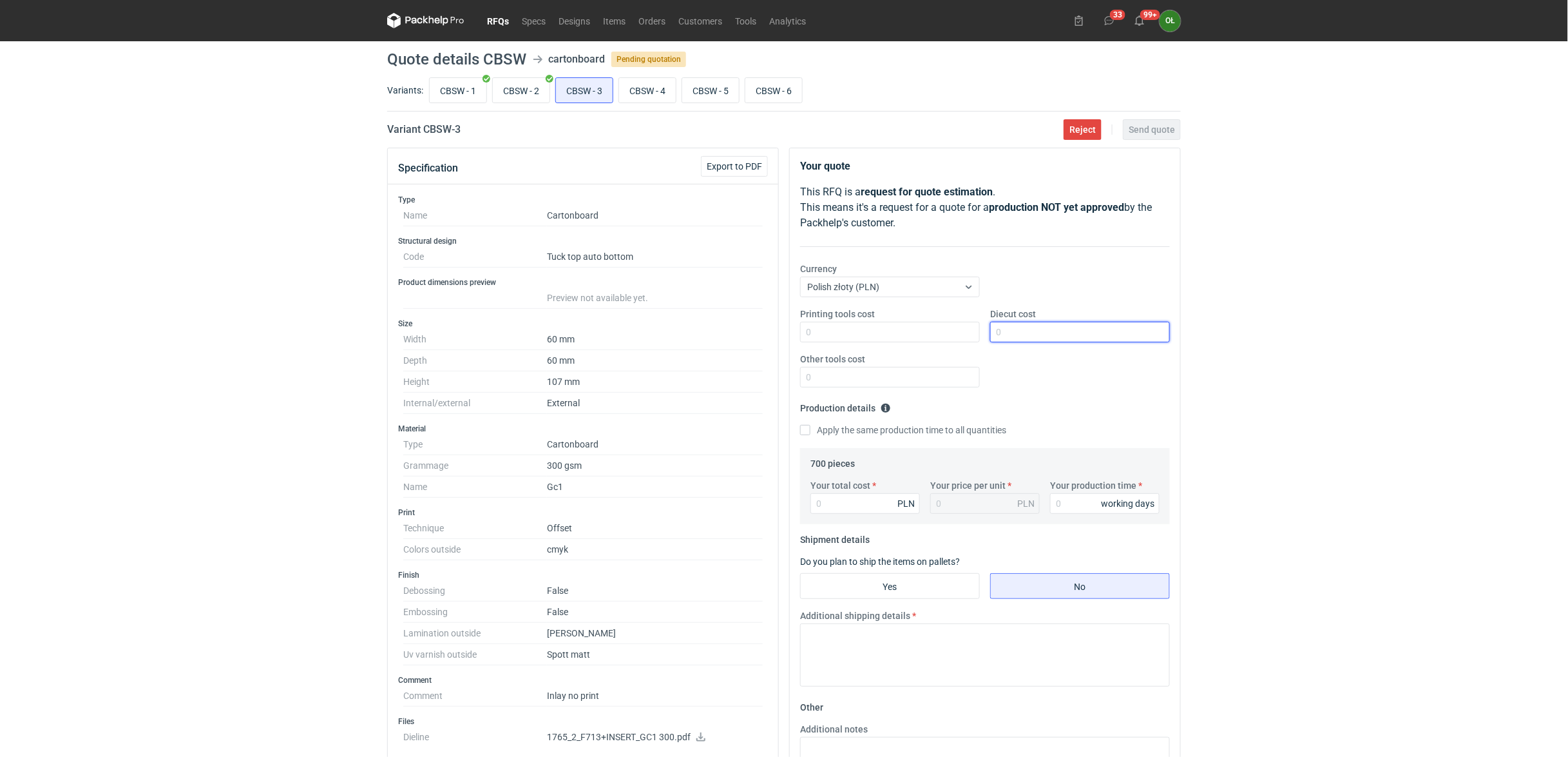
click at [1006, 336] on input "Diecut cost" at bounding box center [1080, 332] width 180 height 20
type input "1600"
click at [642, 94] on input "CBSW - 4" at bounding box center [647, 89] width 57 height 24
radio input "true"
click at [1048, 335] on input "Diecut cost" at bounding box center [1080, 332] width 180 height 20
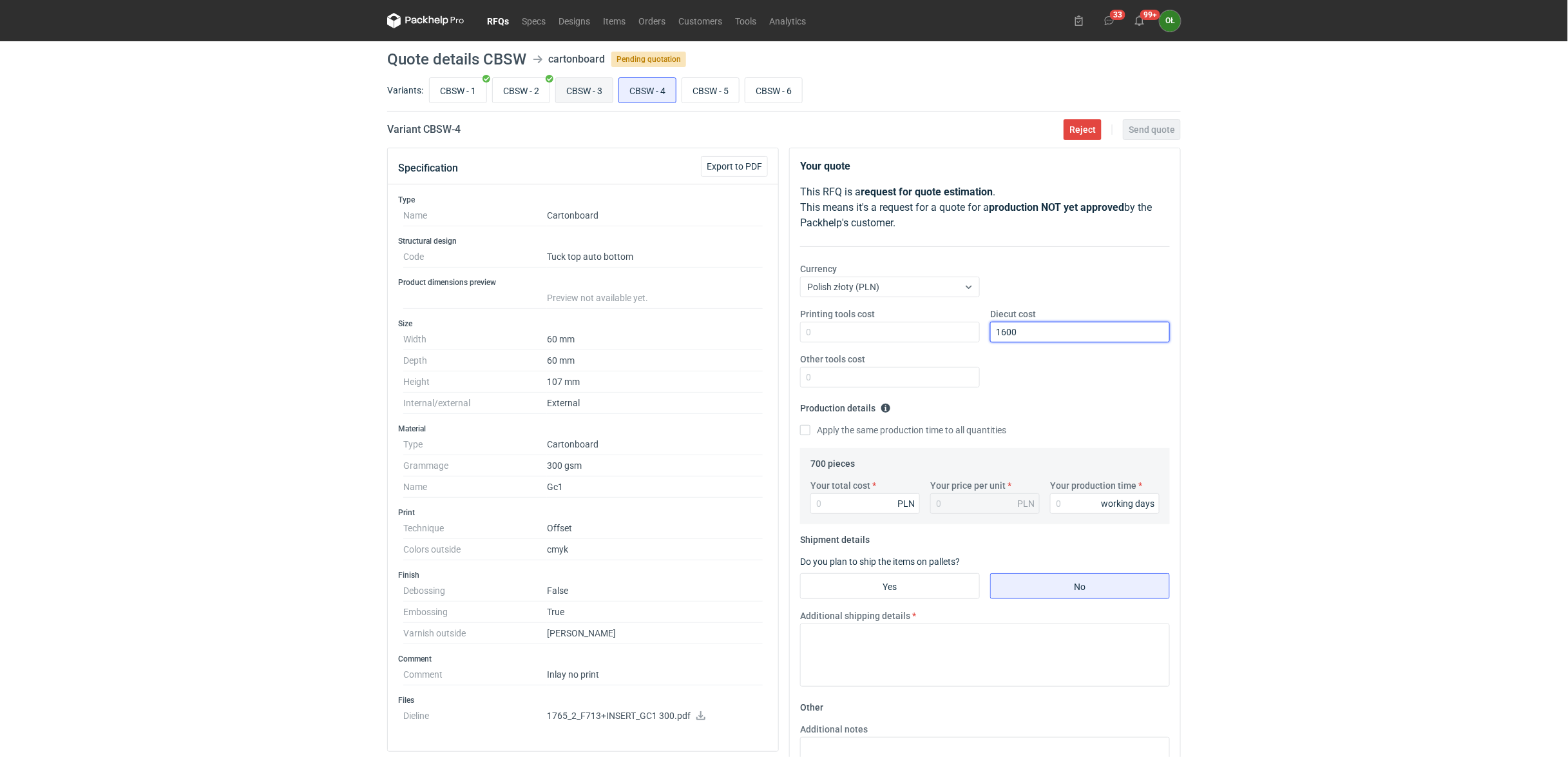
type input "1600"
click at [594, 101] on input "CBSW - 3" at bounding box center [584, 89] width 57 height 24
radio input "true"
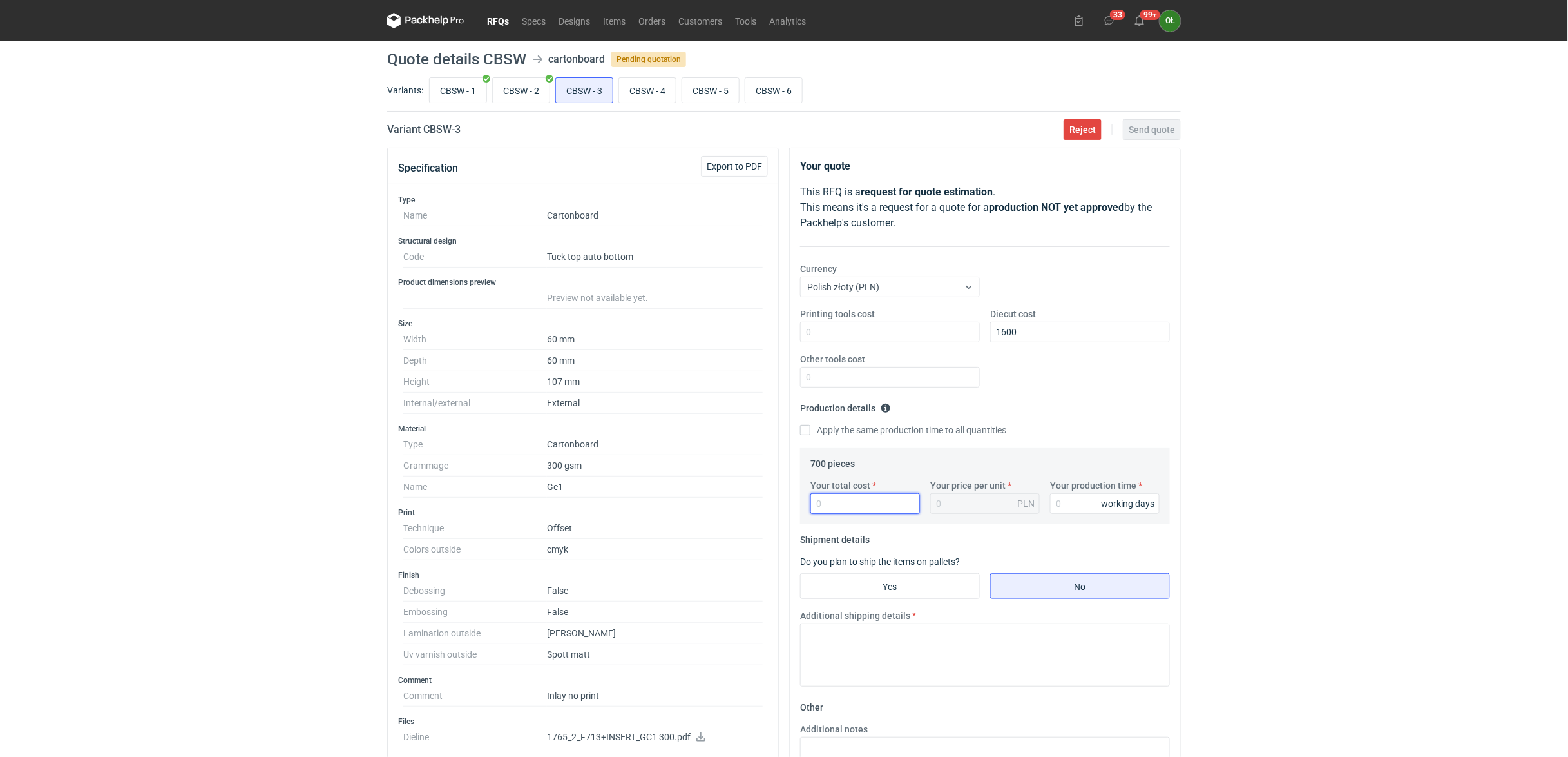
click at [869, 509] on input "Your total cost" at bounding box center [865, 503] width 110 height 20
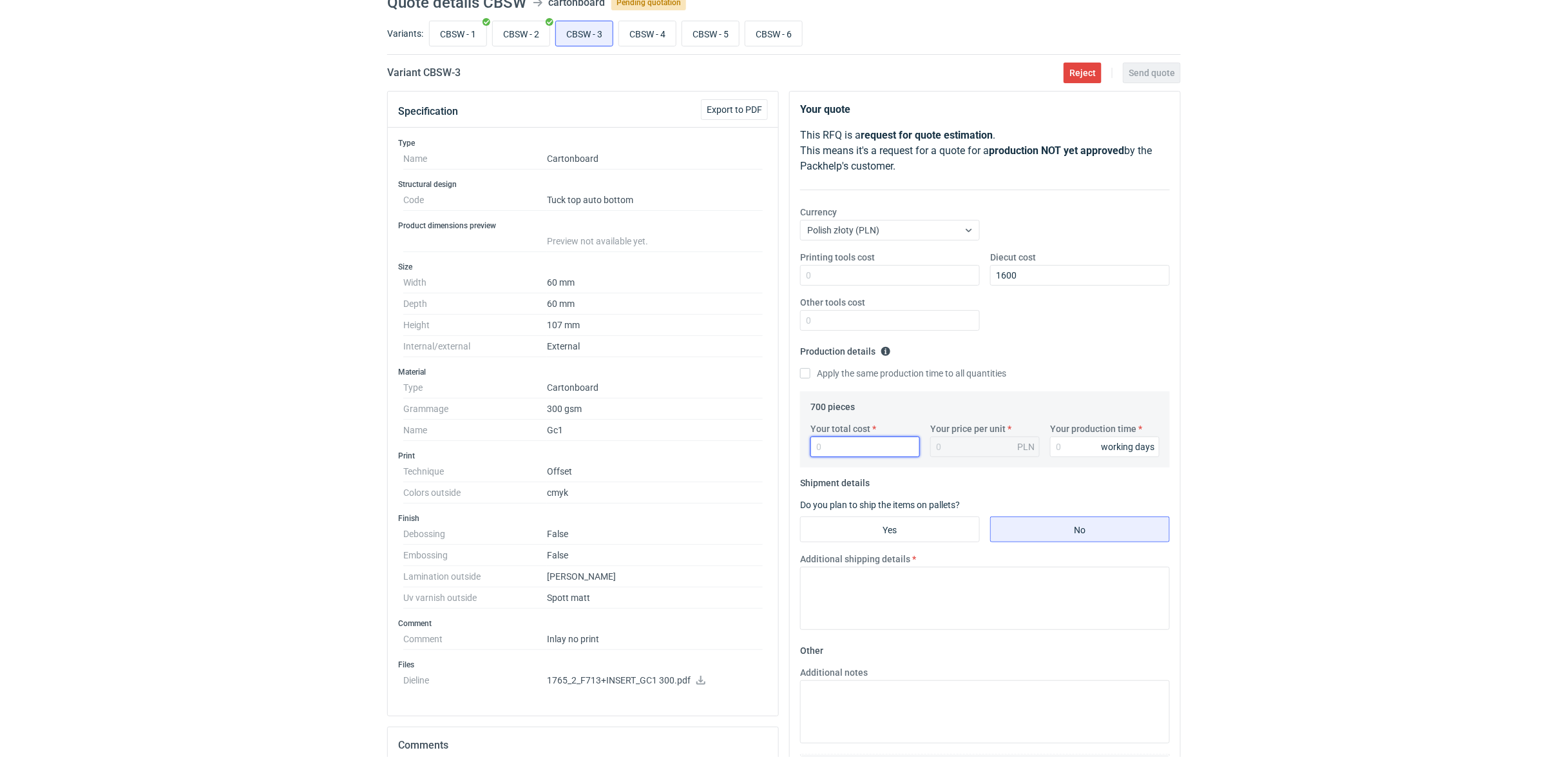
scroll to position [57, 0]
click at [852, 455] on input "Your total cost" at bounding box center [865, 446] width 110 height 20
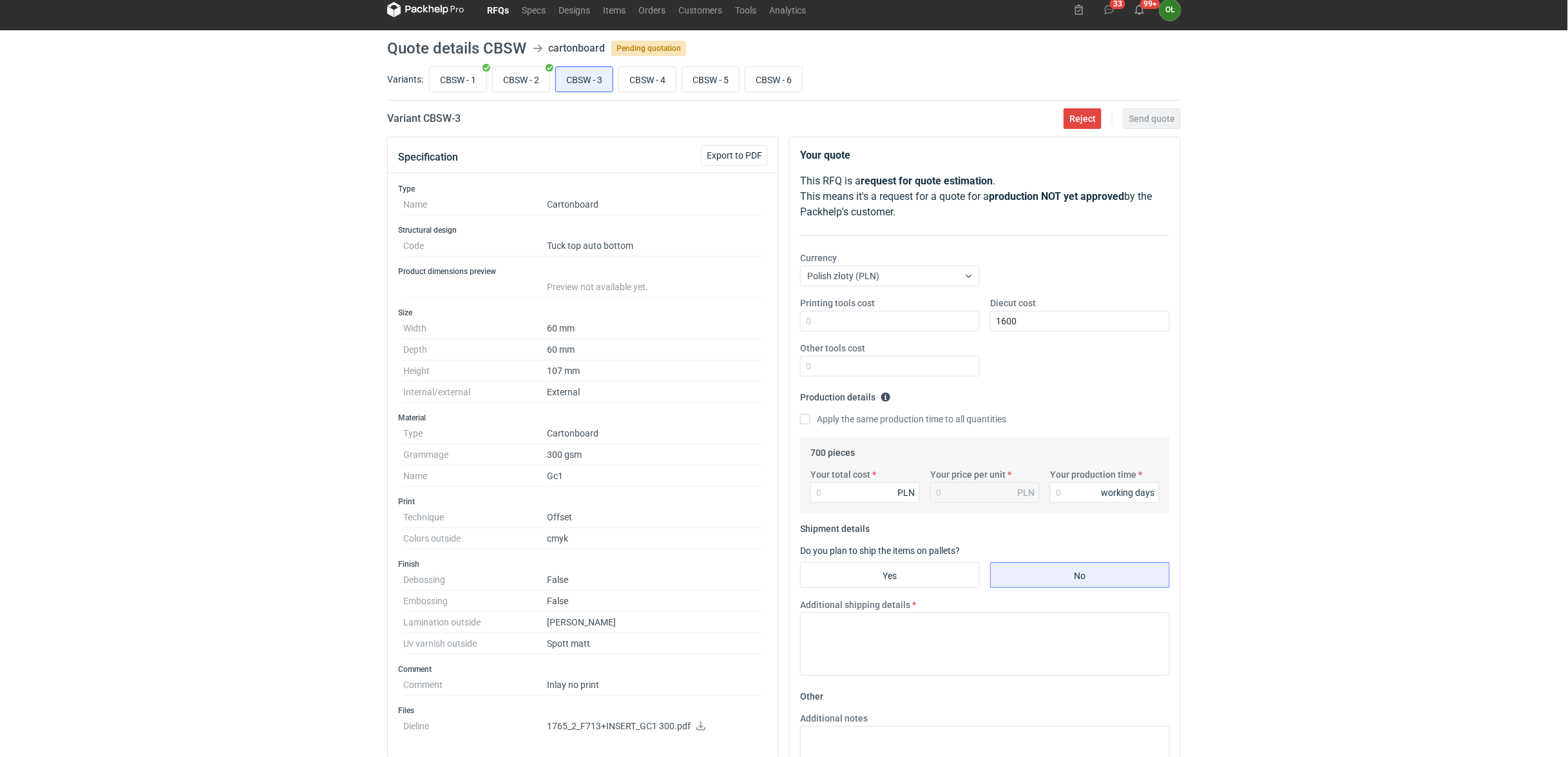
scroll to position [0, 0]
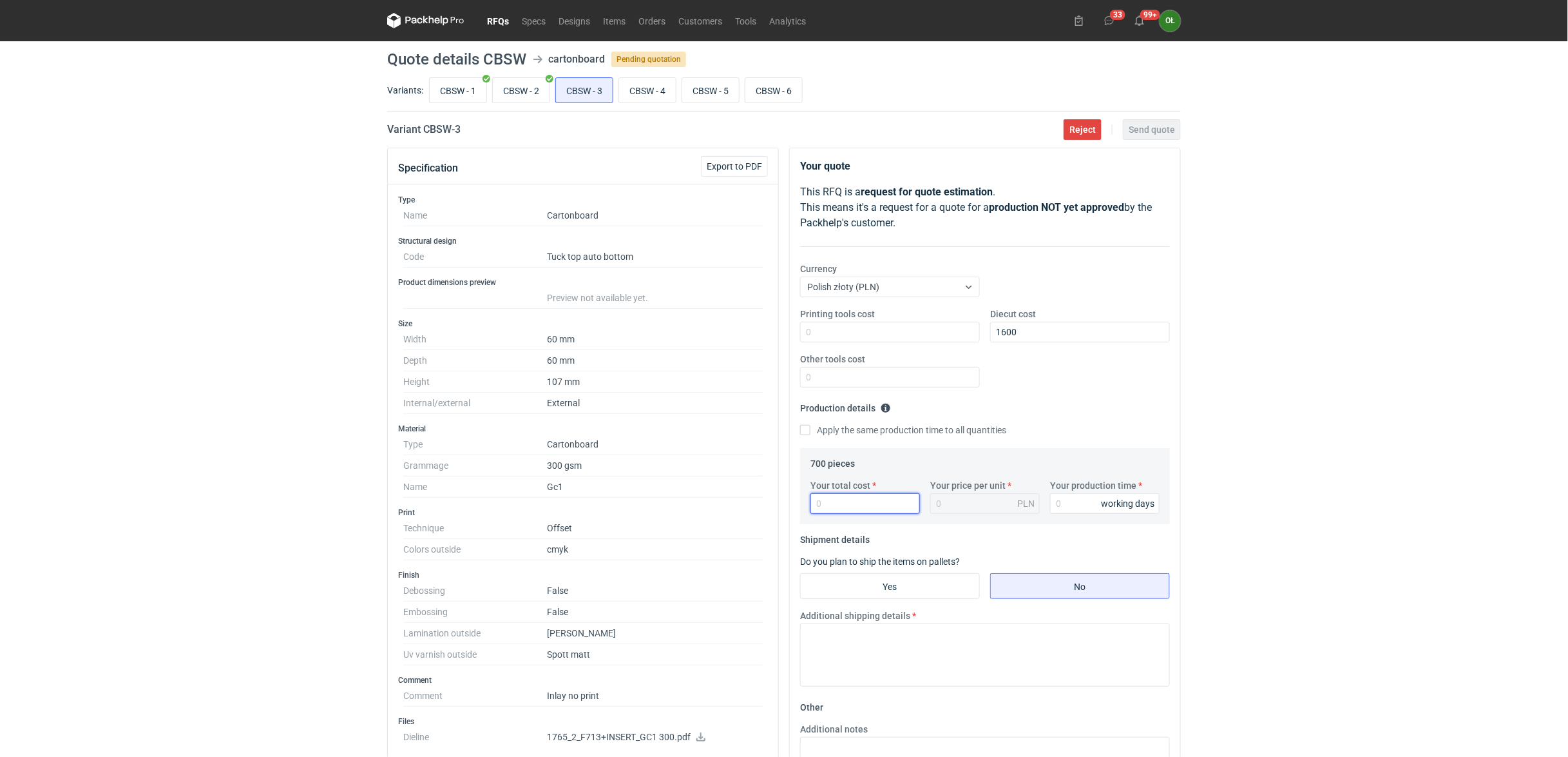
click at [848, 514] on input "Your total cost" at bounding box center [865, 503] width 110 height 20
type input "10"
type input "0.01"
type input "103"
type input "0.15"
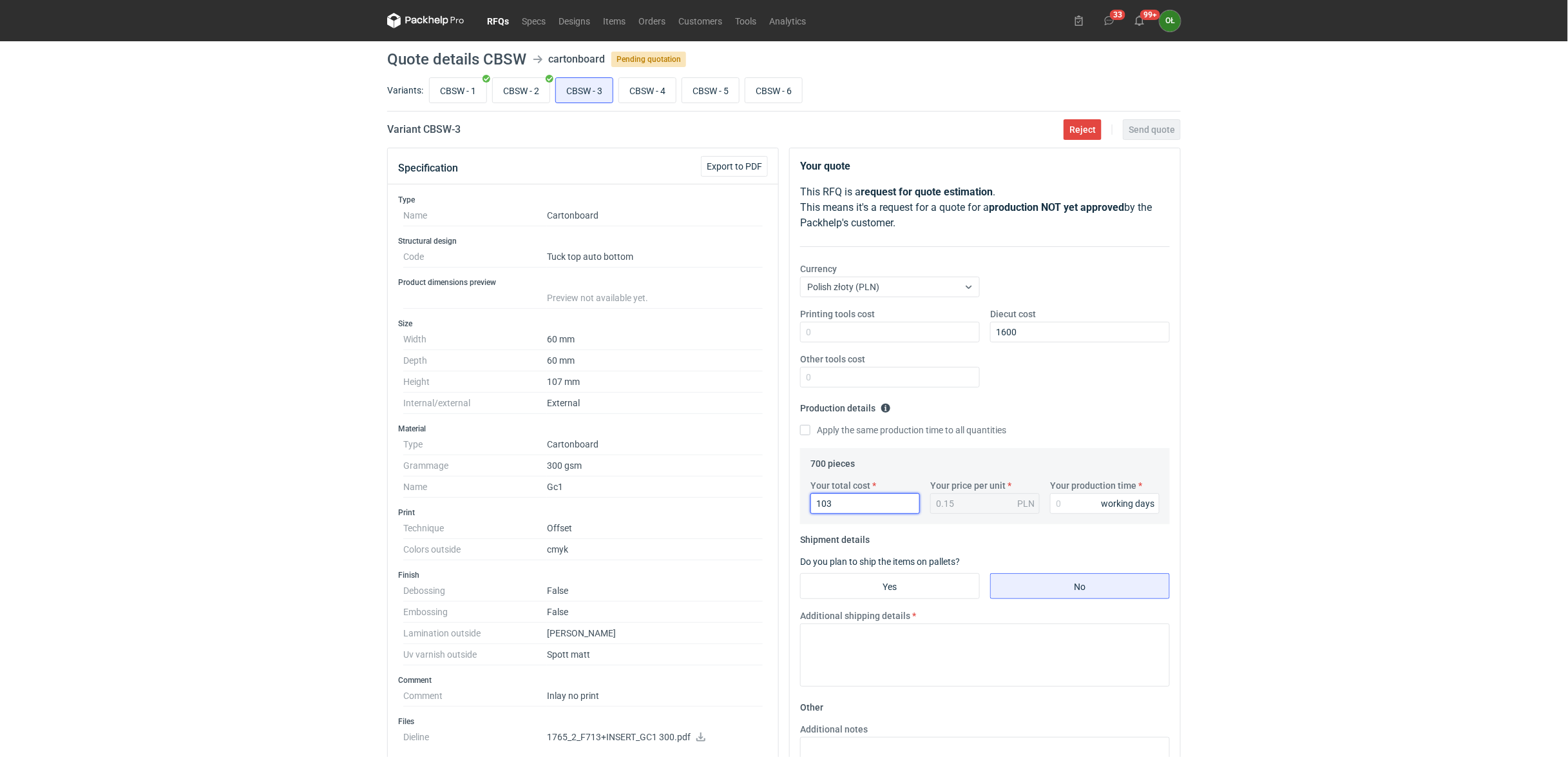
type input "10"
type input "0.01"
type input "1050"
type input "1.5"
type input "1050"
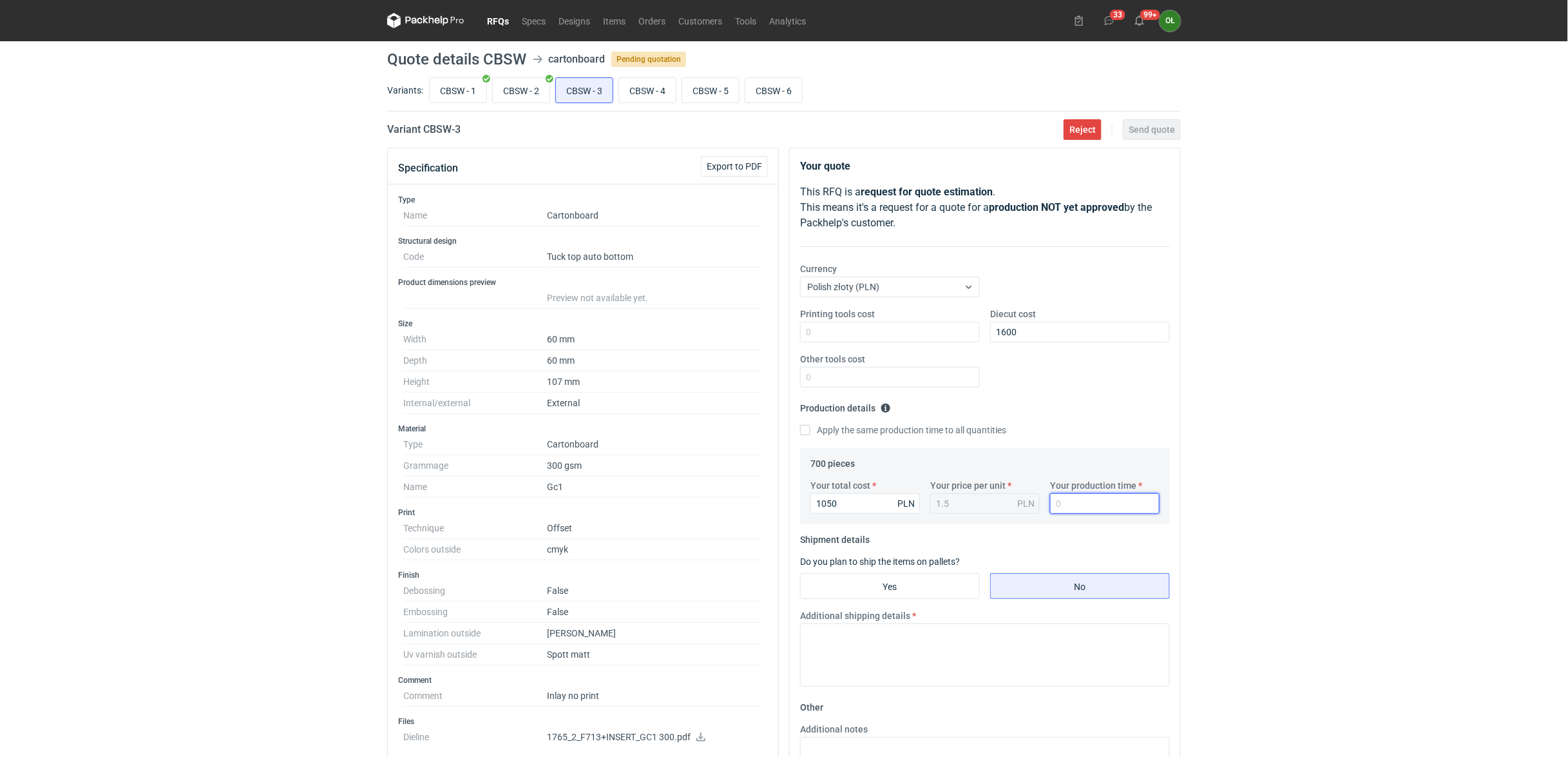
click at [1077, 506] on input "Your production time" at bounding box center [1105, 503] width 110 height 20
type input "14"
click at [1043, 587] on input "No" at bounding box center [1080, 586] width 179 height 24
radio input "true"
click at [525, 91] on input "CBSW - 2" at bounding box center [520, 89] width 57 height 24
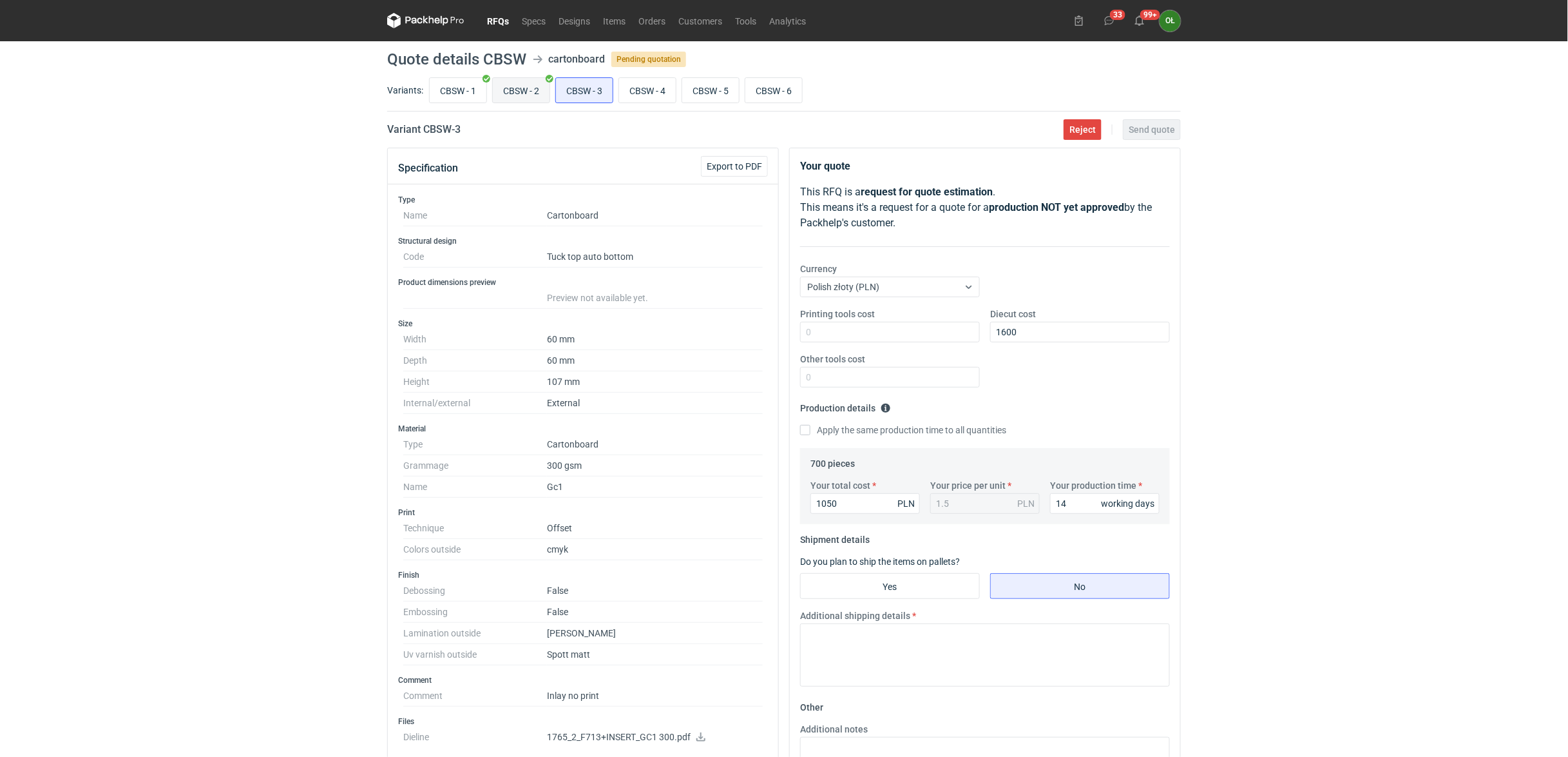
radio input "true"
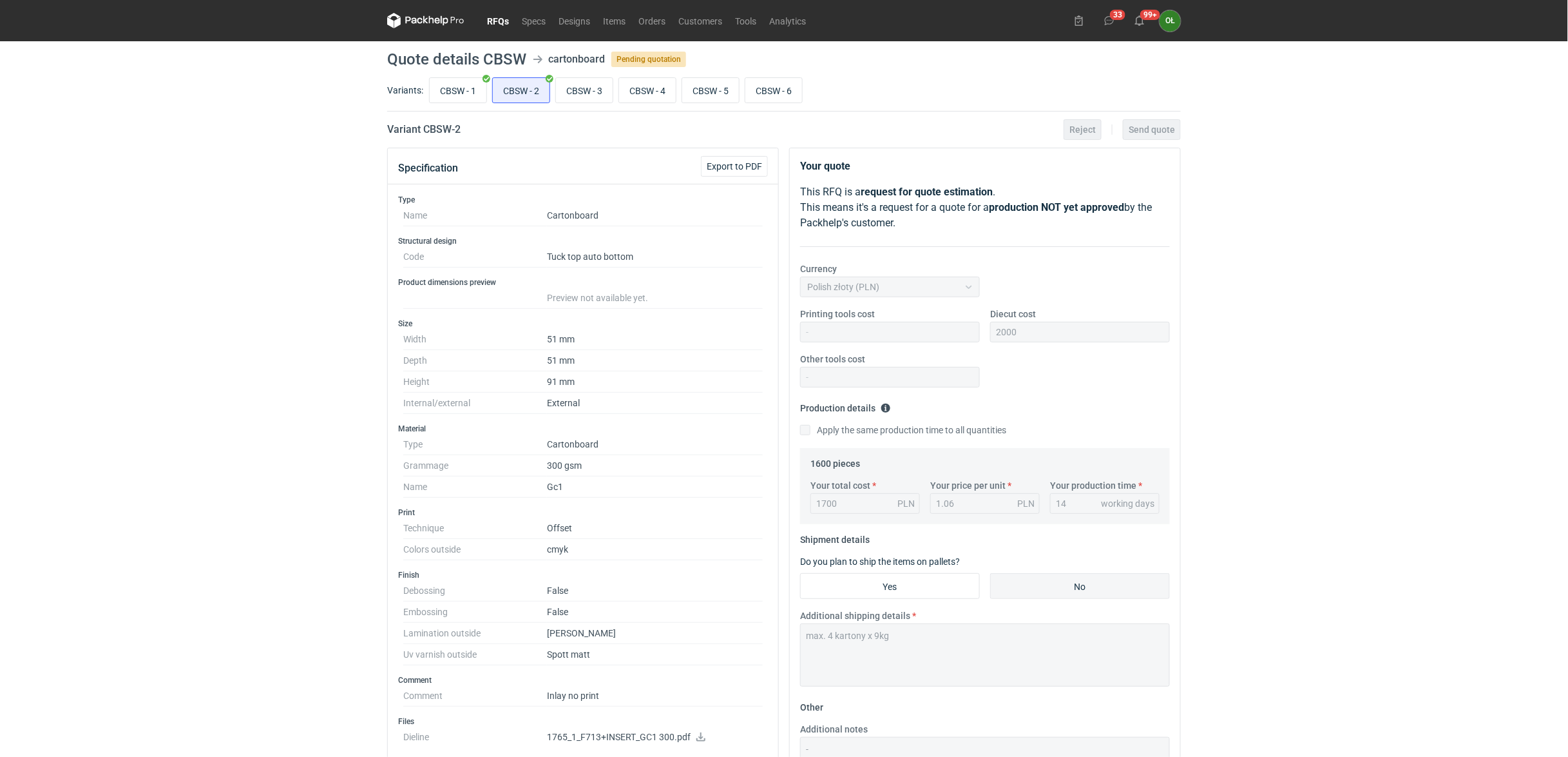
click at [789, 637] on div "Your quote This RFQ is a request for quote estimation . This means it's a reque…" at bounding box center [984, 484] width 391 height 673
click at [590, 80] on input "CBSW - 3" at bounding box center [584, 89] width 57 height 24
radio input "true"
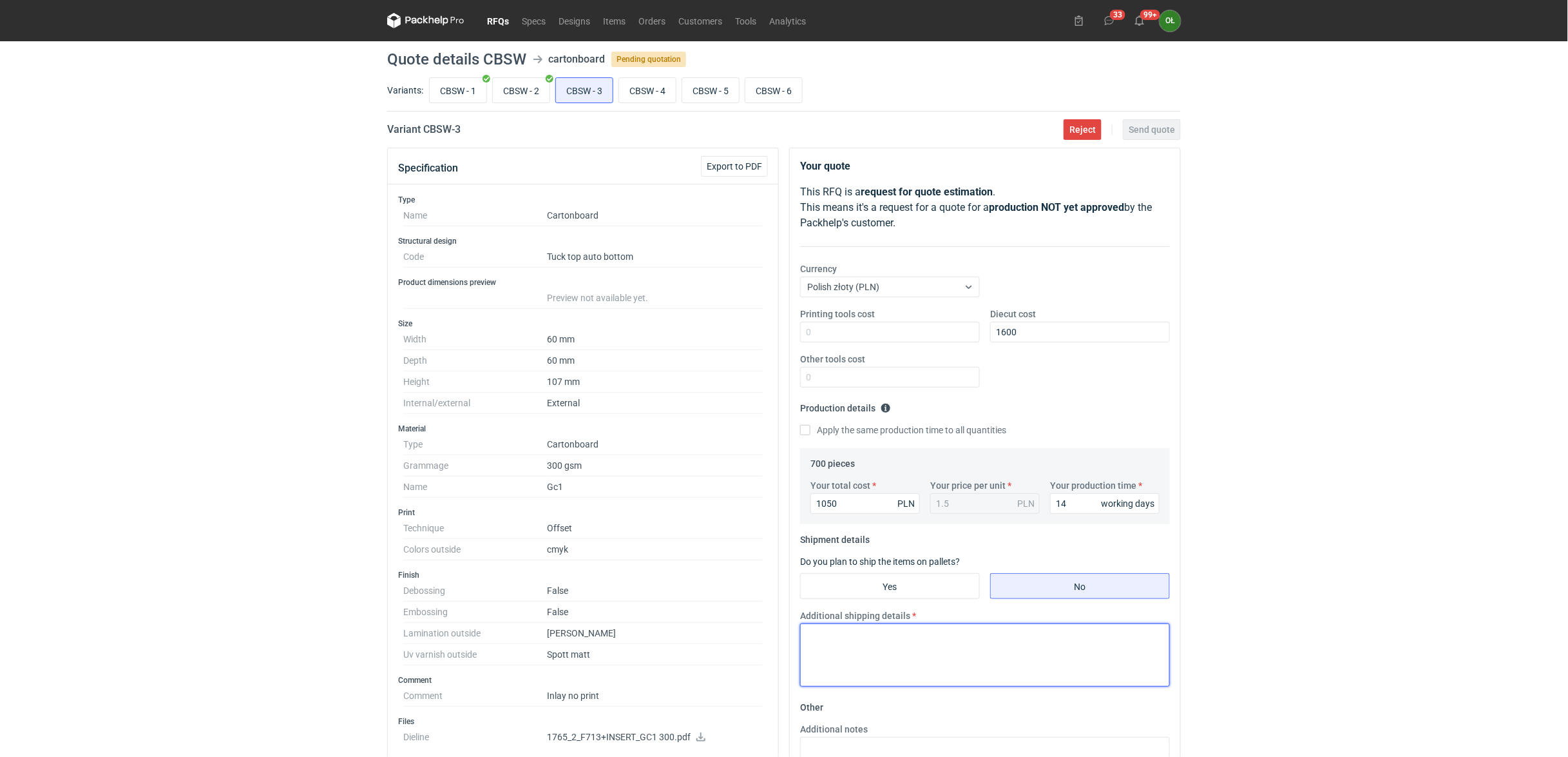
click at [838, 636] on textarea "Additional shipping details" at bounding box center [984, 654] width 369 height 63
paste textarea "max. 4 kartony x 9kg"
type textarea "max. 4 kartony x 9kg"
click at [632, 89] on input "CBSW - 4" at bounding box center [647, 89] width 57 height 24
radio input "true"
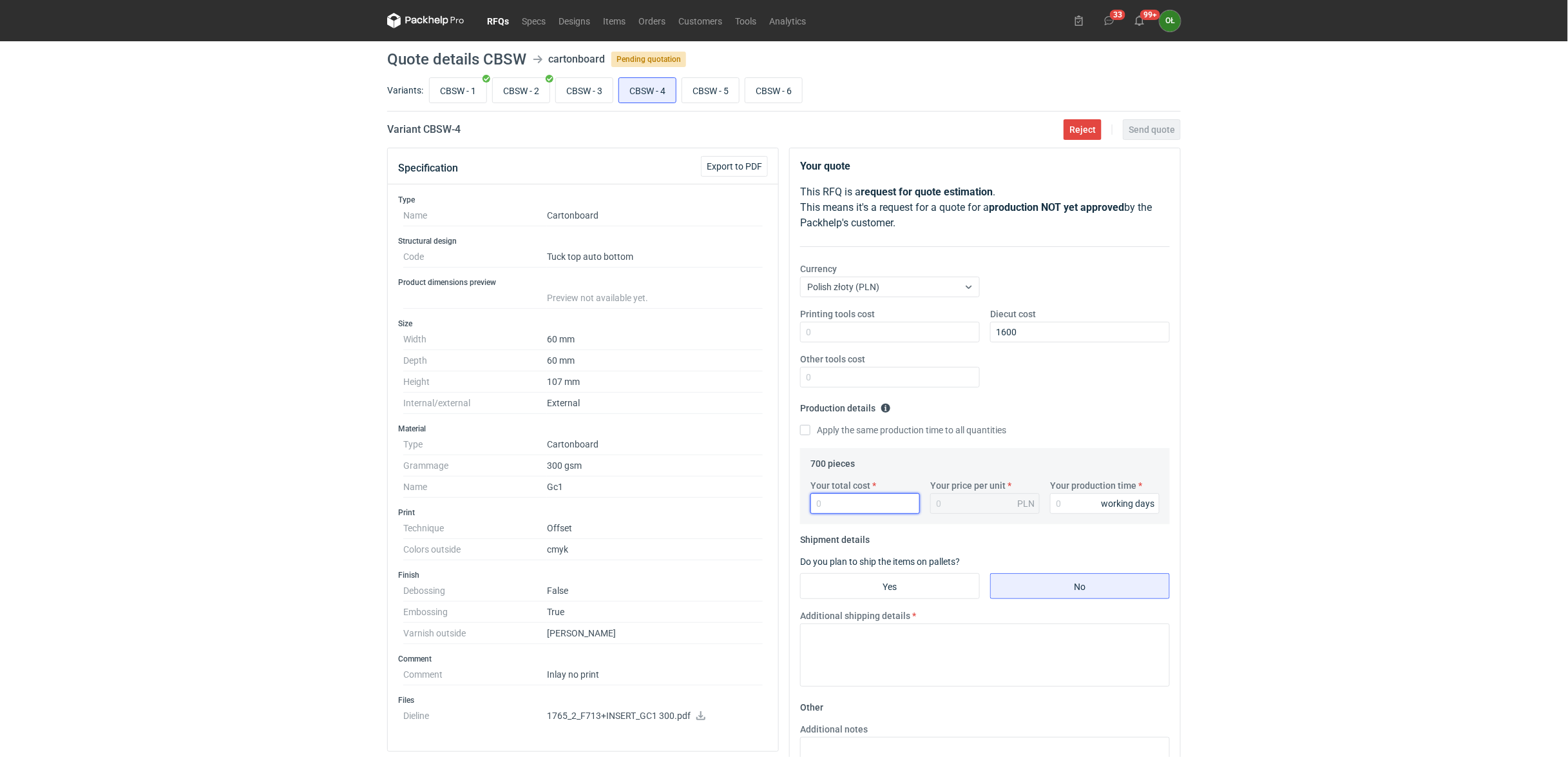
click at [854, 498] on input "Your total cost" at bounding box center [865, 503] width 110 height 20
type input "1400"
type input "2"
type input "1400"
click at [1070, 513] on input "Your production time" at bounding box center [1105, 503] width 110 height 20
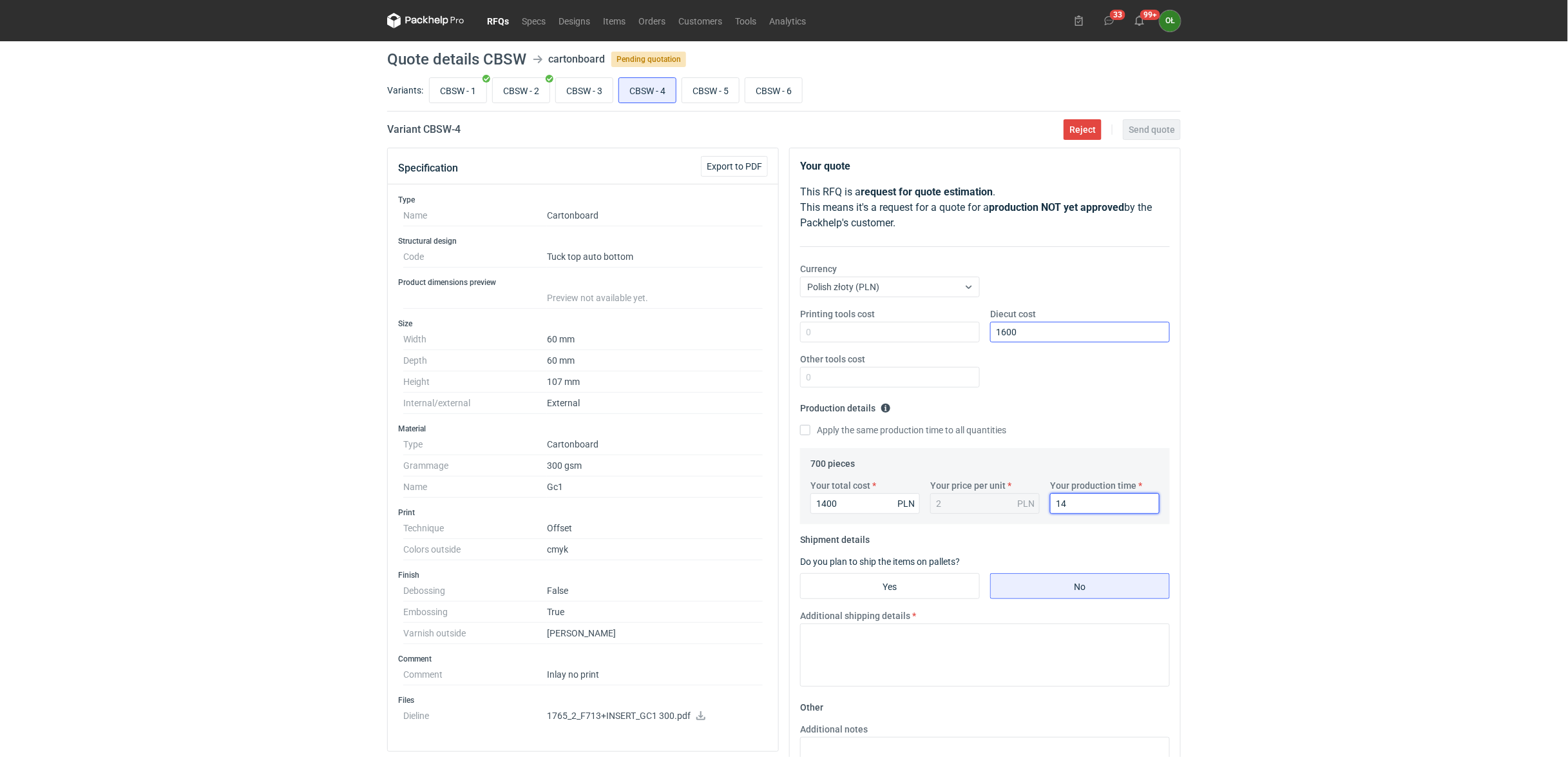
type input "14"
click at [1029, 342] on input "1600" at bounding box center [1080, 332] width 180 height 20
click at [858, 646] on textarea "Additional shipping details" at bounding box center [984, 654] width 369 height 63
paste textarea "max. 4 kartony x 9kg"
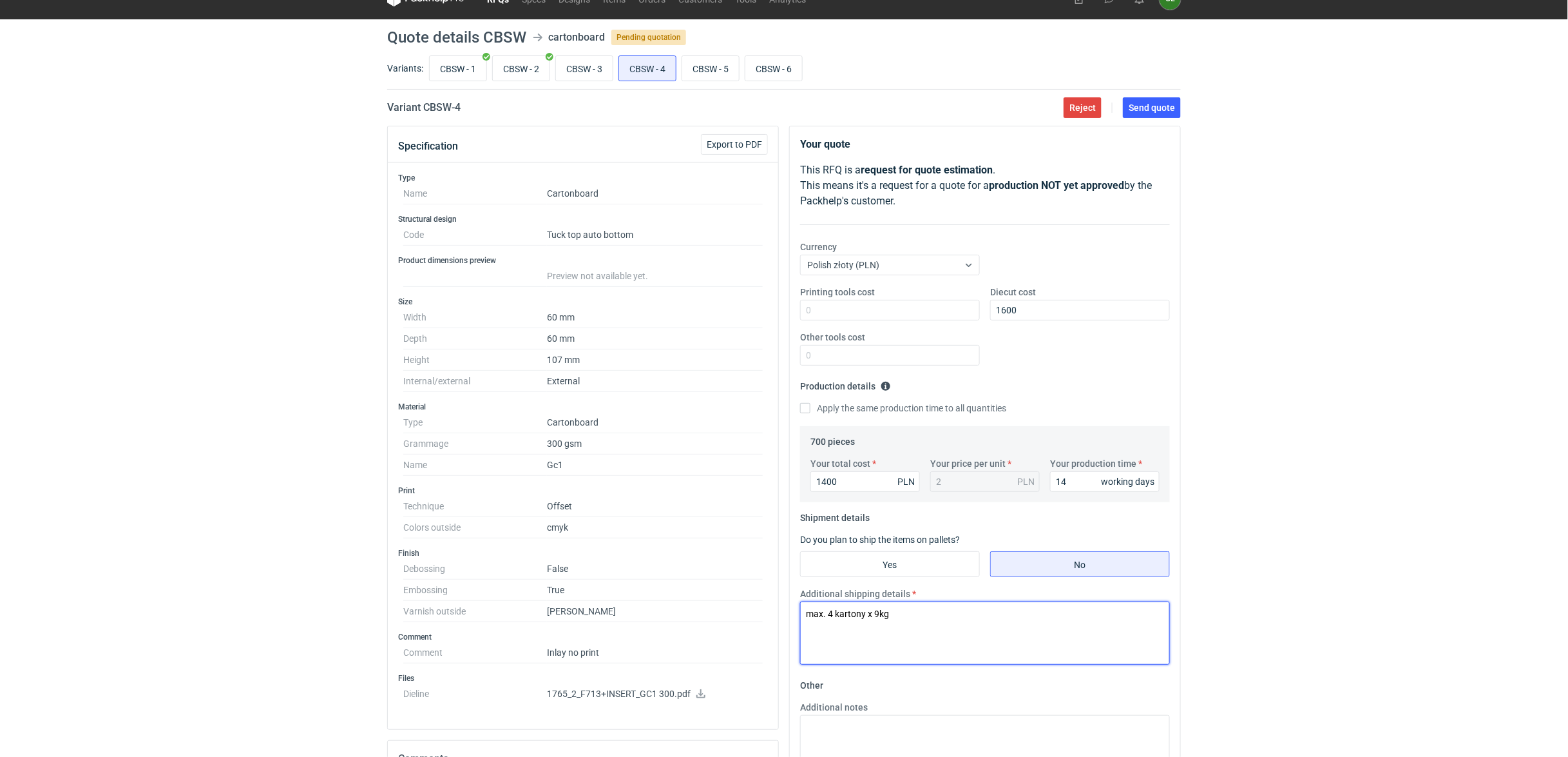
scroll to position [29, 0]
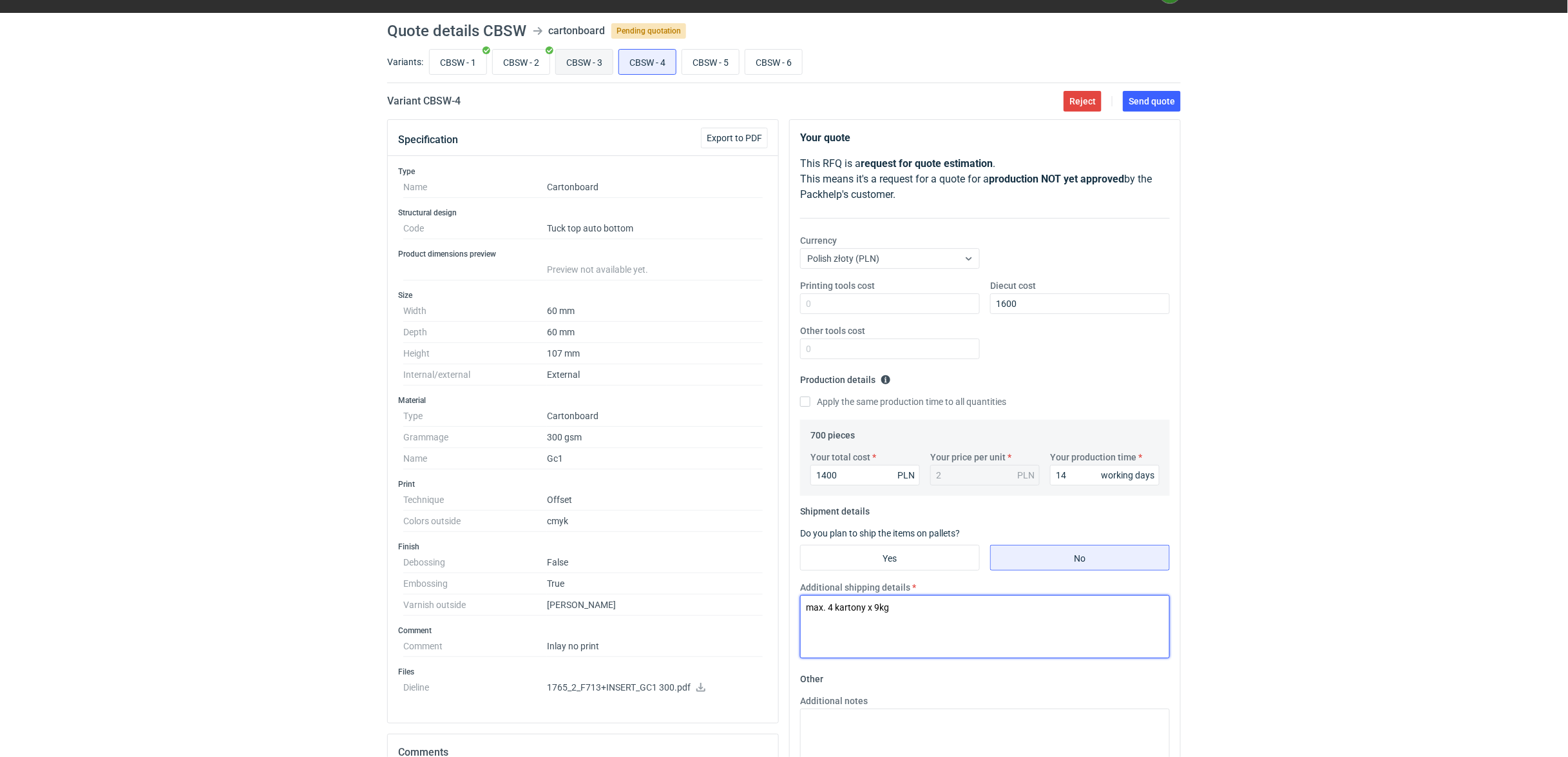
type textarea "max. 4 kartony x 9kg"
click at [589, 59] on input "CBSW - 3" at bounding box center [584, 62] width 57 height 24
radio input "true"
click at [531, 61] on input "CBSW - 2" at bounding box center [520, 62] width 57 height 24
radio input "true"
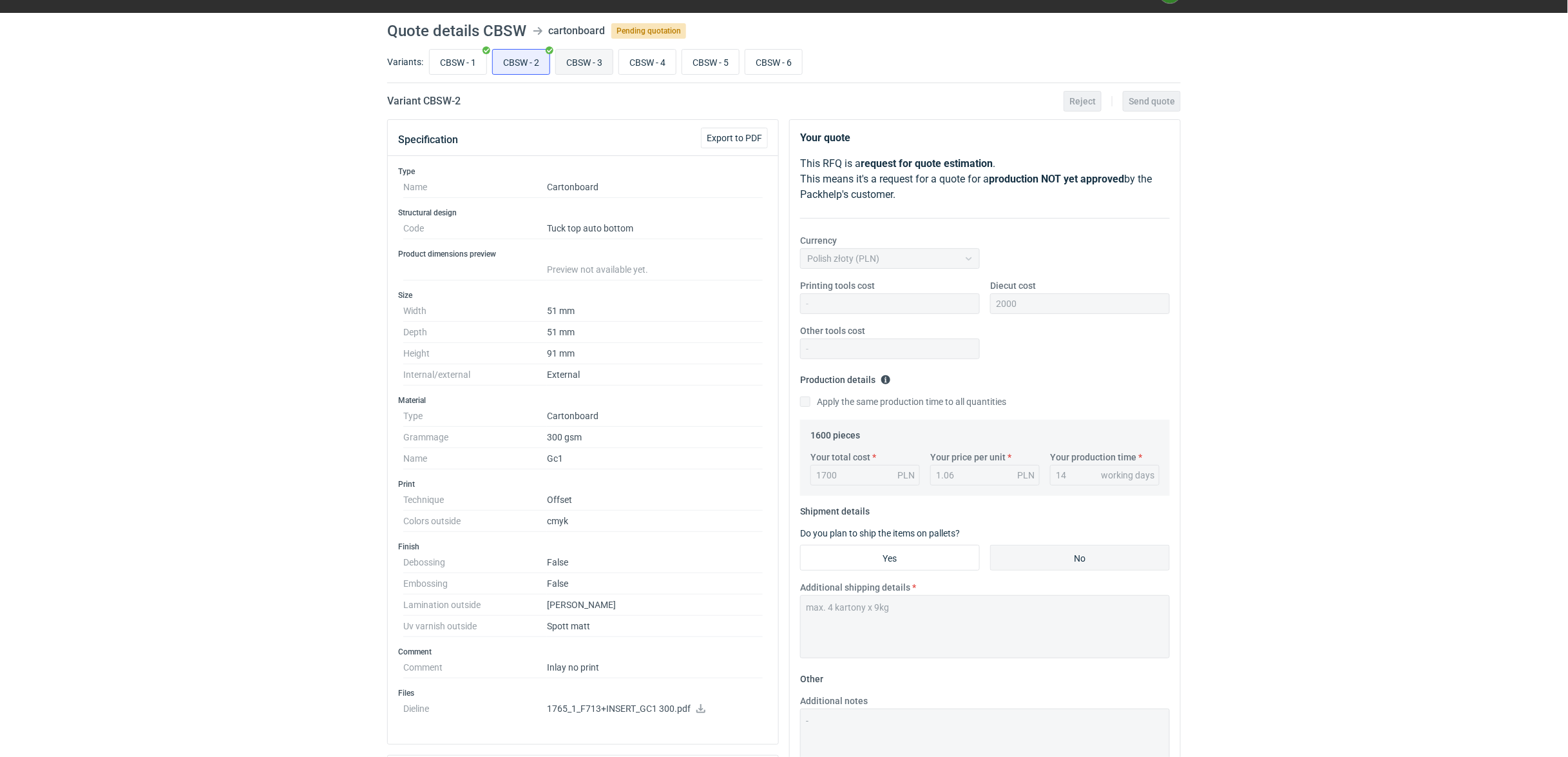
click at [601, 67] on input "CBSW - 3" at bounding box center [584, 62] width 57 height 24
radio input "true"
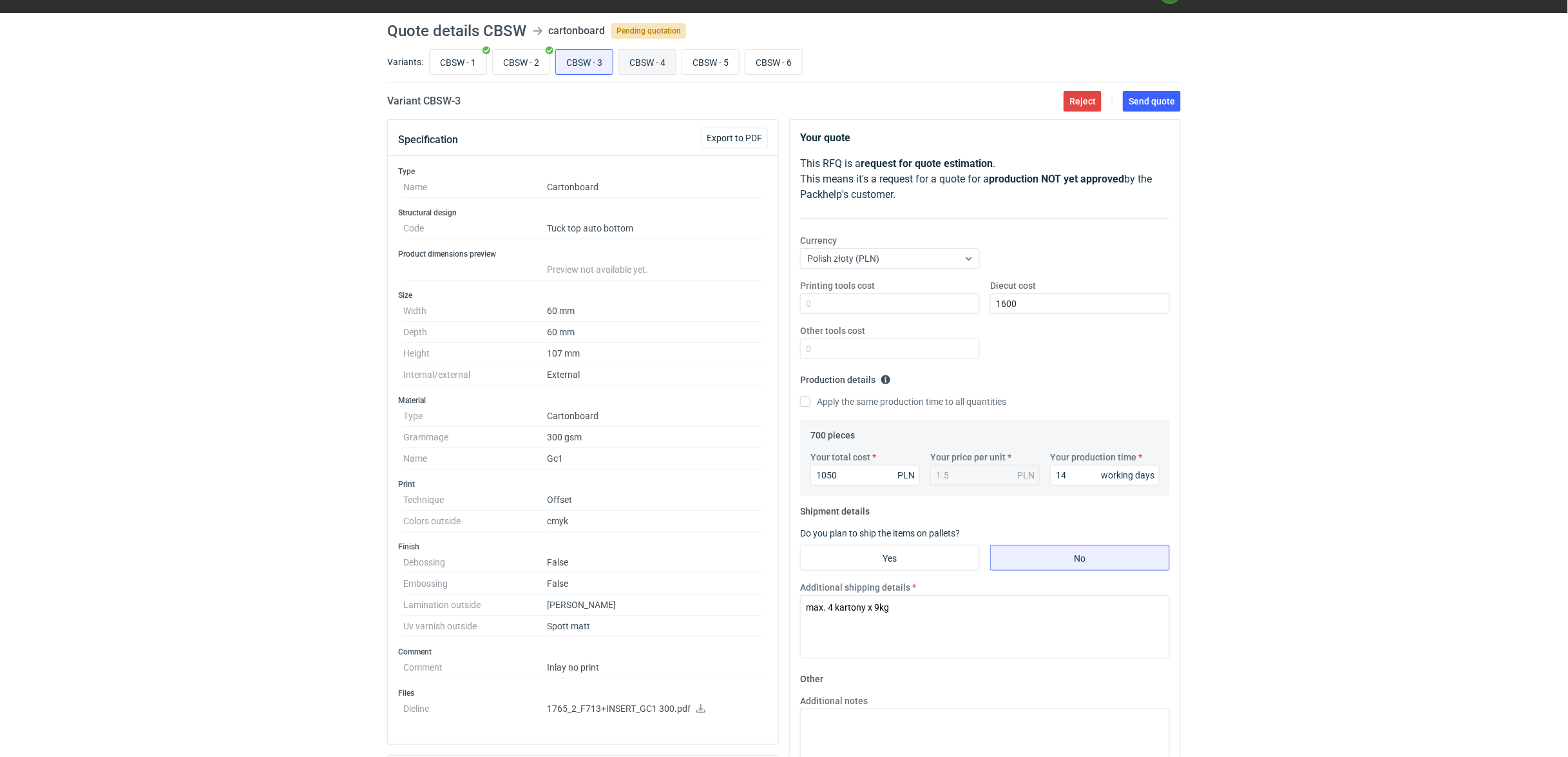
click at [644, 62] on input "CBSW - 4" at bounding box center [647, 62] width 57 height 24
radio input "true"
click at [595, 58] on input "CBSW - 3" at bounding box center [584, 62] width 57 height 24
radio input "true"
drag, startPoint x: 852, startPoint y: 475, endPoint x: 718, endPoint y: 462, distance: 134.6
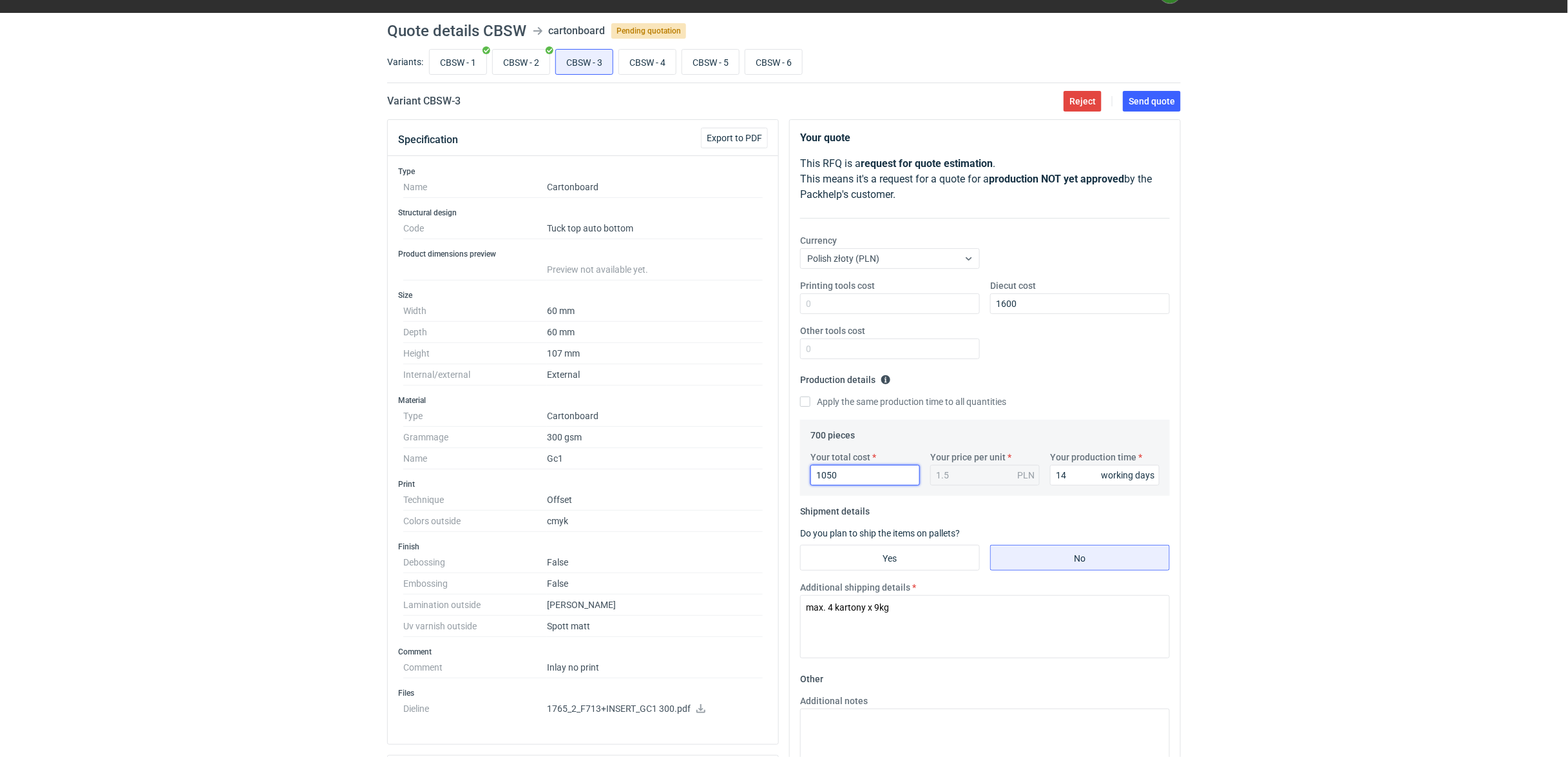
click at [722, 462] on div "Specification Export to PDF Type Name Cartonboard Structural design Code Tuck t…" at bounding box center [784, 591] width 804 height 944
type input "1400"
type input "2"
type input "1400"
click at [655, 58] on input "CBSW - 4" at bounding box center [647, 62] width 57 height 24
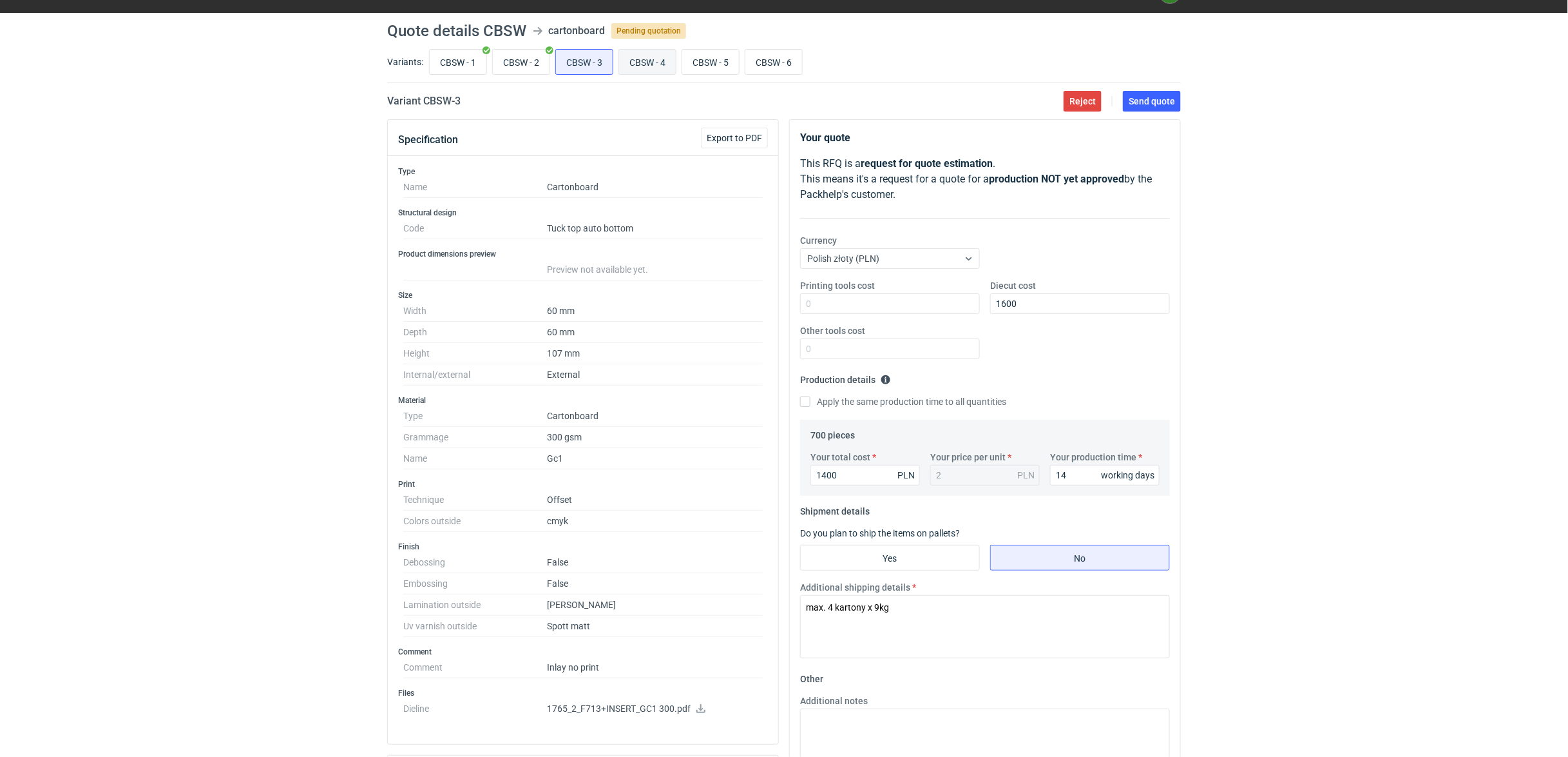
radio input "true"
drag, startPoint x: 852, startPoint y: 475, endPoint x: 821, endPoint y: 473, distance: 31.1
click at [821, 473] on input "1400" at bounding box center [865, 475] width 110 height 20
type input "1050"
type input "1.5"
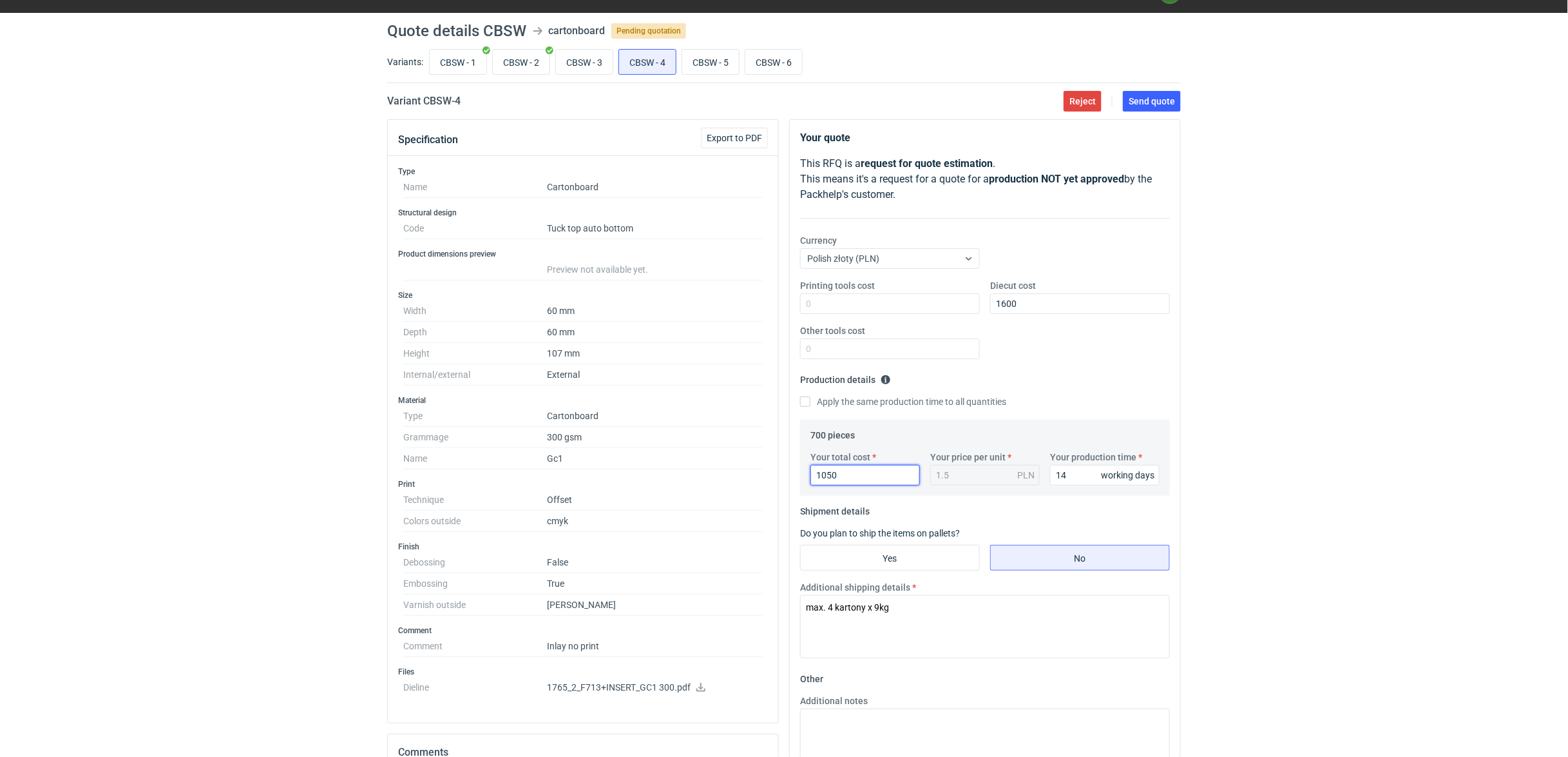
type input "1050"
click at [1091, 423] on div "700 pieces Your total cost 1050 PLN Your price per unit 1.5 PLN Your production…" at bounding box center [984, 457] width 369 height 76
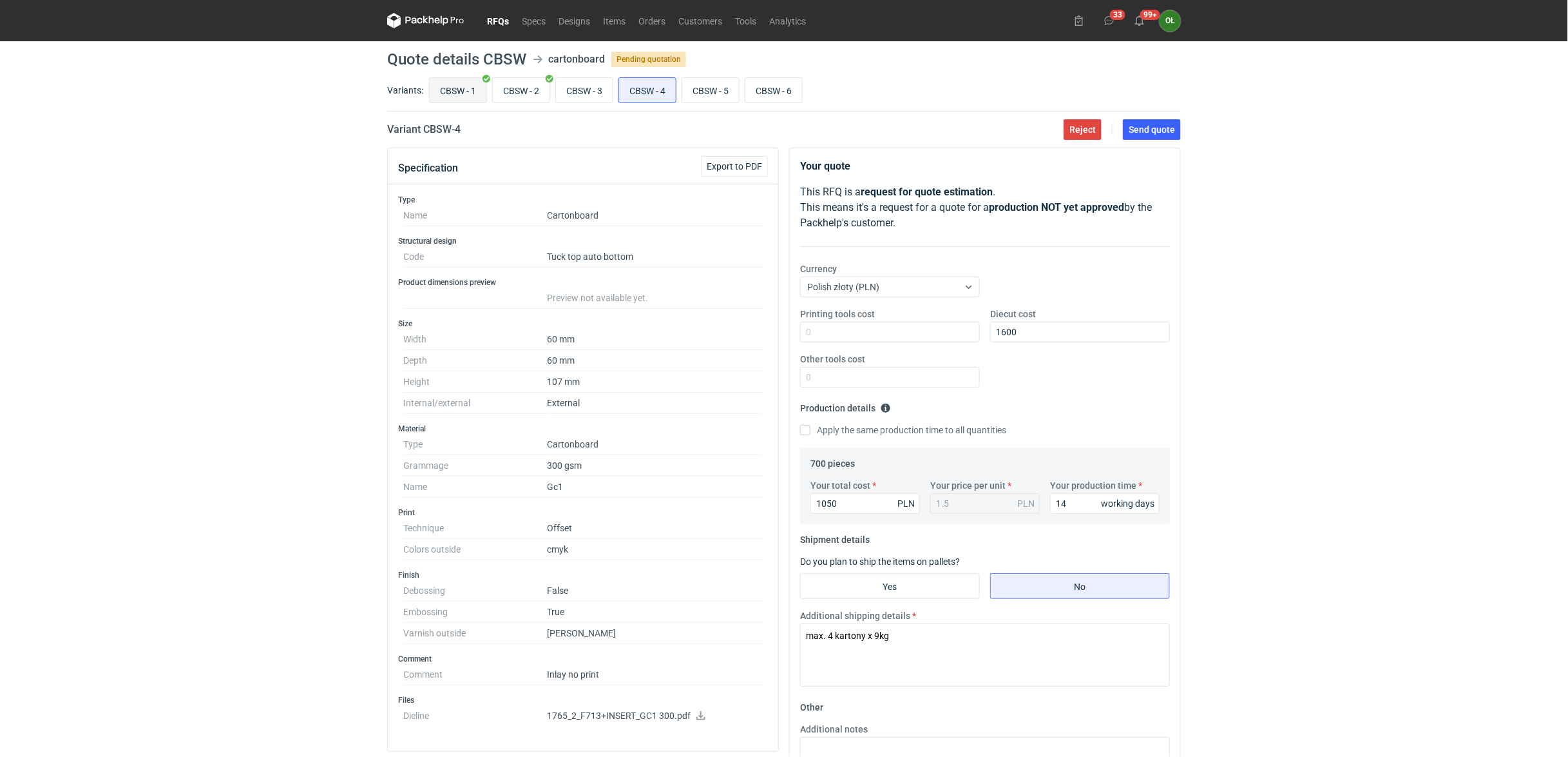
click at [456, 94] on input "CBSW - 1" at bounding box center [457, 89] width 57 height 24
radio input "true"
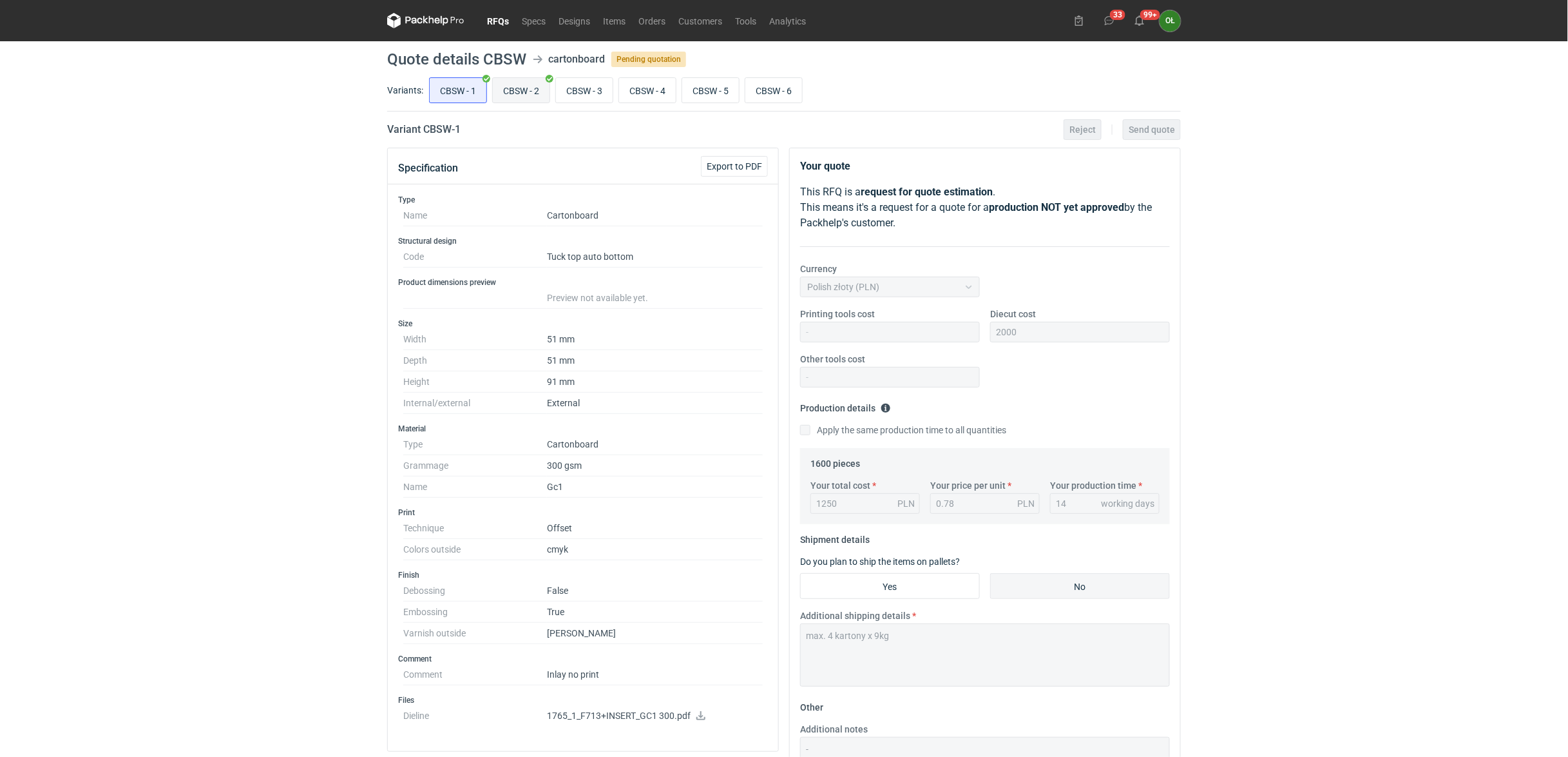
click at [538, 94] on input "CBSW - 2" at bounding box center [520, 89] width 57 height 24
radio input "true"
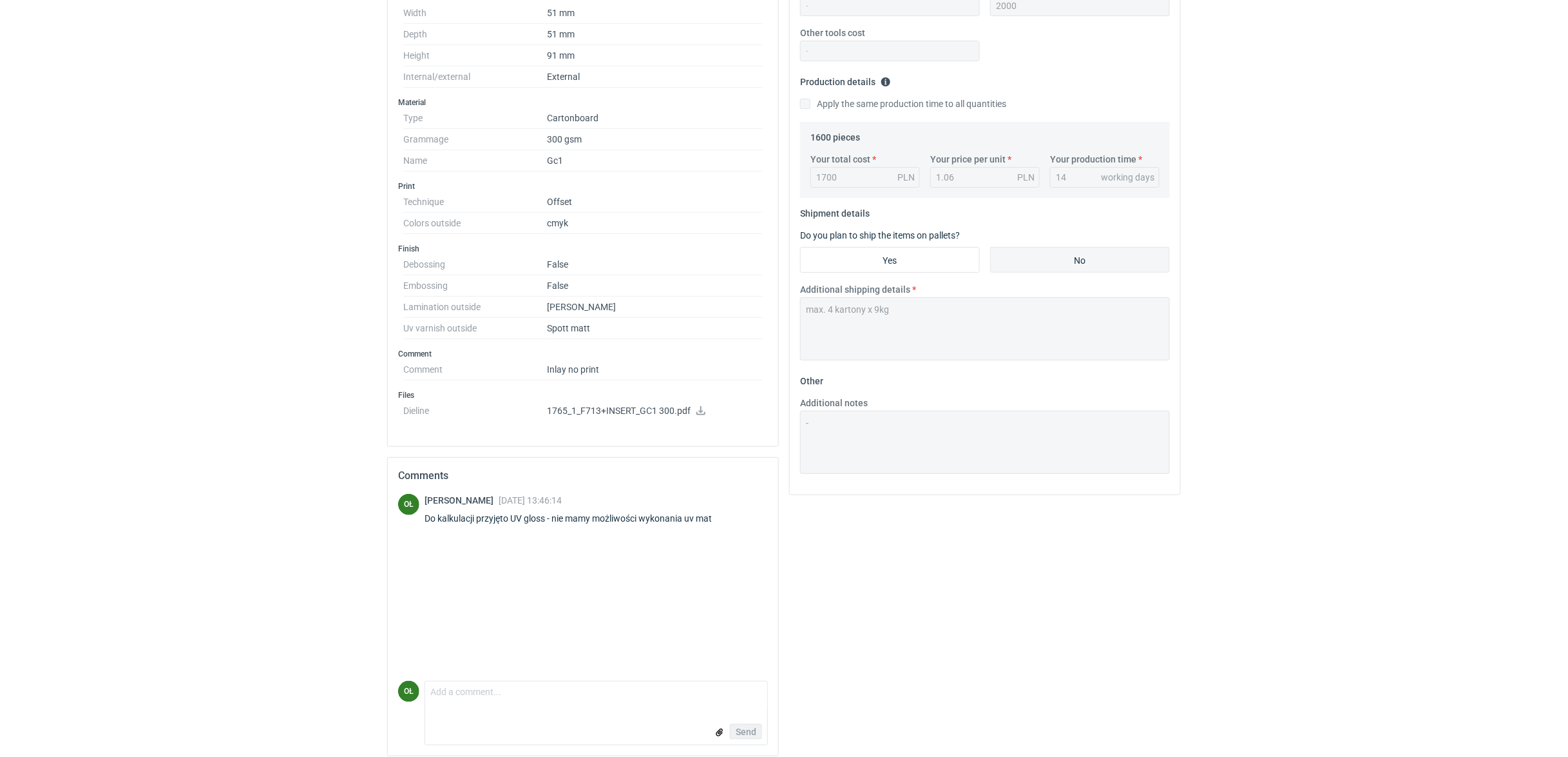
scroll to position [340, 0]
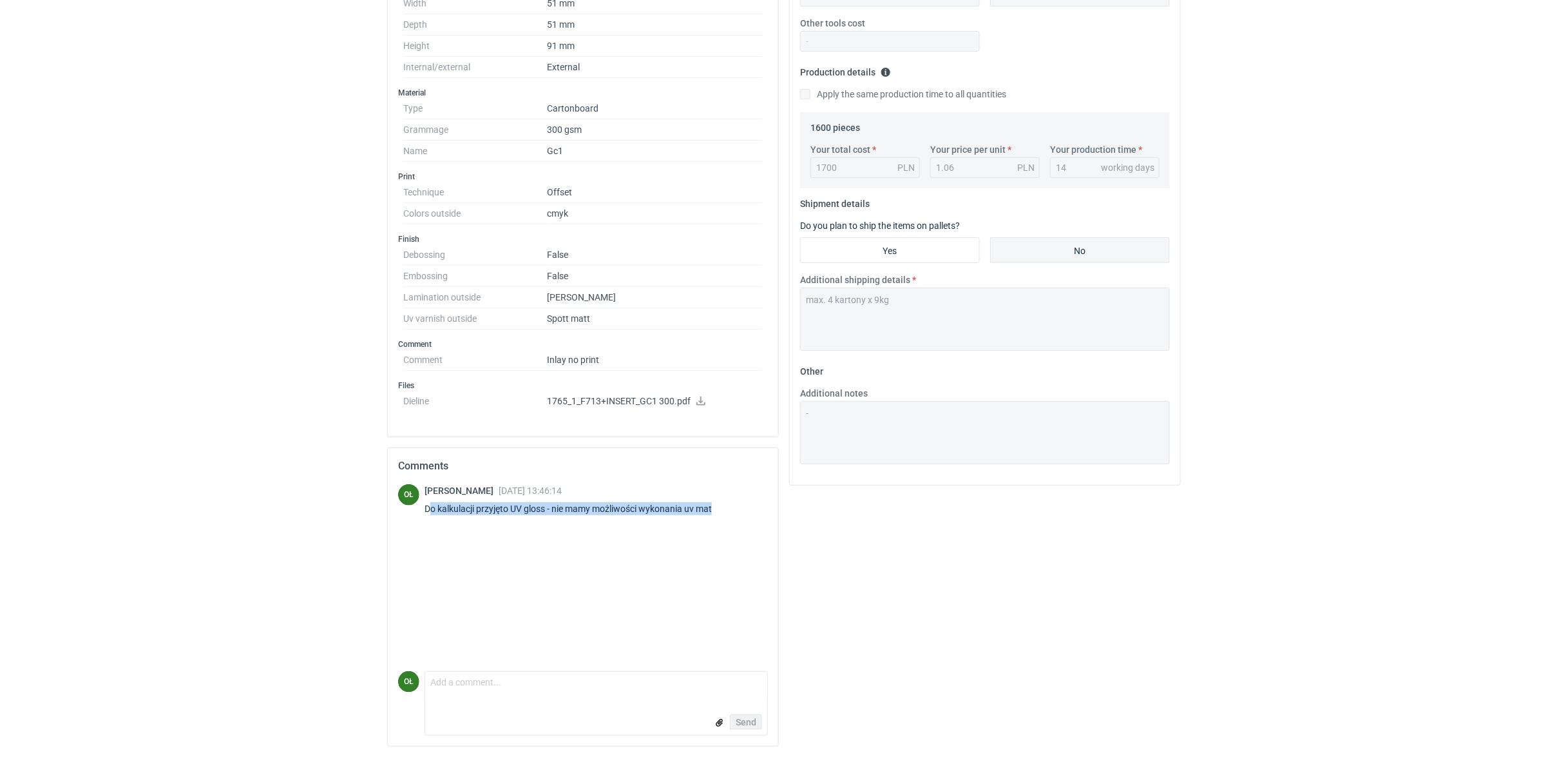
drag, startPoint x: 707, startPoint y: 514, endPoint x: 431, endPoint y: 506, distance: 276.1
click at [431, 506] on div "Olga Łopatowicz 07 Oct 2025 13:46:14 Do kalkulacji przyjęto UV gloss - nie mamy…" at bounding box center [575, 501] width 303 height 36
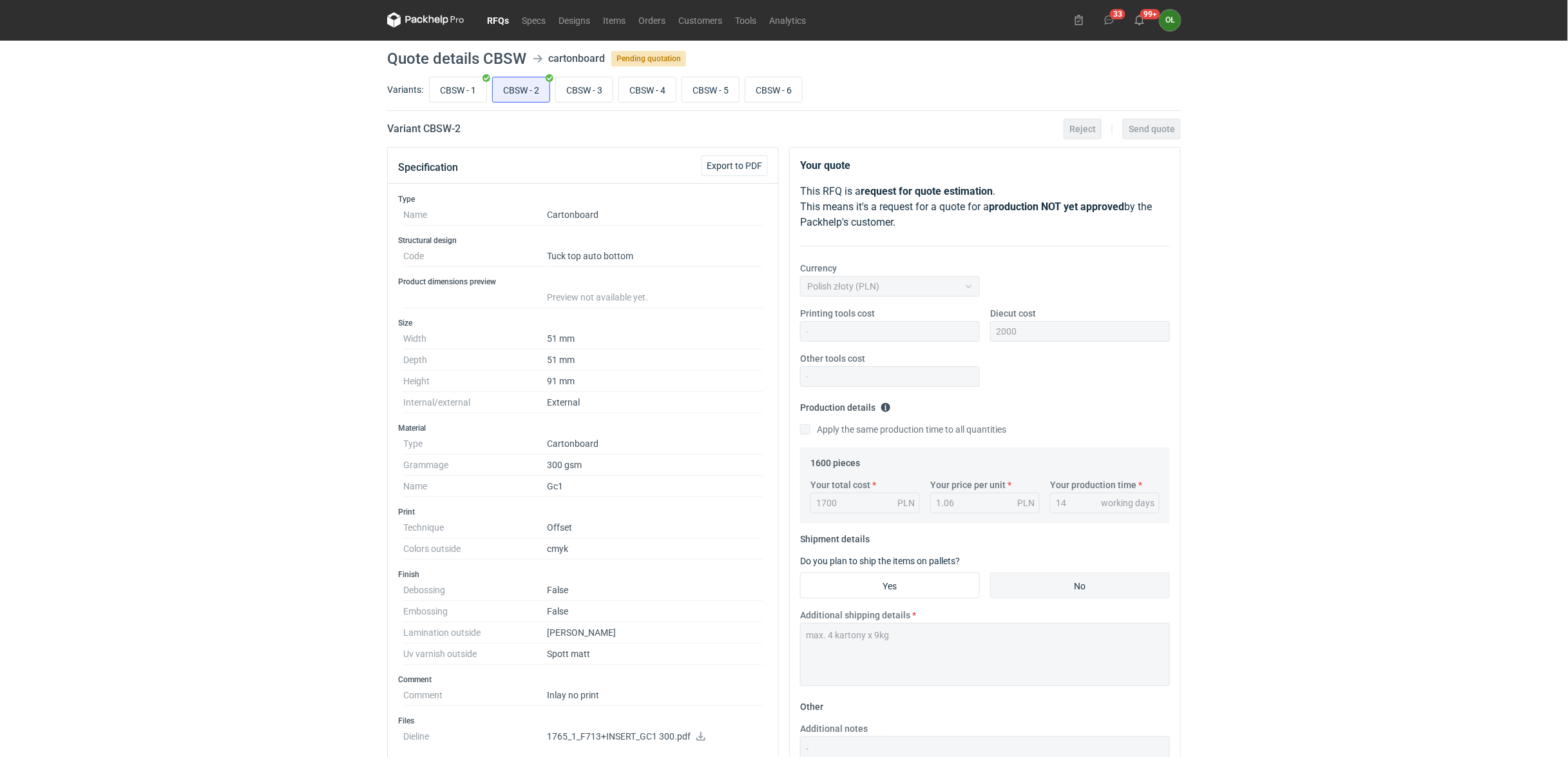
scroll to position [0, 0]
click at [581, 93] on input "CBSW - 3" at bounding box center [584, 89] width 57 height 24
radio input "true"
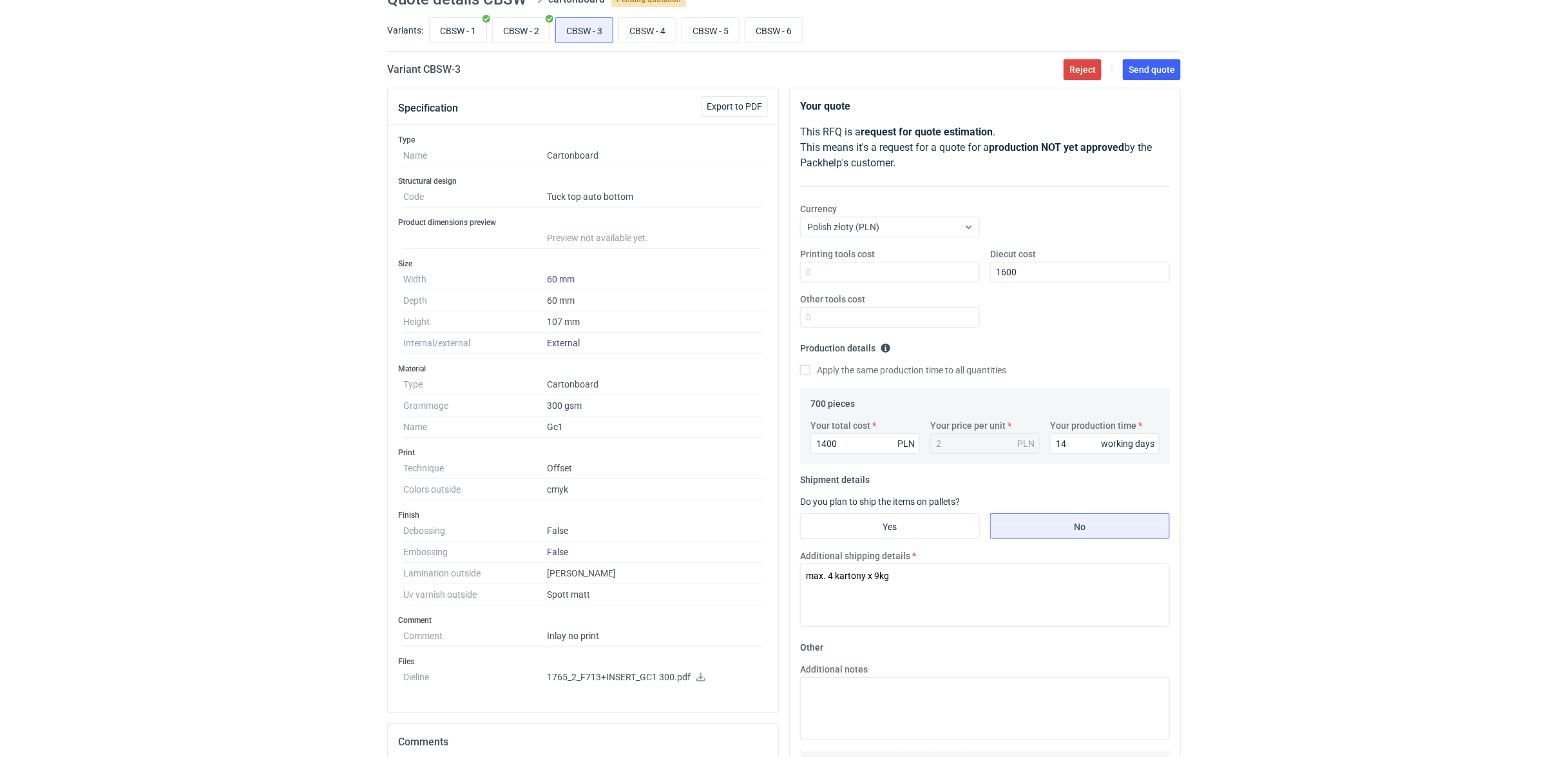
scroll to position [171, 0]
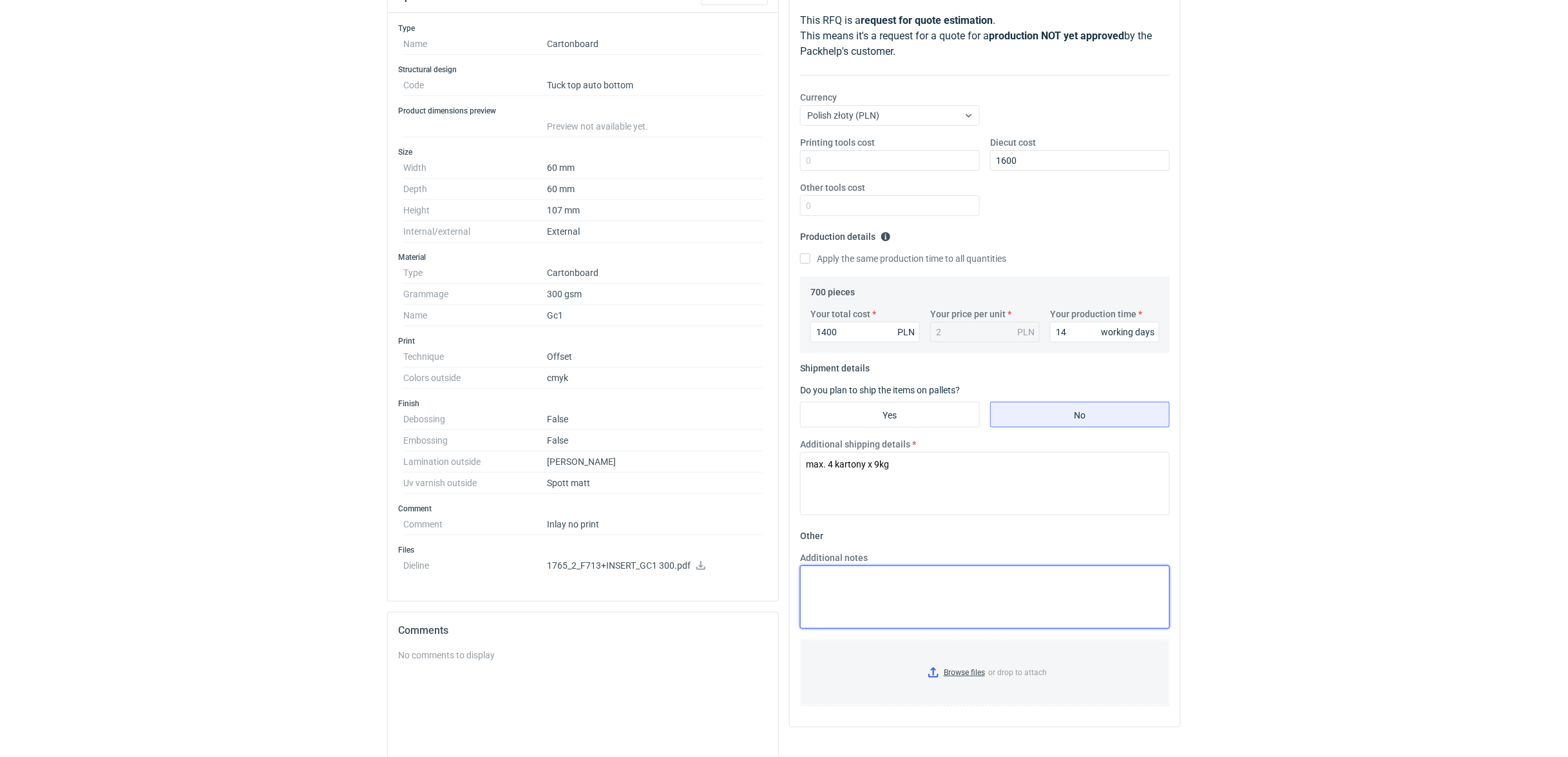
click at [854, 578] on textarea "Additional notes" at bounding box center [984, 597] width 369 height 63
paste textarea "o kalkulacji przyjęto UV gloss - nie mamy możliwości wykonania uv mat"
click at [802, 580] on textarea "o kalkulacji przyjęto UV gloss - nie mamy możliwości wykonania uv mat" at bounding box center [984, 597] width 369 height 63
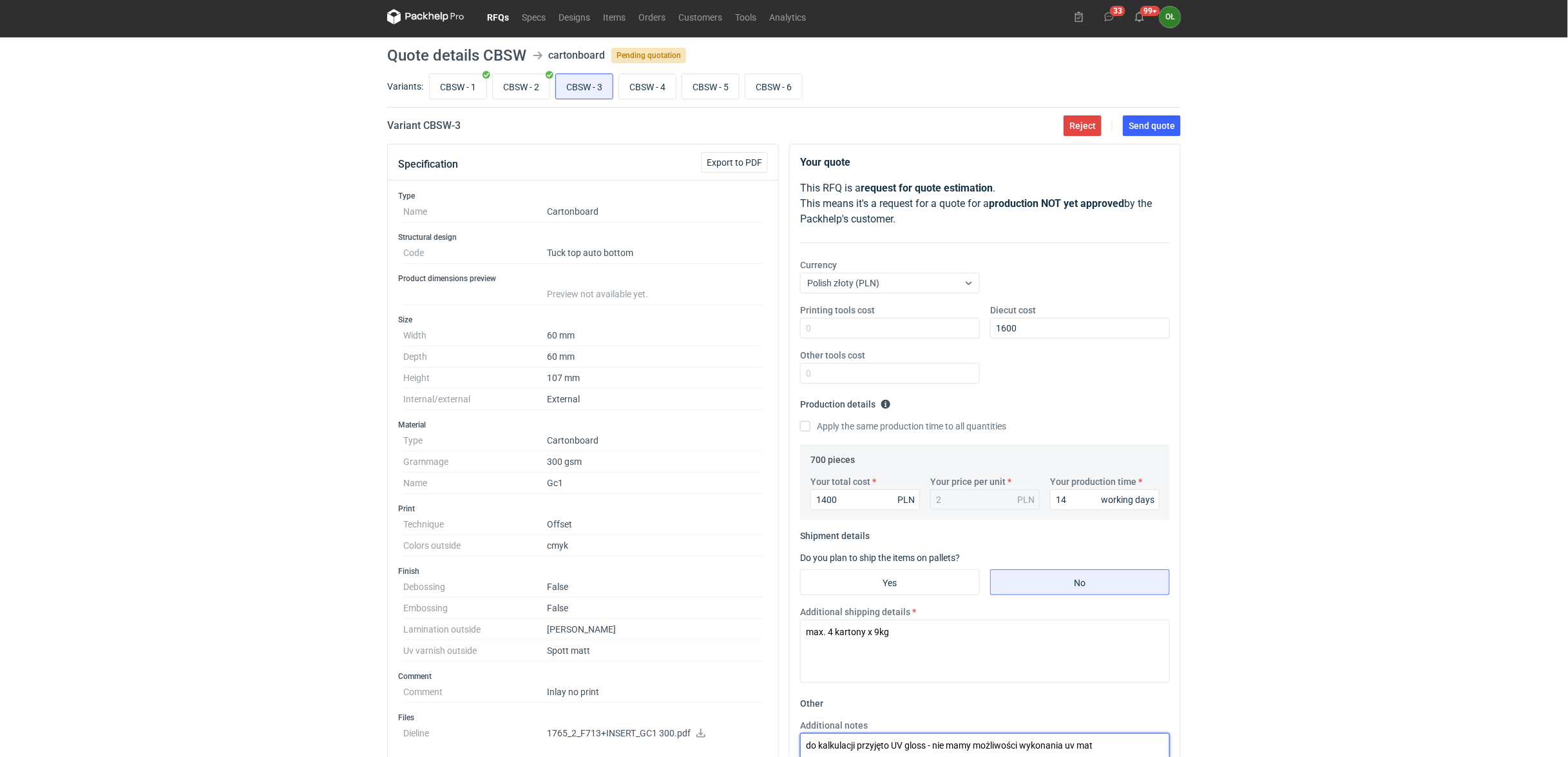
scroll to position [0, 0]
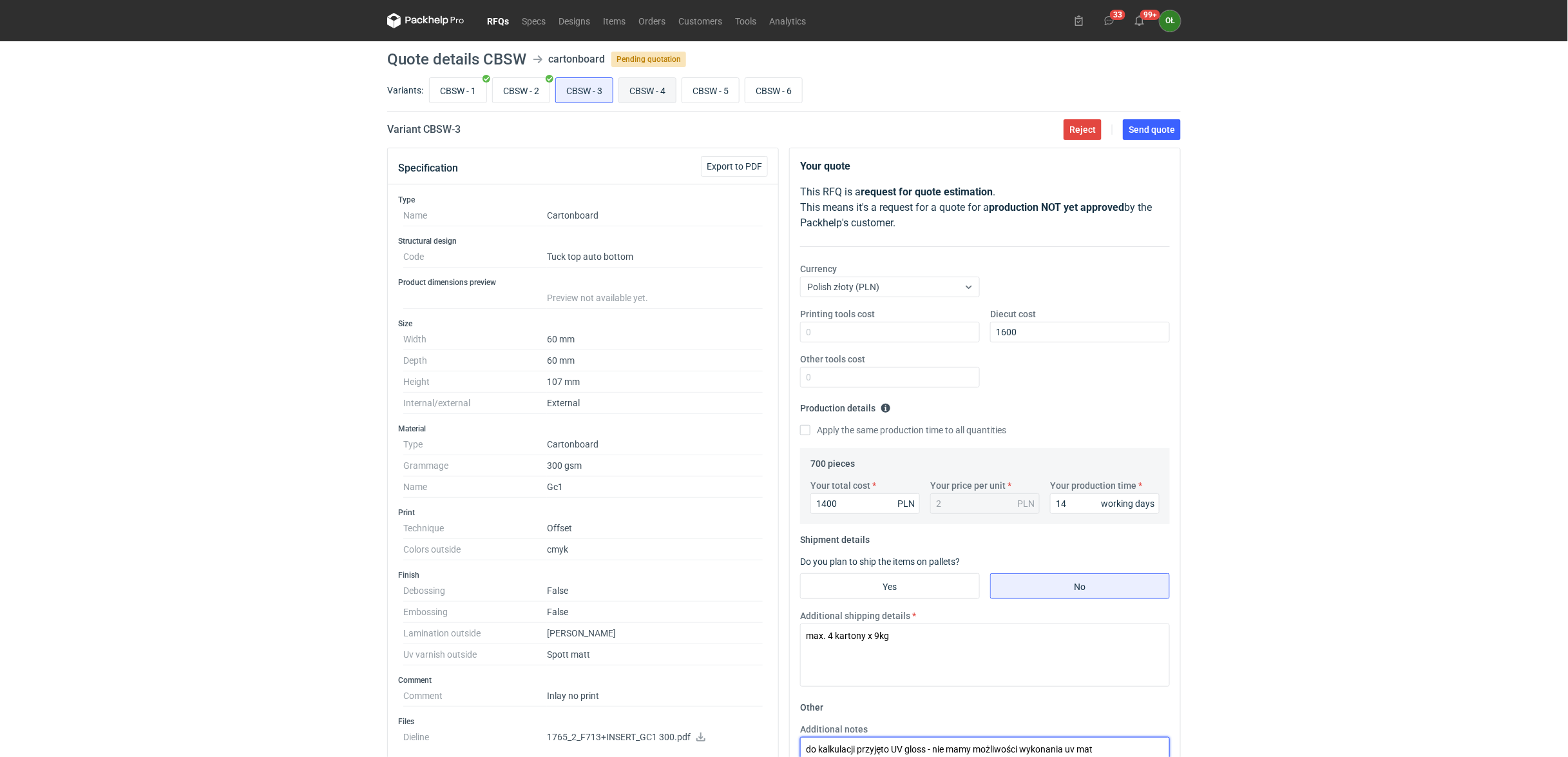
type textarea "do kalkulacji przyjęto UV gloss - nie mamy możliwości wykonania uv mat"
click at [642, 94] on input "CBSW - 4" at bounding box center [647, 89] width 57 height 24
radio input "true"
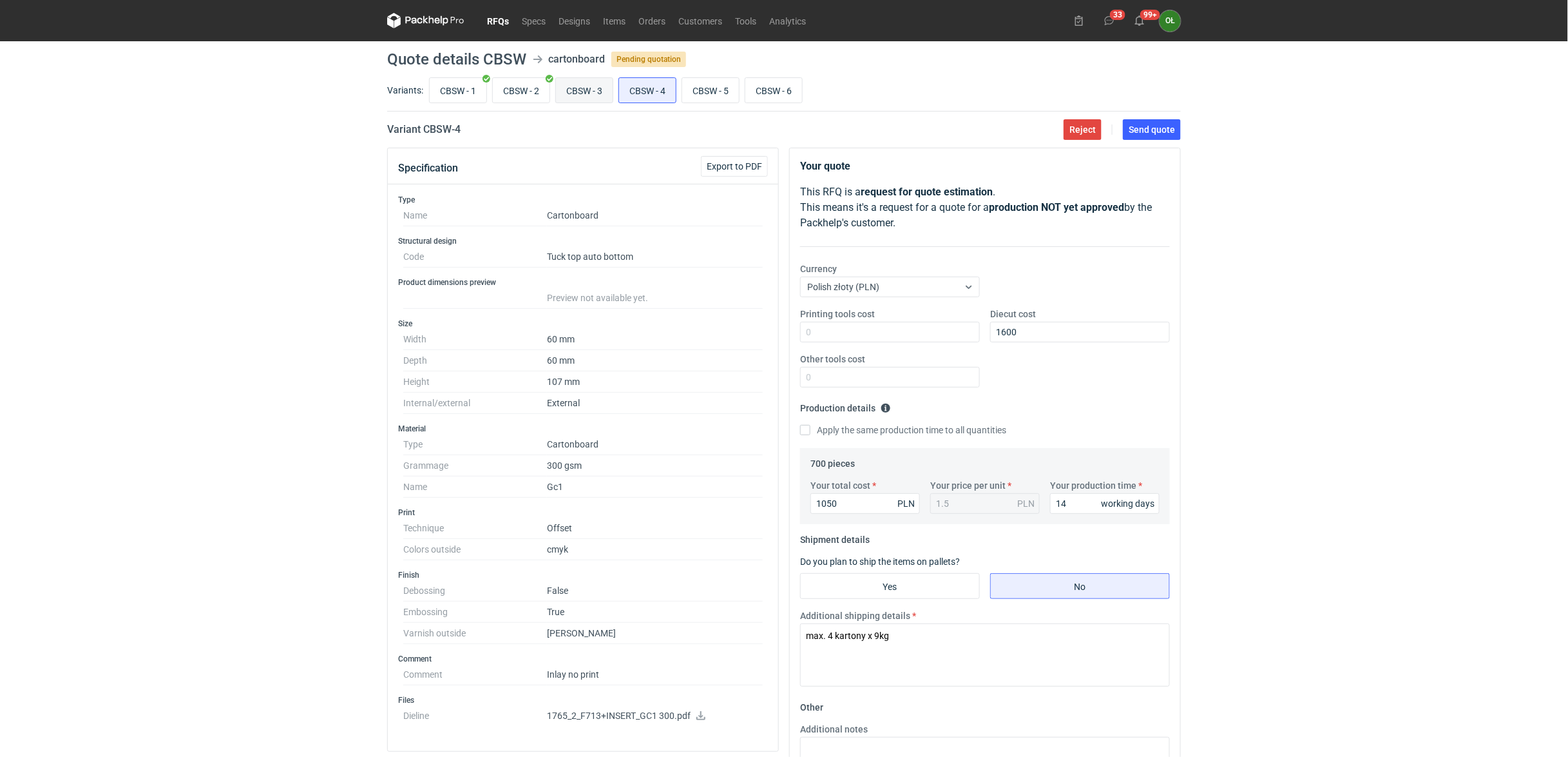
click at [598, 91] on input "CBSW - 3" at bounding box center [584, 89] width 57 height 24
radio input "true"
click at [631, 91] on input "CBSW - 4" at bounding box center [647, 89] width 57 height 24
radio input "true"
click at [604, 93] on input "CBSW - 3" at bounding box center [584, 89] width 57 height 24
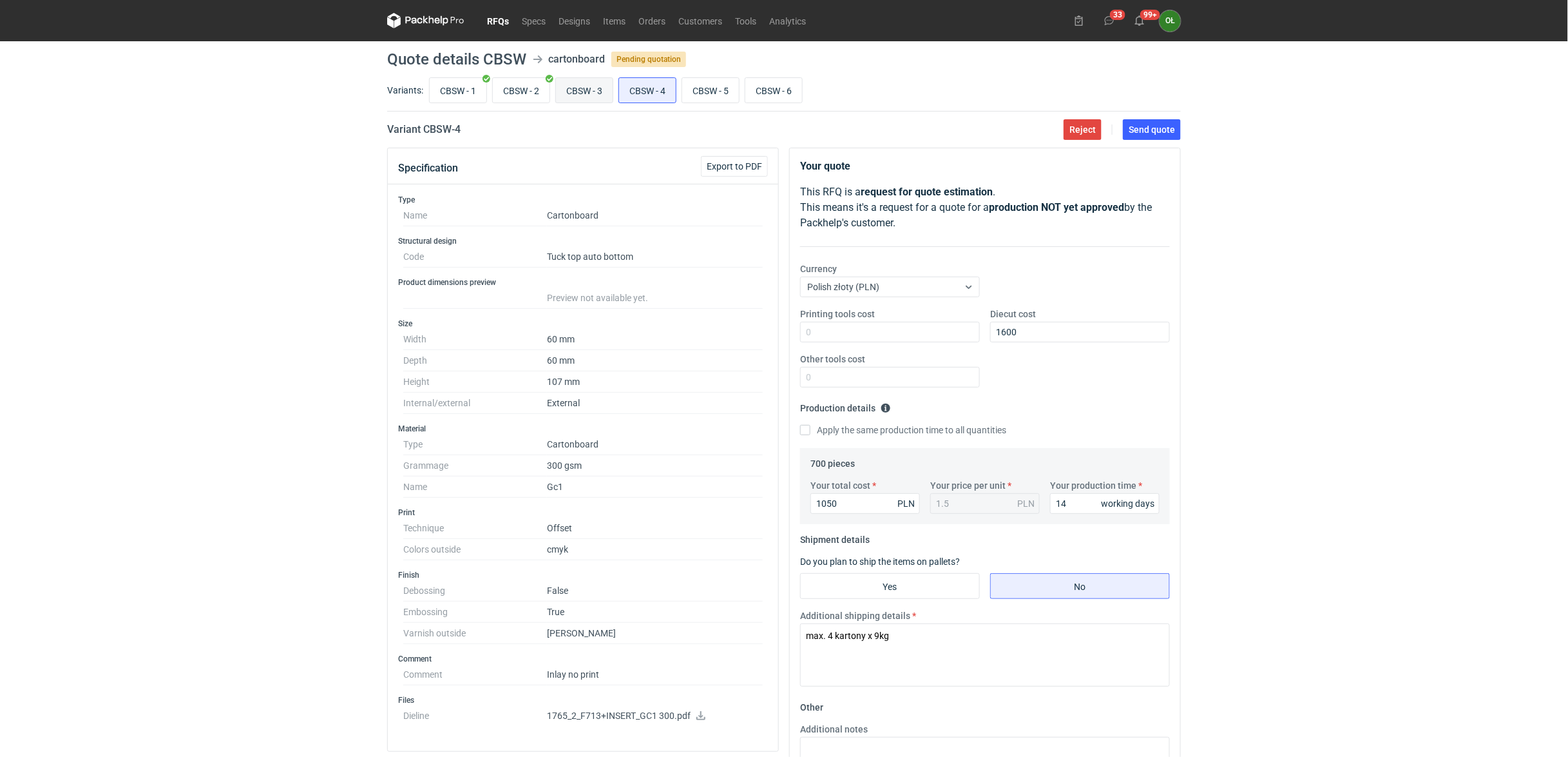
radio input "true"
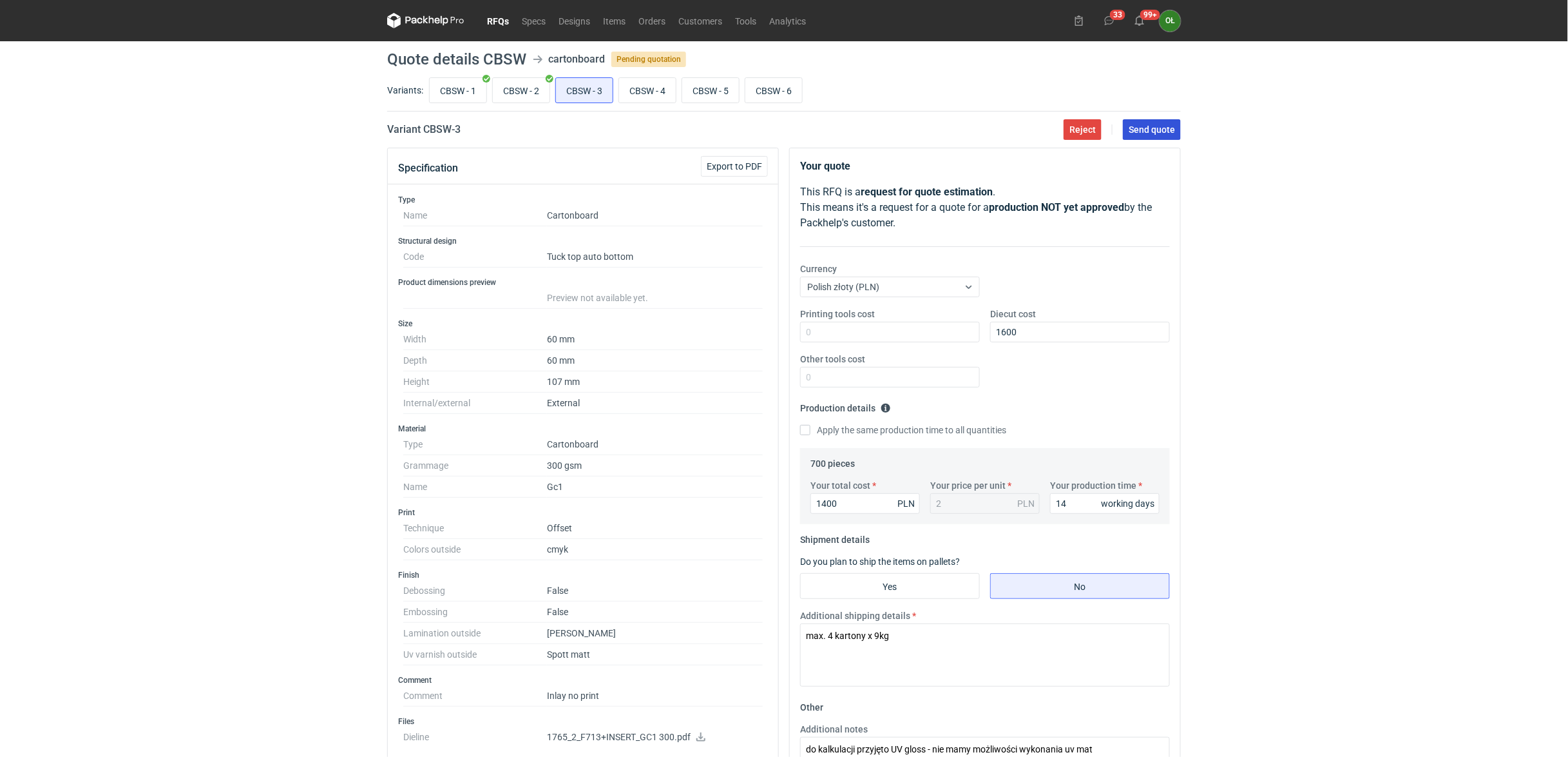
click at [1153, 125] on span "Send quote" at bounding box center [1151, 129] width 46 height 9
click at [631, 84] on input "CBSW - 4" at bounding box center [647, 89] width 57 height 24
radio input "true"
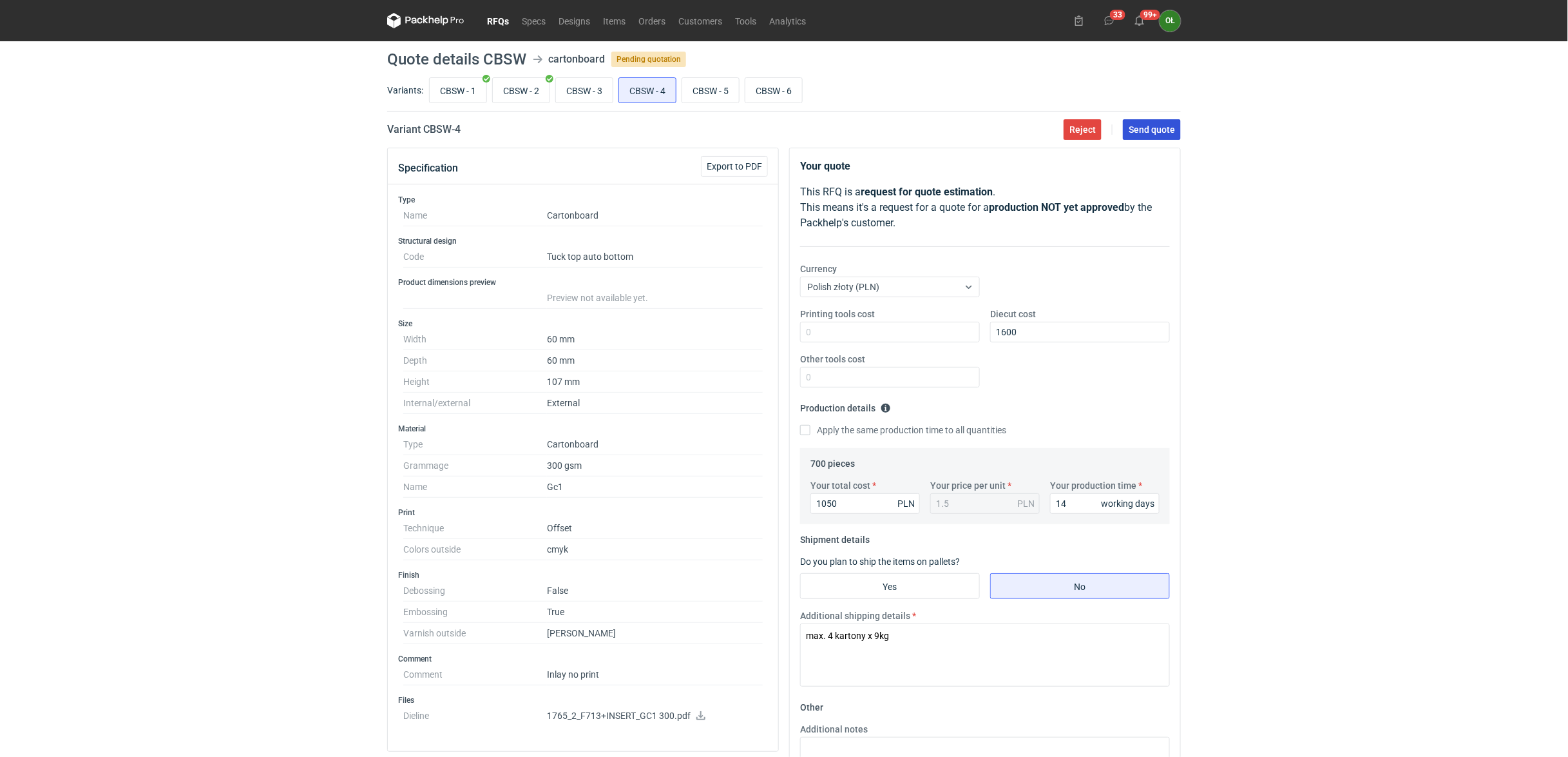
click at [1176, 127] on button "Send quote" at bounding box center [1151, 129] width 58 height 20
click at [703, 97] on input "CBSW - 5" at bounding box center [710, 89] width 57 height 24
radio input "true"
click at [1090, 137] on button "Reject" at bounding box center [1082, 129] width 38 height 20
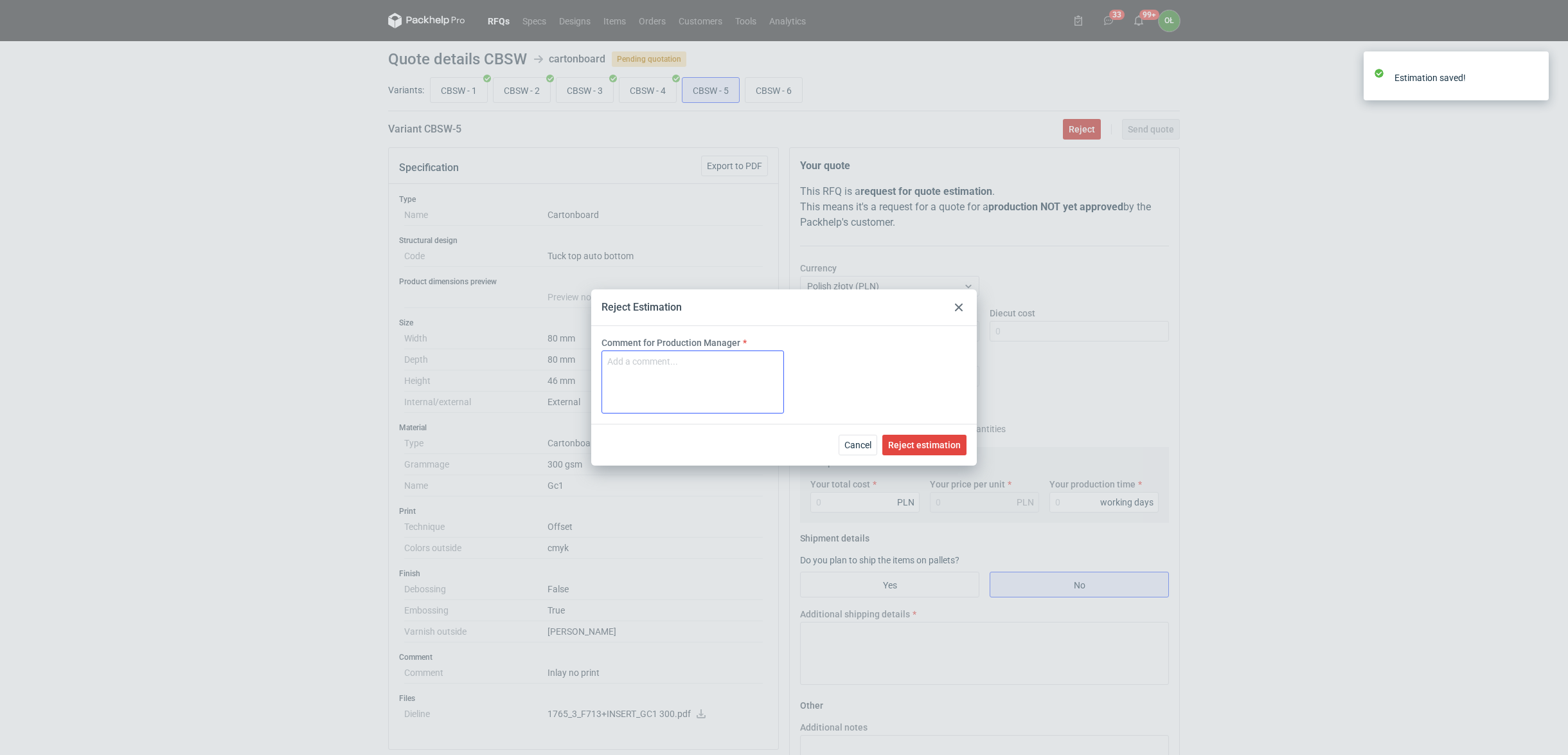
click at [1063, 119] on button "Reject" at bounding box center [1082, 129] width 38 height 20
click at [734, 363] on textarea "Comment for Production Manager" at bounding box center [693, 381] width 183 height 63
drag, startPoint x: 702, startPoint y: 369, endPoint x: 559, endPoint y: 370, distance: 143.0
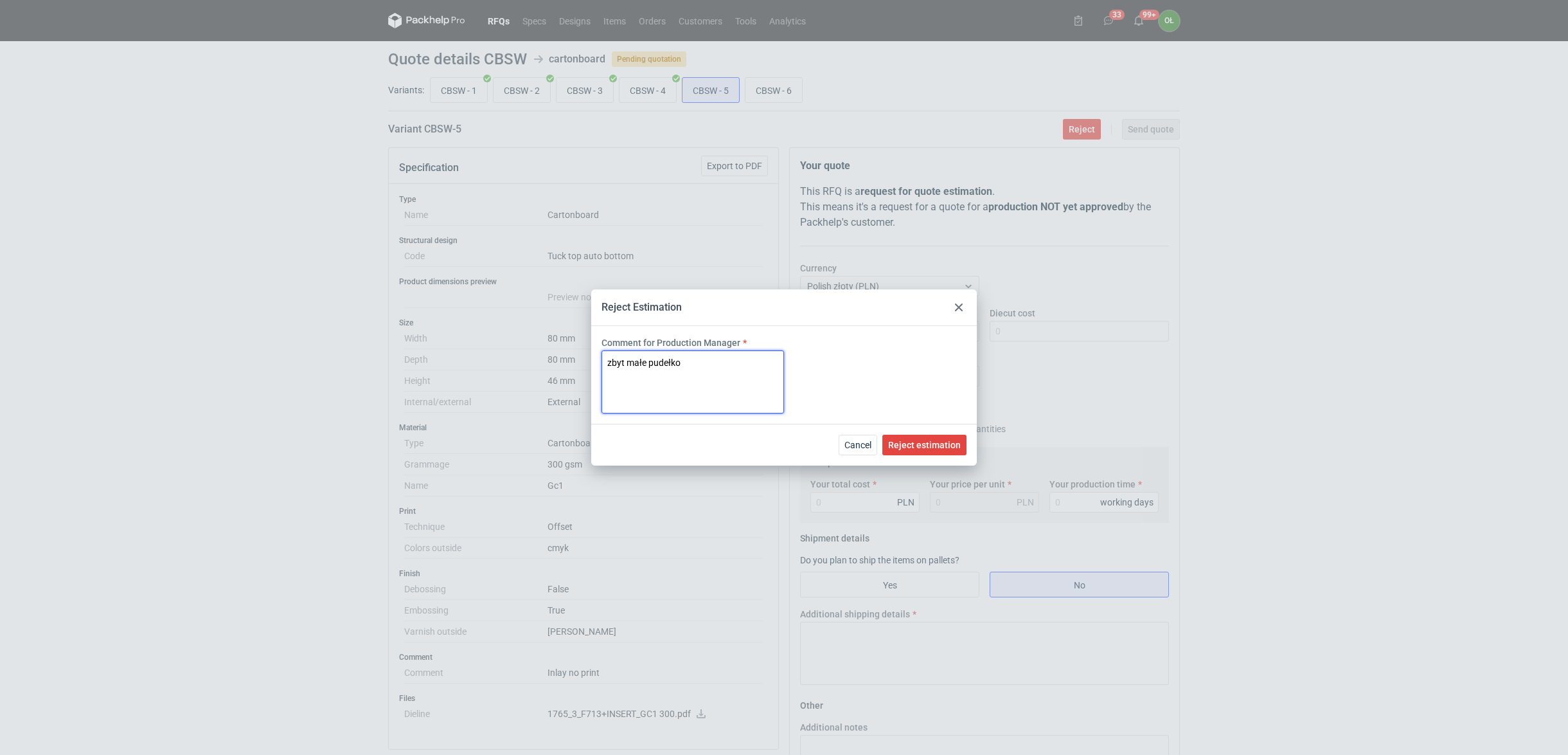
click at [561, 373] on div "Reject Estimation Comment for Production Manager zbyt małe pudełko Cancel Rejec…" at bounding box center [784, 377] width 1568 height 755
type textarea "zbyt małe pudełko"
click at [924, 440] on span "Reject estimation" at bounding box center [924, 444] width 72 height 9
click at [788, 91] on div "Reject Estimation Comment for Production Manager zbyt małe pudełko Cancel Rejec…" at bounding box center [784, 377] width 1568 height 755
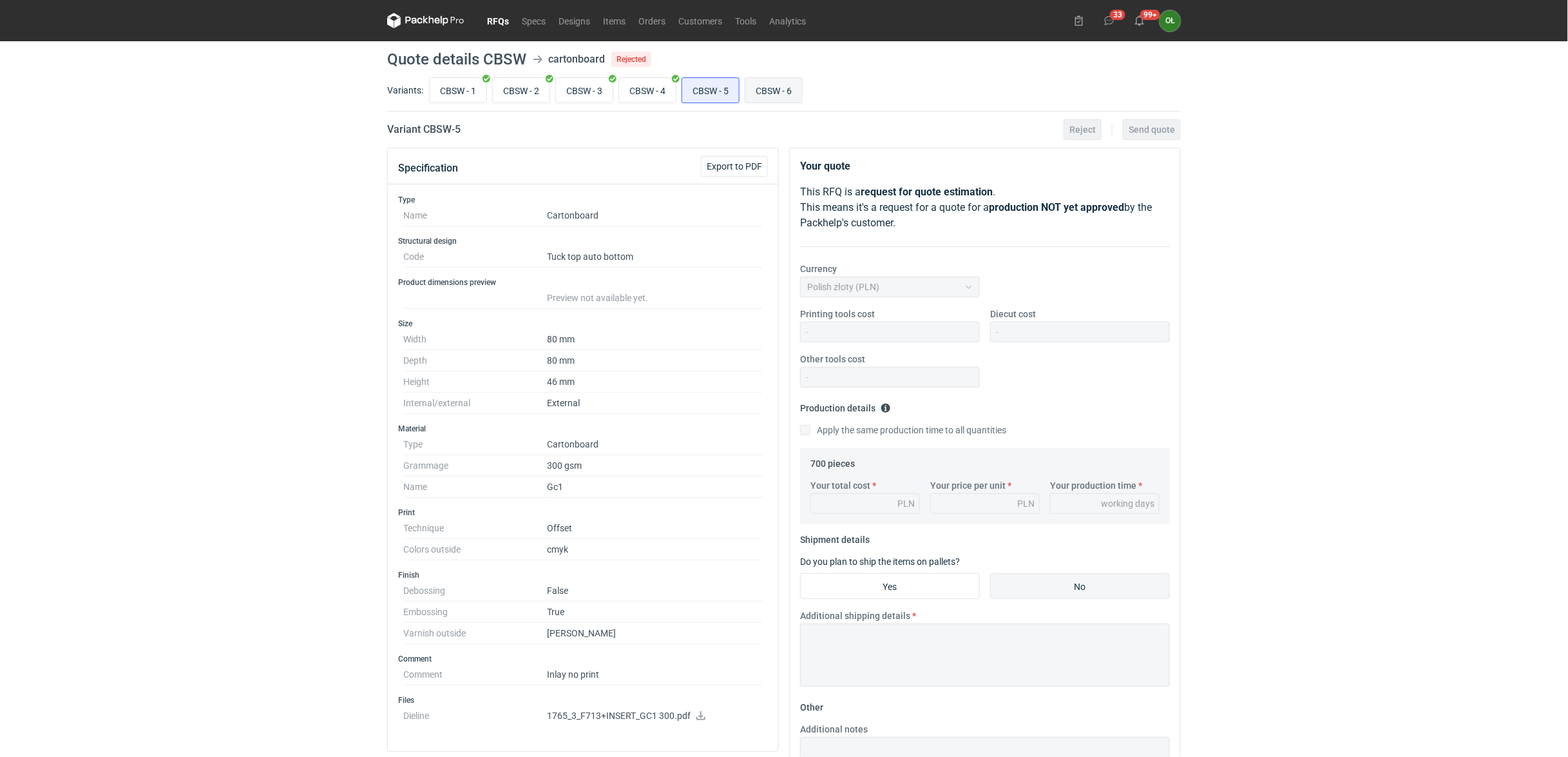
click at [774, 97] on input "CBSW - 6" at bounding box center [773, 89] width 57 height 24
radio input "true"
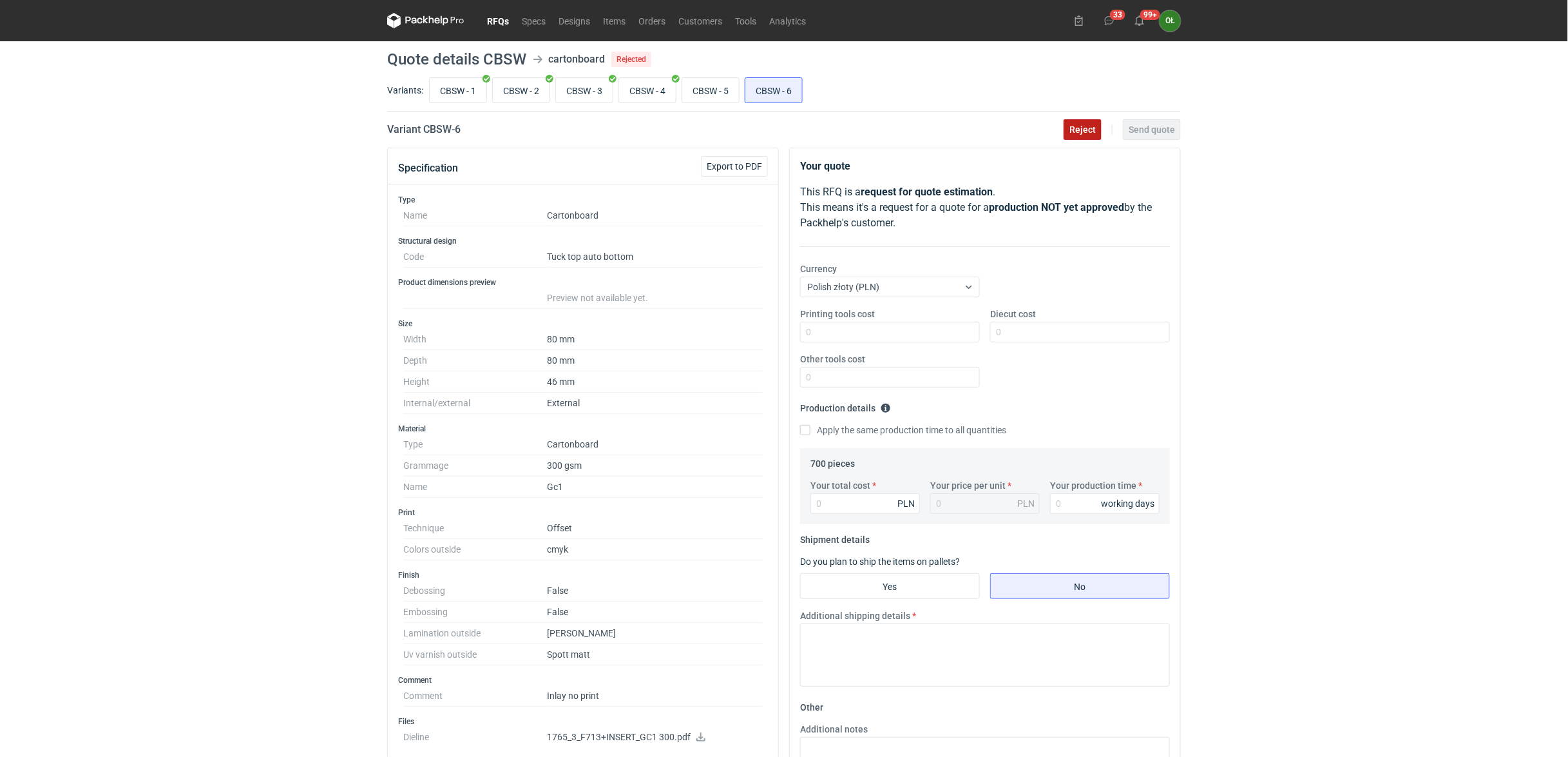
click at [1067, 124] on button "Reject" at bounding box center [1082, 129] width 38 height 20
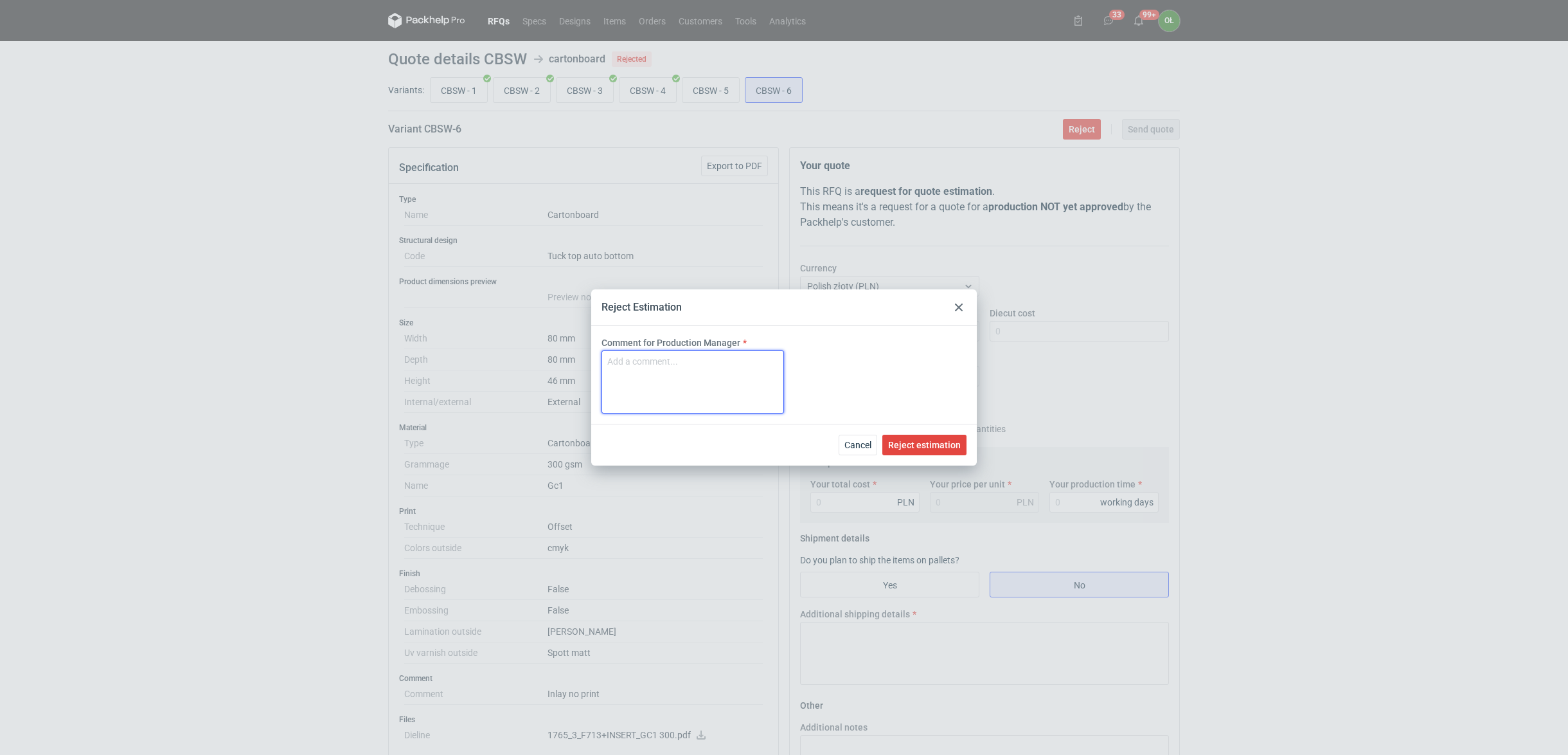
click at [639, 358] on textarea "Comment for Production Manager" at bounding box center [693, 381] width 183 height 63
paste textarea "zbyt małe pudełko"
type textarea "zbyt małe pudełko"
click at [928, 453] on button "Reject estimation" at bounding box center [924, 444] width 84 height 20
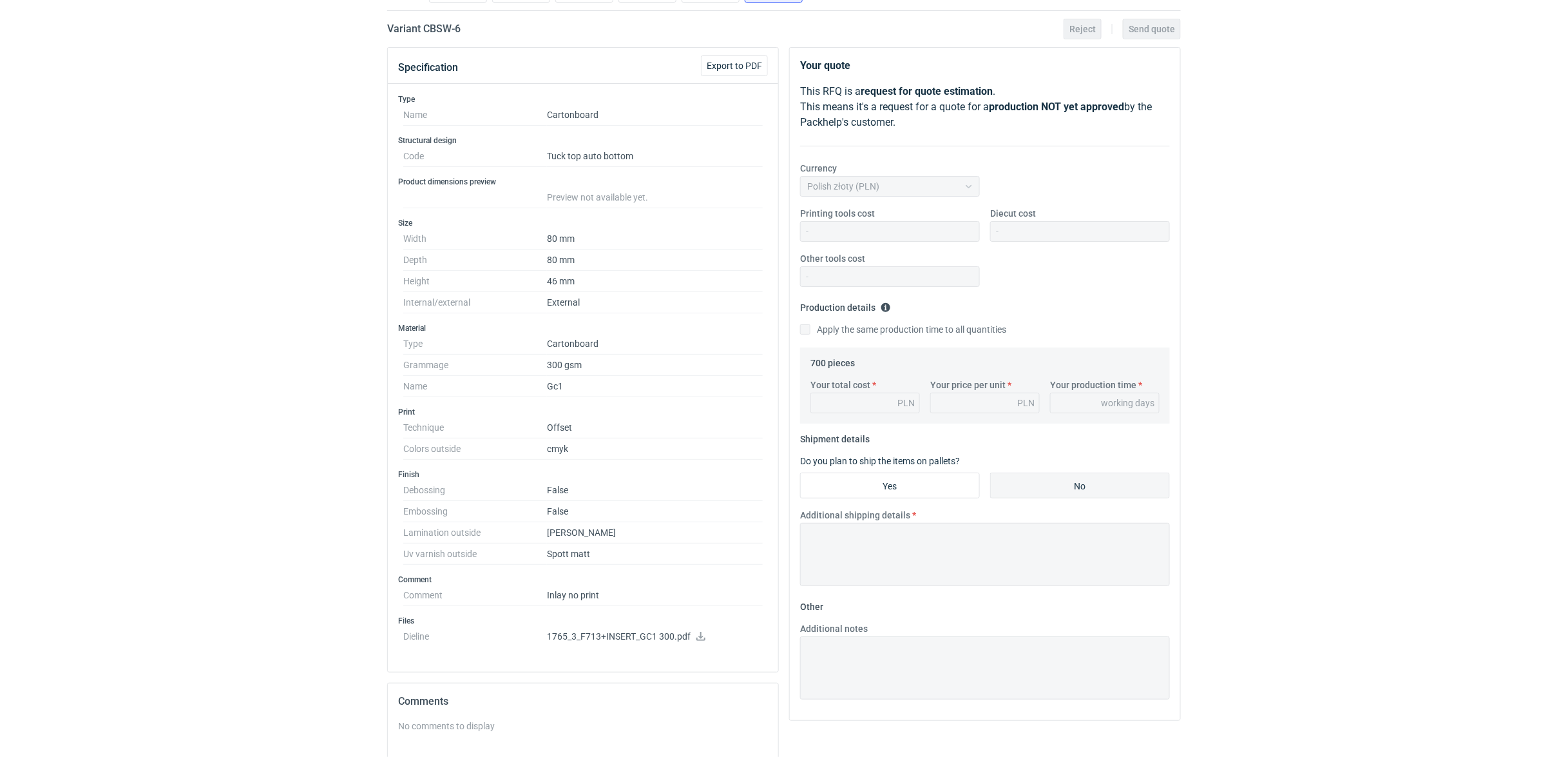
scroll to position [114, 0]
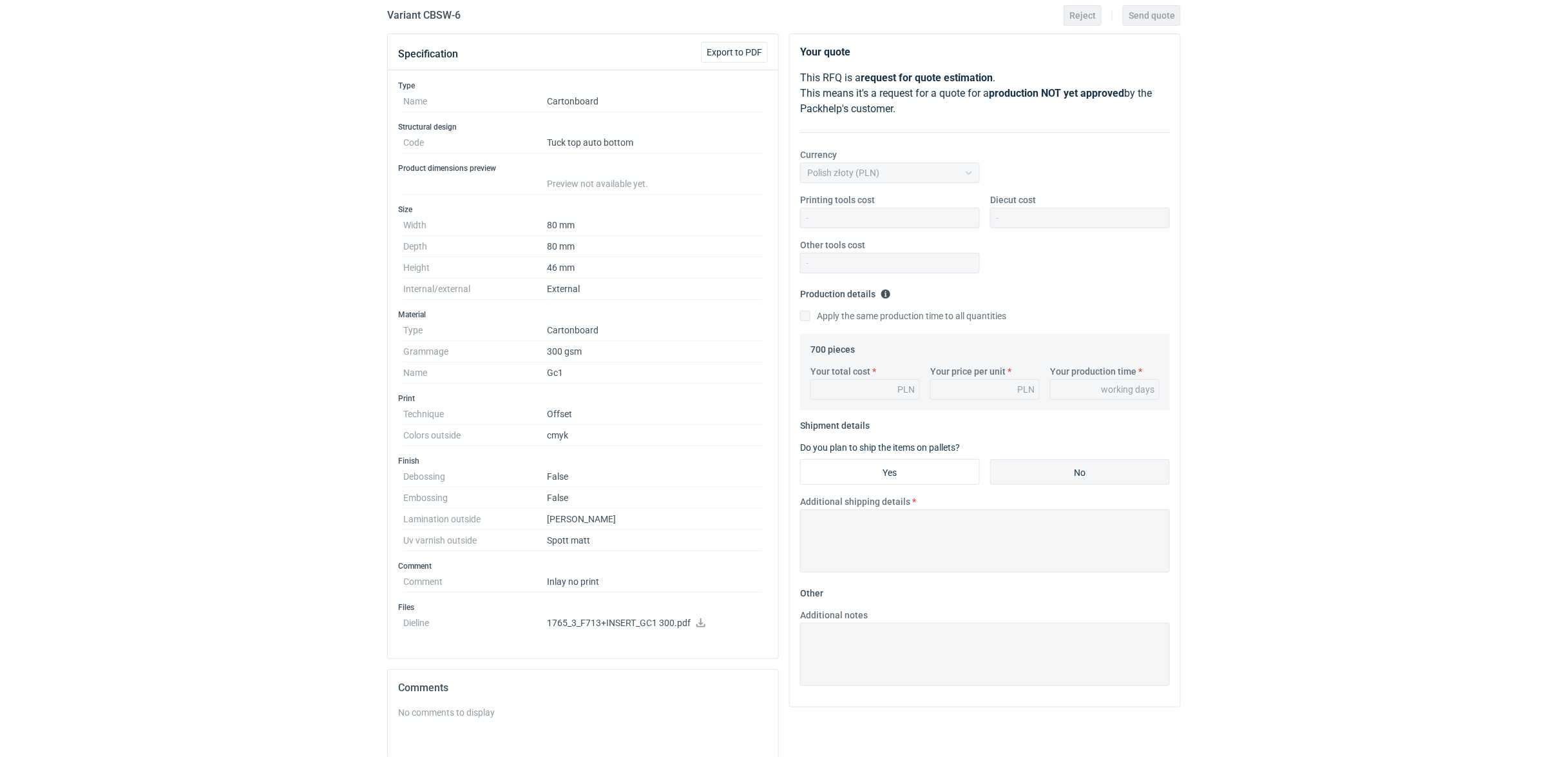
click at [229, 420] on div "RFQs Specs Designs Items Orders Customers Tools Analytics 33 99+ OŁ Olga Łopato…" at bounding box center [784, 264] width 1568 height 757
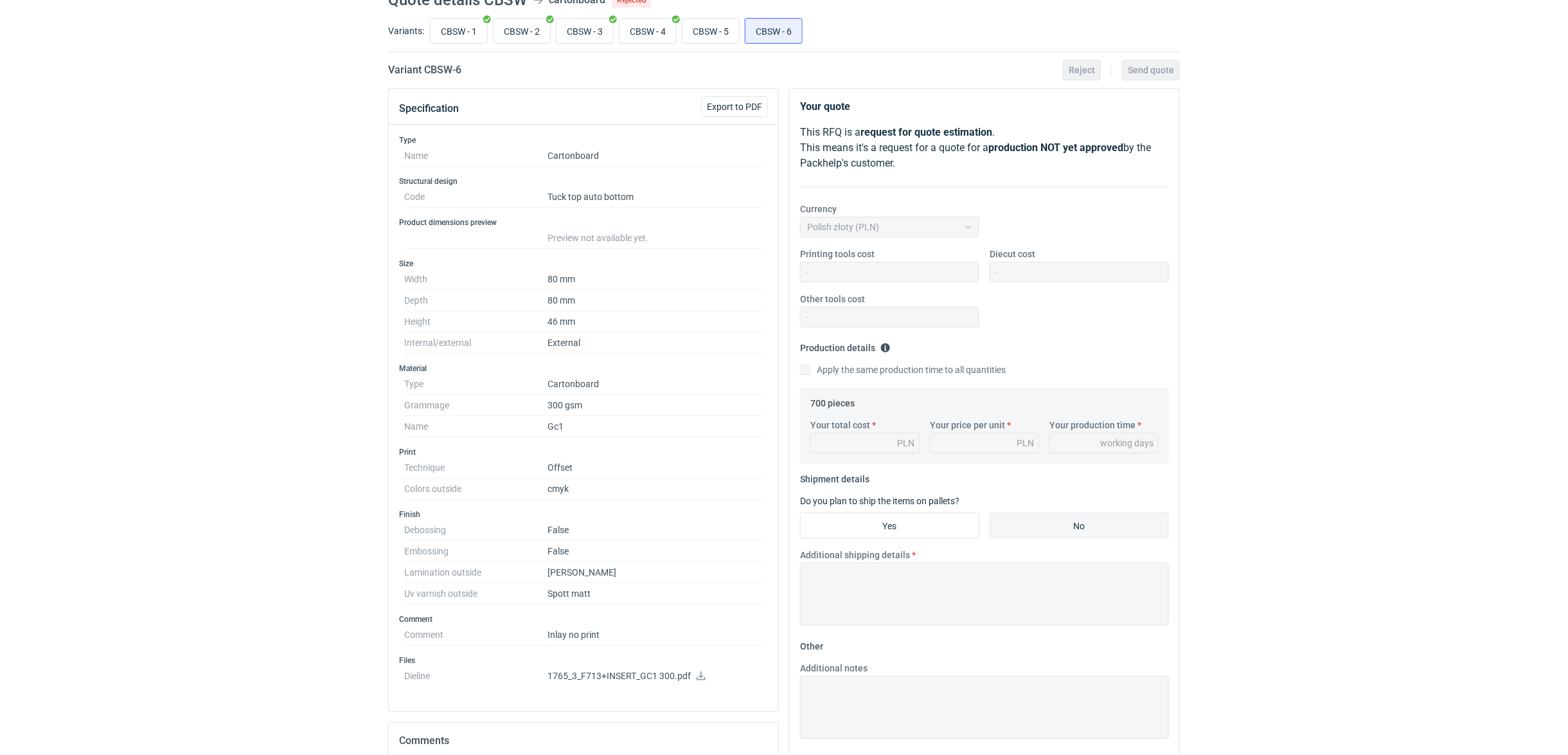
scroll to position [0, 0]
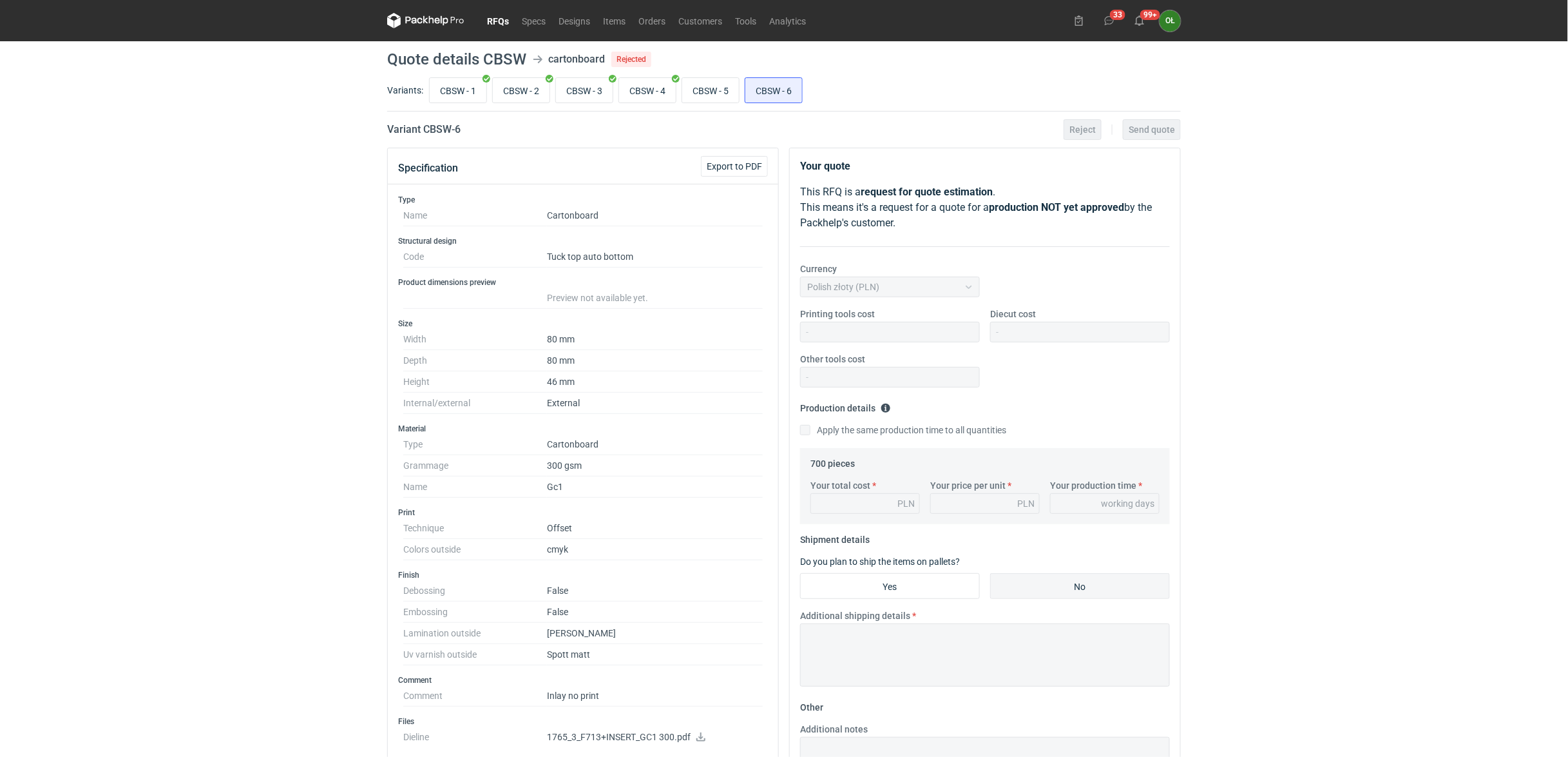
click at [500, 22] on link "RFQs" at bounding box center [498, 20] width 35 height 15
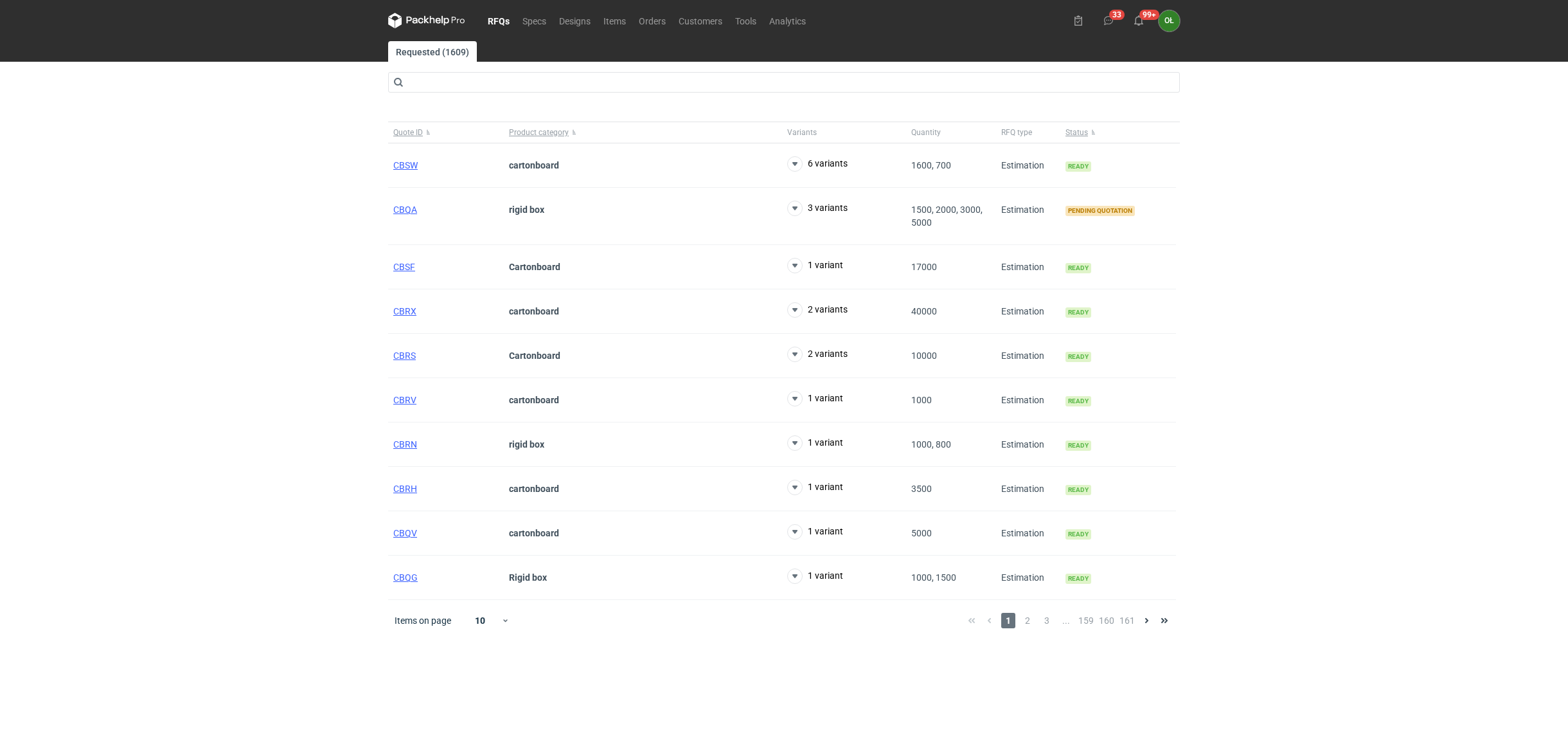
click at [316, 217] on div "RFQs Specs Designs Items Orders Customers Tools Analytics 33 99+ OŁ Olga Łopato…" at bounding box center [784, 377] width 1568 height 755
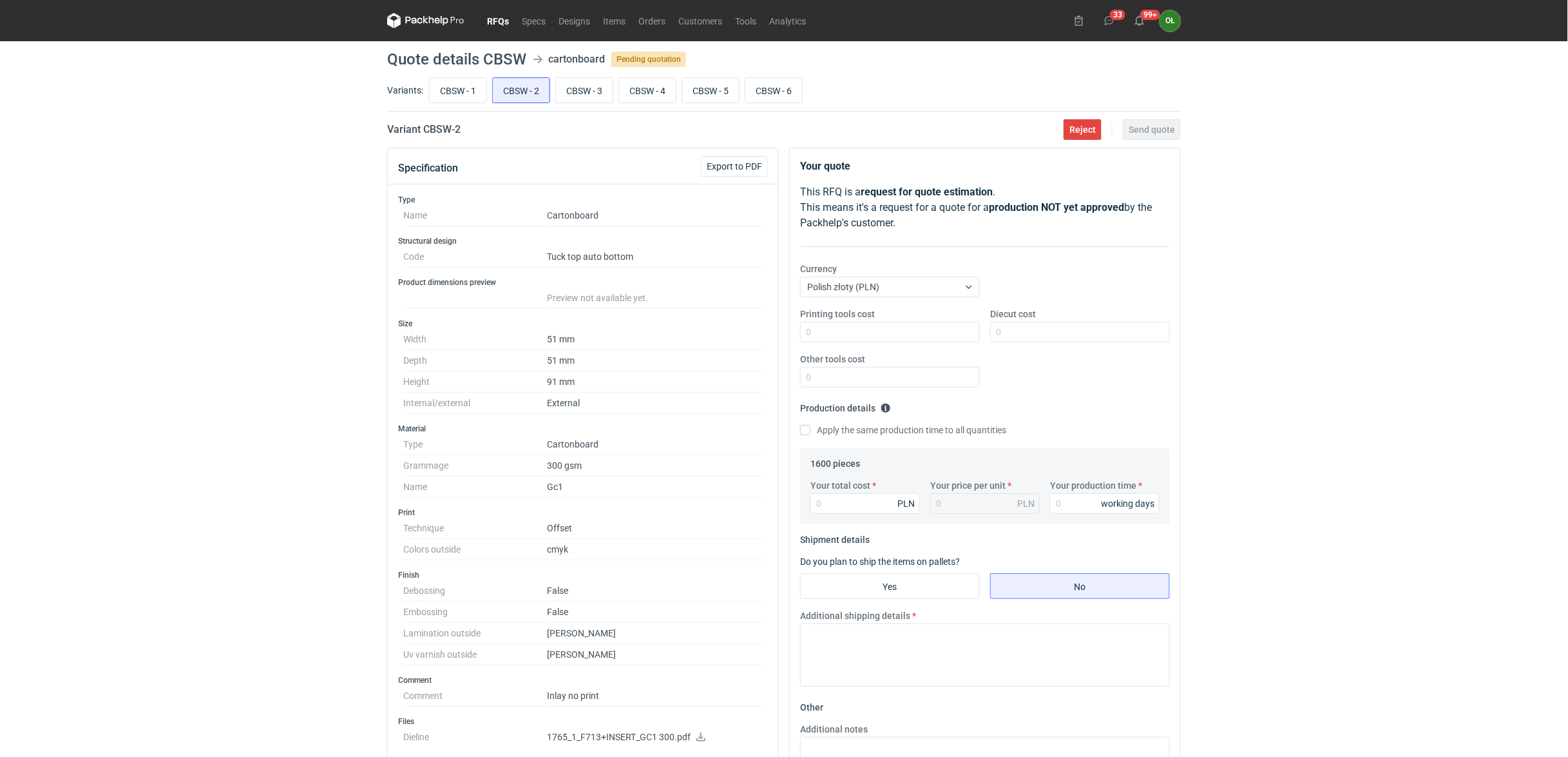
click at [493, 18] on link "RFQs" at bounding box center [498, 20] width 35 height 15
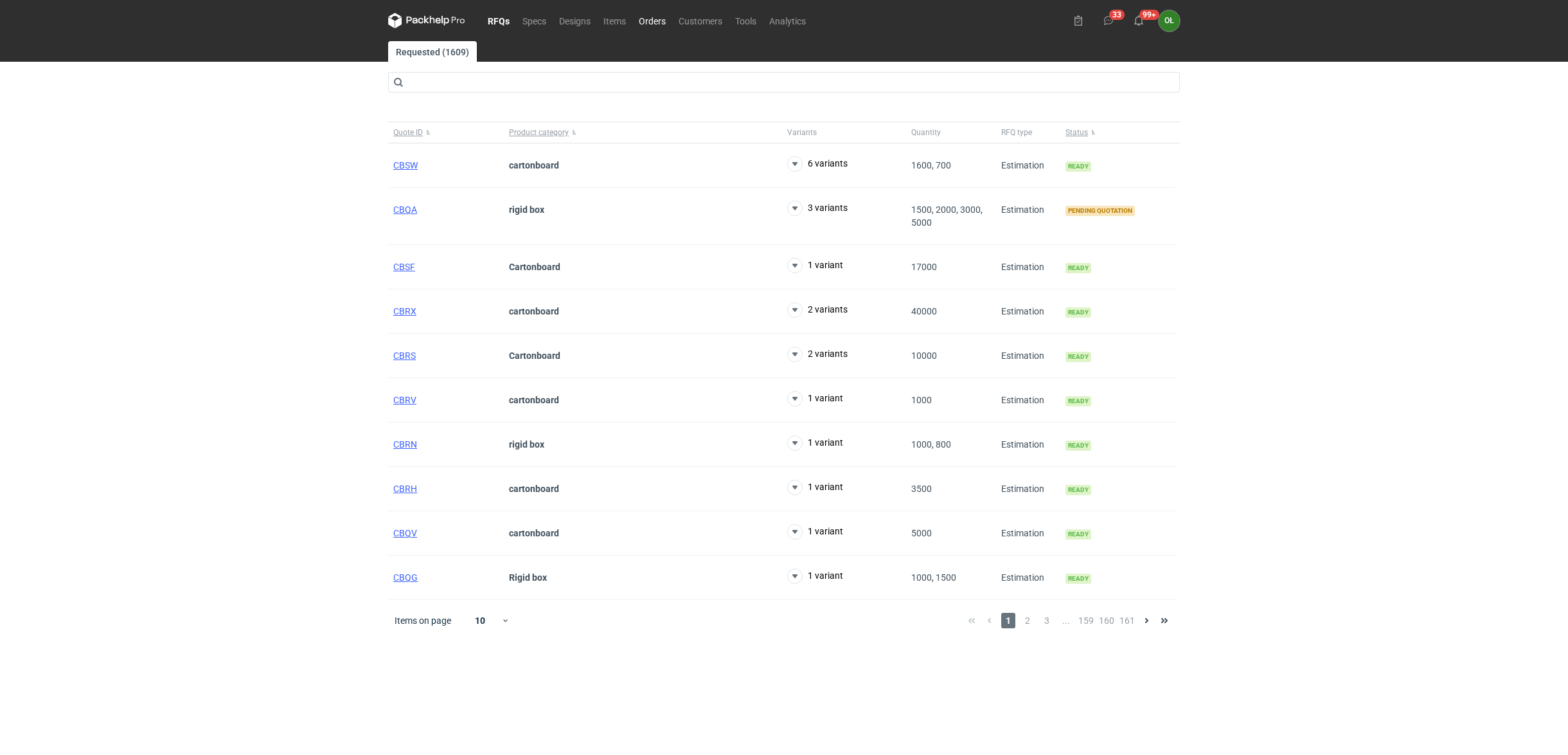
click at [654, 16] on link "Orders" at bounding box center [651, 20] width 40 height 15
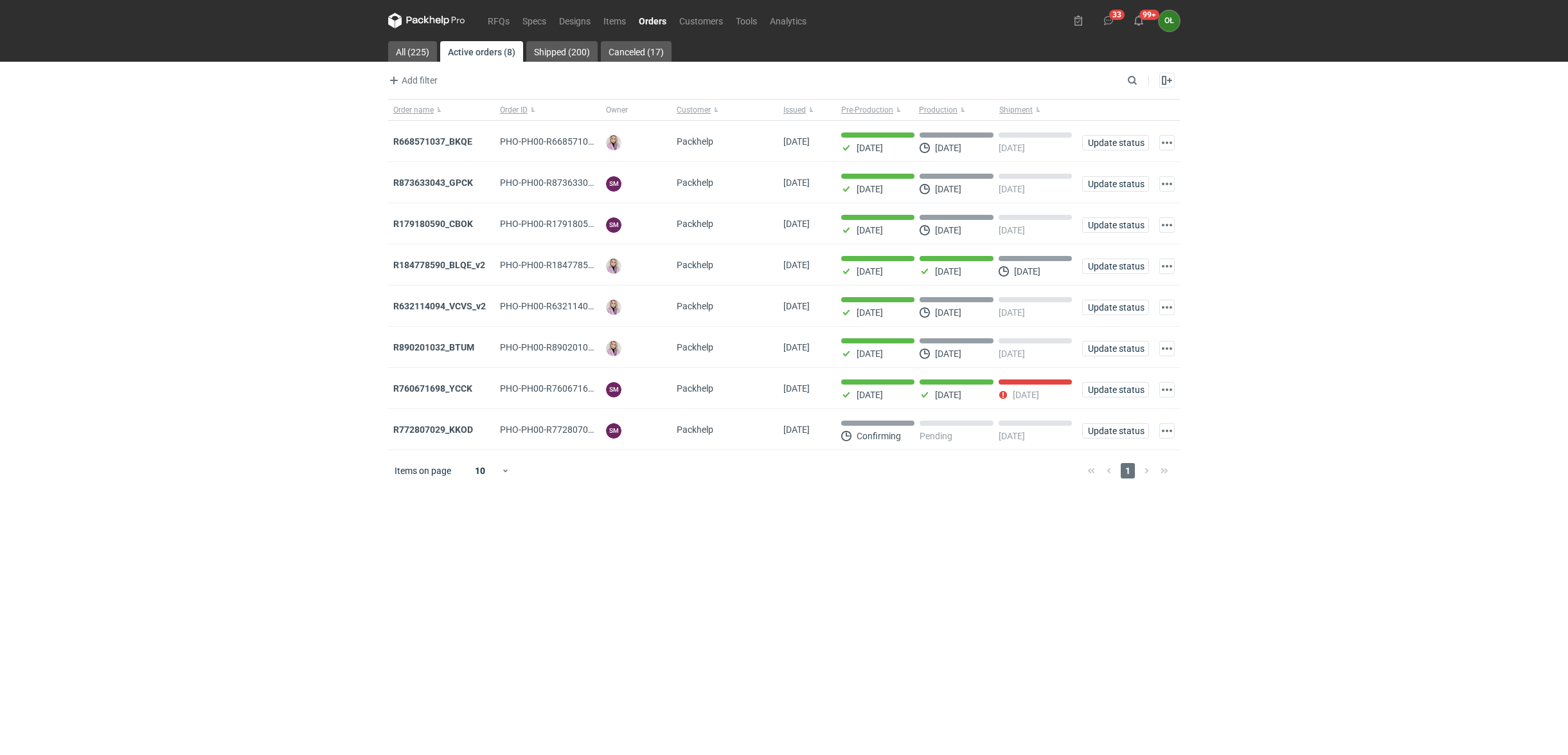
click at [250, 299] on div "RFQs Specs Designs Items Orders Customers Tools Analytics 33 99+ OŁ [PERSON_NAM…" at bounding box center [784, 377] width 1568 height 755
click at [497, 18] on link "RFQs" at bounding box center [498, 20] width 35 height 15
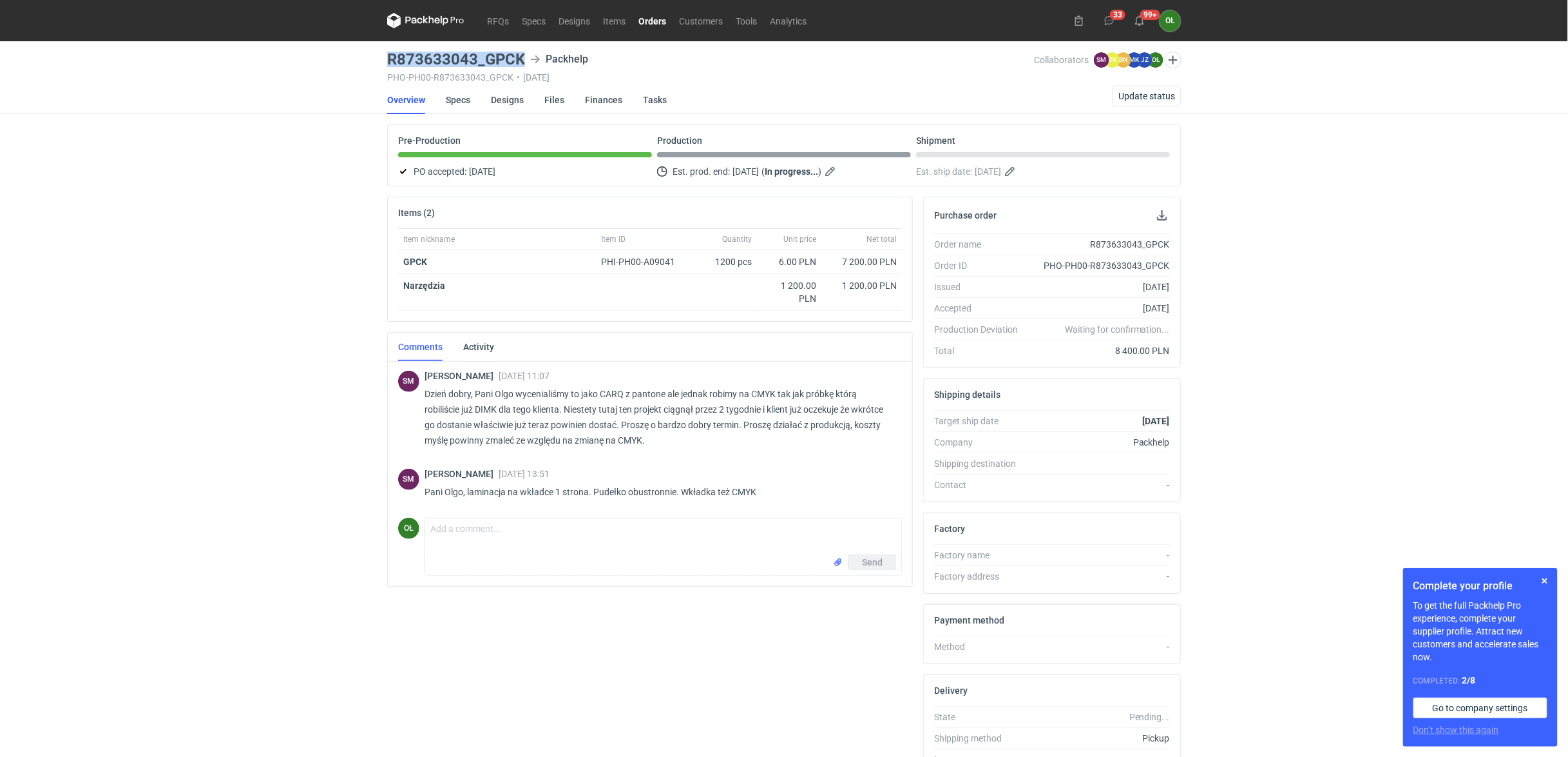
drag, startPoint x: 390, startPoint y: 62, endPoint x: 530, endPoint y: 55, distance: 140.2
click at [530, 55] on div "R873633043_GPCK Packhelp" at bounding box center [710, 59] width 647 height 15
copy h3 "R873633043_GPCK"
